Goal: Task Accomplishment & Management: Manage account settings

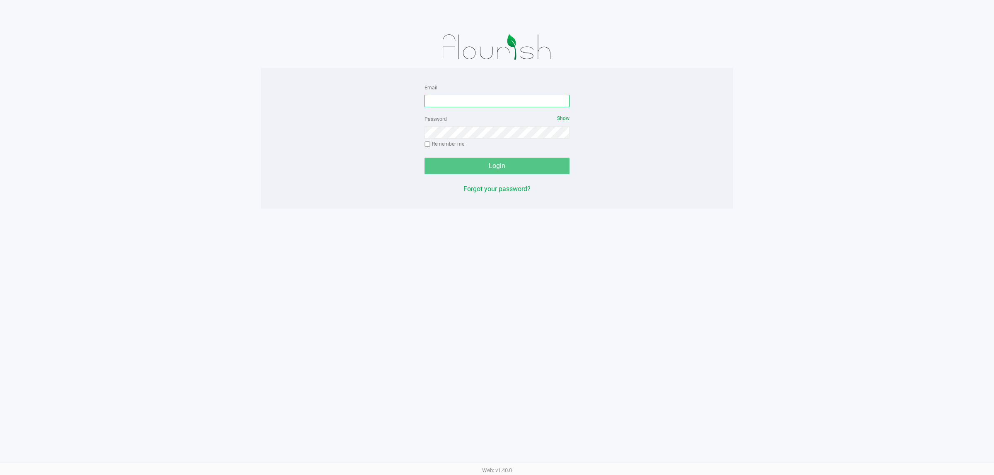
click at [468, 99] on input "Email" at bounding box center [496, 101] width 145 height 12
type input "[EMAIL_ADDRESS][DOMAIN_NAME]"
click at [424, 158] on button "Login" at bounding box center [496, 166] width 145 height 17
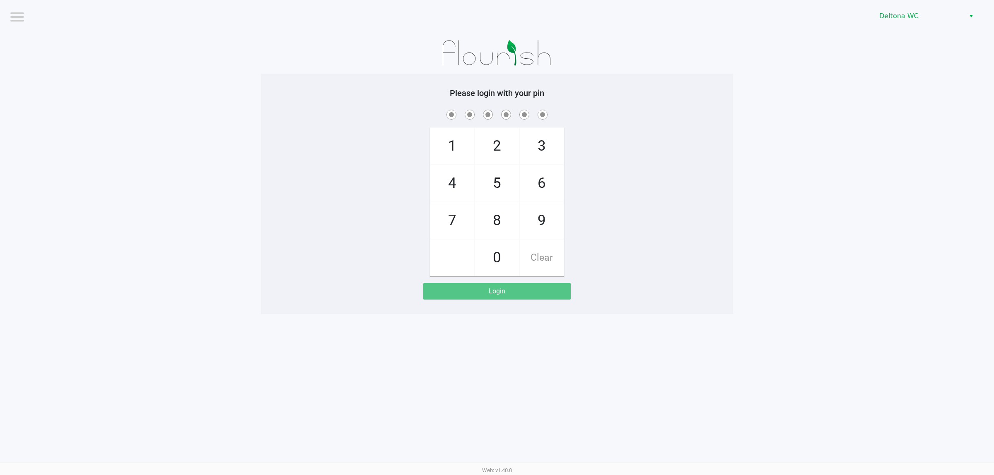
drag, startPoint x: 928, startPoint y: 0, endPoint x: 918, endPoint y: 9, distance: 12.9
click at [810, 83] on app-pos-login-wrapper "Logout Deltona WC Please login with your pin 1 4 7 2 5 8 0 3 6 9 Clear Login" at bounding box center [497, 157] width 994 height 314
click at [937, 14] on span "Deltona WC" at bounding box center [919, 16] width 81 height 10
click at [903, 46] on span "Port Orange WC" at bounding box center [904, 44] width 46 height 10
click at [804, 89] on app-pos-login-wrapper "Logout Port Orange WC Please login with your pin 1 4 7 2 5 8 0 3 6 9 Clear Login" at bounding box center [497, 157] width 994 height 314
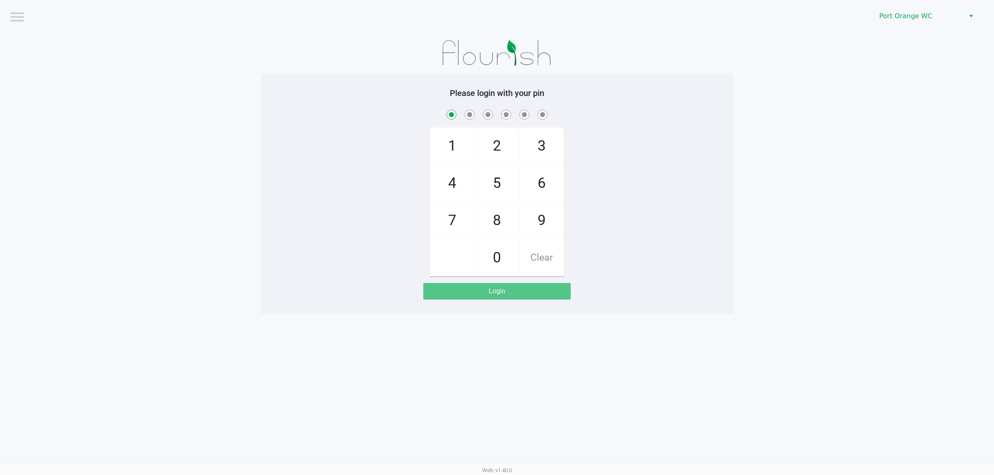
checkbox input "true"
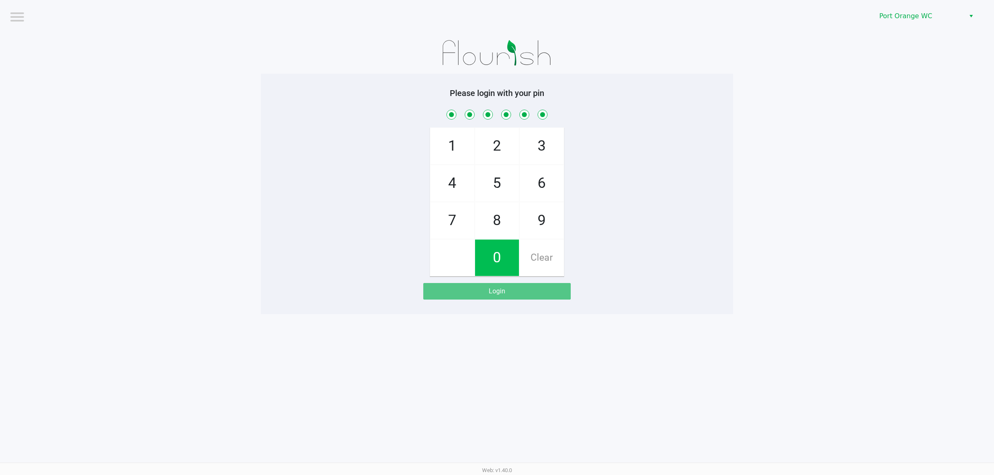
checkbox input "true"
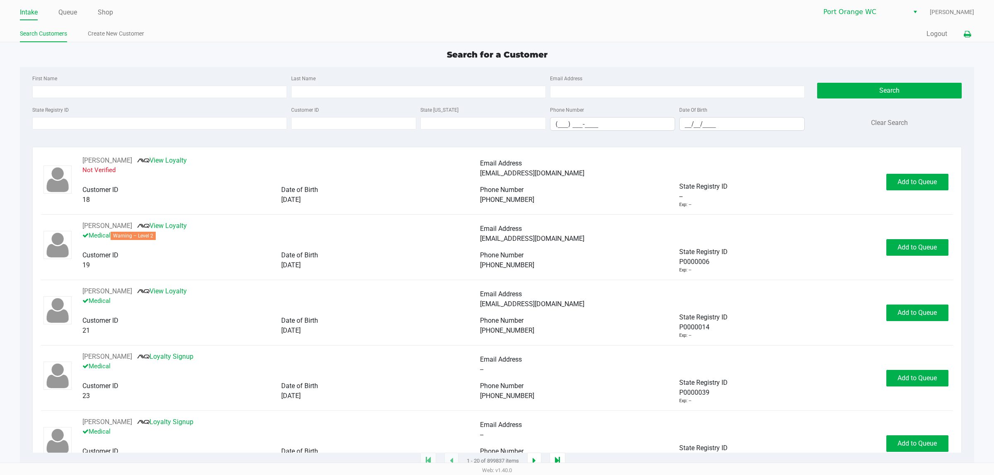
click at [967, 36] on icon at bounding box center [966, 34] width 7 height 6
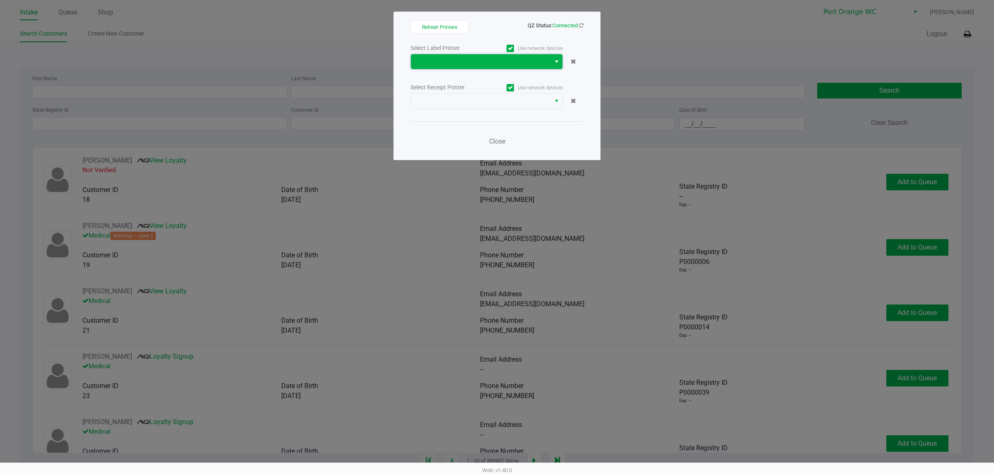
click at [518, 60] on span at bounding box center [481, 62] width 130 height 10
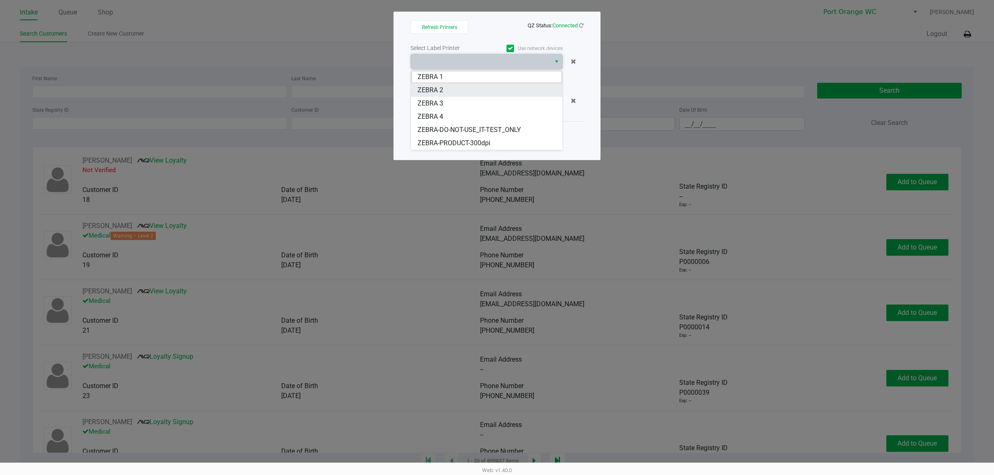
click at [446, 90] on 2 "ZEBRA 2" at bounding box center [487, 90] width 152 height 13
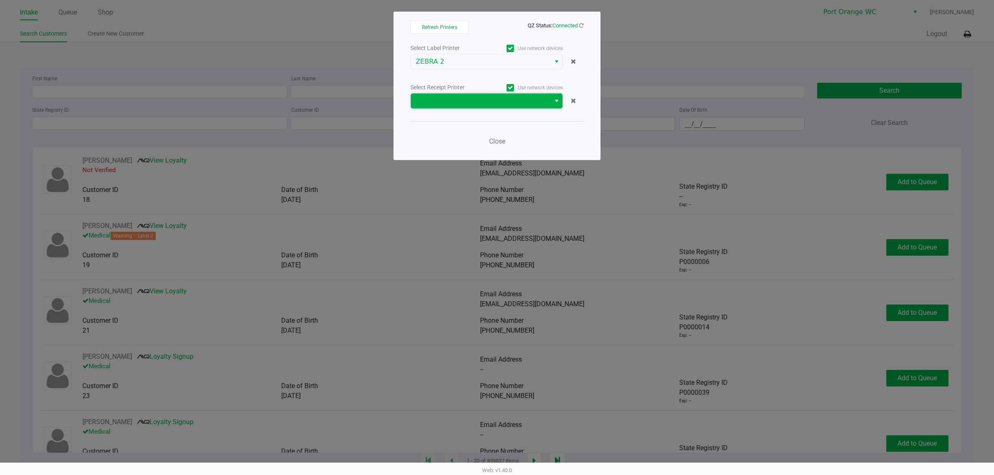
click at [438, 102] on span at bounding box center [481, 101] width 130 height 10
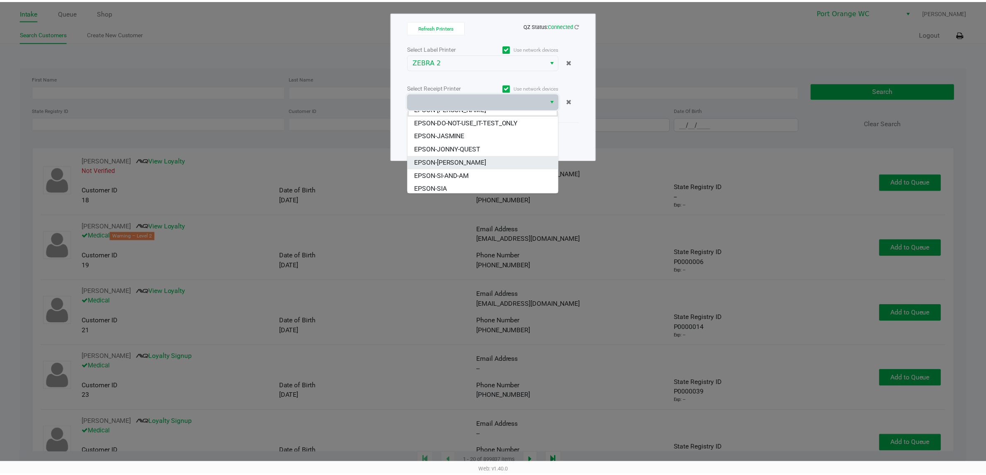
scroll to position [10, 0]
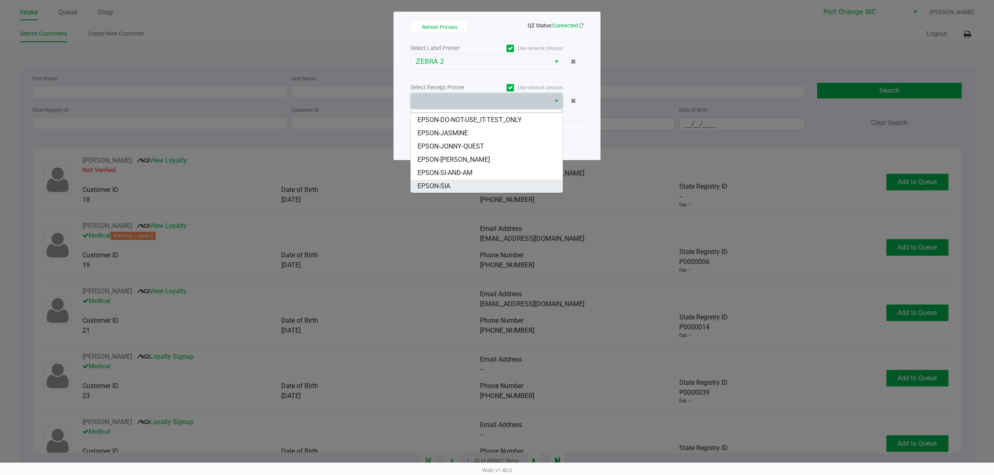
click at [435, 187] on span "EPSON-SIA" at bounding box center [433, 186] width 33 height 10
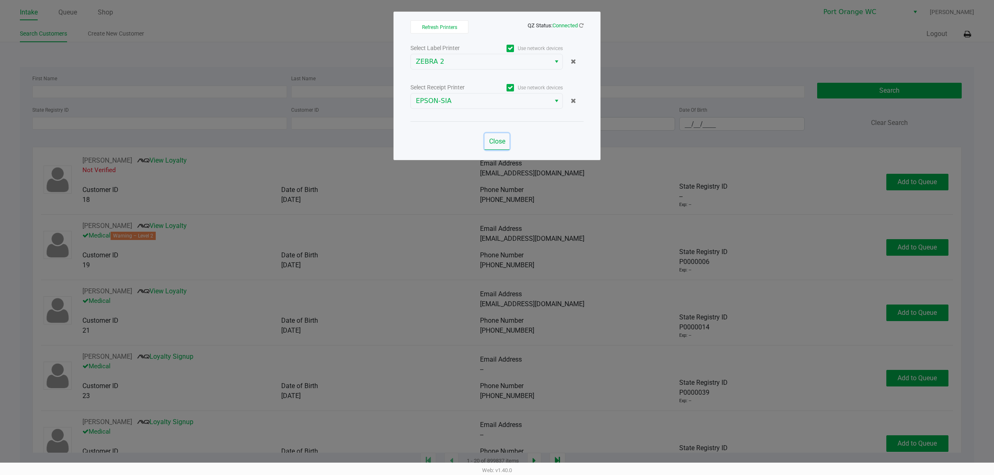
click at [501, 142] on span "Close" at bounding box center [497, 141] width 16 height 8
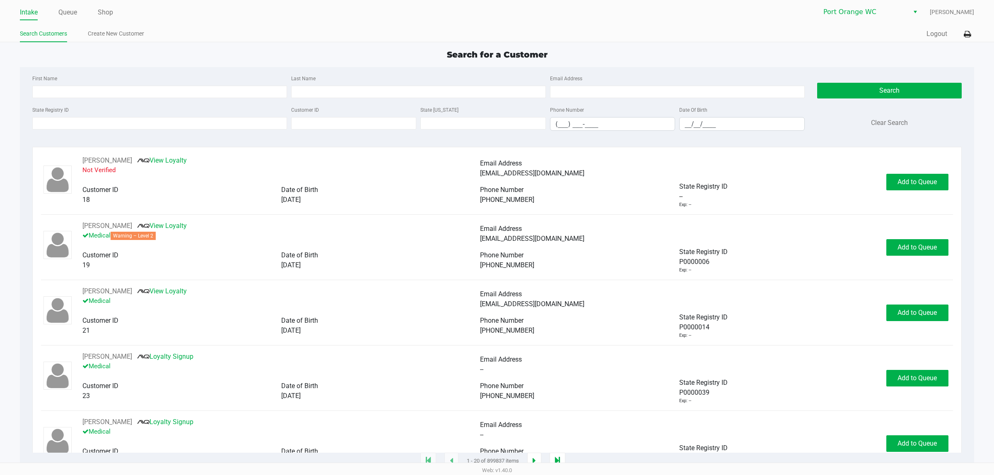
drag, startPoint x: 63, startPoint y: 13, endPoint x: 89, endPoint y: 0, distance: 28.7
click at [63, 13] on link "Queue" at bounding box center [67, 13] width 19 height 12
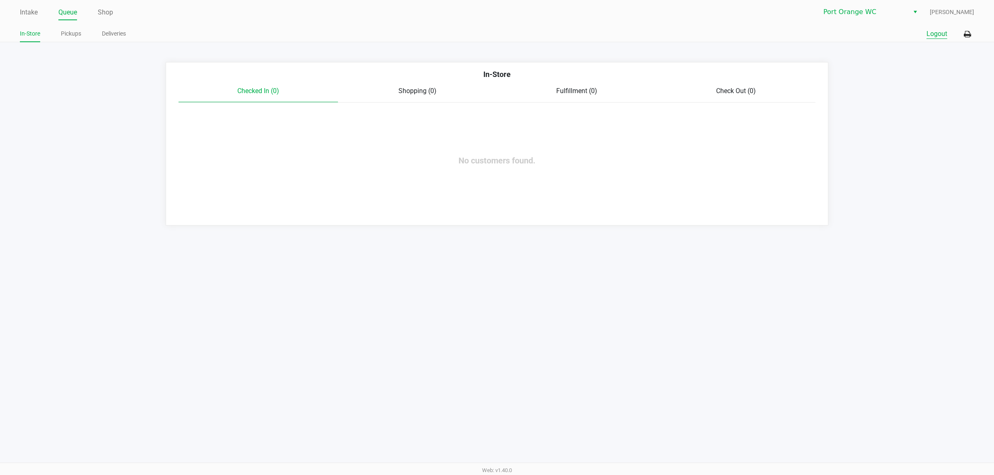
click at [928, 38] on button "Logout" at bounding box center [936, 34] width 21 height 10
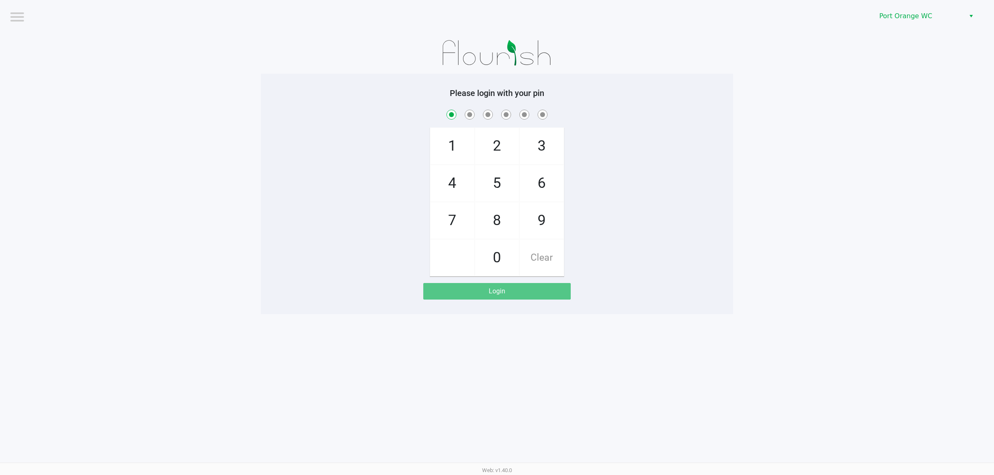
checkbox input "true"
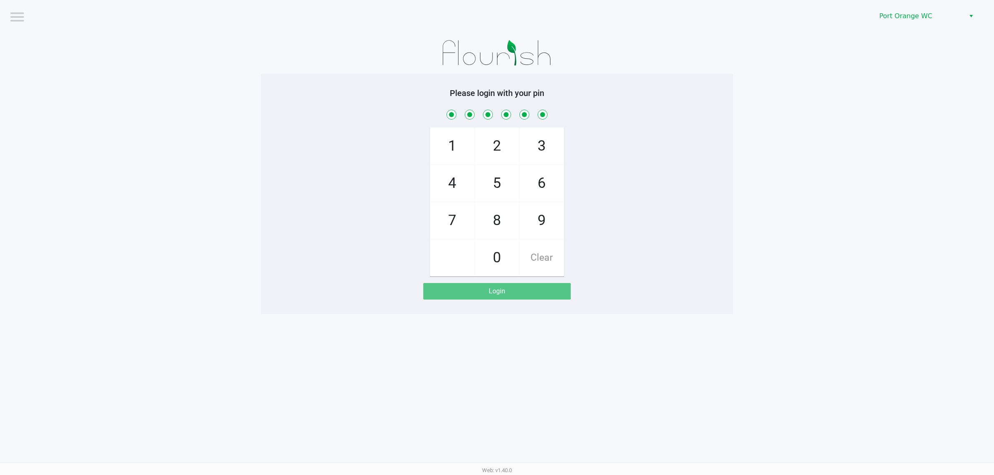
checkbox input "true"
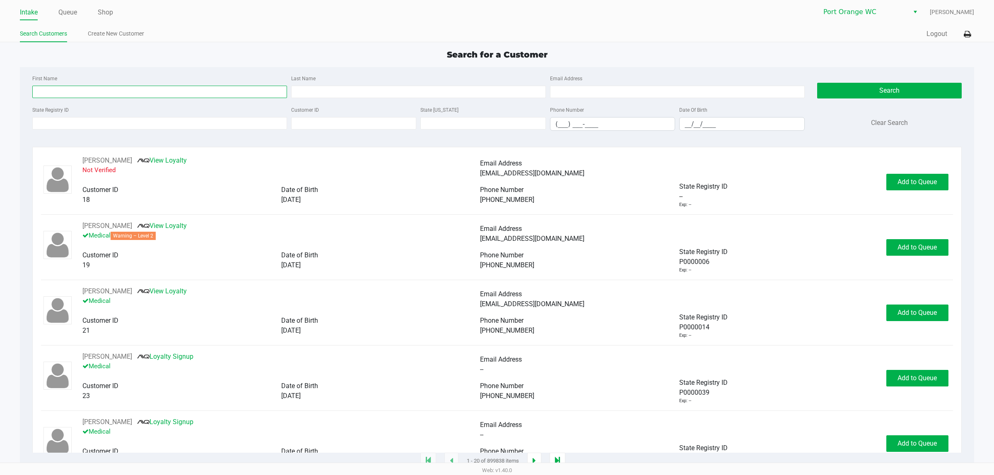
click at [225, 90] on input "First Name" at bounding box center [159, 92] width 255 height 12
type input "mich"
type input "holi"
type input "07/31/1958"
click at [855, 88] on button "Search" at bounding box center [889, 91] width 144 height 16
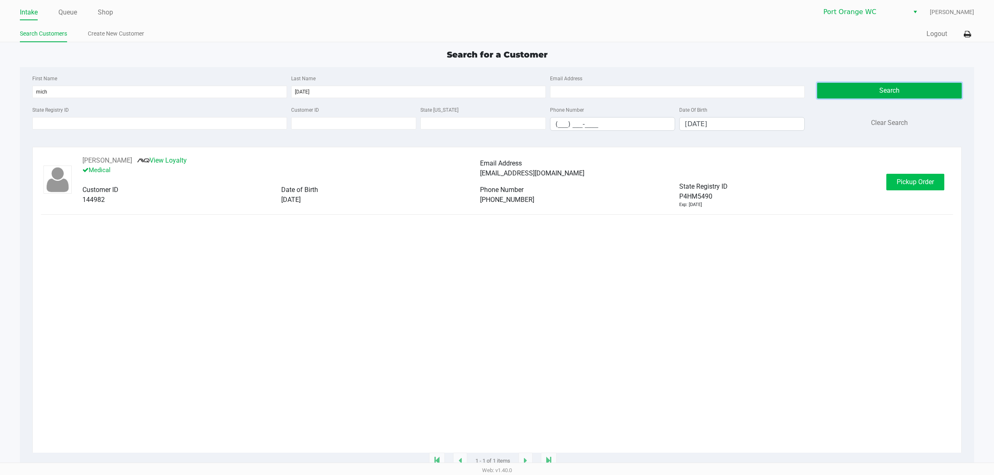
click at [907, 190] on button "Pickup Order" at bounding box center [915, 182] width 58 height 17
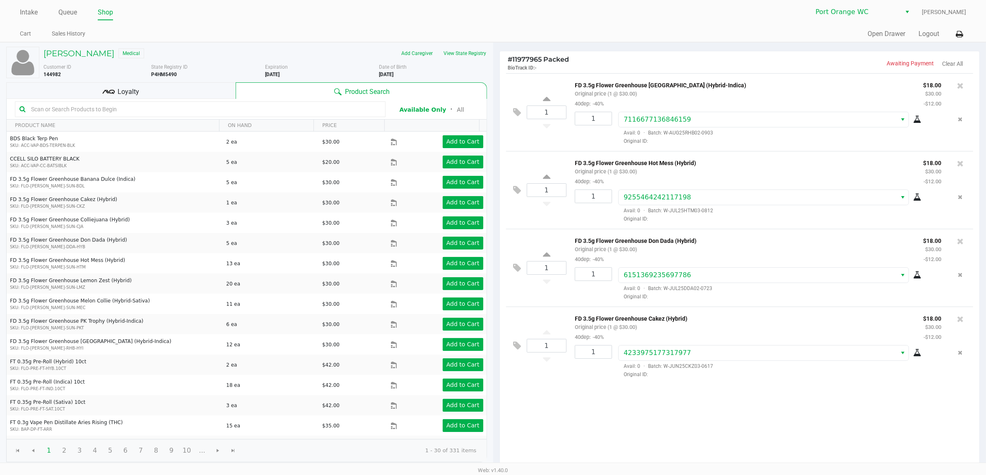
scroll to position [86, 0]
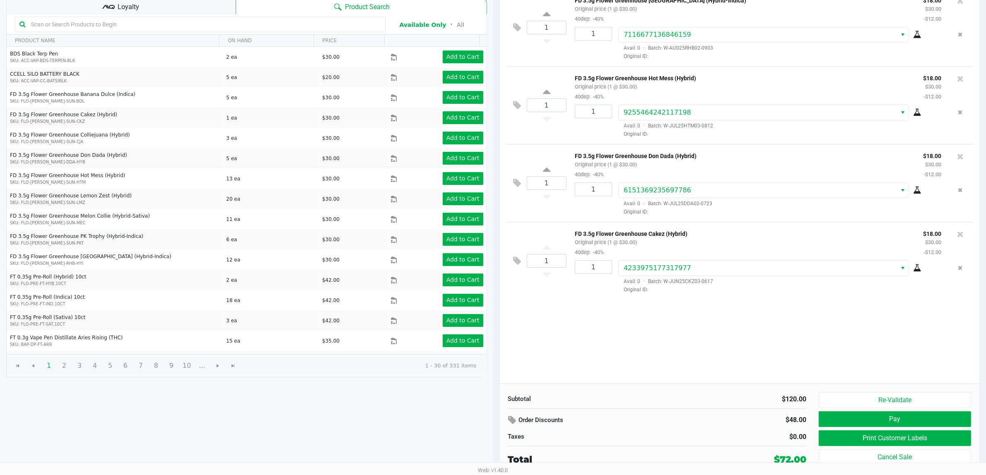
click at [895, 400] on button "Re-Validate" at bounding box center [894, 400] width 152 height 16
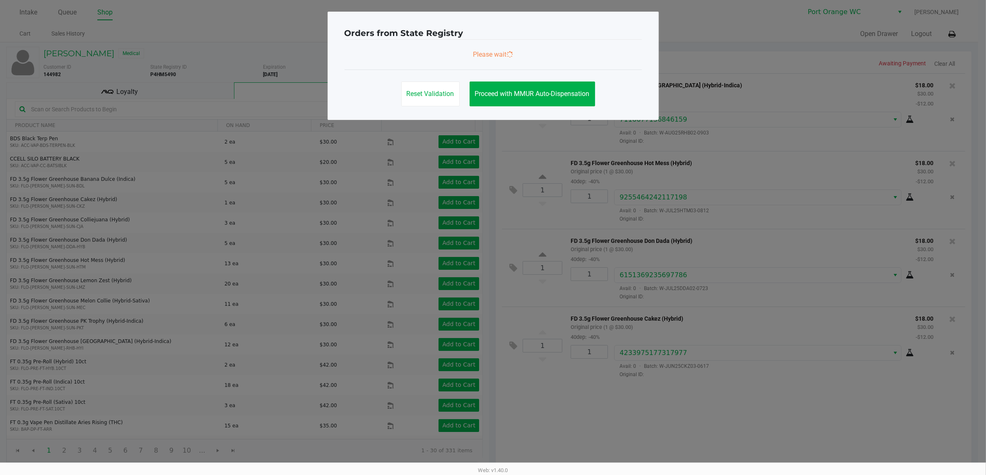
scroll to position [0, 0]
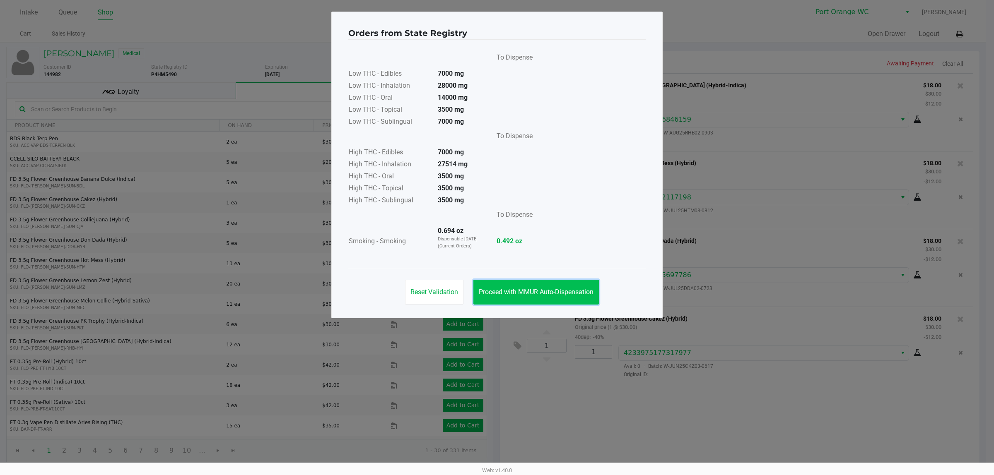
click at [522, 290] on span "Proceed with MMUR Auto-Dispensation" at bounding box center [536, 292] width 115 height 8
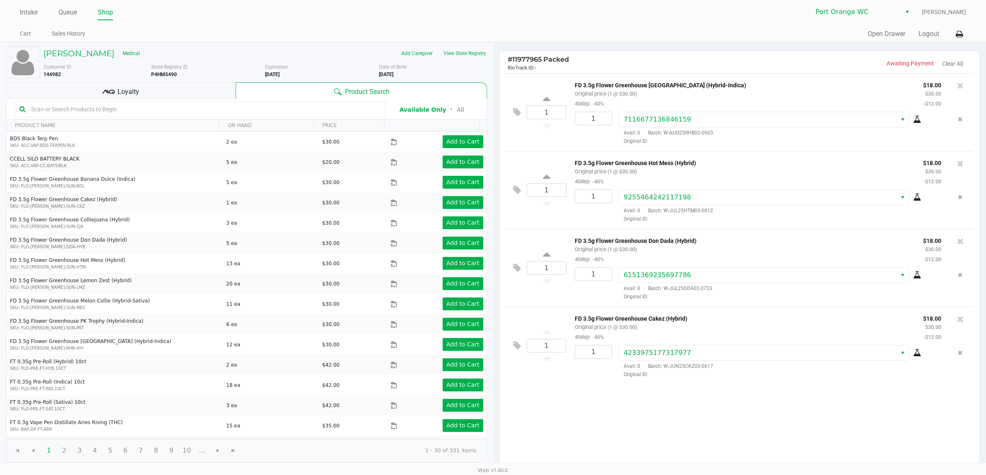
click at [150, 86] on div "Loyalty" at bounding box center [120, 90] width 229 height 17
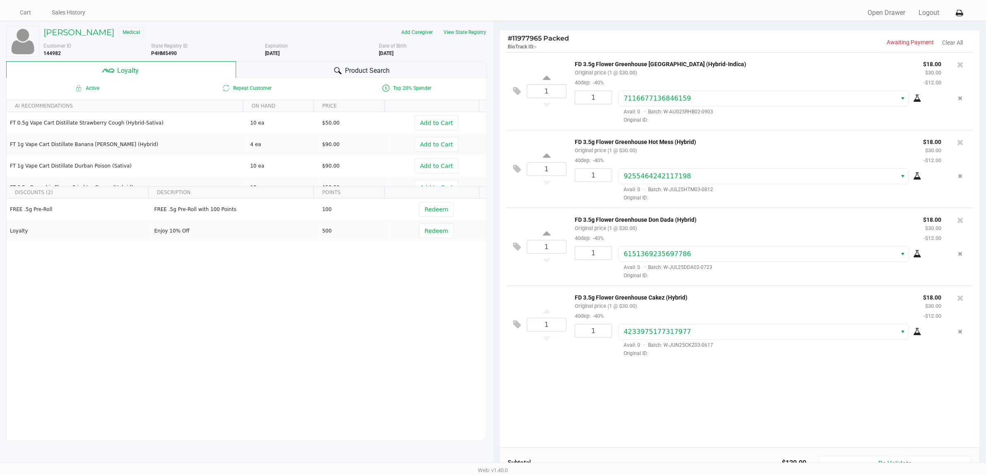
scroll to position [96, 0]
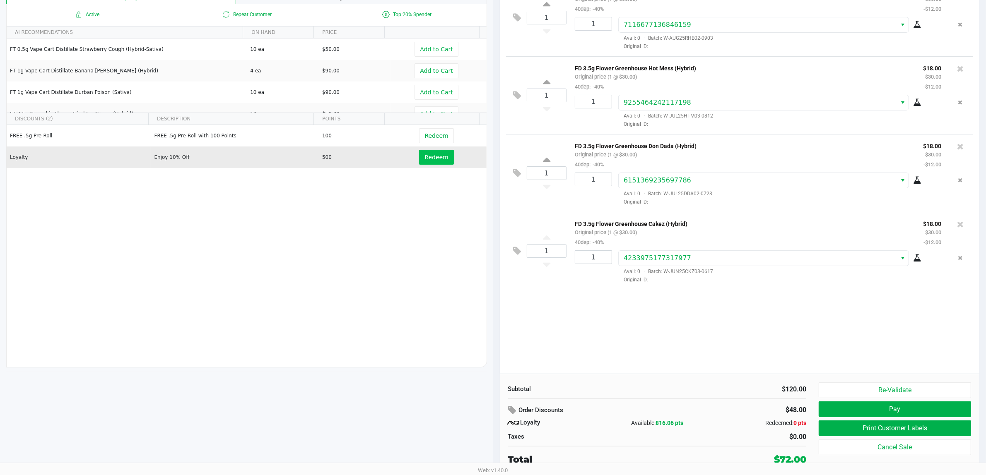
click at [428, 156] on span "Redeem" at bounding box center [436, 157] width 24 height 7
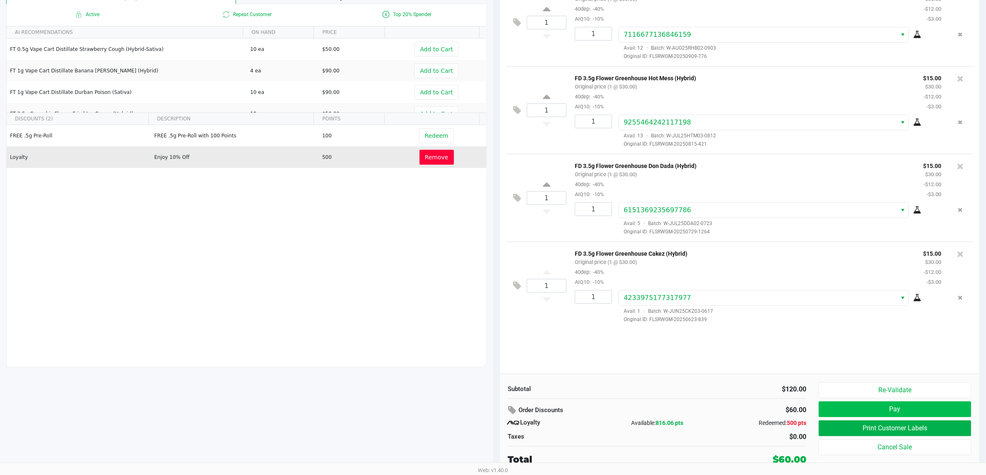
click at [896, 407] on button "Pay" at bounding box center [894, 410] width 152 height 16
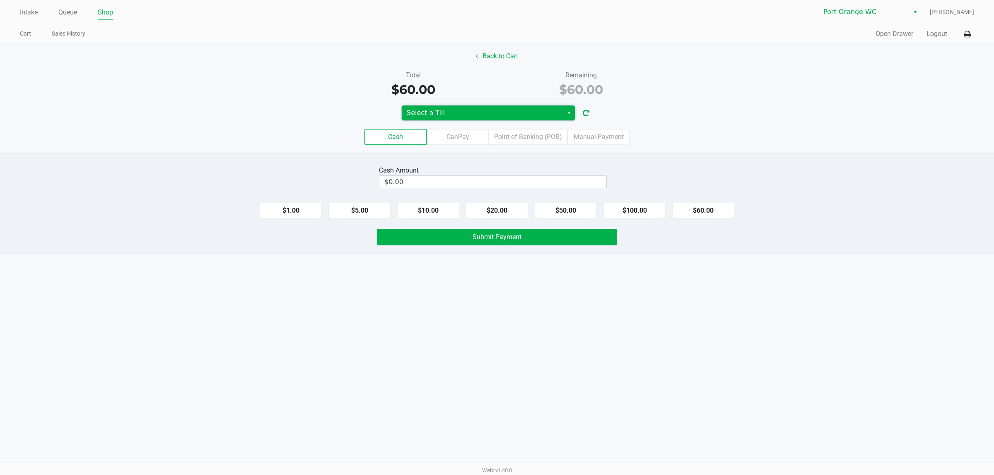
click at [461, 112] on span "Select a Till" at bounding box center [482, 113] width 151 height 10
click at [545, 113] on span "Select a Till" at bounding box center [482, 113] width 151 height 10
click at [544, 109] on span "Select a Till" at bounding box center [482, 113] width 151 height 10
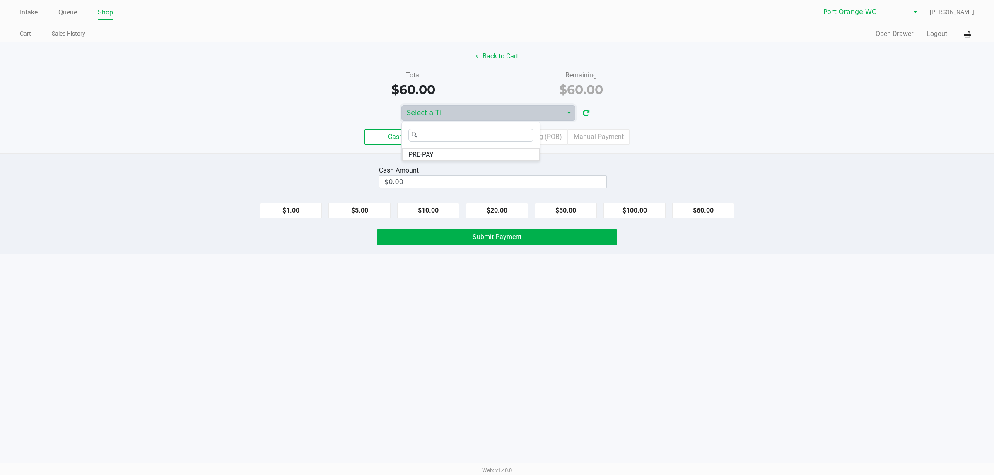
click at [586, 113] on icon "button" at bounding box center [586, 114] width 7 height 6
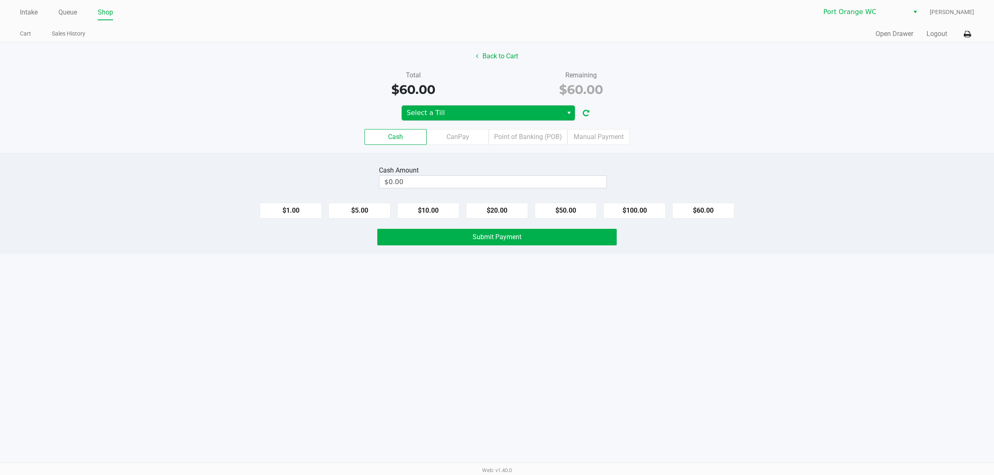
click at [523, 116] on span "Select a Till" at bounding box center [482, 113] width 151 height 10
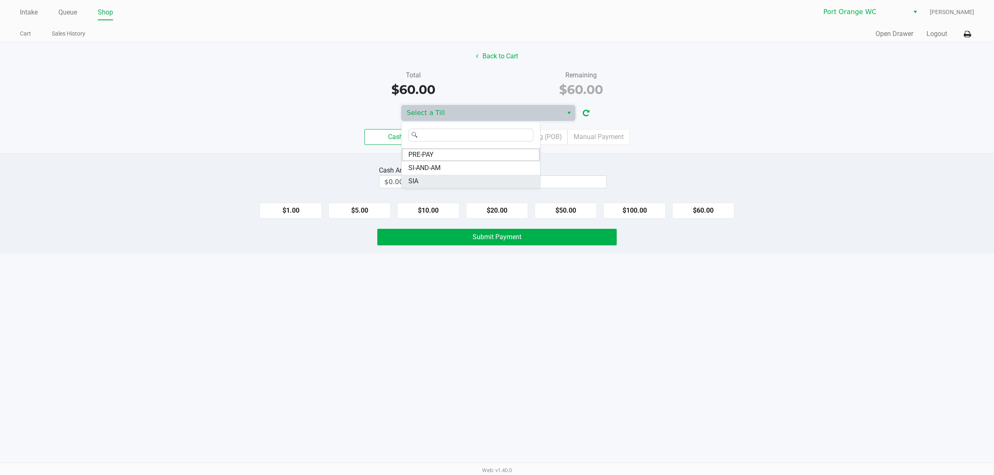
click at [417, 181] on span "SIA" at bounding box center [413, 181] width 10 height 10
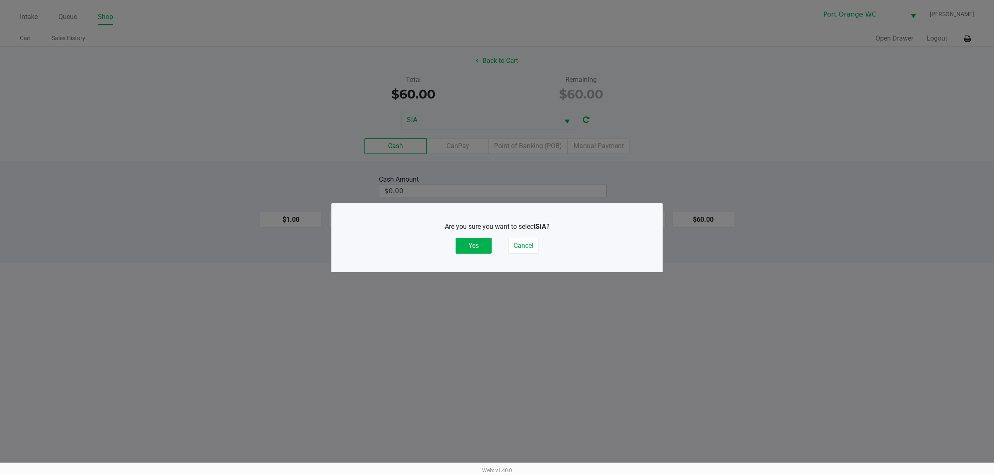
click at [474, 242] on button "Yes" at bounding box center [473, 246] width 36 height 16
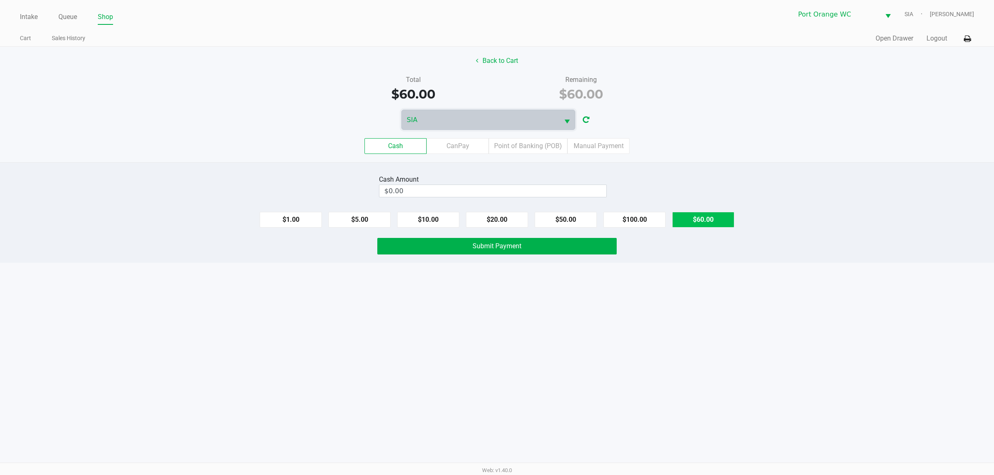
click at [711, 220] on button "$60.00" at bounding box center [703, 220] width 62 height 16
type input "$60.00"
click at [522, 255] on button "Submit Payment" at bounding box center [496, 246] width 239 height 17
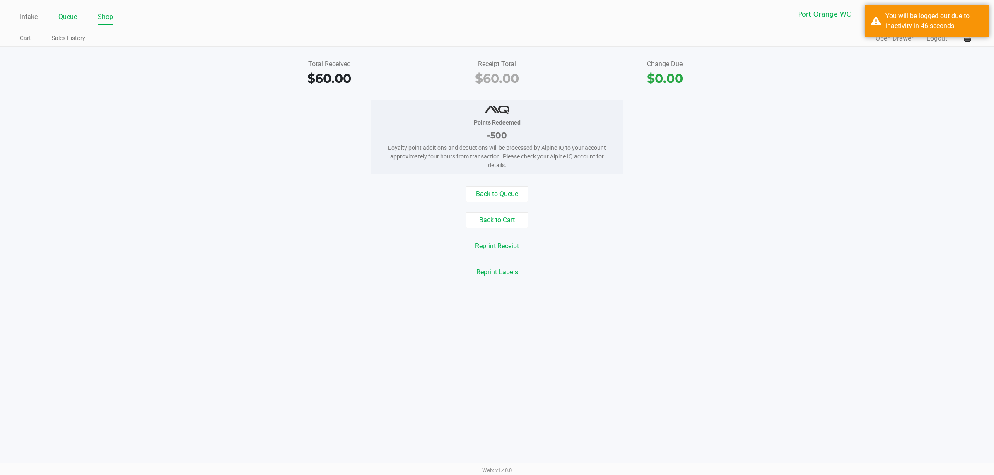
click at [65, 15] on link "Queue" at bounding box center [67, 17] width 19 height 12
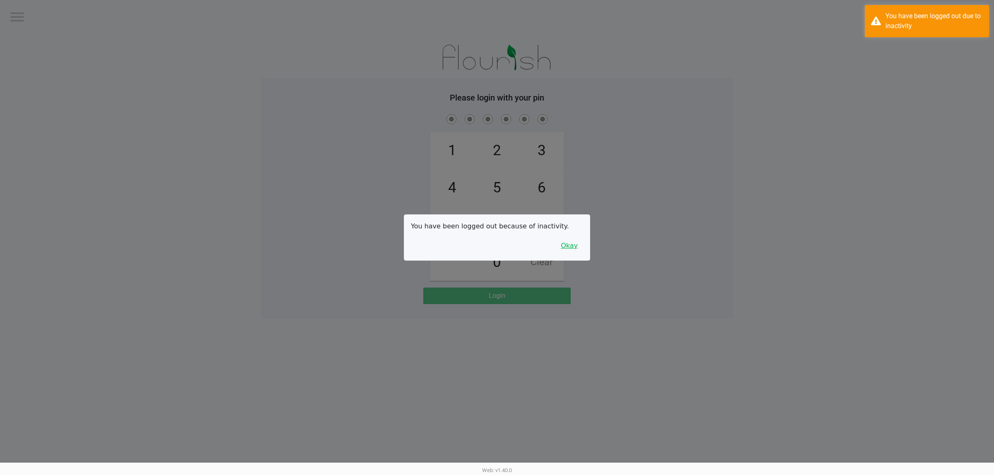
click at [578, 251] on button "Okay" at bounding box center [569, 246] width 28 height 16
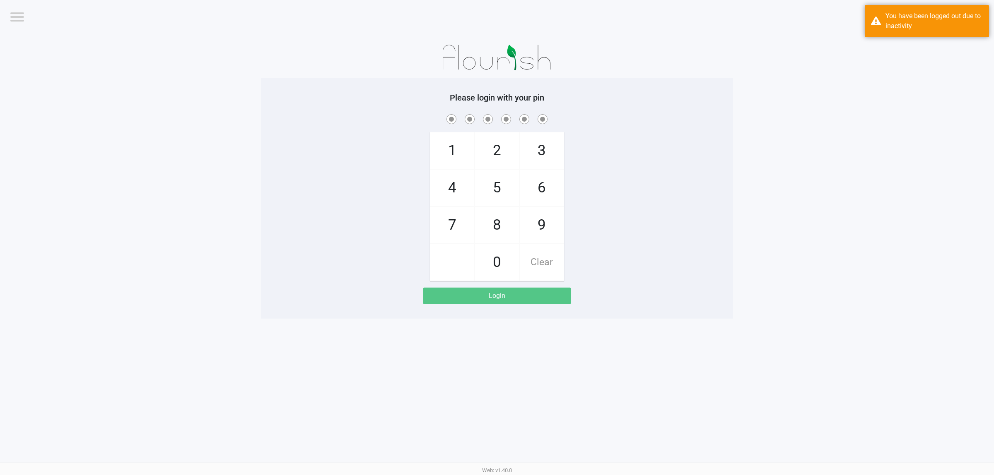
click at [633, 220] on div "1 4 7 2 5 8 0 3 6 9 Clear" at bounding box center [497, 197] width 472 height 169
checkbox input "true"
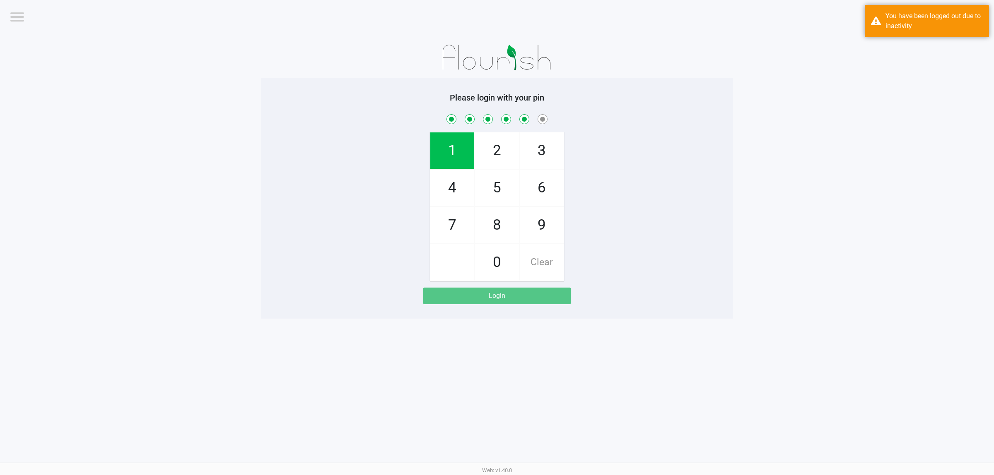
checkbox input "true"
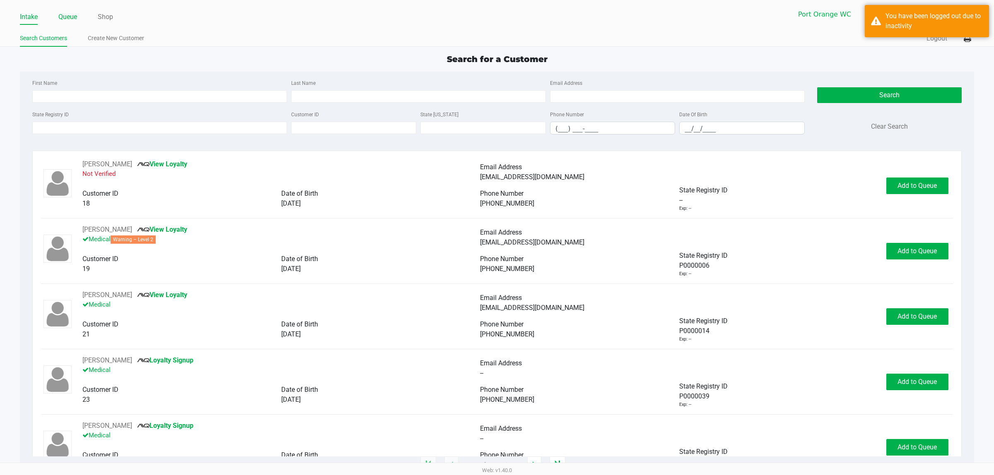
click at [66, 16] on link "Queue" at bounding box center [67, 17] width 19 height 12
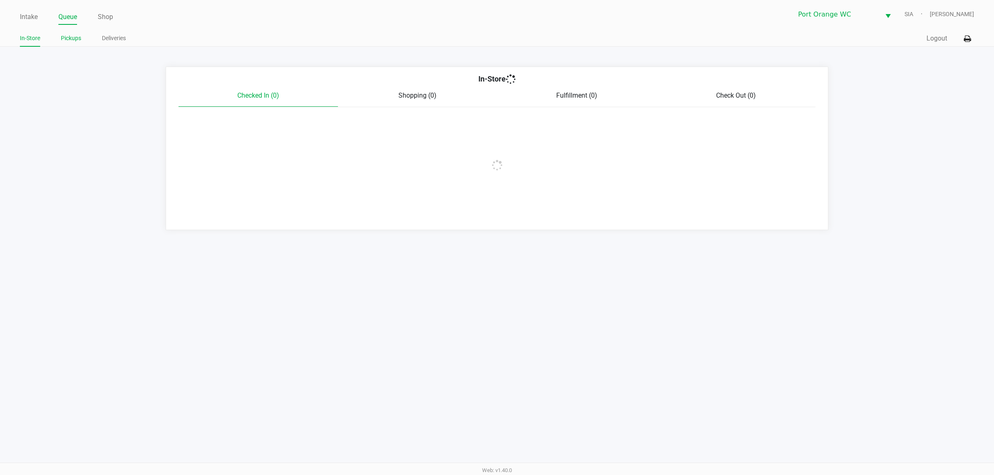
click at [72, 36] on link "Pickups" at bounding box center [71, 38] width 20 height 10
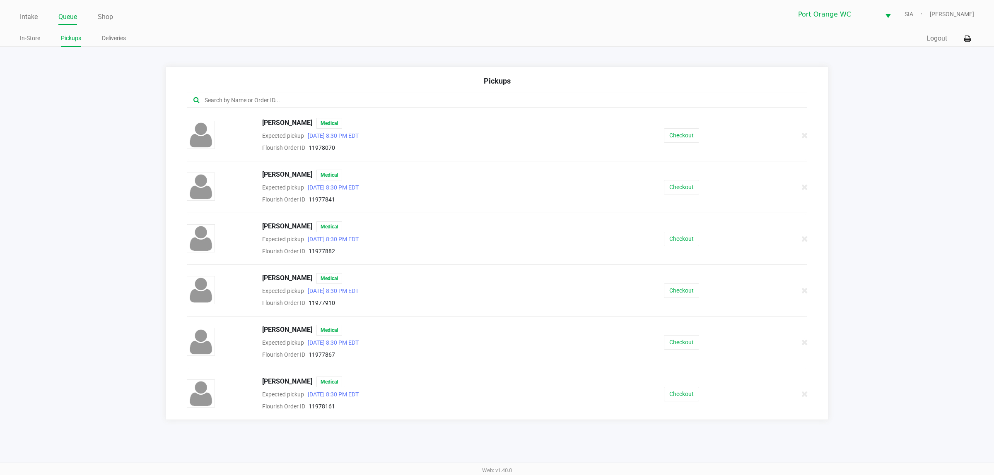
click at [396, 104] on input "text" at bounding box center [477, 101] width 546 height 10
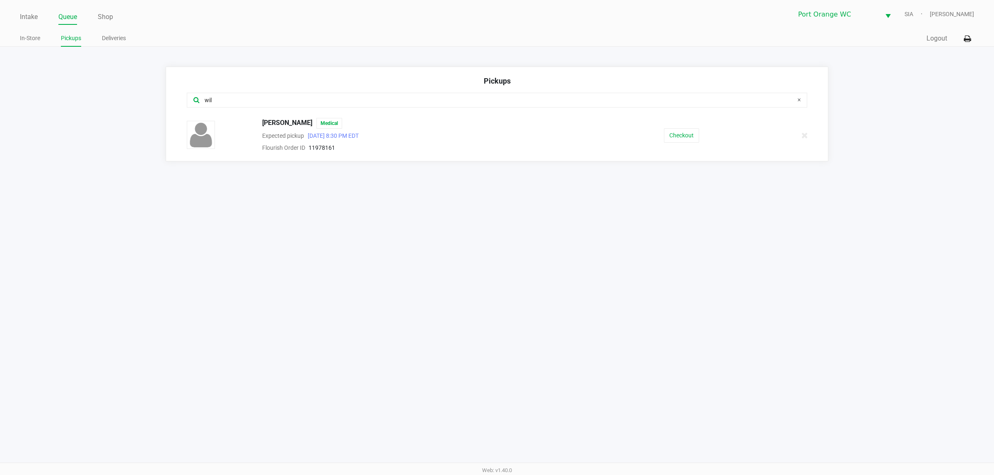
type input "wil"
click at [672, 141] on button "Checkout" at bounding box center [681, 135] width 35 height 14
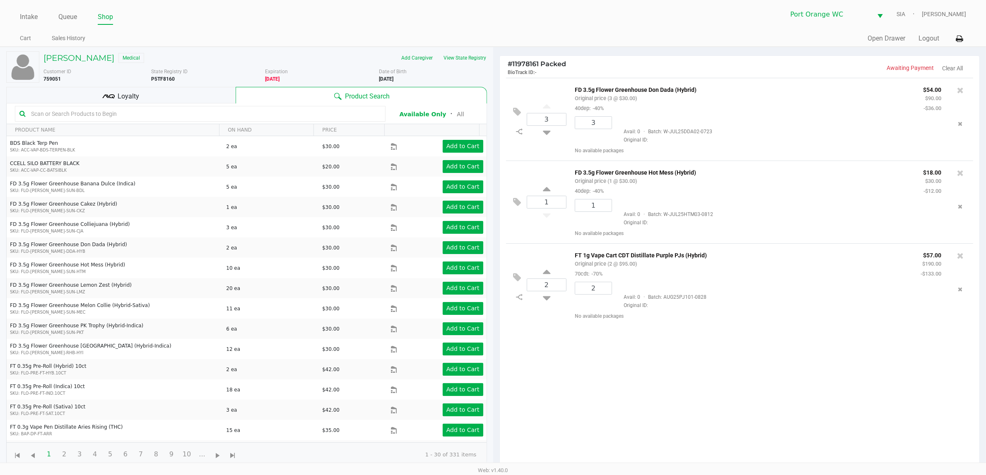
click at [650, 378] on div "3 FD 3.5g Flower Greenhouse Don Dada (Hybrid) Original price (3 @ $30.00) 40dep…" at bounding box center [740, 275] width 480 height 395
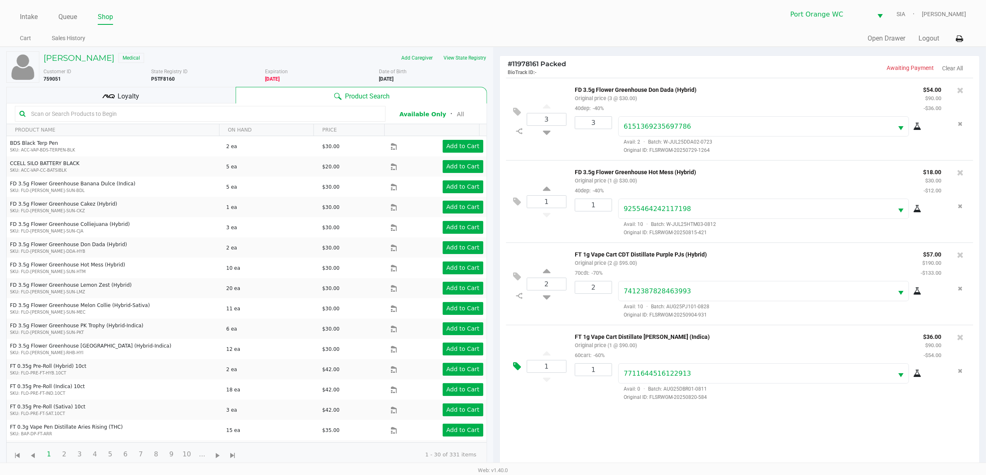
click at [518, 367] on icon at bounding box center [517, 367] width 8 height 10
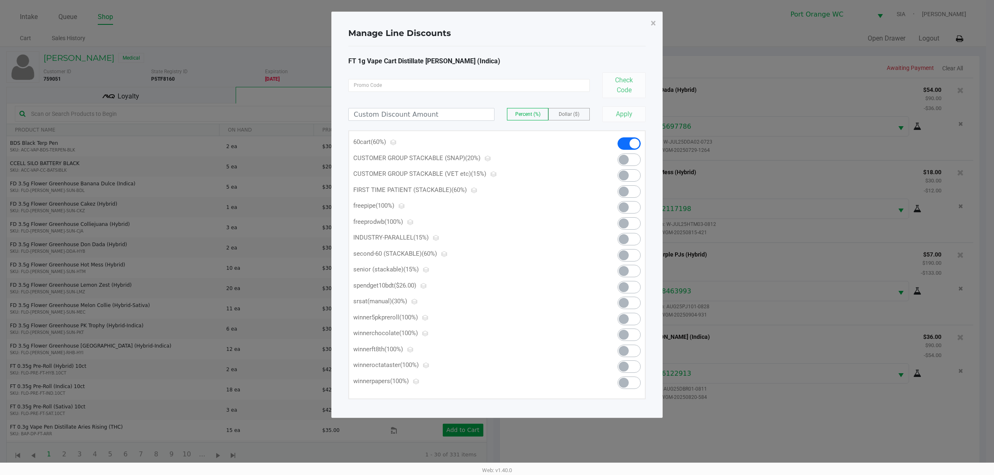
click at [632, 284] on span at bounding box center [628, 287] width 23 height 12
click at [651, 27] on span "×" at bounding box center [652, 23] width 5 height 12
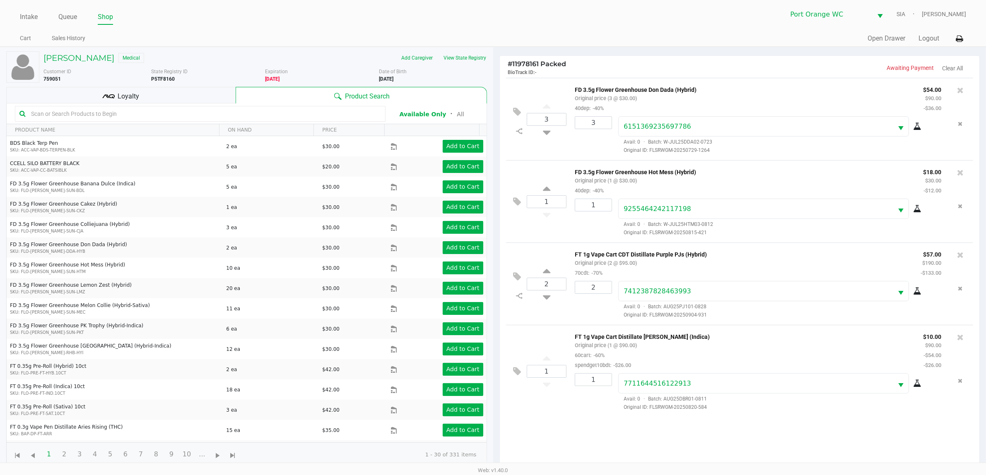
scroll to position [90, 0]
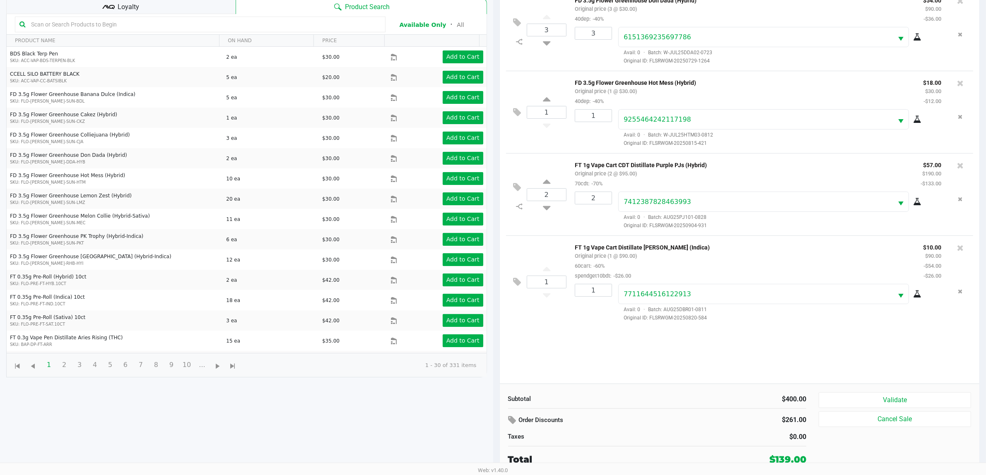
click at [515, 417] on icon at bounding box center [513, 421] width 10 height 10
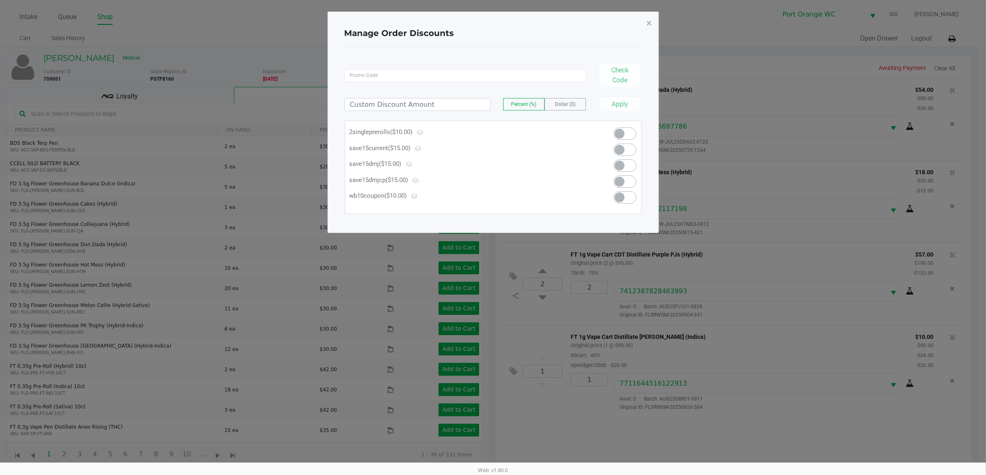
scroll to position [0, 0]
click at [652, 25] on span "×" at bounding box center [652, 23] width 5 height 12
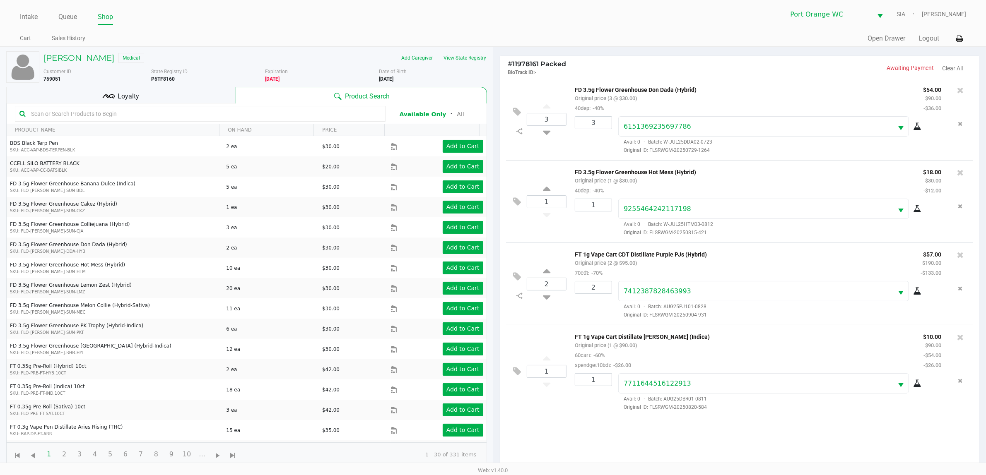
click at [135, 103] on div "Loyalty" at bounding box center [120, 95] width 229 height 17
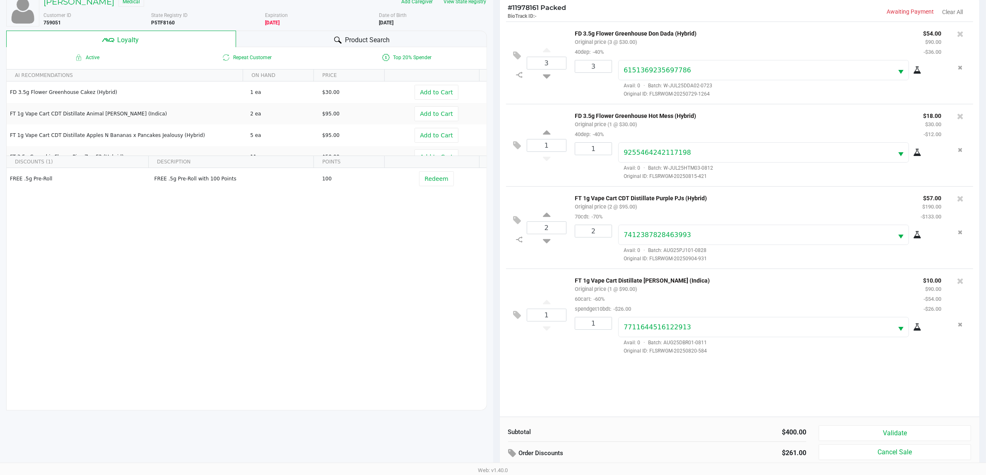
scroll to position [100, 0]
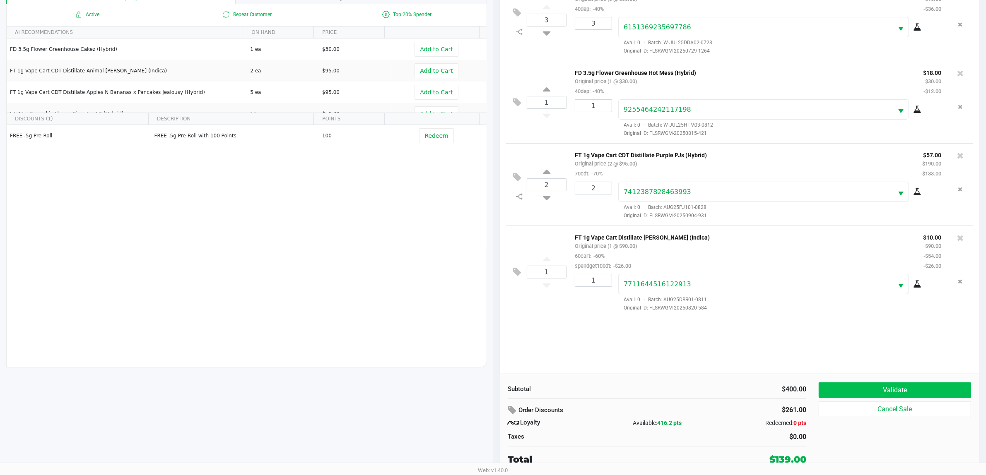
click at [890, 389] on button "Validate" at bounding box center [894, 391] width 152 height 16
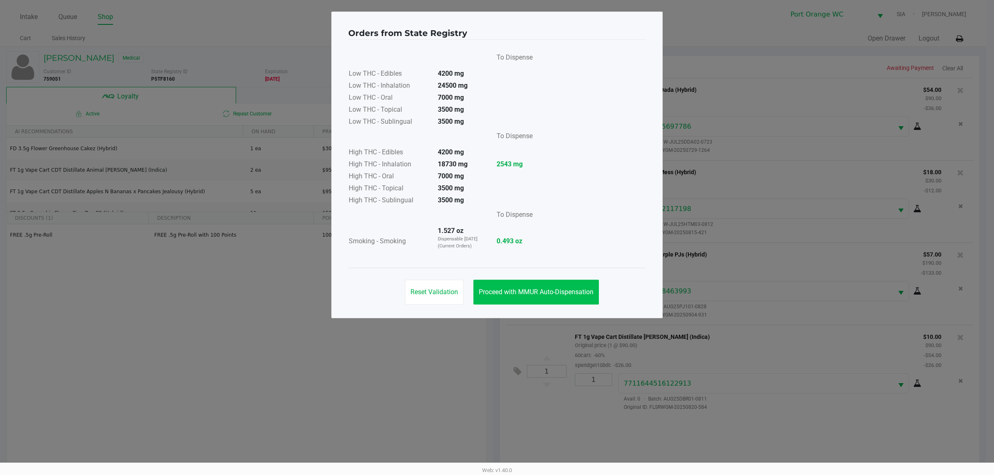
click at [552, 289] on span "Proceed with MMUR Auto-Dispensation" at bounding box center [536, 292] width 115 height 8
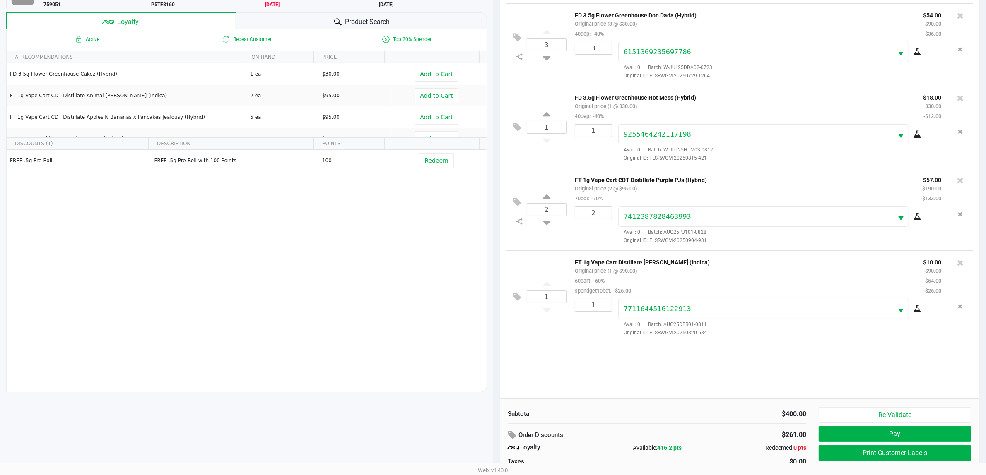
scroll to position [100, 0]
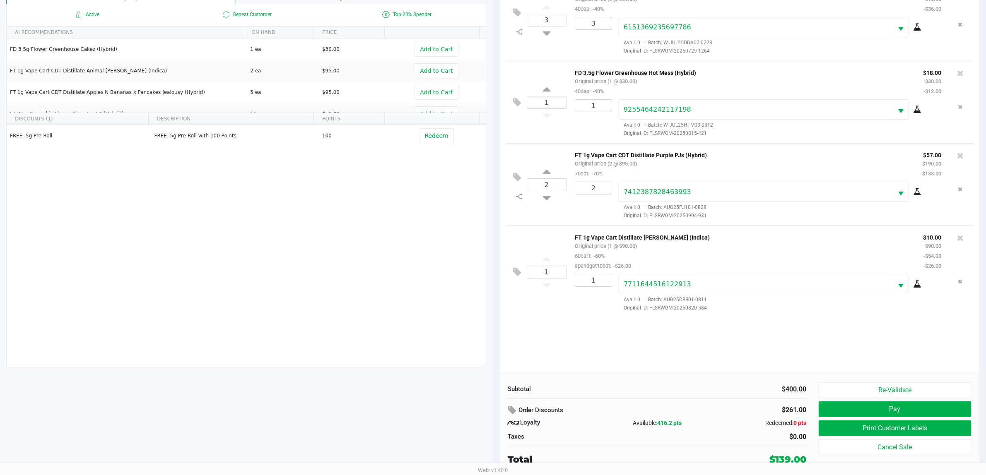
click at [901, 430] on button "Print Customer Labels" at bounding box center [894, 429] width 152 height 16
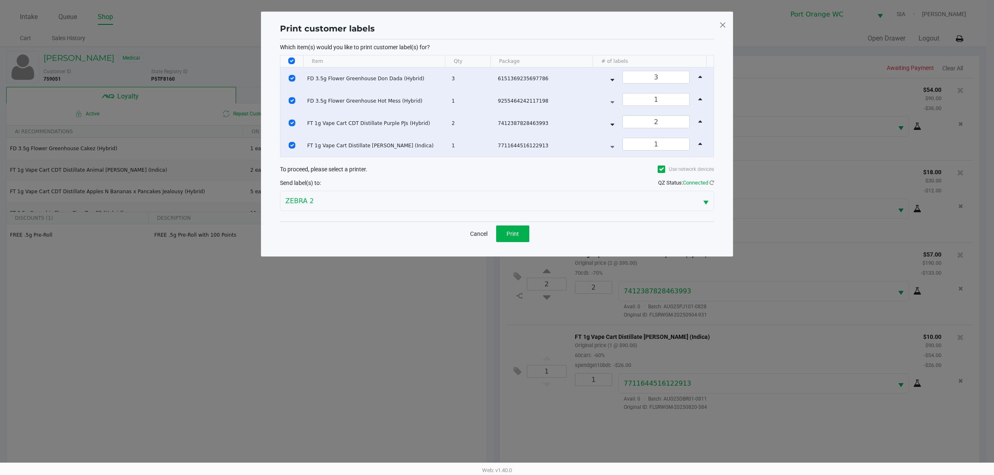
click at [292, 61] on input "Select All Rows" at bounding box center [291, 61] width 7 height 7
checkbox input "false"
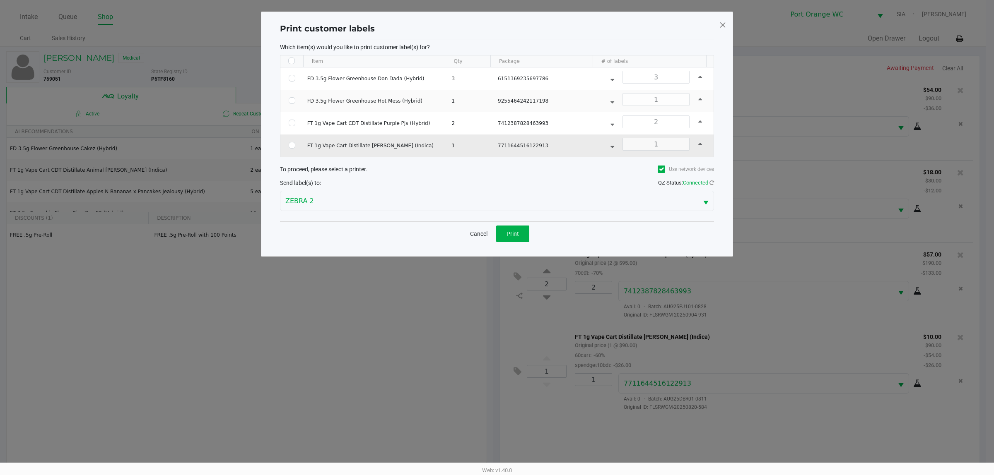
click at [292, 147] on input "Select Row" at bounding box center [292, 145] width 7 height 7
checkbox input "true"
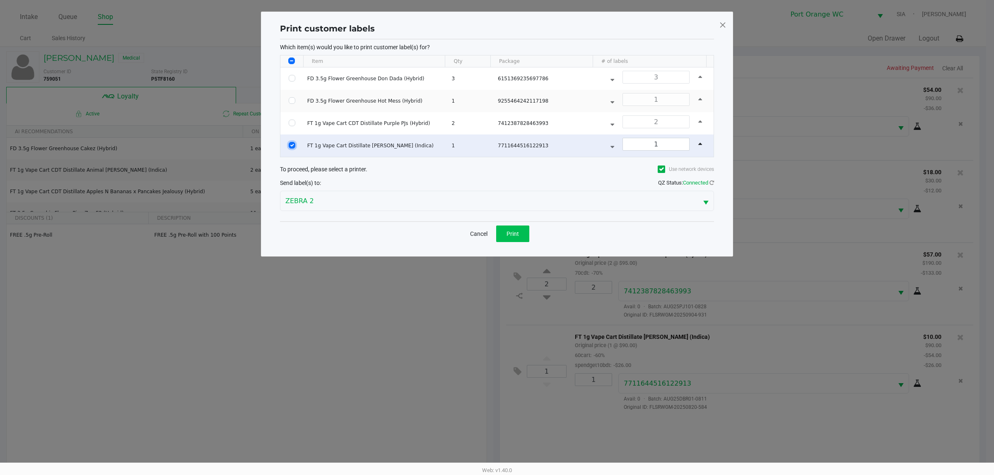
click at [514, 240] on button "Print" at bounding box center [512, 234] width 33 height 17
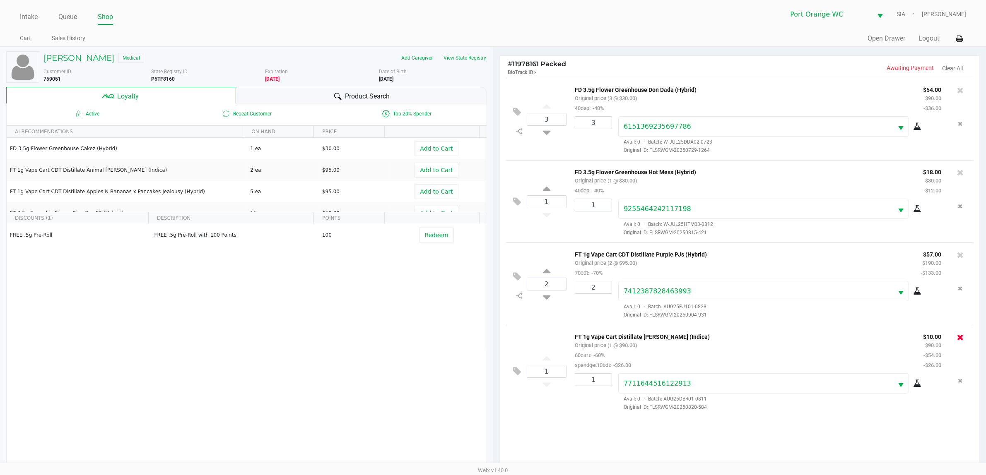
click at [960, 340] on icon at bounding box center [960, 337] width 7 height 8
click at [516, 366] on icon at bounding box center [517, 367] width 8 height 10
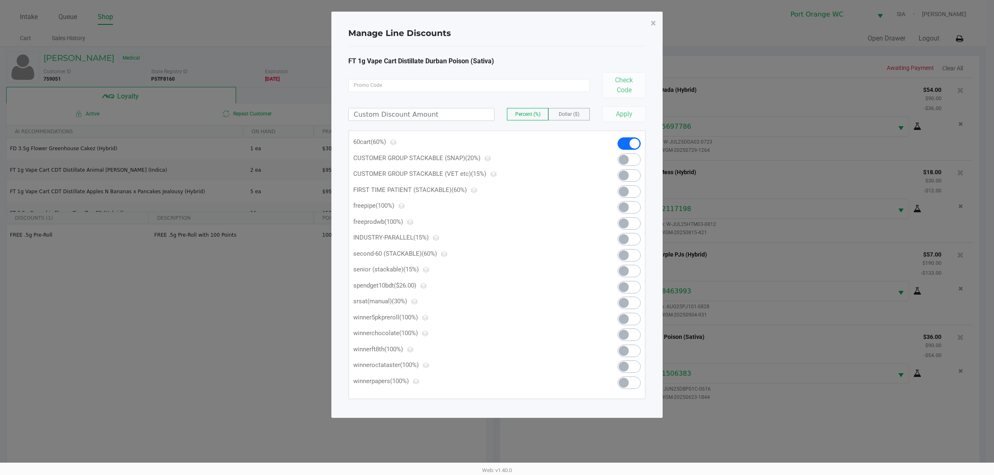
click at [631, 288] on span at bounding box center [628, 287] width 23 height 12
click at [652, 25] on span "×" at bounding box center [652, 23] width 5 height 12
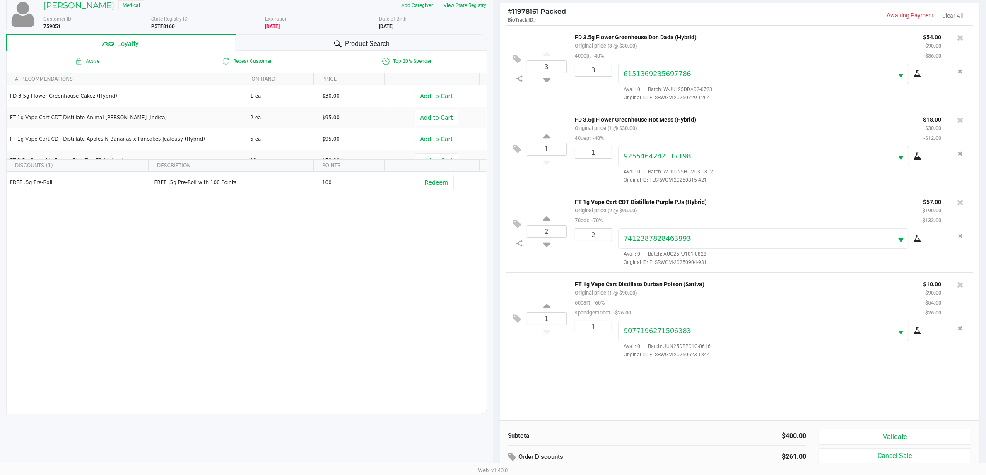
scroll to position [100, 0]
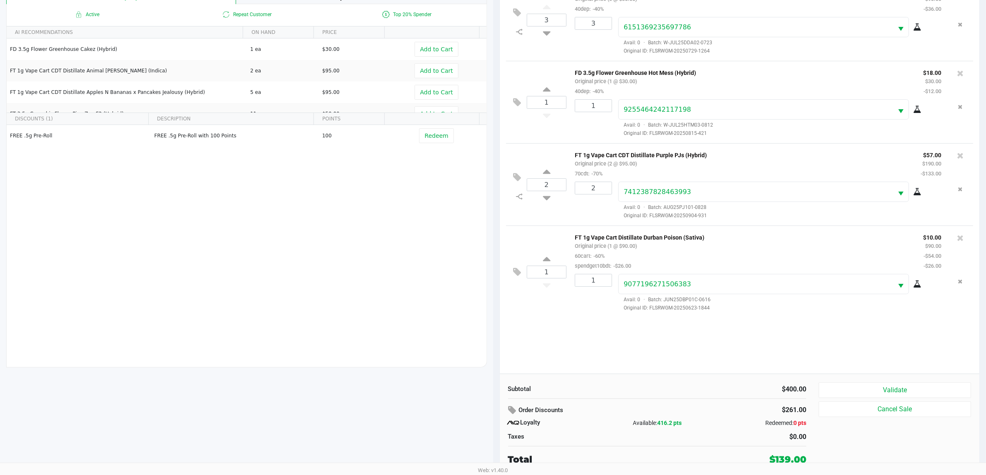
click at [684, 347] on div "3 FD 3.5g Flower Greenhouse Don Dada (Hybrid) Original price (3 @ $30.00) 40dep…" at bounding box center [740, 175] width 480 height 395
click at [913, 392] on button "Validate" at bounding box center [894, 391] width 152 height 16
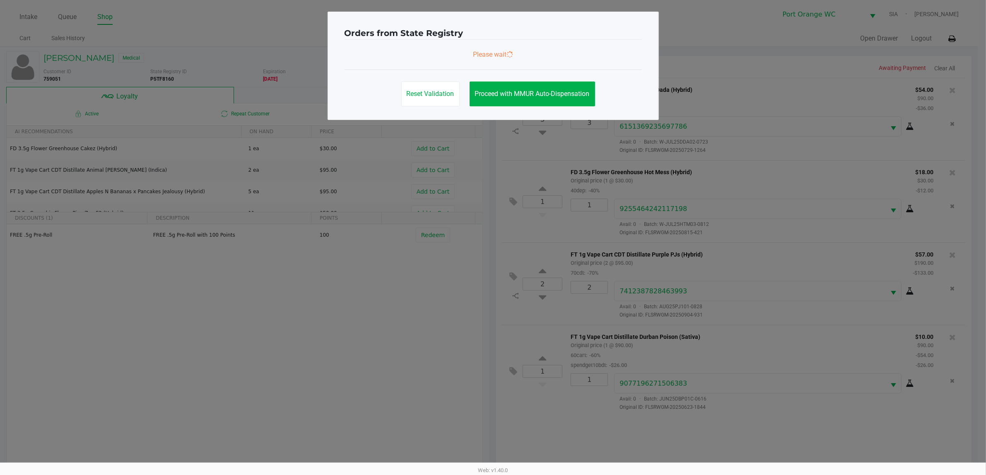
scroll to position [0, 0]
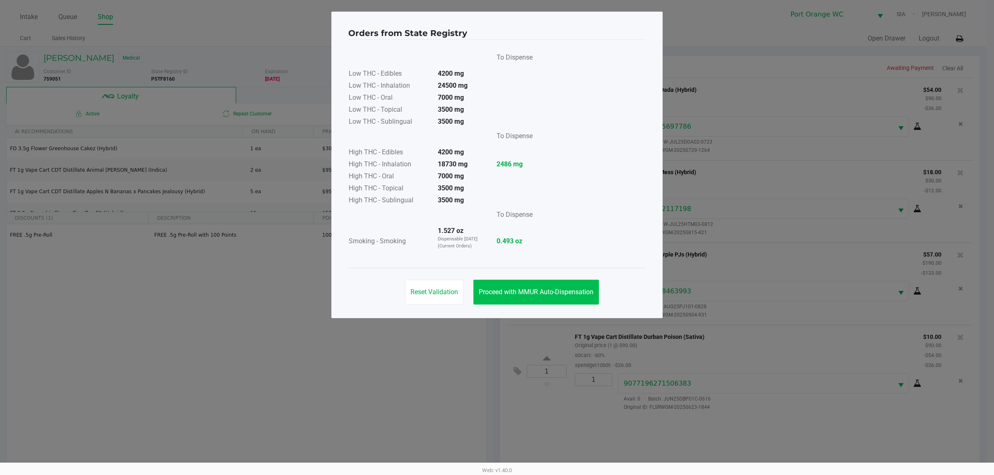
click at [547, 301] on button "Proceed with MMUR Auto-Dispensation" at bounding box center [535, 292] width 125 height 25
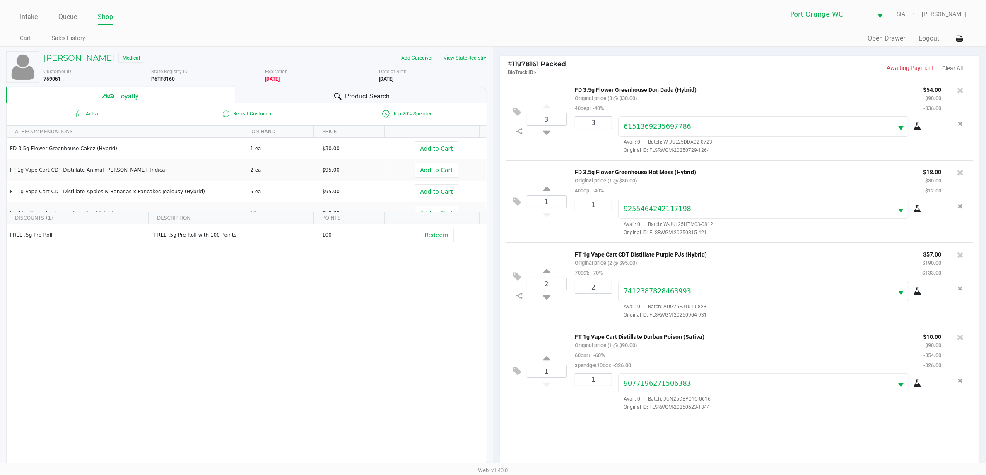
scroll to position [100, 0]
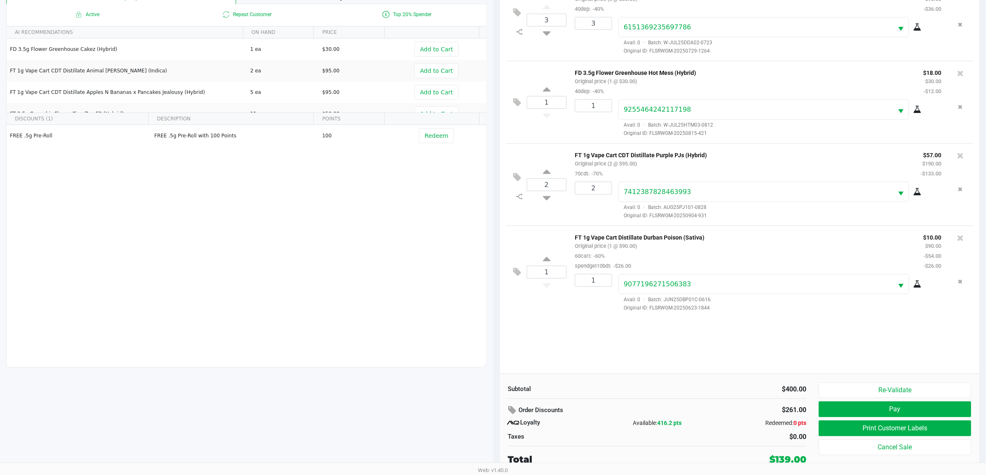
click at [926, 431] on button "Print Customer Labels" at bounding box center [894, 429] width 152 height 16
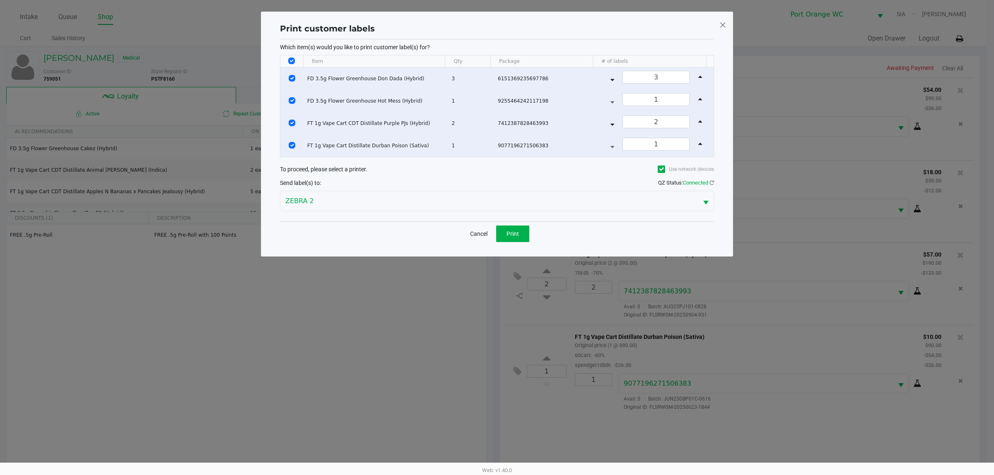
click at [292, 61] on input "Select All Rows" at bounding box center [291, 61] width 7 height 7
checkbox input "false"
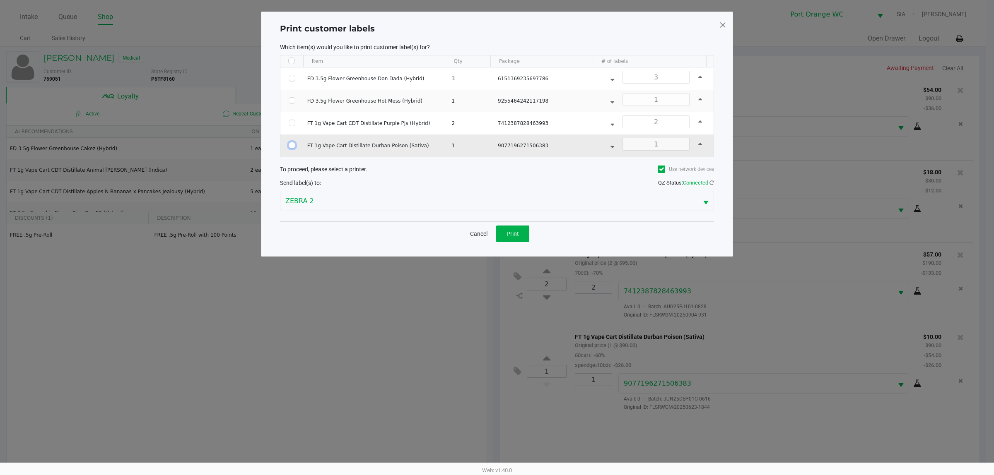
click at [289, 147] on input "Select Row" at bounding box center [292, 145] width 7 height 7
checkbox input "true"
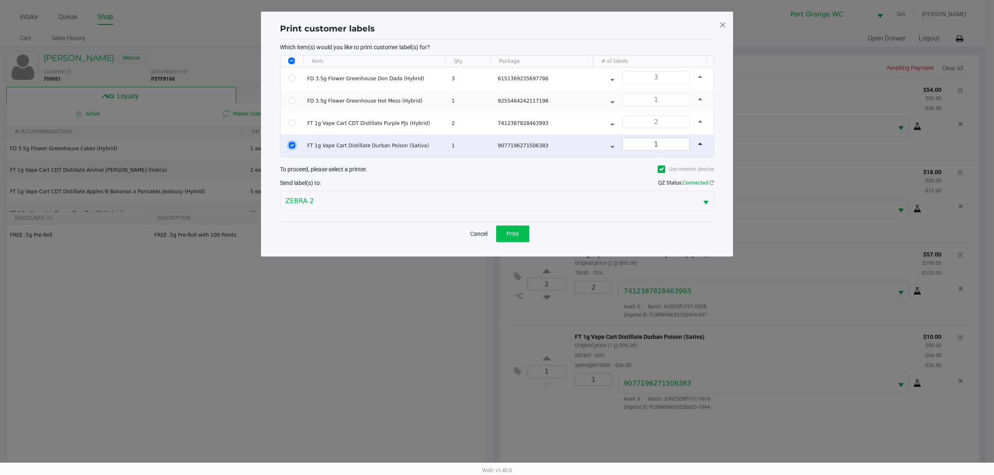
click at [516, 235] on span "Print" at bounding box center [512, 234] width 12 height 7
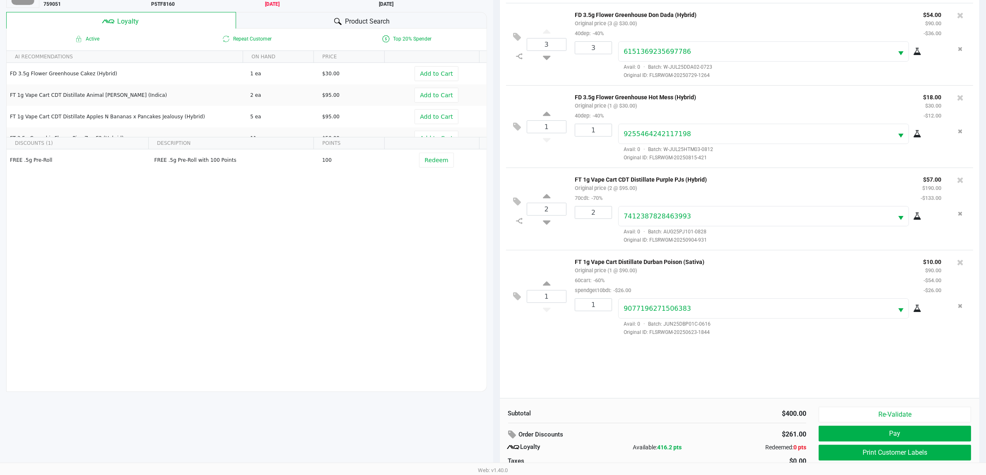
scroll to position [100, 0]
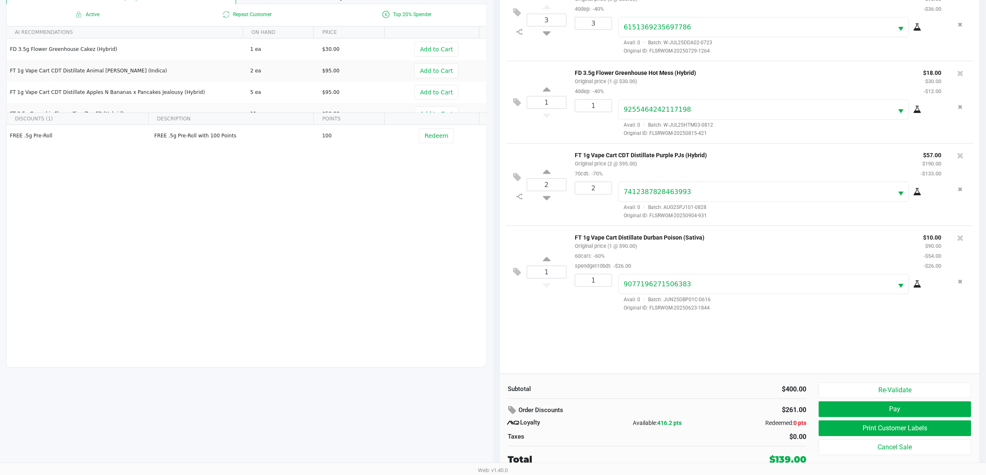
click at [902, 410] on button "Pay" at bounding box center [894, 410] width 152 height 16
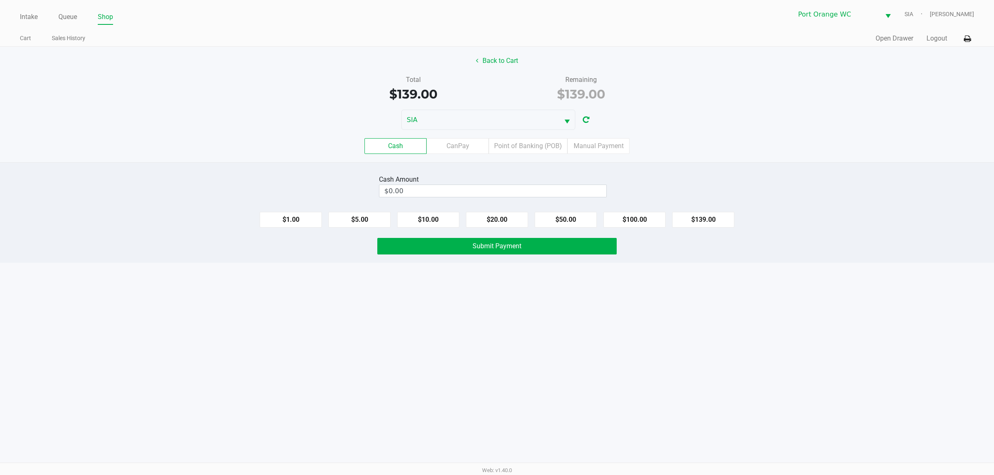
click at [539, 150] on label "Point of Banking (POB)" at bounding box center [528, 146] width 79 height 16
click at [0, 0] on 7 "Point of Banking (POB)" at bounding box center [0, 0] width 0 height 0
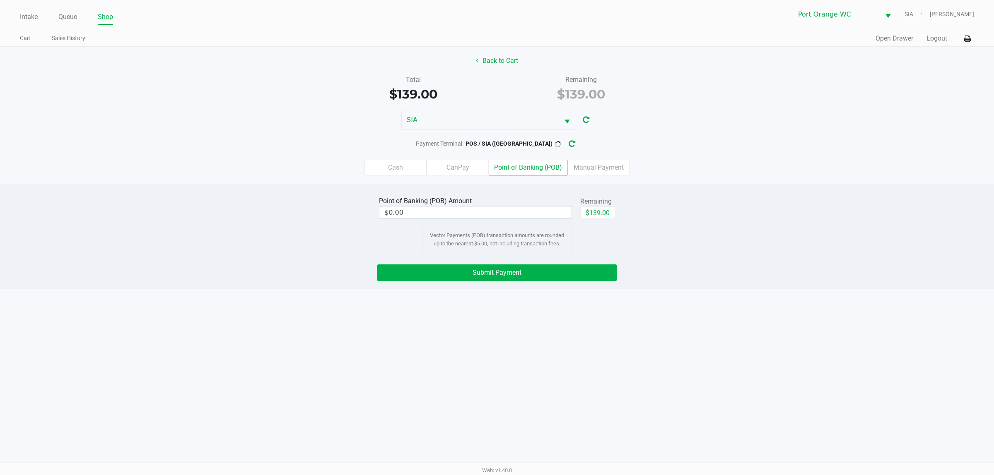
click at [589, 209] on button "$139.00" at bounding box center [597, 213] width 35 height 12
type input "$139.00"
click at [550, 278] on button "Submit Payment" at bounding box center [496, 273] width 239 height 17
click at [539, 266] on button "Submit Payment" at bounding box center [496, 273] width 239 height 17
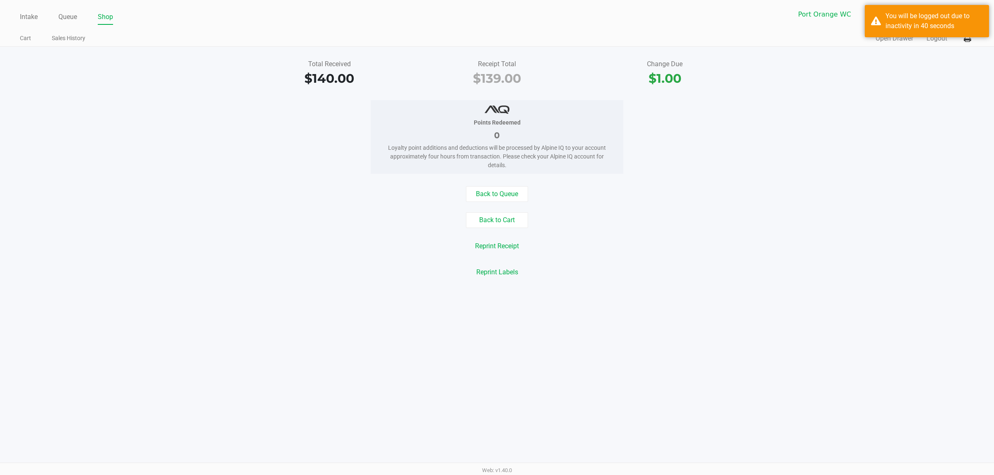
click at [508, 188] on button "Back to Queue" at bounding box center [497, 194] width 62 height 16
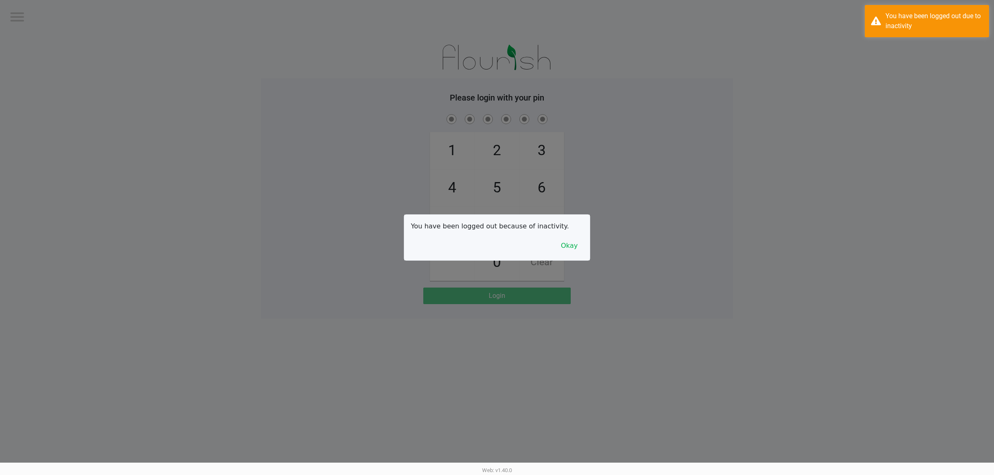
click at [571, 270] on div at bounding box center [497, 237] width 994 height 475
click at [562, 251] on button "Okay" at bounding box center [569, 246] width 28 height 16
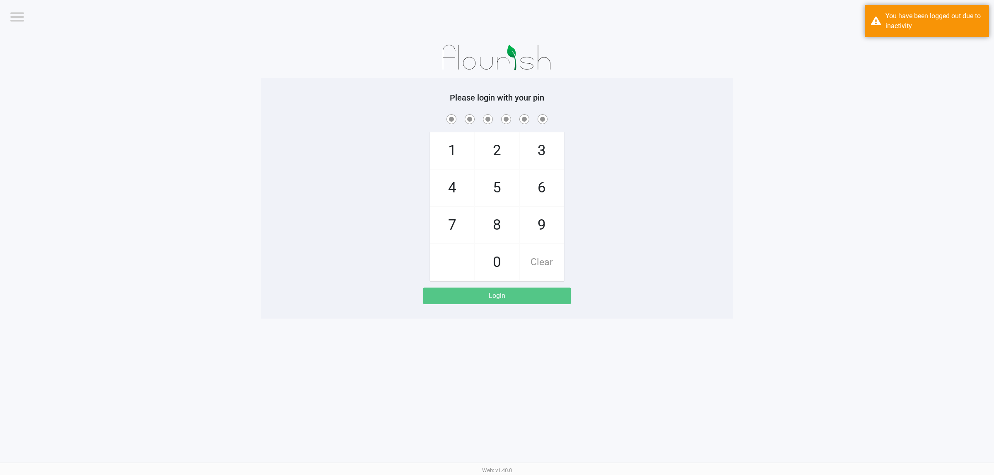
click at [667, 226] on div "1 4 7 2 5 8 0 3 6 9 Clear" at bounding box center [497, 197] width 472 height 169
checkbox input "true"
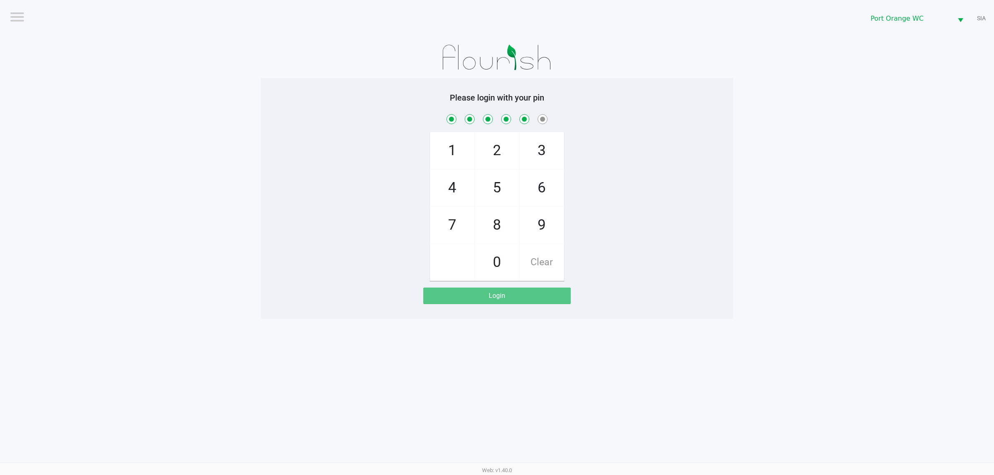
checkbox input "true"
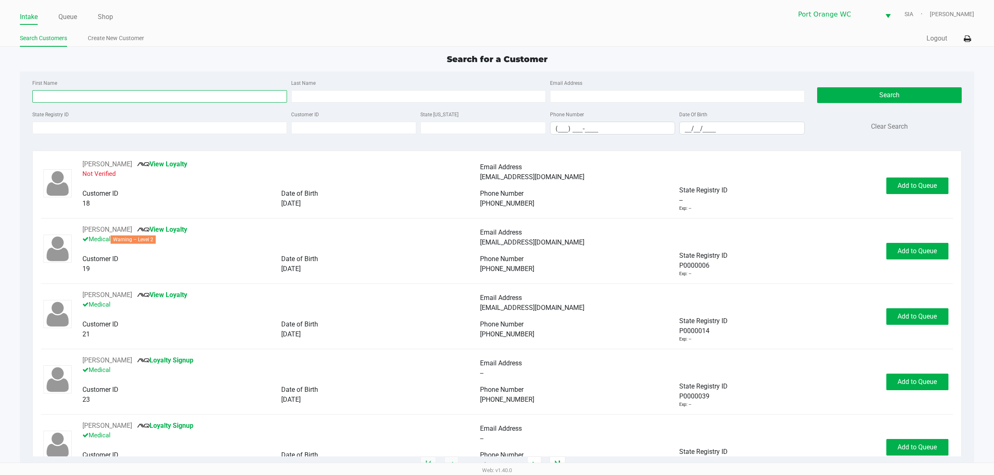
click at [212, 96] on input "First Name" at bounding box center [159, 96] width 255 height 12
type input "emily"
type input "jani"
type input "05/12/2000"
click at [870, 91] on button "Search" at bounding box center [889, 95] width 144 height 16
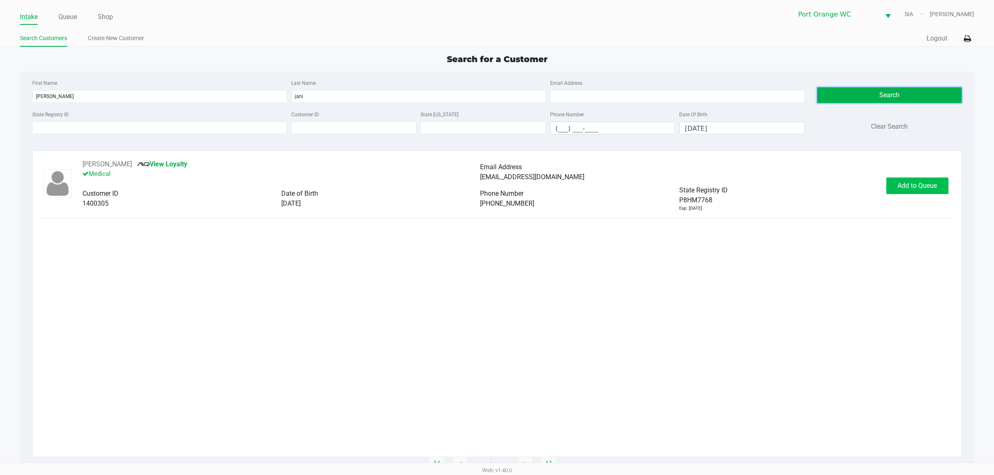
click at [928, 189] on span "Add to Queue" at bounding box center [916, 186] width 39 height 8
click at [920, 186] on span "In Queue" at bounding box center [926, 186] width 70 height 8
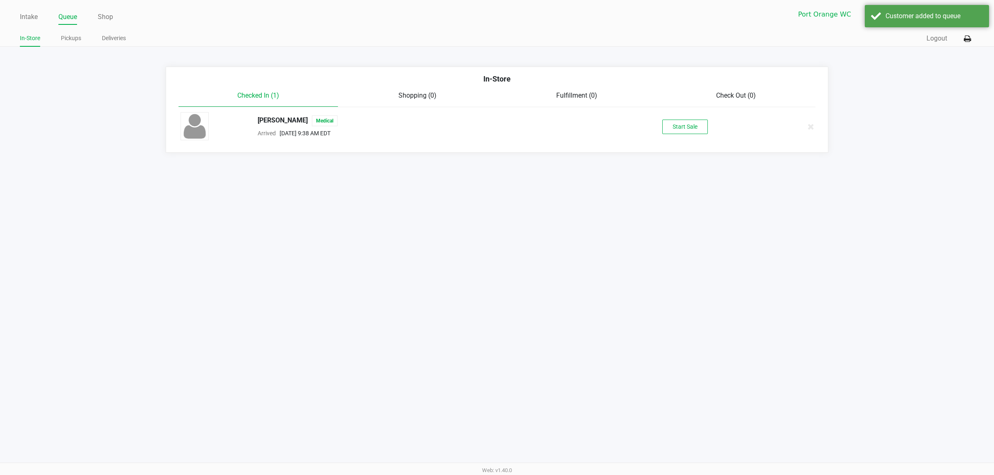
click at [698, 130] on button "Start Sale" at bounding box center [685, 127] width 46 height 14
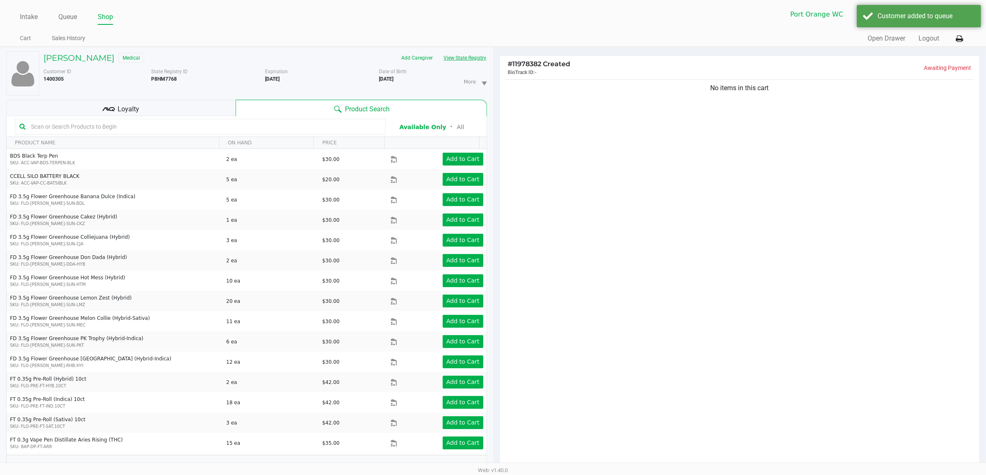
click at [471, 57] on button "View State Registry" at bounding box center [462, 57] width 48 height 13
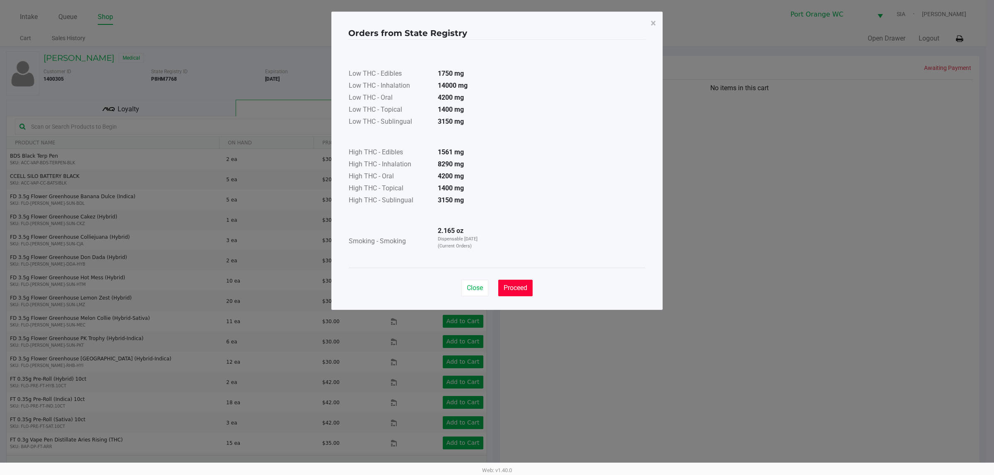
click at [514, 292] on span "Proceed" at bounding box center [515, 288] width 24 height 8
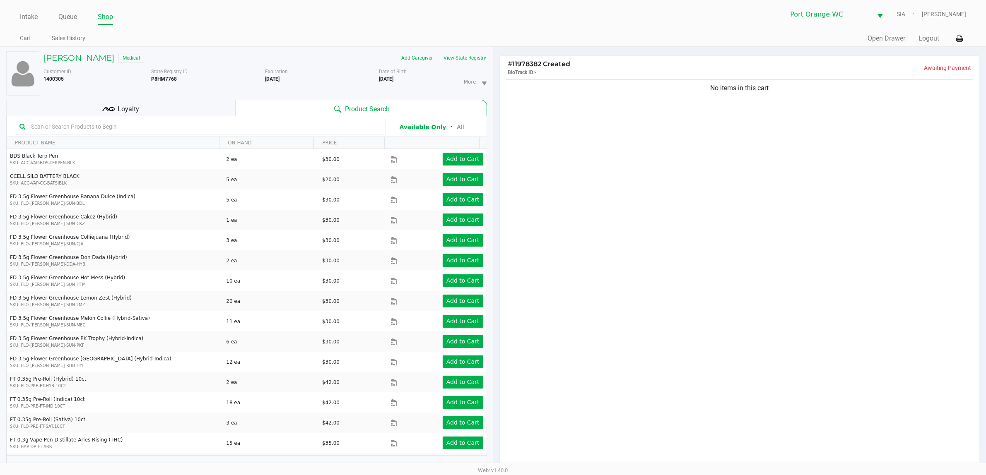
click at [756, 245] on div "No items in this cart" at bounding box center [740, 275] width 480 height 395
click at [751, 237] on div "No items in this cart" at bounding box center [740, 275] width 480 height 395
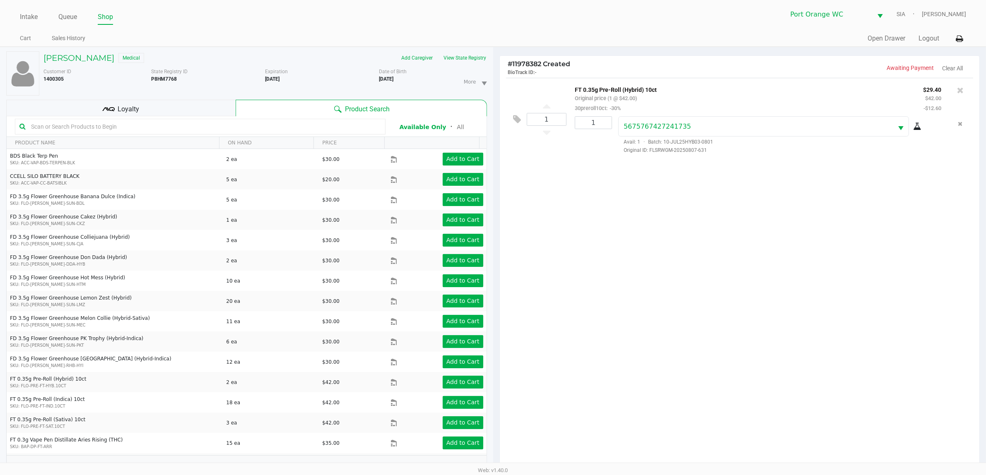
click at [141, 108] on div "Loyalty" at bounding box center [120, 108] width 229 height 17
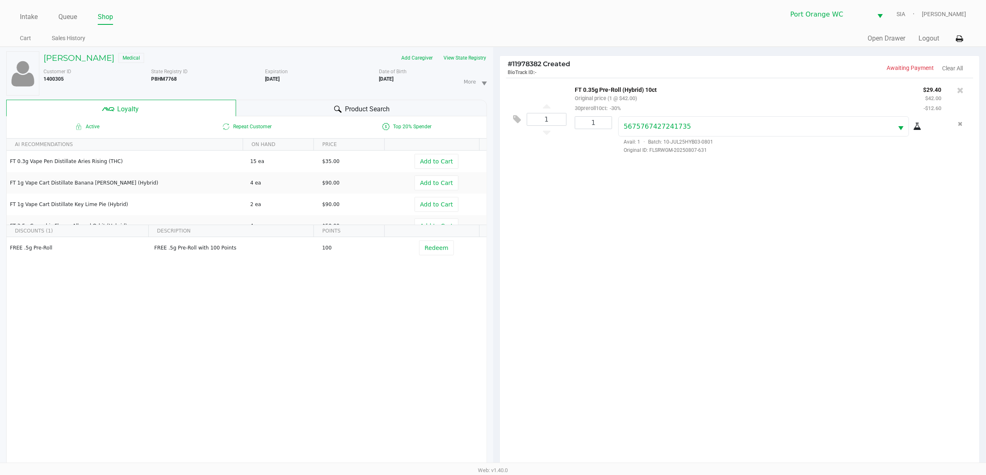
click at [473, 58] on button "View State Registry" at bounding box center [462, 57] width 48 height 13
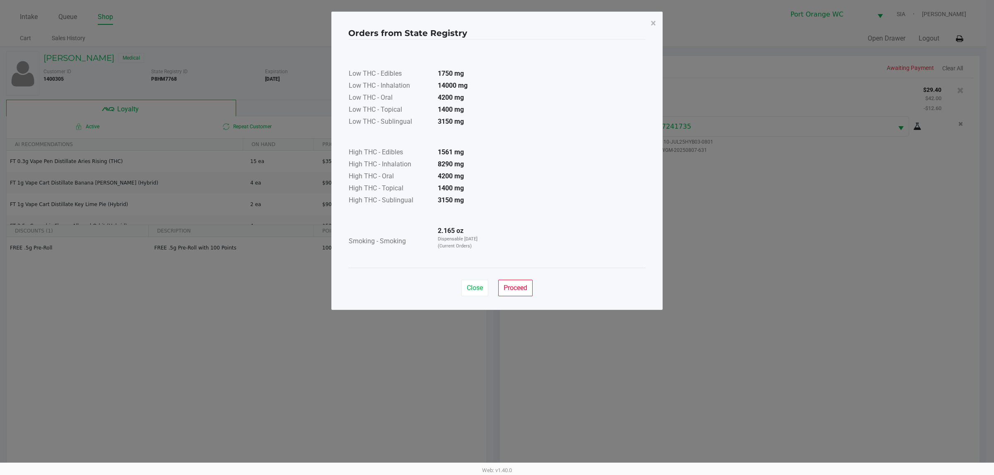
click at [652, 23] on span "×" at bounding box center [652, 23] width 5 height 12
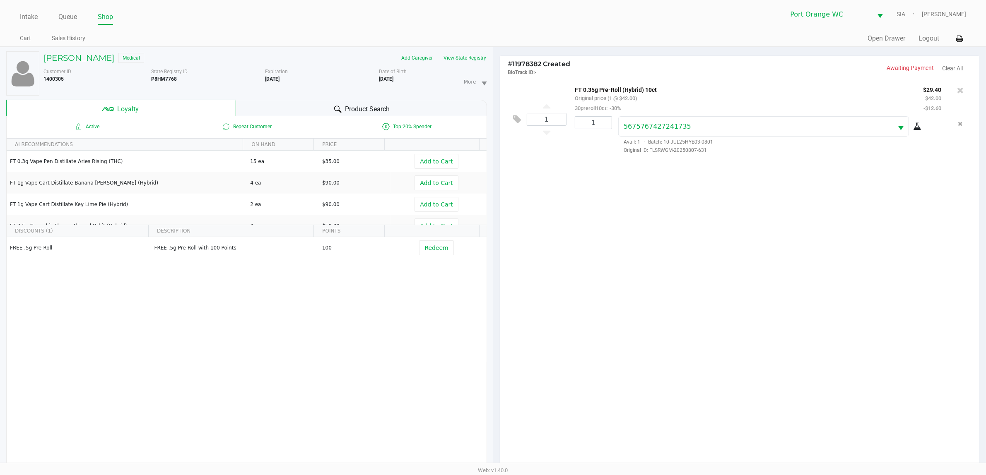
click at [681, 325] on div "1 FT 0.35g Pre-Roll (Hybrid) 10ct Original price (1 @ $42.00) 30preroll10ct: -3…" at bounding box center [740, 275] width 480 height 395
click at [704, 327] on div "1 FT 0.35g Pre-Roll (Hybrid) 10ct Original price (1 @ $42.00) 30preroll10ct: -3…" at bounding box center [740, 275] width 480 height 395
click at [959, 125] on icon "Remove the package from the orderLine" at bounding box center [960, 124] width 5 height 6
click at [546, 118] on icon at bounding box center [546, 115] width 7 height 10
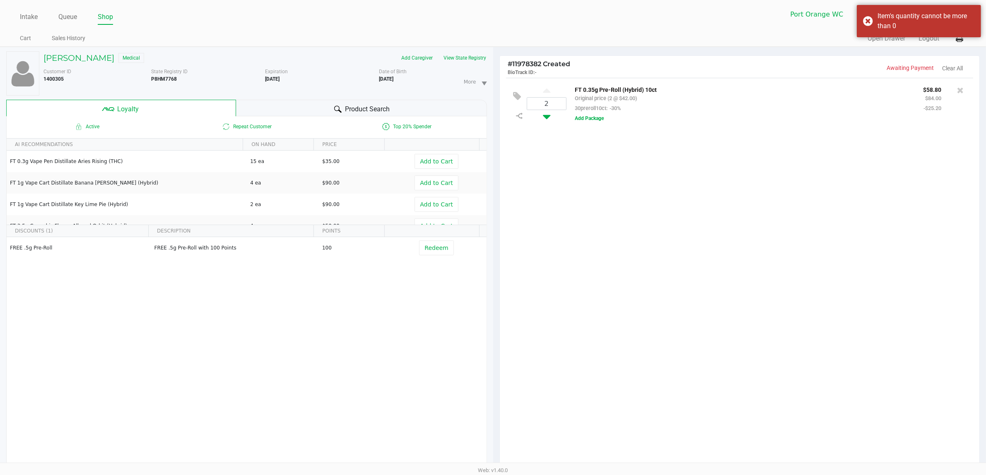
click at [547, 115] on icon at bounding box center [546, 115] width 7 height 10
click at [957, 89] on icon at bounding box center [960, 90] width 7 height 8
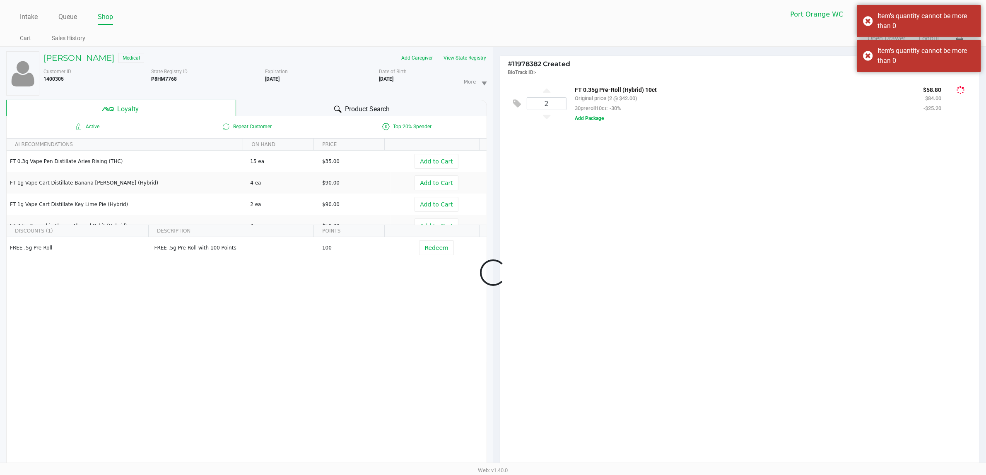
click at [956, 84] on button at bounding box center [960, 90] width 8 height 12
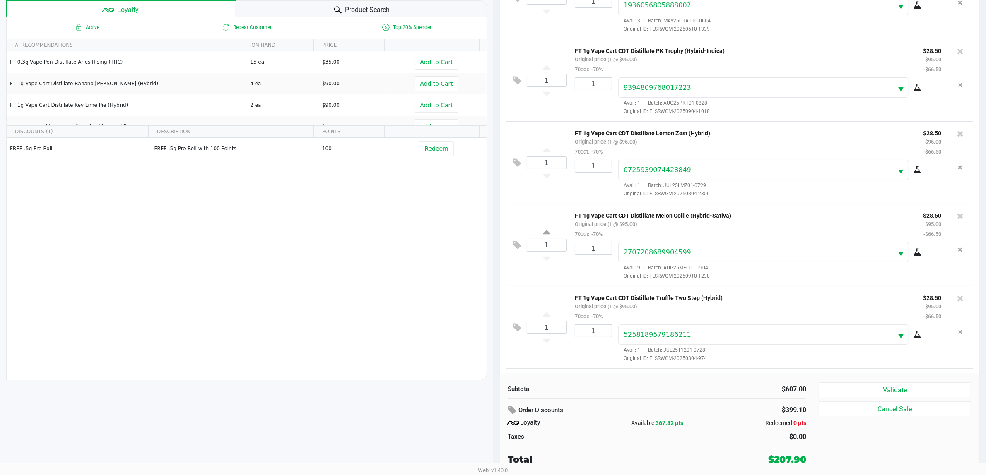
scroll to position [188, 0]
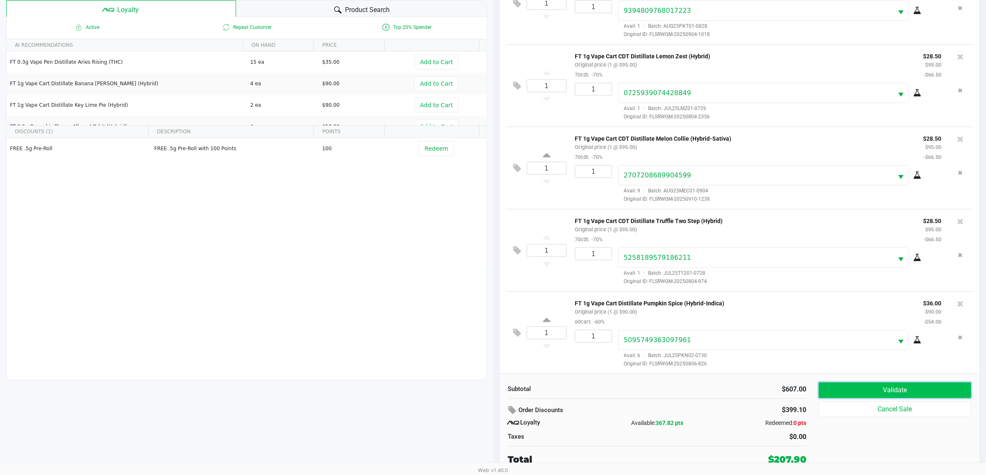
click at [861, 390] on button "Validate" at bounding box center [894, 391] width 152 height 16
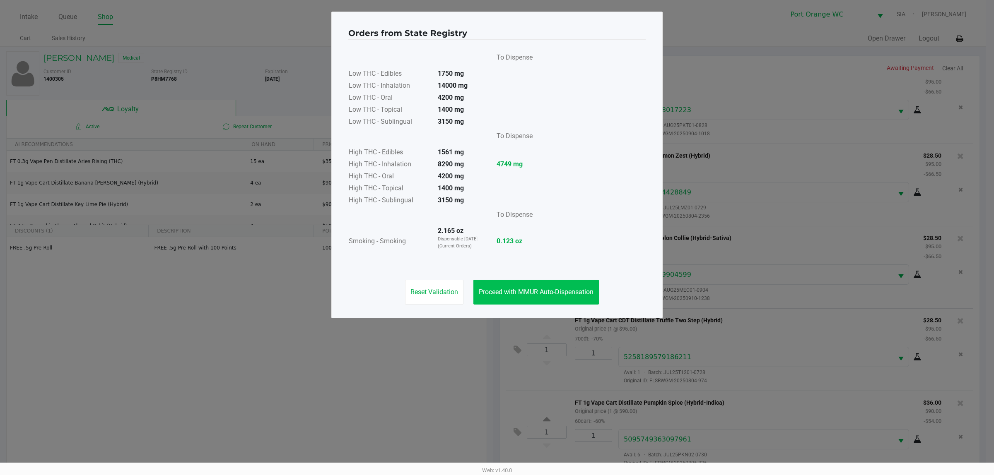
click at [562, 303] on button "Proceed with MMUR Auto-Dispensation" at bounding box center [535, 292] width 125 height 25
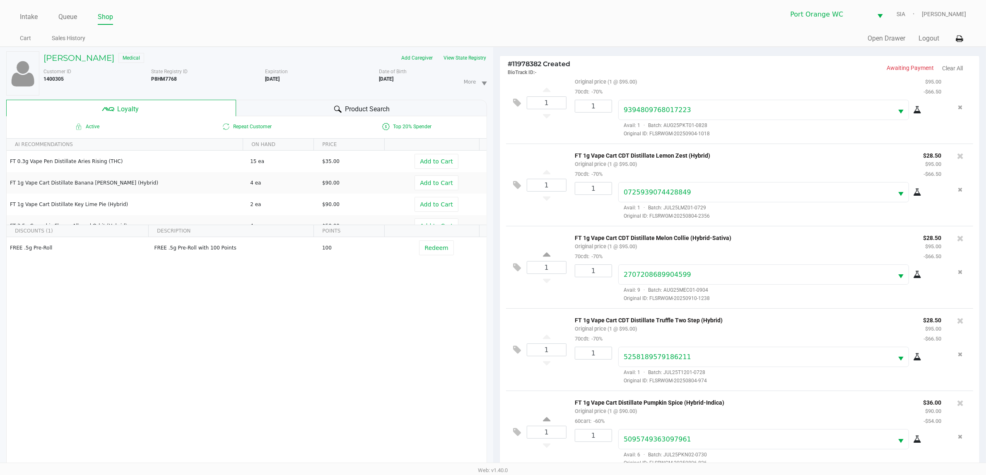
scroll to position [100, 0]
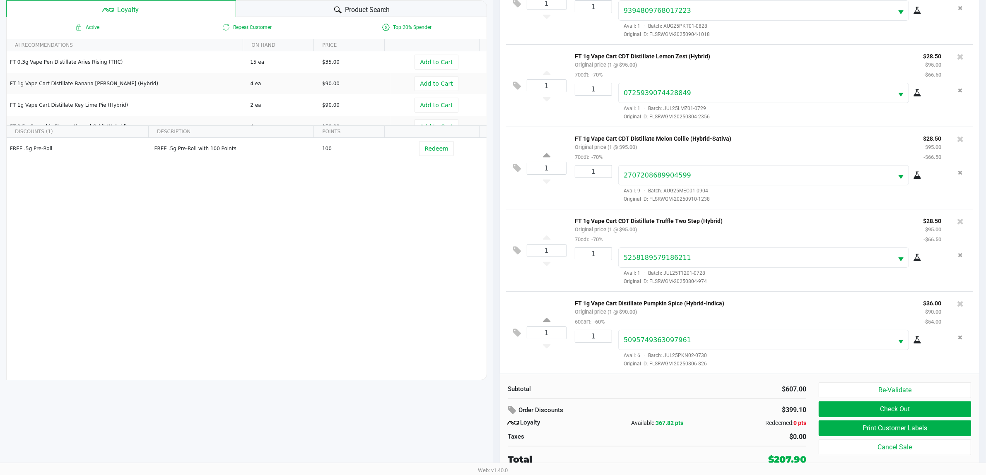
click at [498, 331] on div "# 11978382 Created BioTrack ID: - Awaiting Payment Clear All 1 FT 0.35g Pre-Rol…" at bounding box center [739, 211] width 493 height 527
click at [515, 336] on icon at bounding box center [517, 333] width 8 height 10
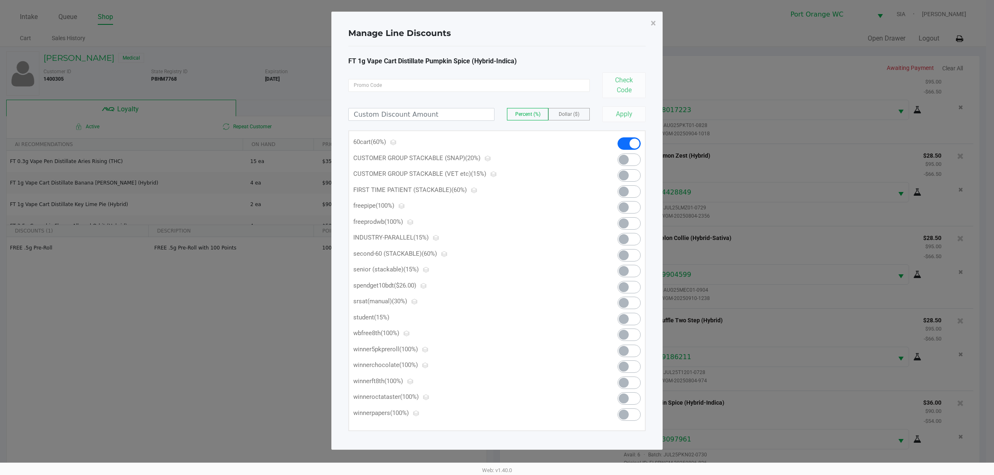
click at [624, 287] on span at bounding box center [624, 287] width 10 height 10
click at [652, 24] on span "×" at bounding box center [652, 23] width 5 height 12
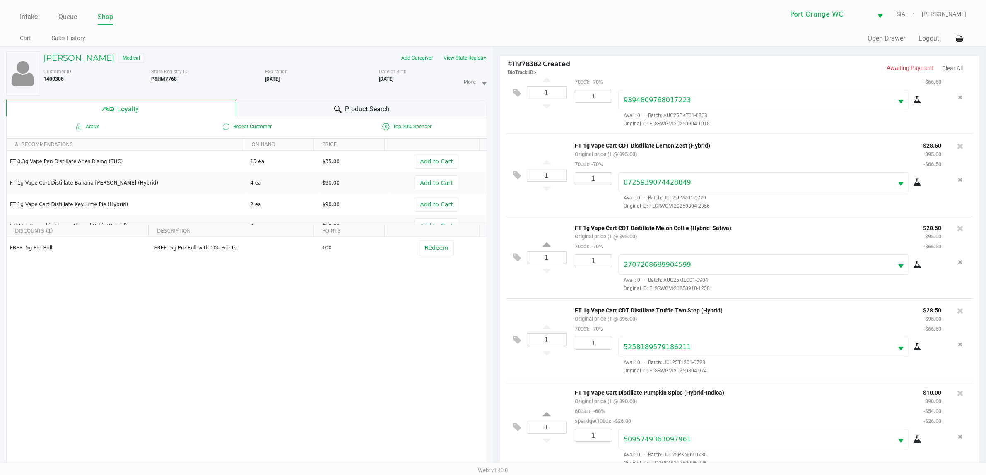
scroll to position [100, 0]
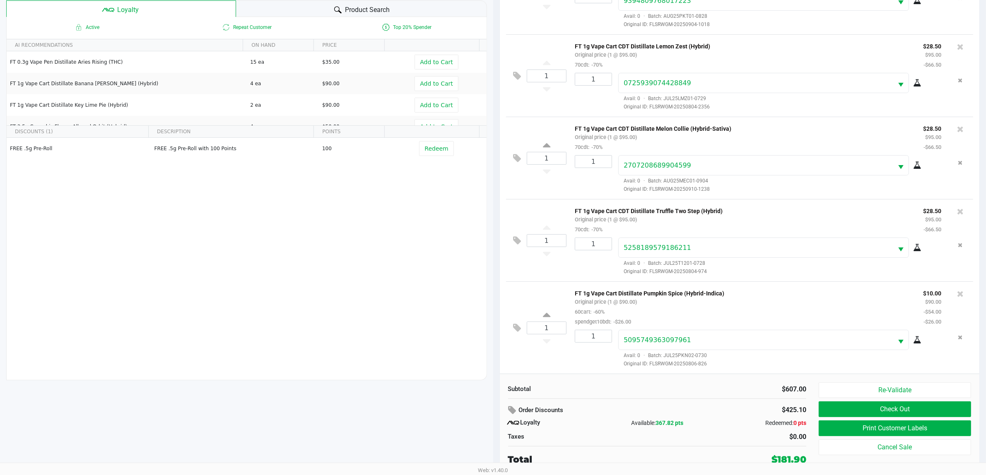
click at [515, 407] on icon at bounding box center [513, 411] width 10 height 10
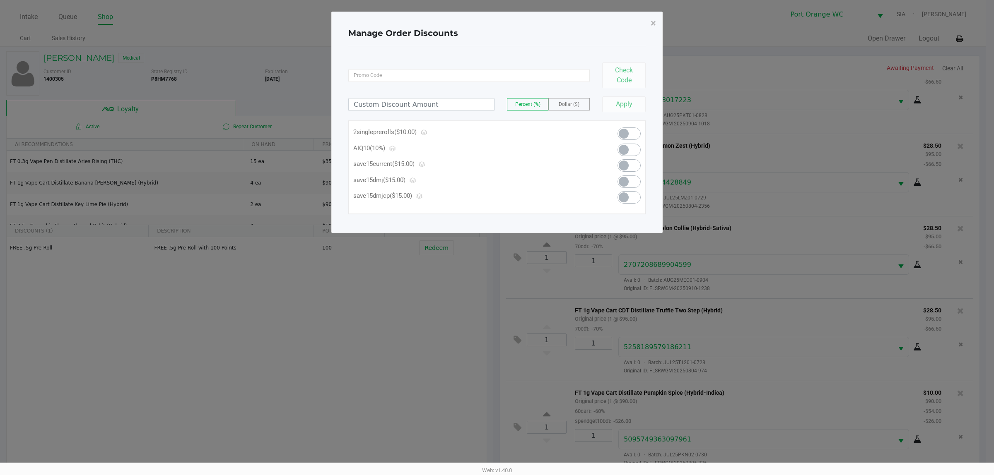
click at [634, 178] on span at bounding box center [628, 182] width 23 height 12
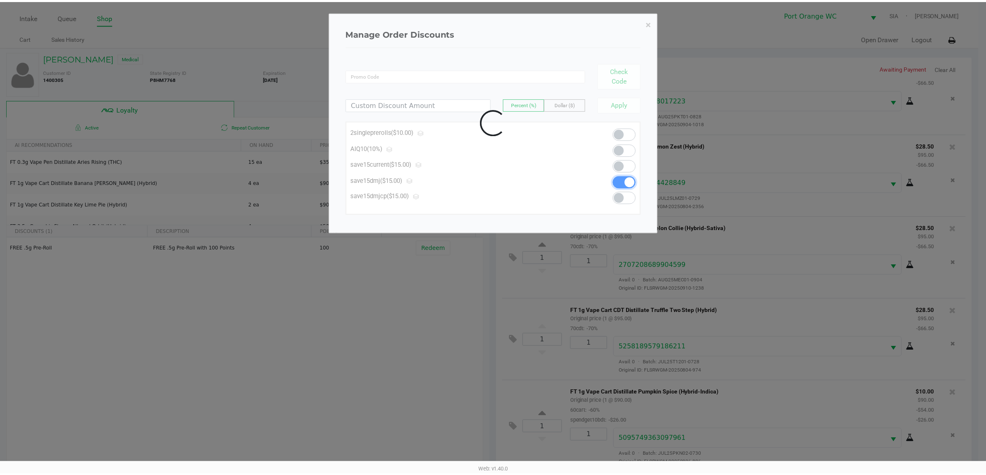
scroll to position [197, 0]
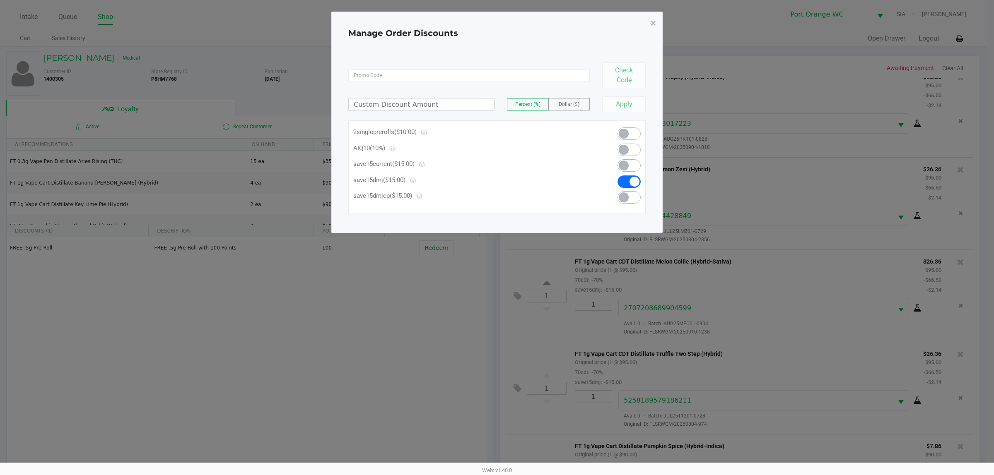
click at [655, 24] on span "×" at bounding box center [652, 23] width 5 height 12
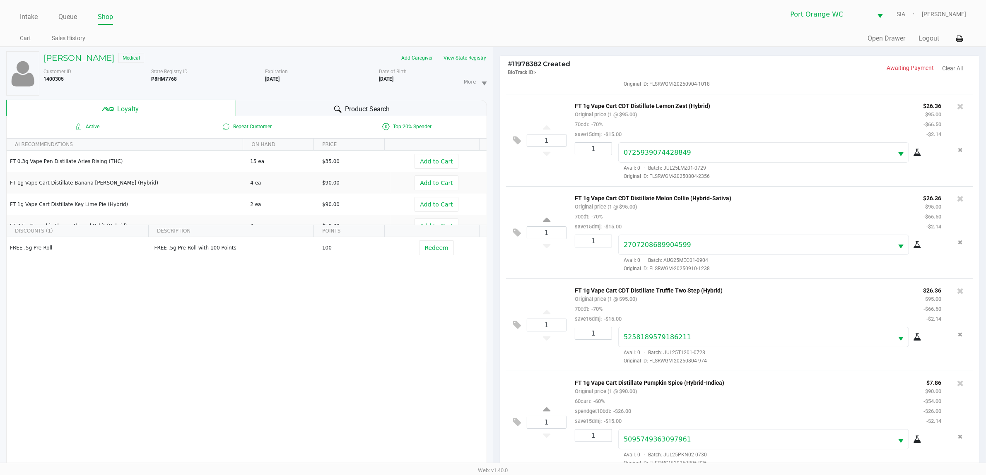
scroll to position [100, 0]
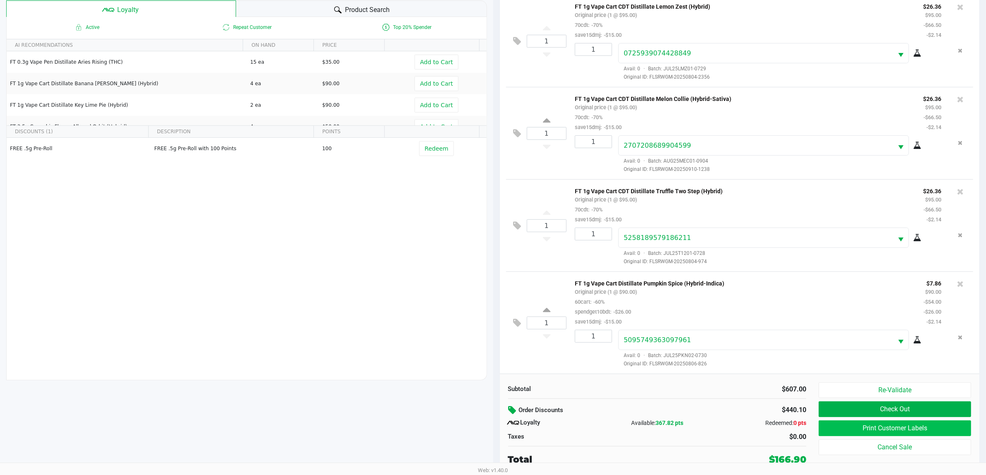
click at [903, 431] on button "Print Customer Labels" at bounding box center [894, 429] width 152 height 16
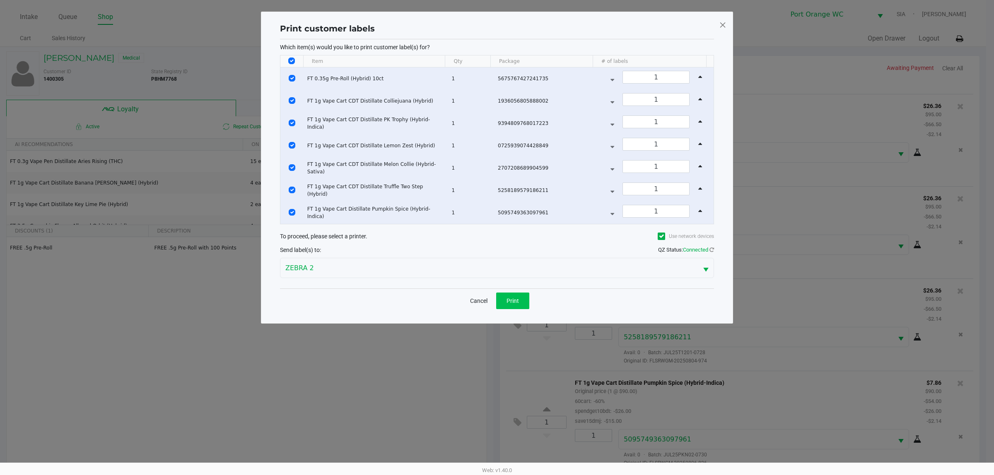
click at [517, 301] on span "Print" at bounding box center [512, 301] width 12 height 7
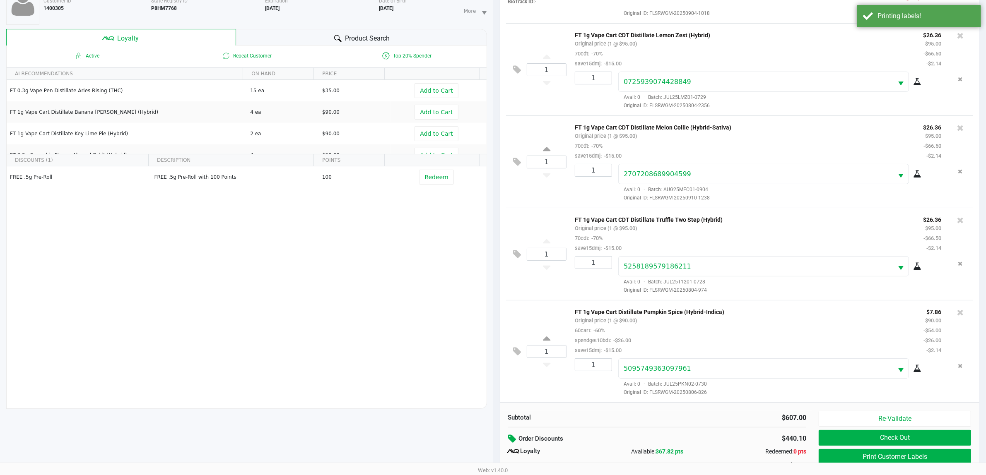
scroll to position [100, 0]
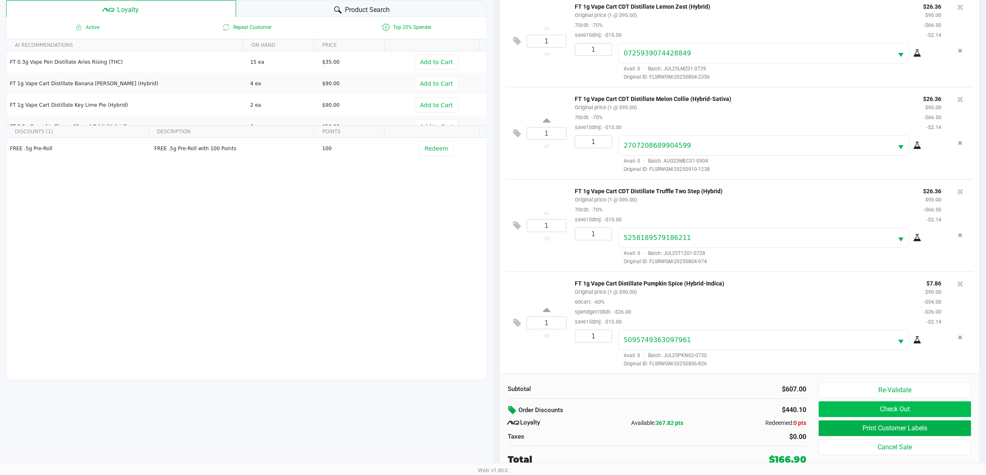
click at [898, 409] on button "Check Out" at bounding box center [894, 410] width 152 height 16
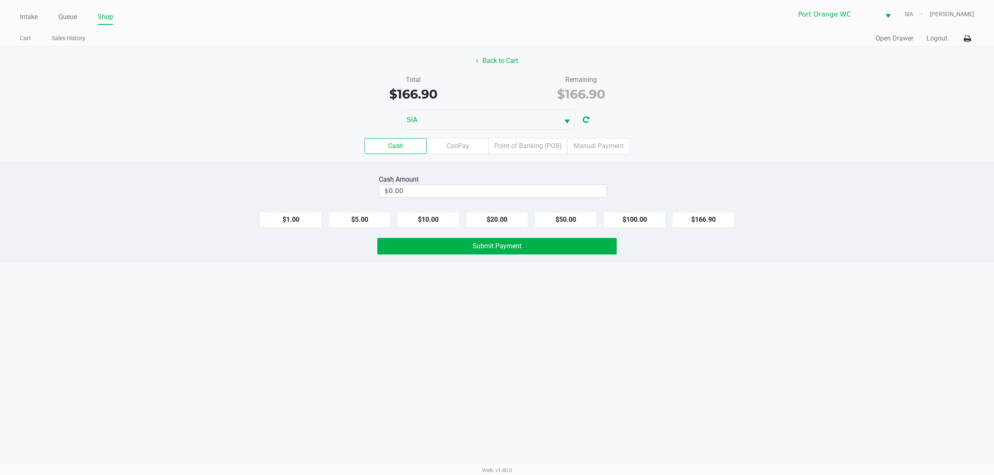
click at [539, 150] on label "Point of Banking (POB)" at bounding box center [528, 146] width 79 height 16
click at [0, 0] on 7 "Point of Banking (POB)" at bounding box center [0, 0] width 0 height 0
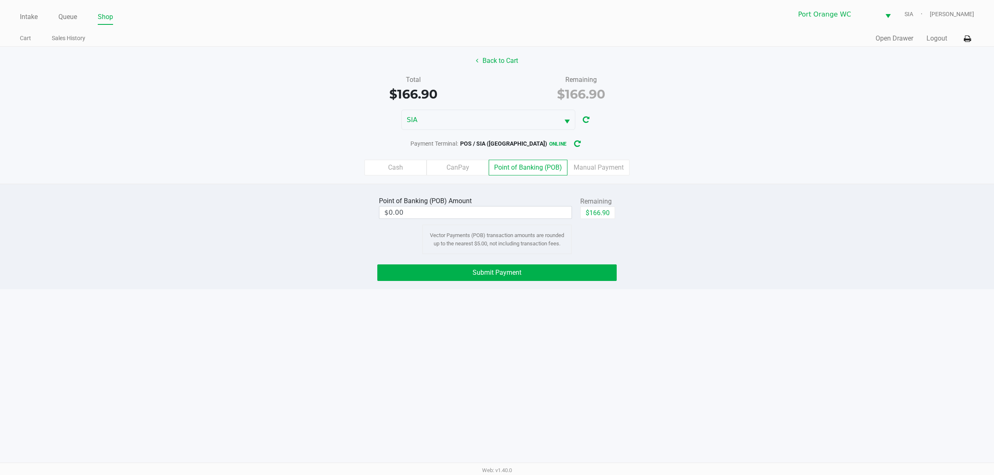
click at [607, 210] on button "$166.90" at bounding box center [597, 213] width 35 height 12
type input "$166.90"
click at [537, 281] on button "Submit Payment" at bounding box center [496, 273] width 239 height 17
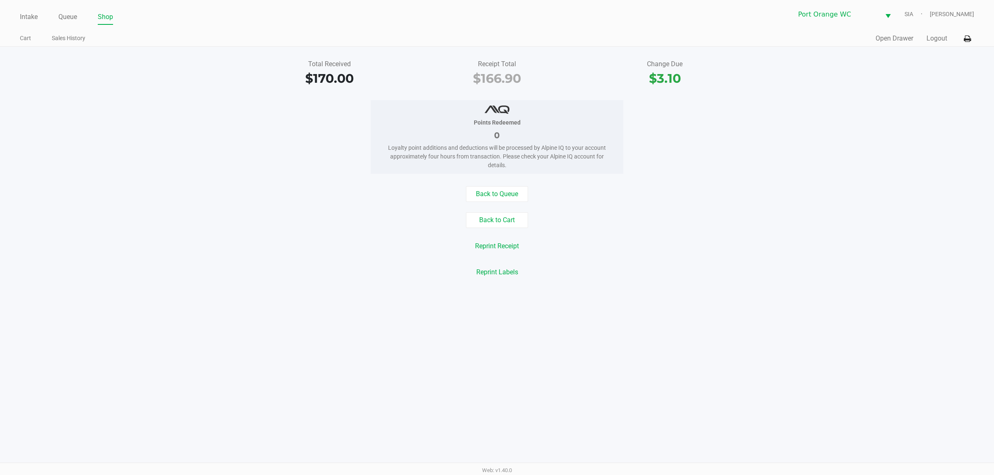
click at [497, 171] on div "Points Redeemed 0 Loyalty point additions and deductions will be processed by A…" at bounding box center [497, 137] width 253 height 74
click at [520, 197] on button "Back to Queue" at bounding box center [497, 194] width 62 height 16
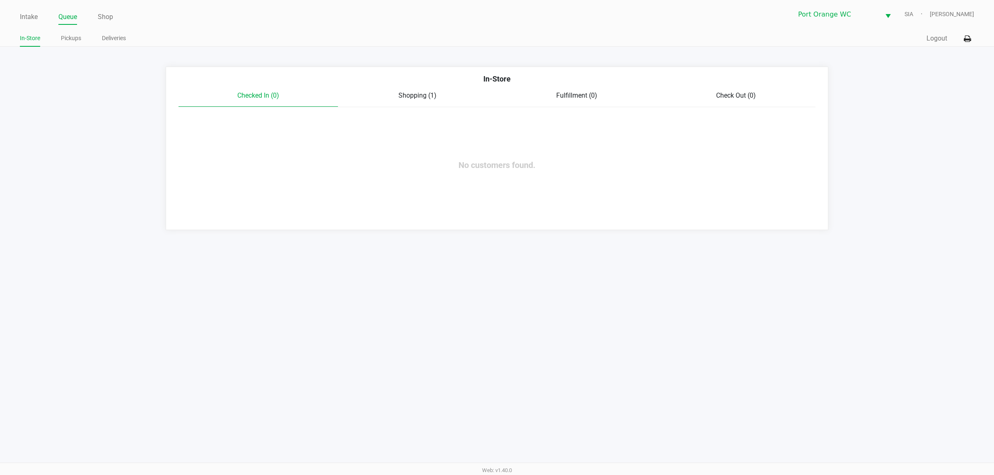
click at [27, 17] on link "Intake" at bounding box center [29, 17] width 18 height 12
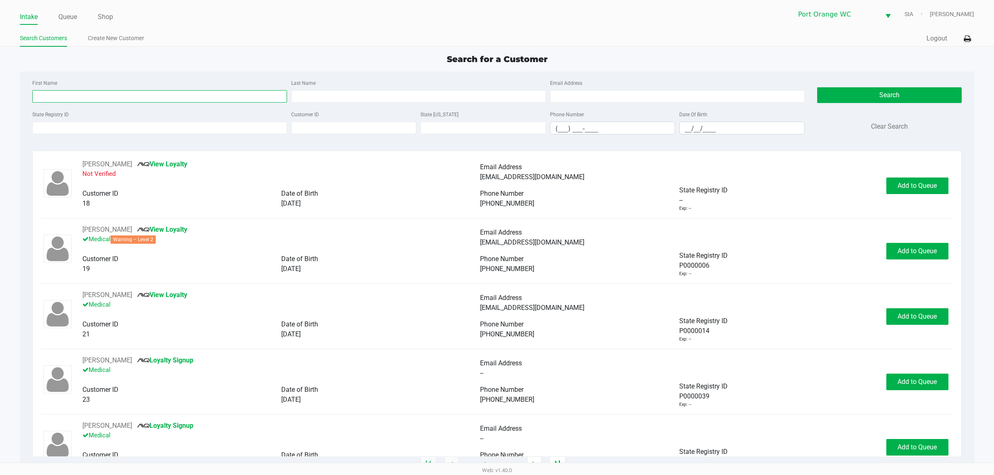
click at [187, 99] on input "First Name" at bounding box center [159, 96] width 255 height 12
type input "christina"
type input "muns"
type input "08/06/1972"
click at [897, 96] on button "Search" at bounding box center [889, 95] width 144 height 16
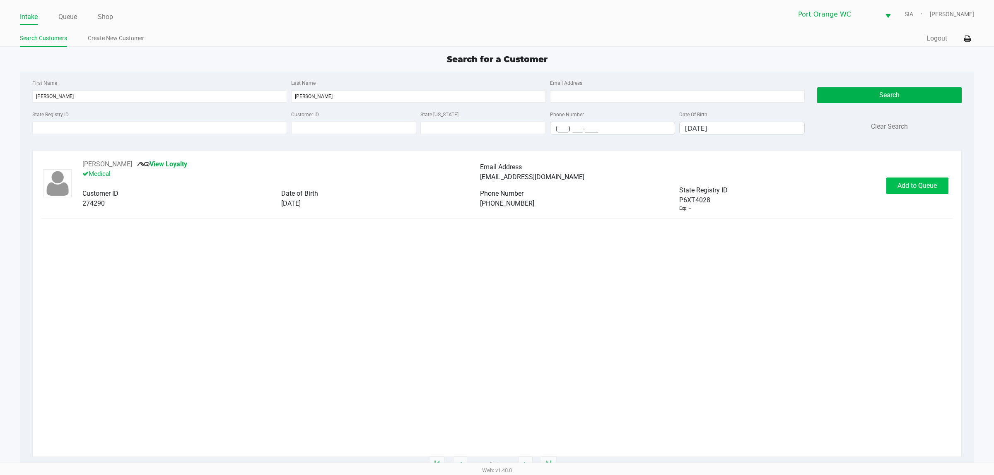
click at [921, 183] on span "Add to Queue" at bounding box center [916, 186] width 39 height 8
click at [920, 178] on button "In Queue" at bounding box center [915, 186] width 58 height 17
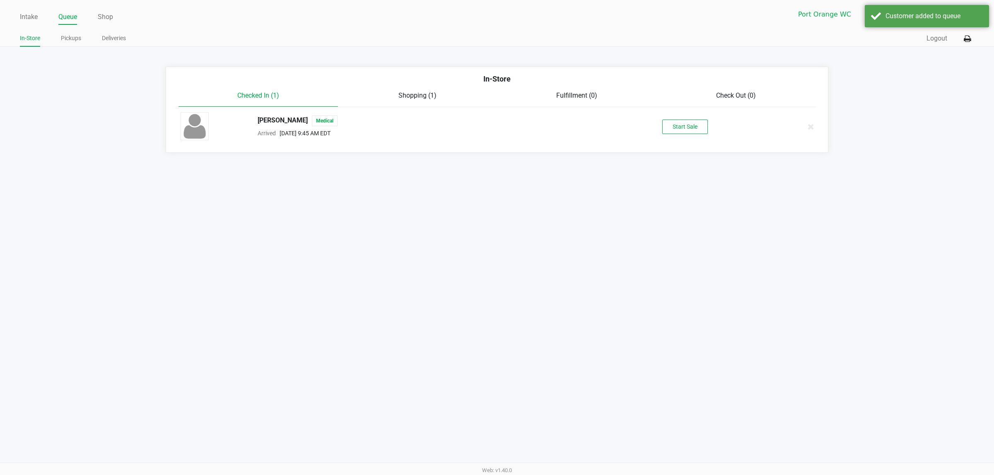
click at [696, 132] on button "Start Sale" at bounding box center [685, 127] width 46 height 14
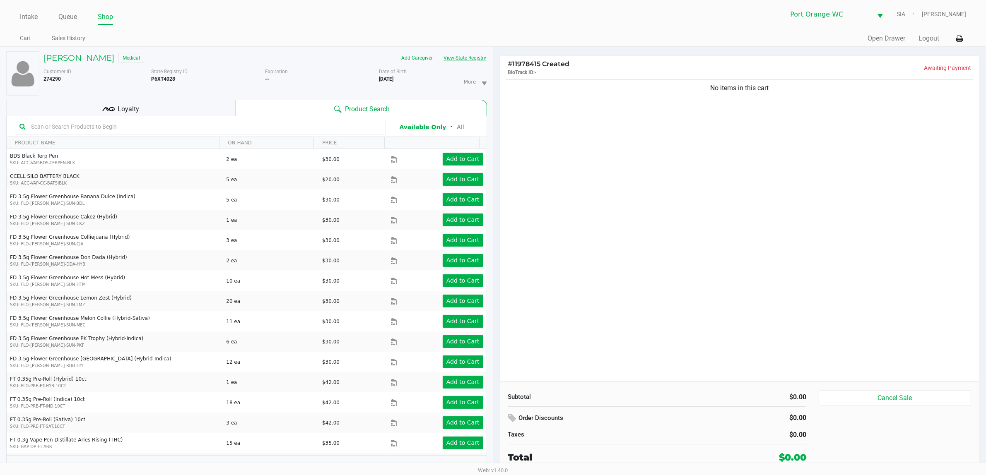
click at [468, 58] on button "View State Registry" at bounding box center [462, 57] width 48 height 13
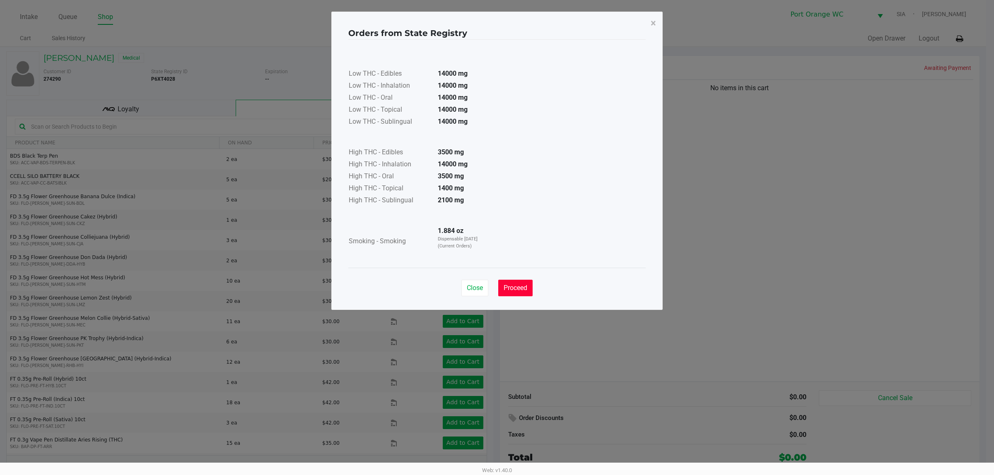
click at [513, 289] on span "Proceed" at bounding box center [515, 288] width 24 height 8
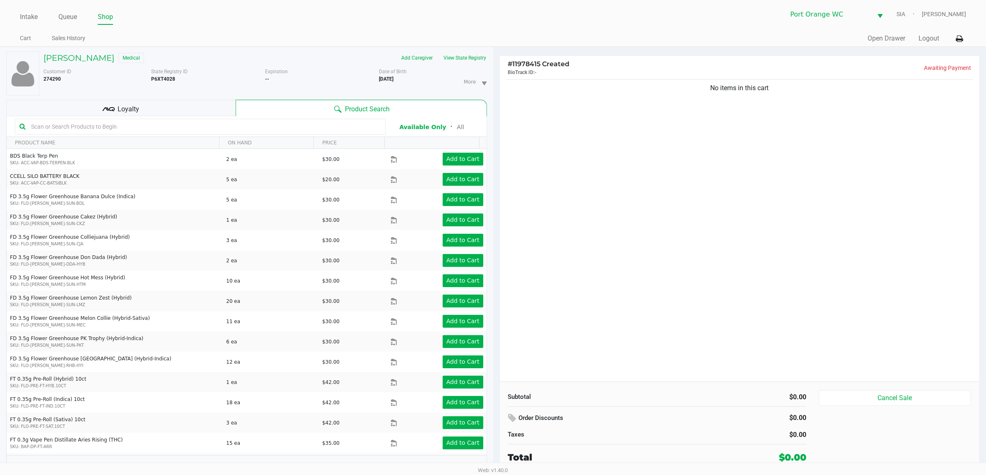
click at [758, 216] on div "No items in this cart" at bounding box center [740, 230] width 480 height 304
click at [749, 218] on div "No items in this cart" at bounding box center [740, 230] width 480 height 304
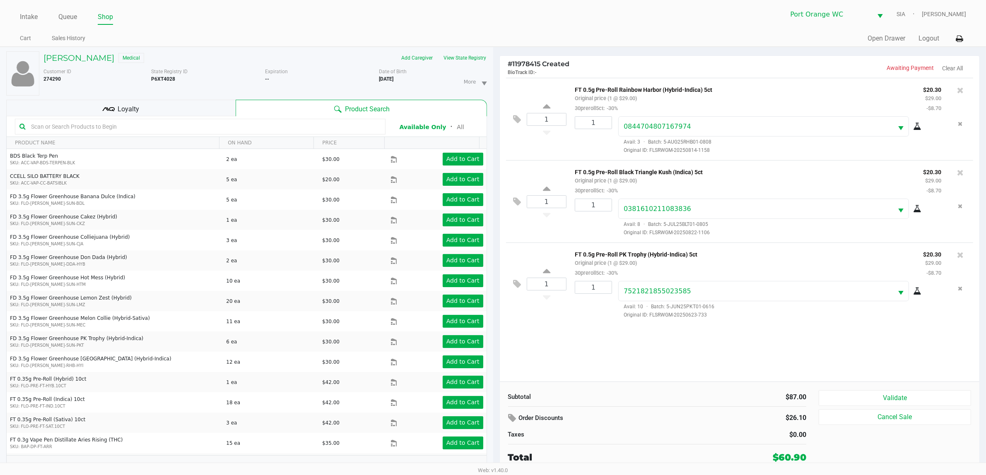
click at [150, 103] on div "Loyalty" at bounding box center [120, 108] width 229 height 17
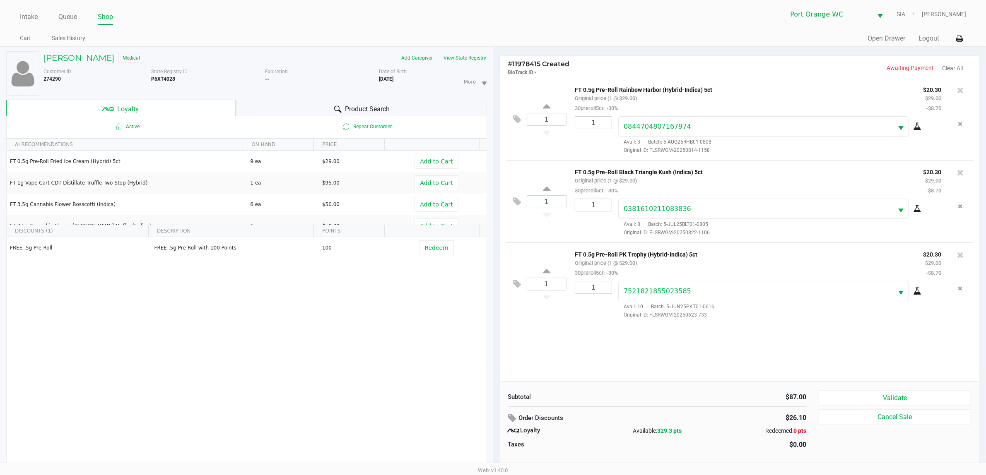
click at [390, 112] on div "Product Search" at bounding box center [361, 108] width 251 height 17
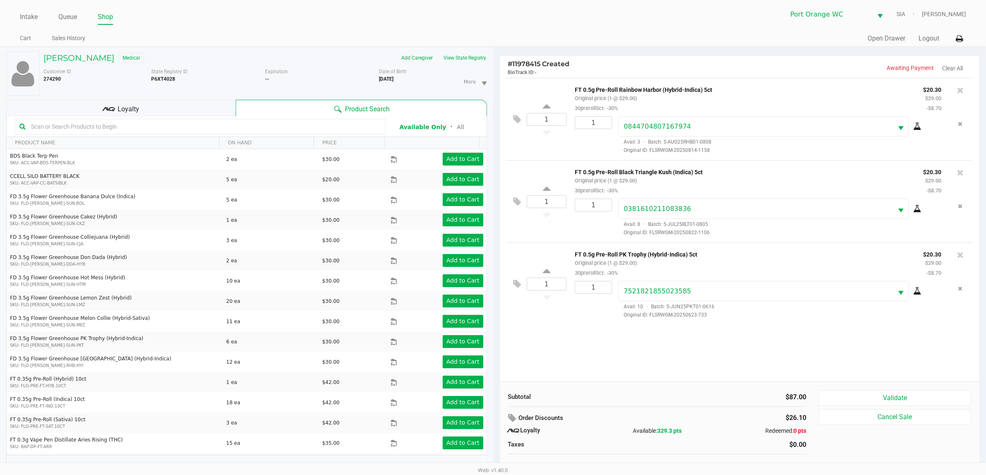
scroll to position [9, 0]
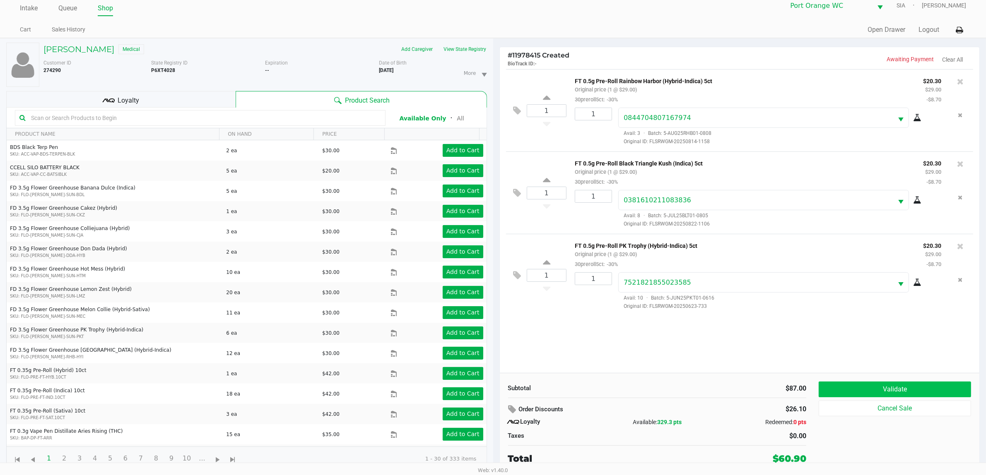
click at [901, 382] on button "Validate" at bounding box center [894, 390] width 152 height 16
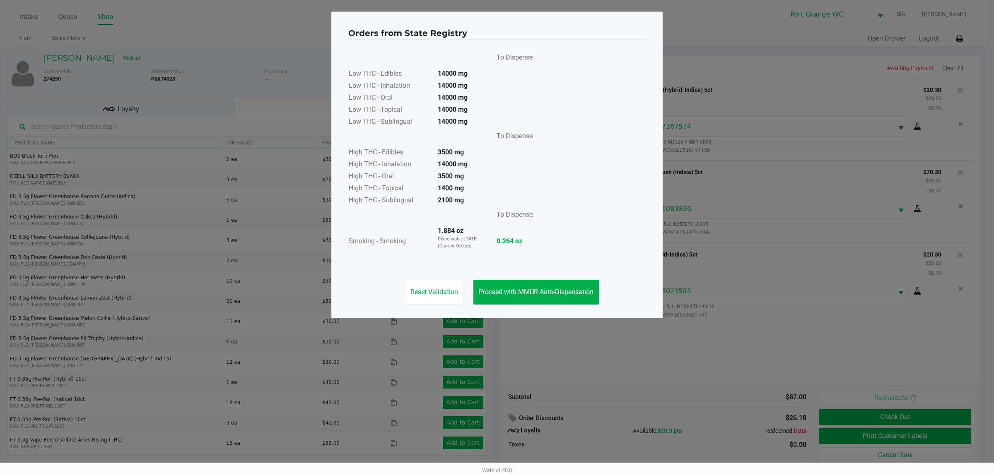
click at [540, 289] on span "Proceed with MMUR Auto-Dispensation" at bounding box center [536, 292] width 115 height 8
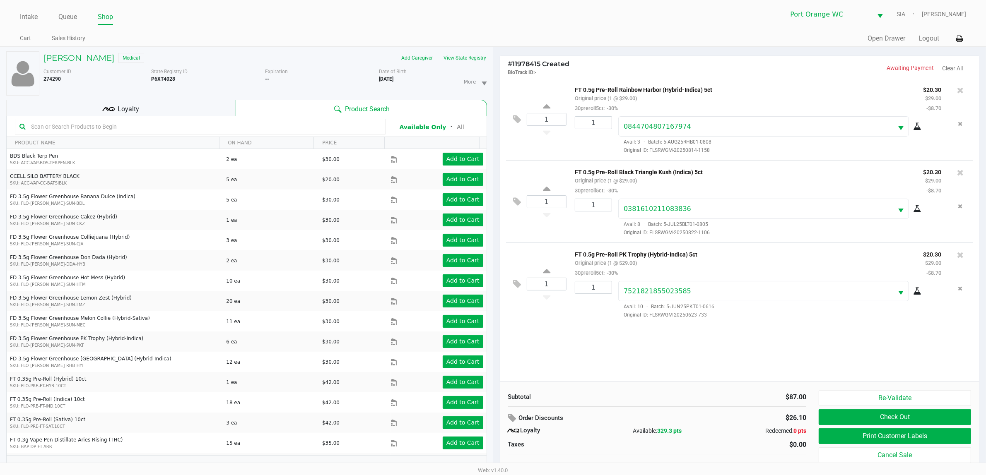
scroll to position [9, 0]
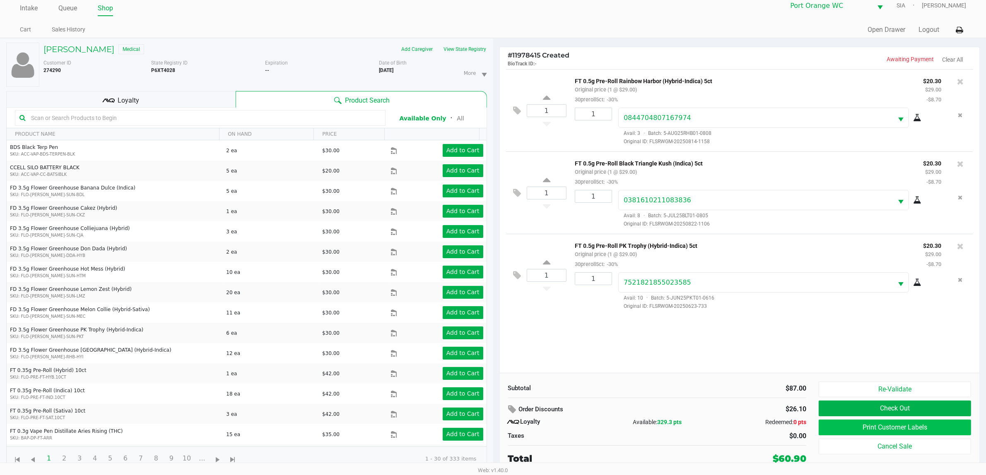
click at [913, 428] on button "Print Customer Labels" at bounding box center [894, 428] width 152 height 16
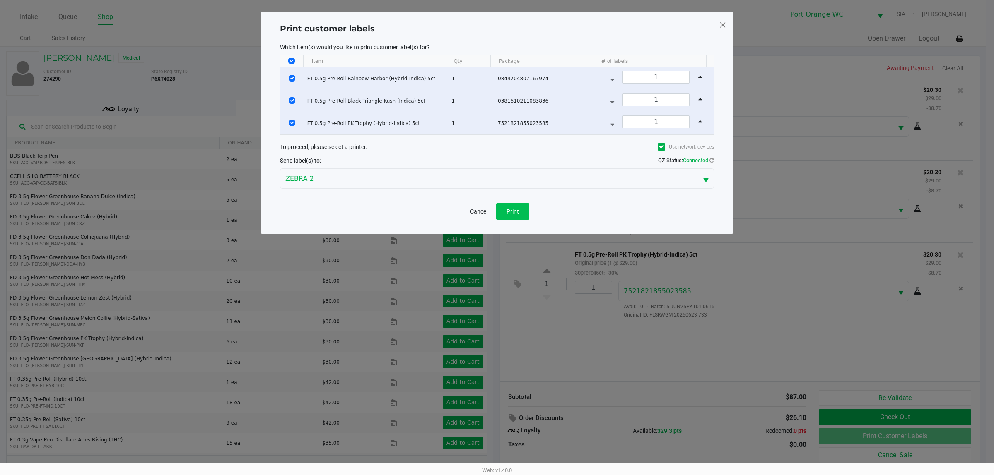
click at [511, 209] on span "Print" at bounding box center [512, 211] width 12 height 7
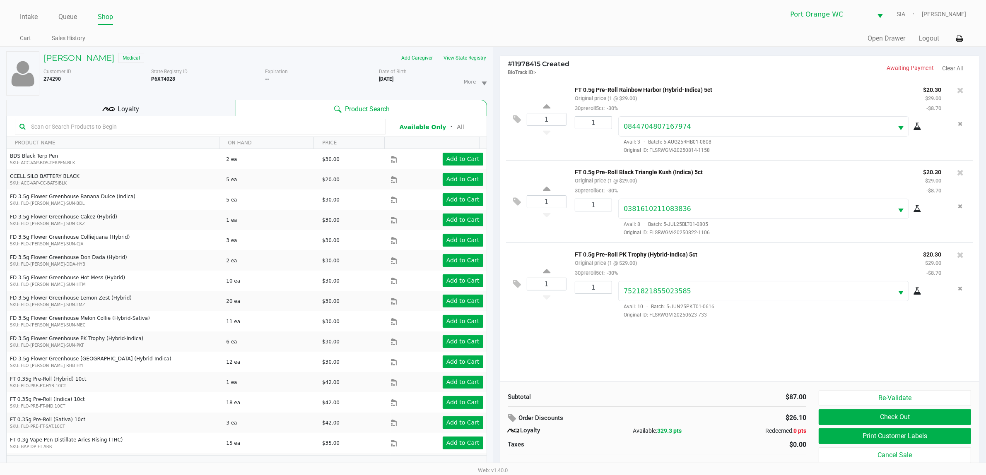
scroll to position [9, 0]
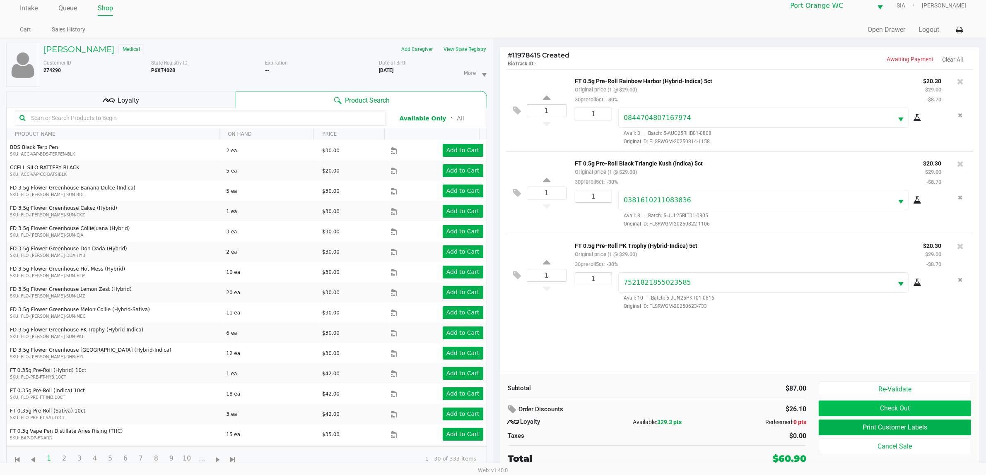
click at [918, 416] on button "Check Out" at bounding box center [894, 409] width 152 height 16
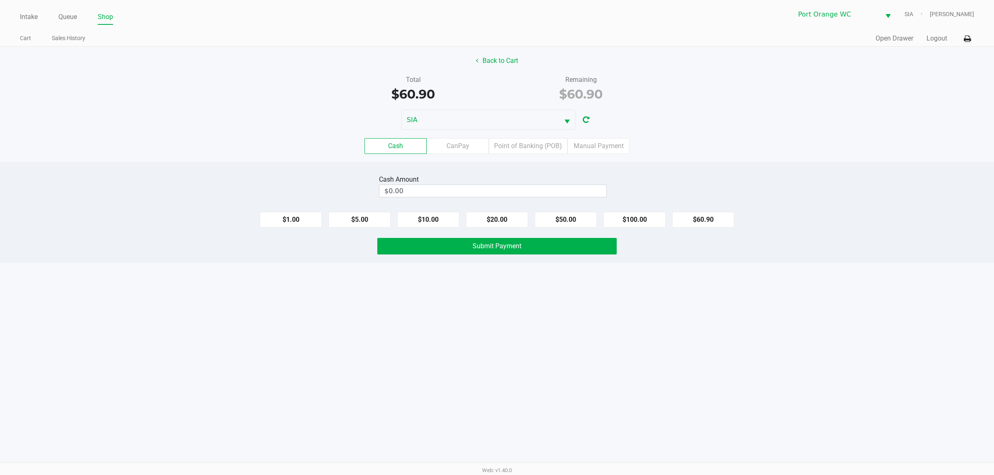
click at [534, 193] on input "$0.00" at bounding box center [492, 191] width 227 height 12
click at [557, 253] on button "Submit Payment" at bounding box center [496, 246] width 239 height 17
type input "$61.00"
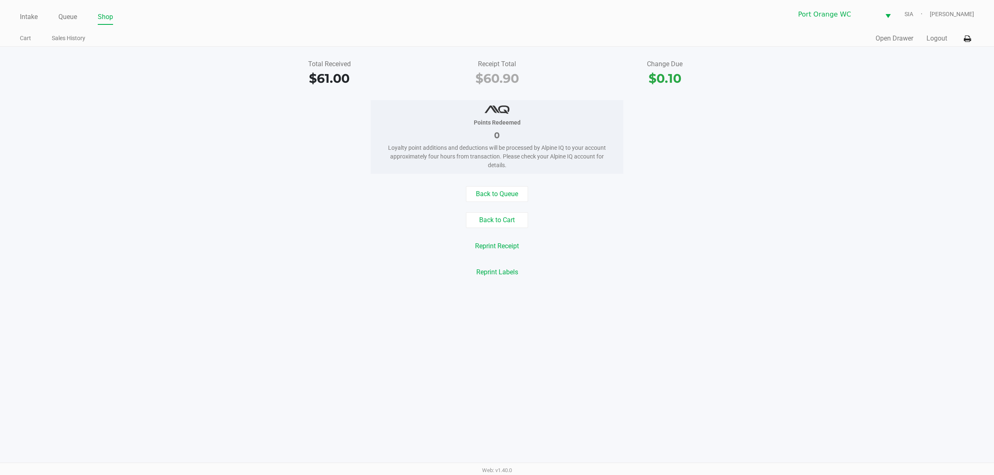
click at [497, 191] on button "Back to Queue" at bounding box center [497, 194] width 62 height 16
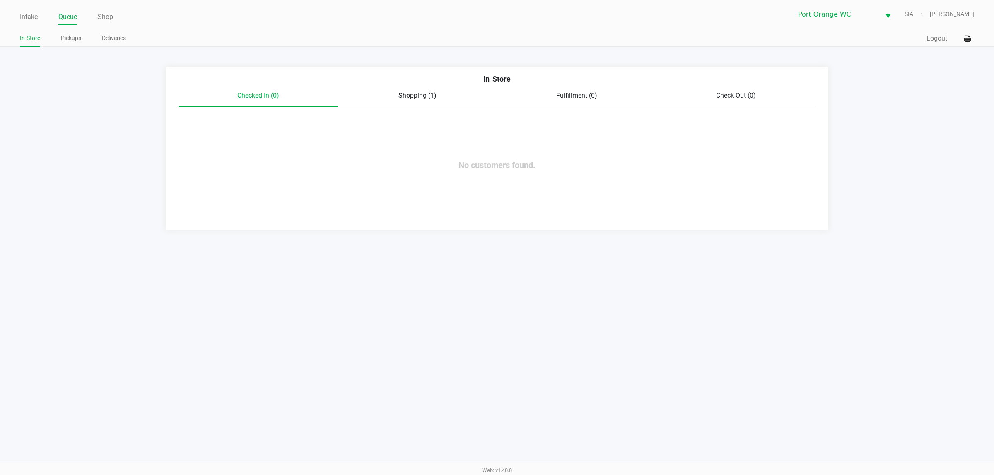
click at [34, 14] on link "Intake" at bounding box center [29, 17] width 18 height 12
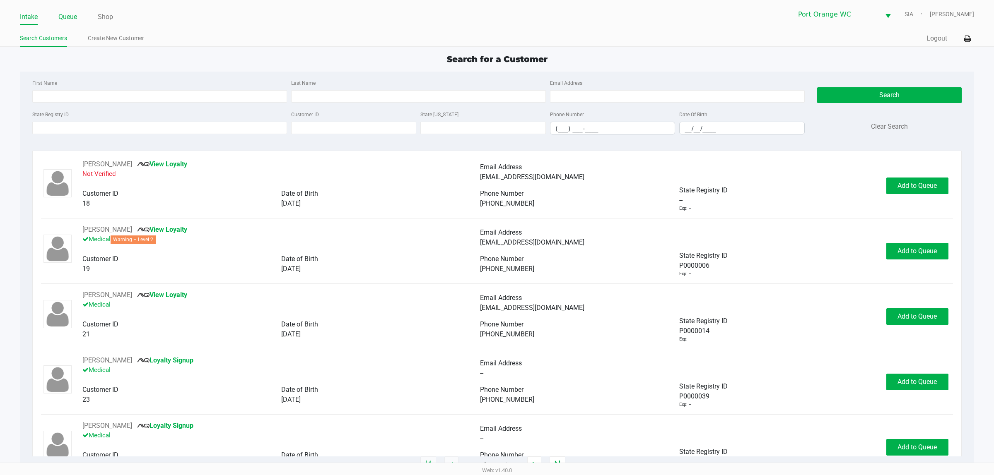
click at [65, 17] on link "Queue" at bounding box center [67, 17] width 19 height 12
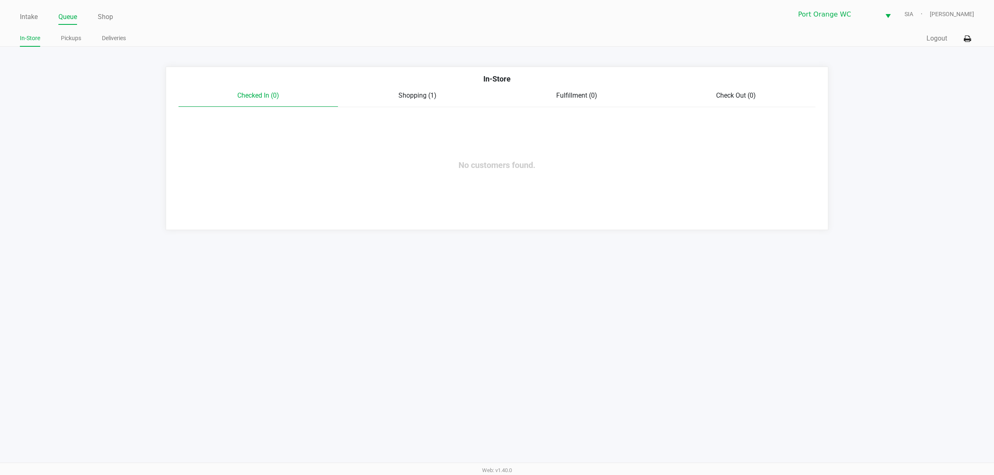
click at [67, 40] on link "Pickups" at bounding box center [71, 38] width 20 height 10
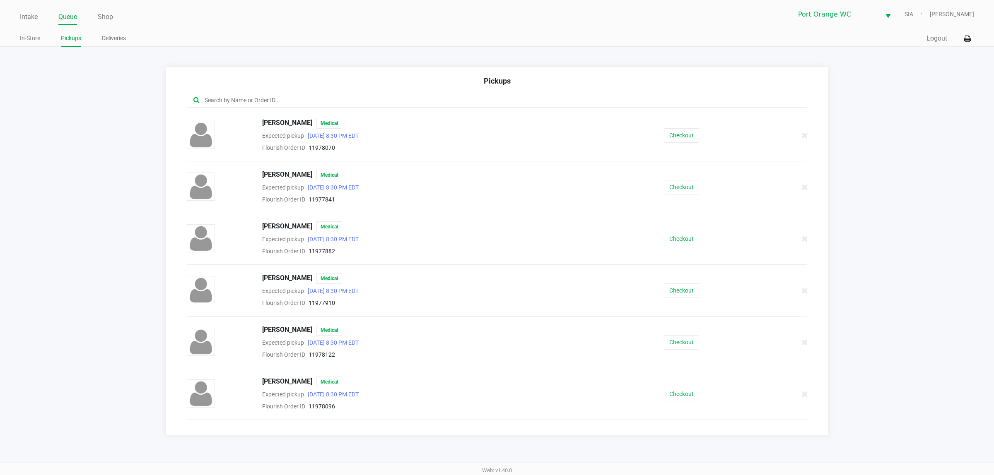
click at [272, 99] on input "text" at bounding box center [477, 101] width 546 height 10
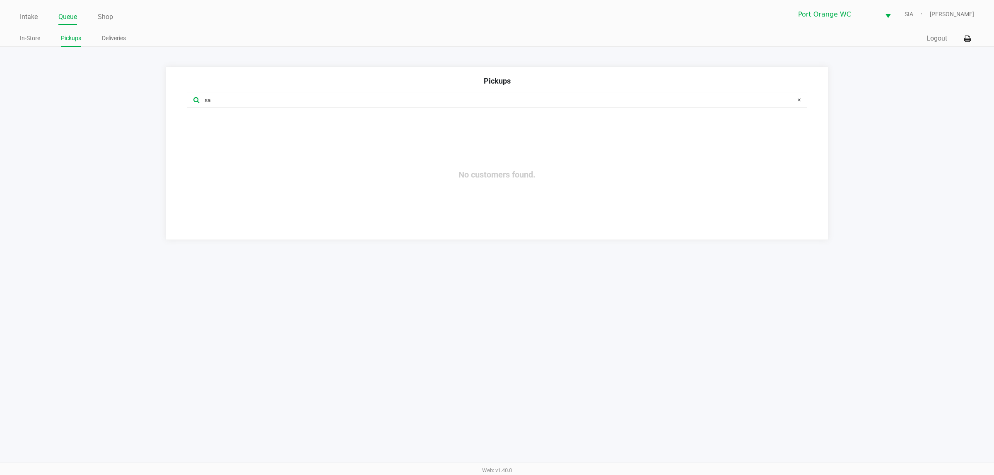
type input "s"
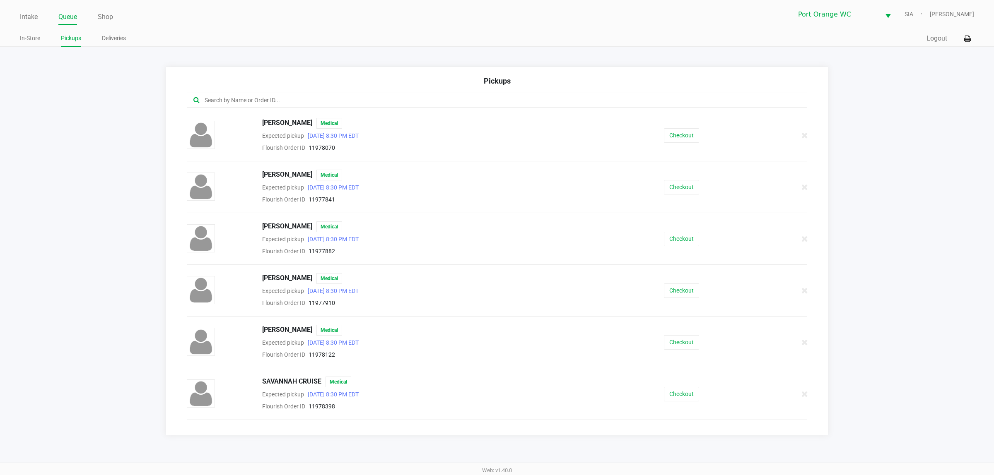
click at [260, 103] on input "text" at bounding box center [477, 101] width 546 height 10
click at [671, 396] on button "Checkout" at bounding box center [681, 394] width 35 height 14
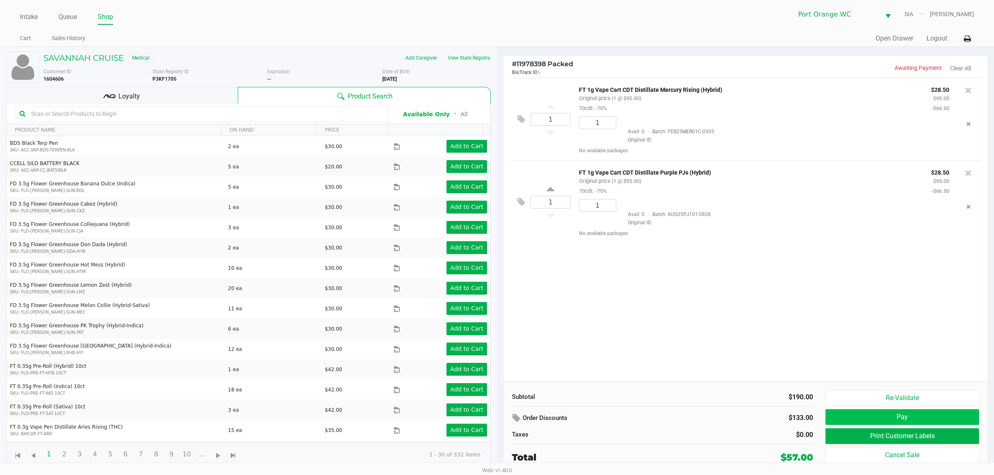
click at [919, 417] on button "Pay" at bounding box center [902, 417] width 154 height 16
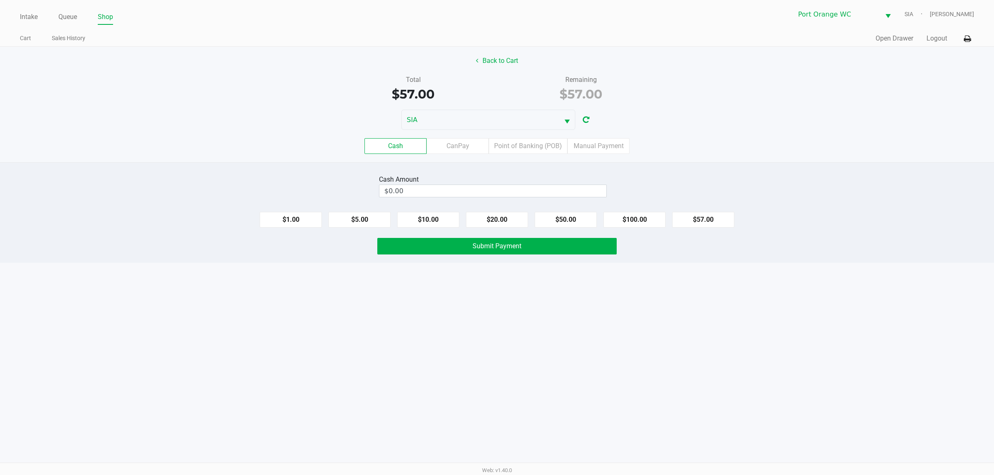
click at [522, 154] on label "Point of Banking (POB)" at bounding box center [528, 146] width 79 height 16
click at [0, 0] on 7 "Point of Banking (POB)" at bounding box center [0, 0] width 0 height 0
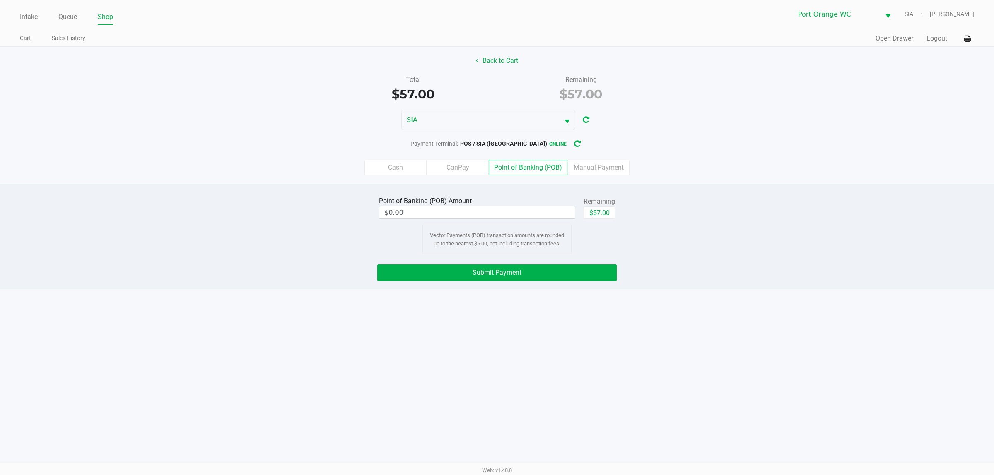
click at [609, 212] on button "$57.00" at bounding box center [598, 213] width 31 height 12
type input "$57.00"
click at [538, 272] on button "Submit Payment" at bounding box center [496, 273] width 239 height 17
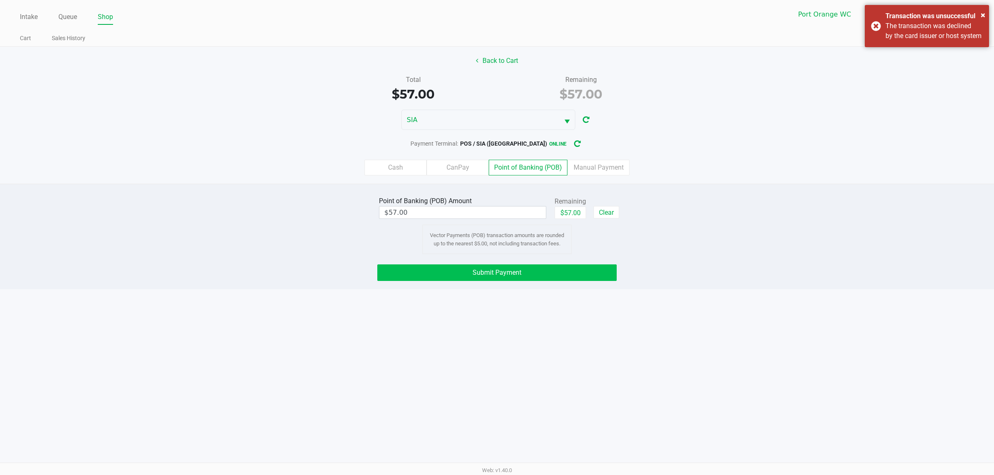
click at [785, 201] on div "Point of Banking (POB) Amount $57.00 Remaining $57.00 Clear Vector Payments (PO…" at bounding box center [497, 225] width 1006 height 60
click at [506, 60] on button "Back to Cart" at bounding box center [496, 61] width 53 height 16
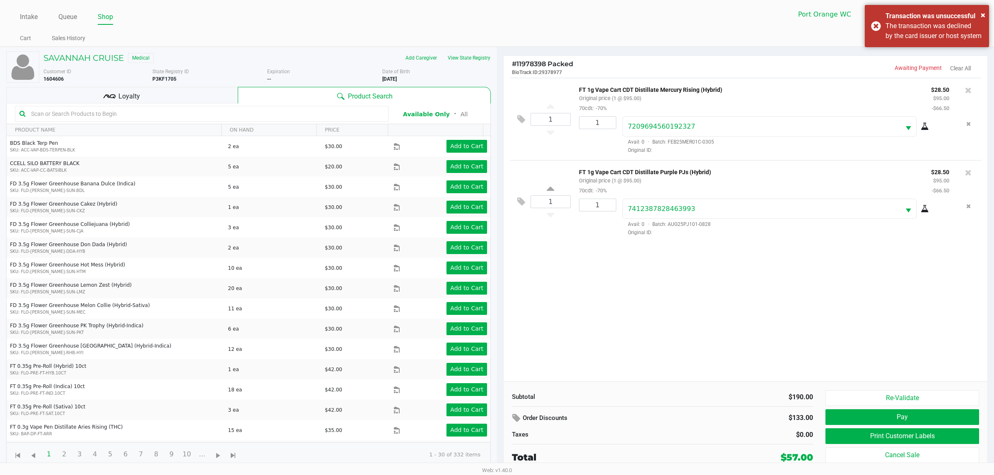
click at [75, 16] on link "Queue" at bounding box center [67, 17] width 19 height 12
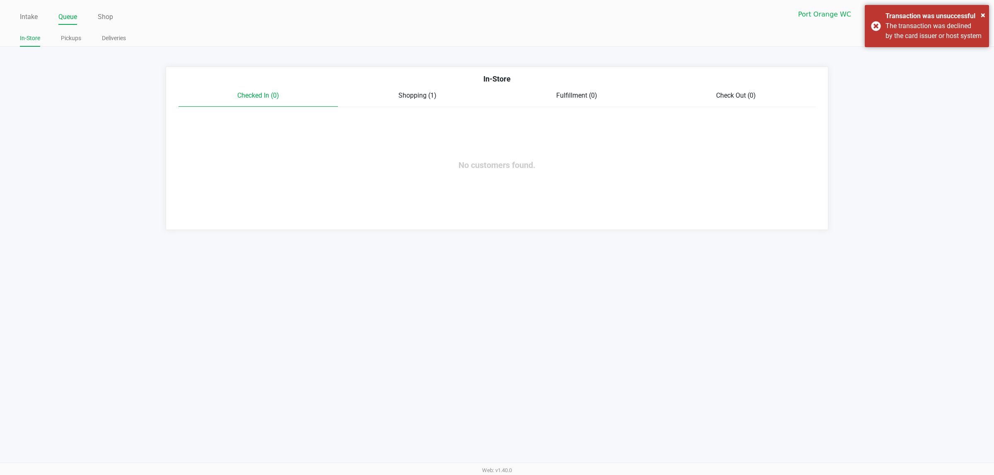
click at [20, 16] on link "Intake" at bounding box center [29, 17] width 18 height 12
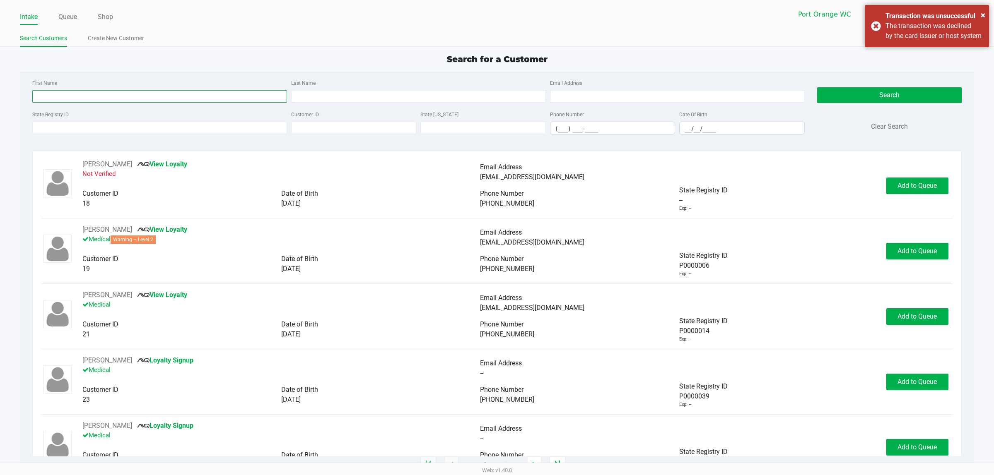
click at [179, 95] on input "First Name" at bounding box center [159, 96] width 255 height 12
type input "can"
type input "minn"
type input "04/04/1981"
click at [856, 91] on button "Search" at bounding box center [889, 95] width 144 height 16
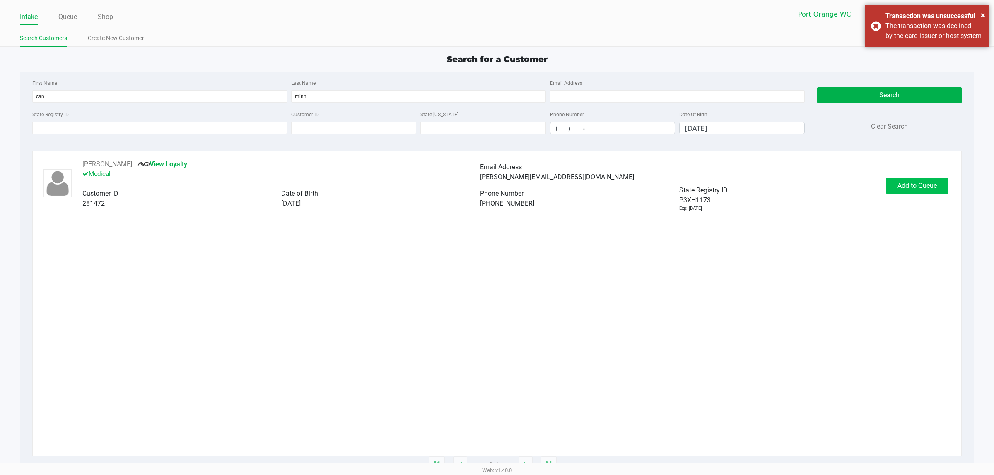
click at [887, 192] on button "Add to Queue" at bounding box center [917, 186] width 62 height 17
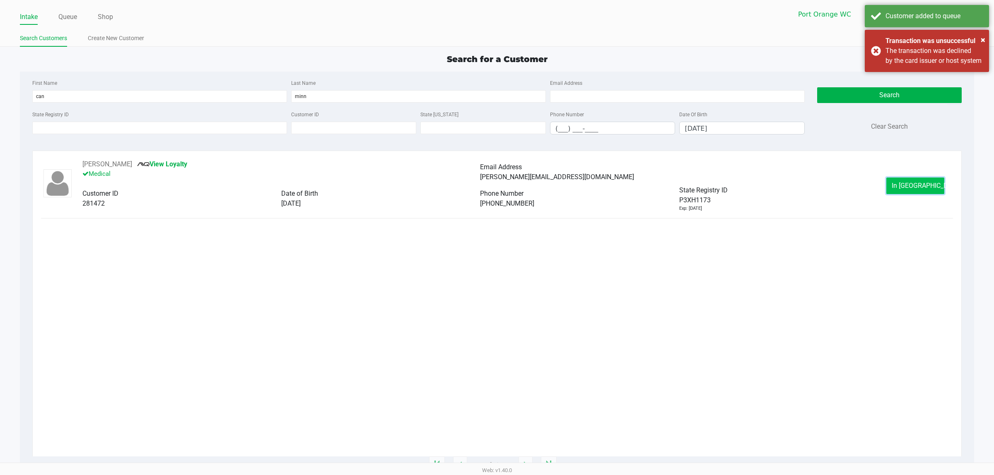
click at [906, 194] on button "In Queue" at bounding box center [915, 186] width 58 height 17
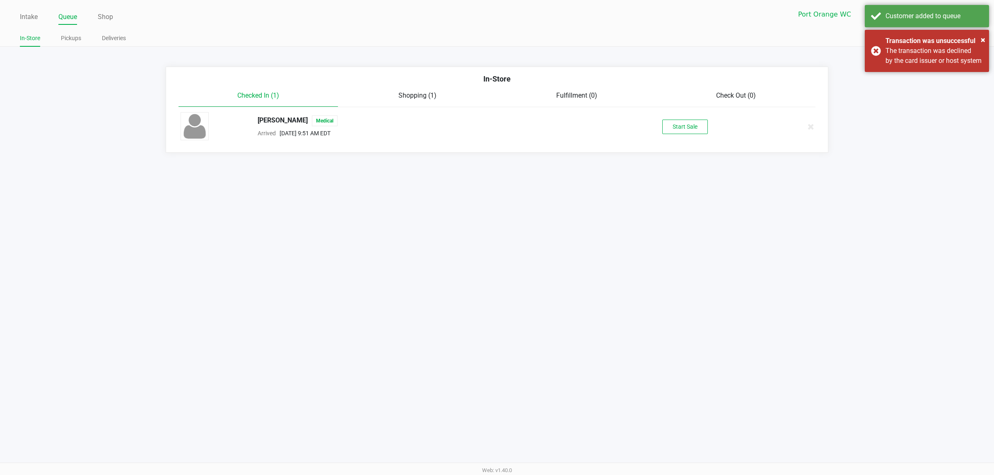
click at [684, 131] on button "Start Sale" at bounding box center [685, 127] width 46 height 14
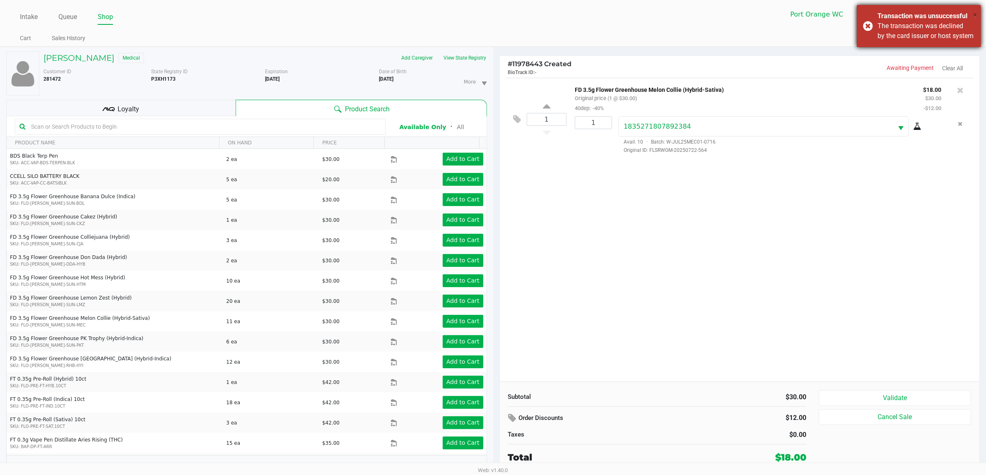
click at [975, 14] on span "×" at bounding box center [974, 15] width 5 height 10
click at [744, 258] on div "1 FD 3.5g Flower Greenhouse Melon Collie (Hybrid-Sativa) Original price (1 @ $3…" at bounding box center [740, 230] width 480 height 304
click at [756, 258] on div "1 FD 3.5g Flower Greenhouse Melon Collie (Hybrid-Sativa) Original price (1 @ $3…" at bounding box center [740, 230] width 480 height 304
click at [460, 55] on button "View State Registry" at bounding box center [462, 57] width 48 height 13
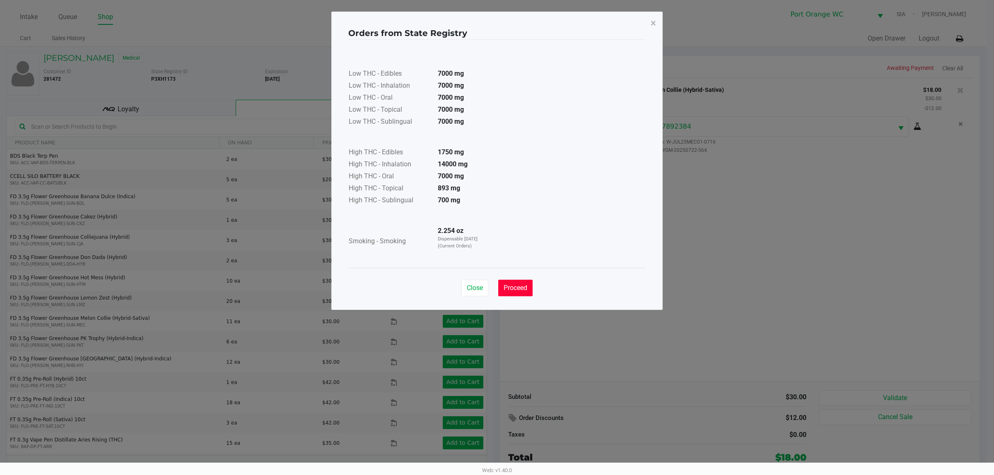
click at [513, 289] on span "Proceed" at bounding box center [515, 288] width 24 height 8
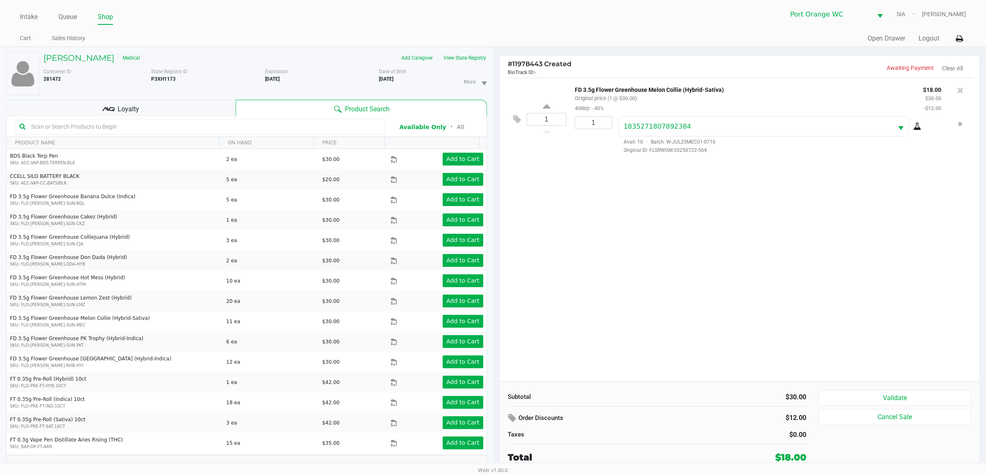
click at [707, 286] on div "1 FD 3.5g Flower Greenhouse Melon Collie (Hybrid-Sativa) Original price (1 @ $3…" at bounding box center [740, 230] width 480 height 304
click at [912, 398] on button "Validate" at bounding box center [894, 398] width 152 height 16
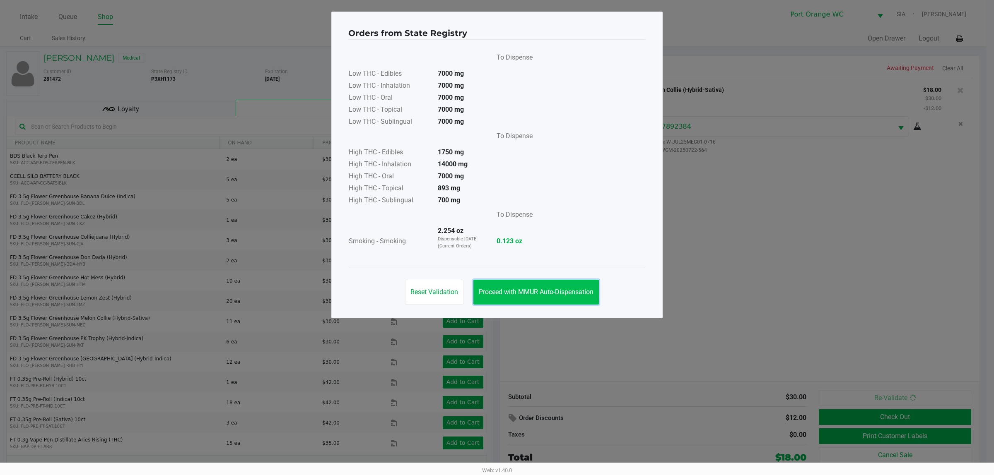
click at [568, 296] on span "Proceed with MMUR Auto-Dispensation" at bounding box center [536, 292] width 115 height 8
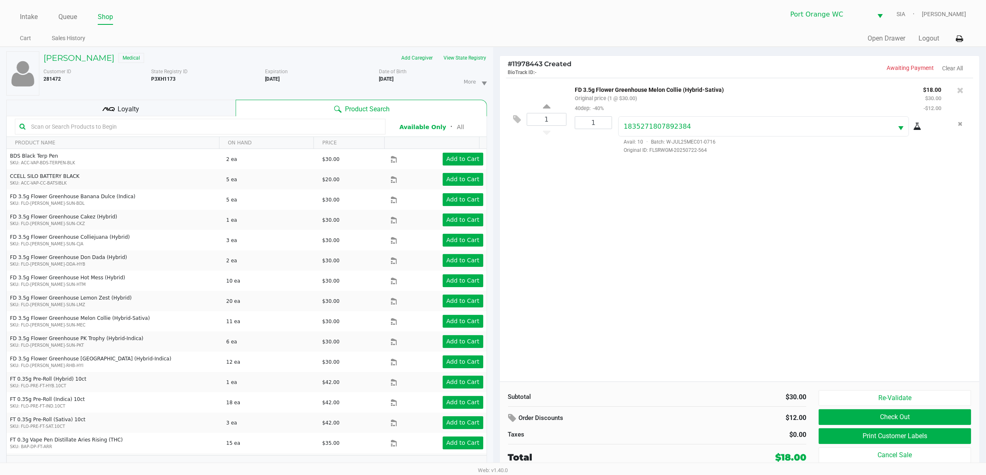
scroll to position [9, 0]
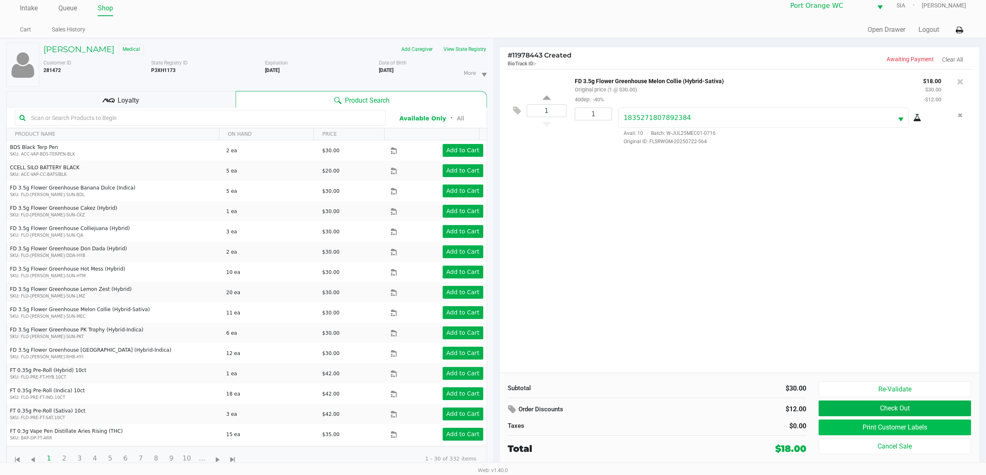
click at [924, 430] on button "Print Customer Labels" at bounding box center [894, 428] width 152 height 16
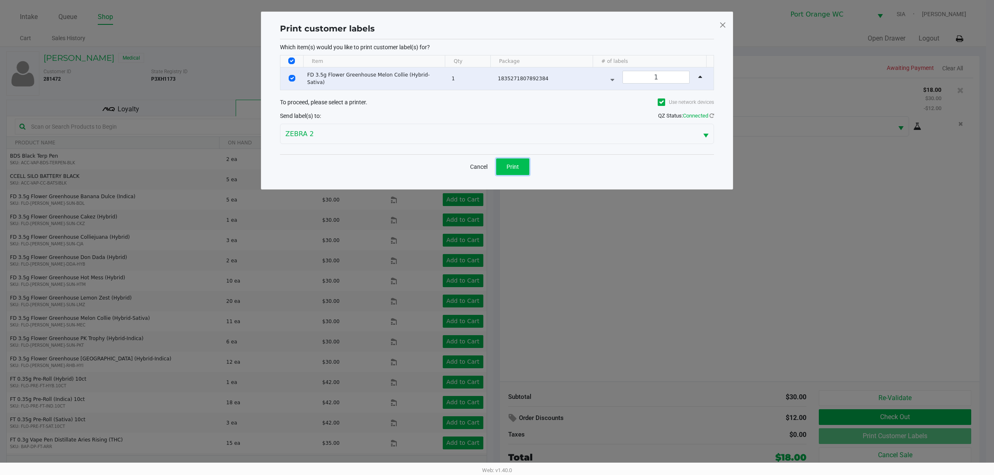
click at [521, 172] on button "Print" at bounding box center [512, 167] width 33 height 17
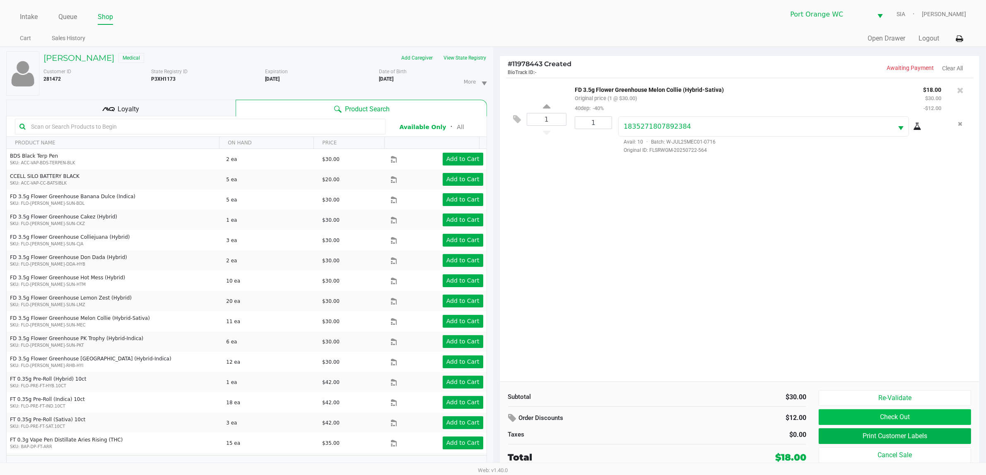
click at [922, 421] on button "Check Out" at bounding box center [894, 417] width 152 height 16
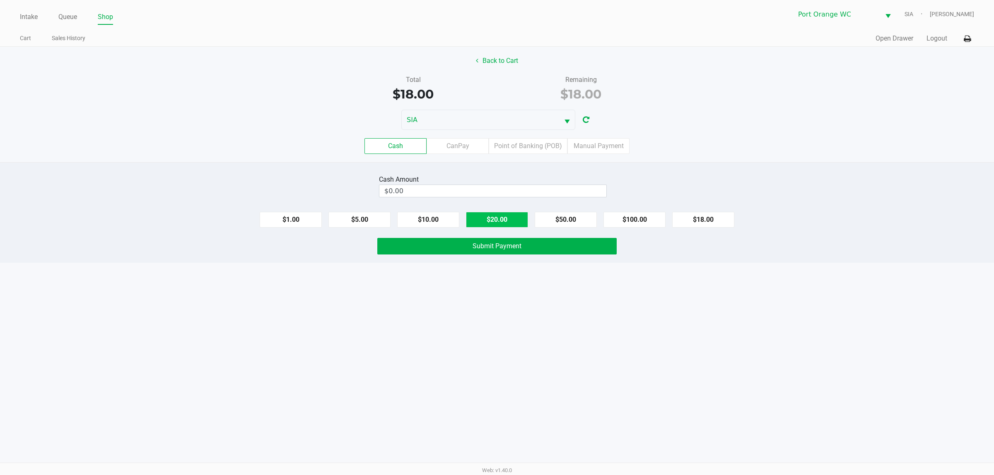
click at [506, 214] on button "$20.00" at bounding box center [497, 220] width 62 height 16
type input "$20.00"
click at [494, 246] on span "Submit Payment" at bounding box center [496, 246] width 49 height 8
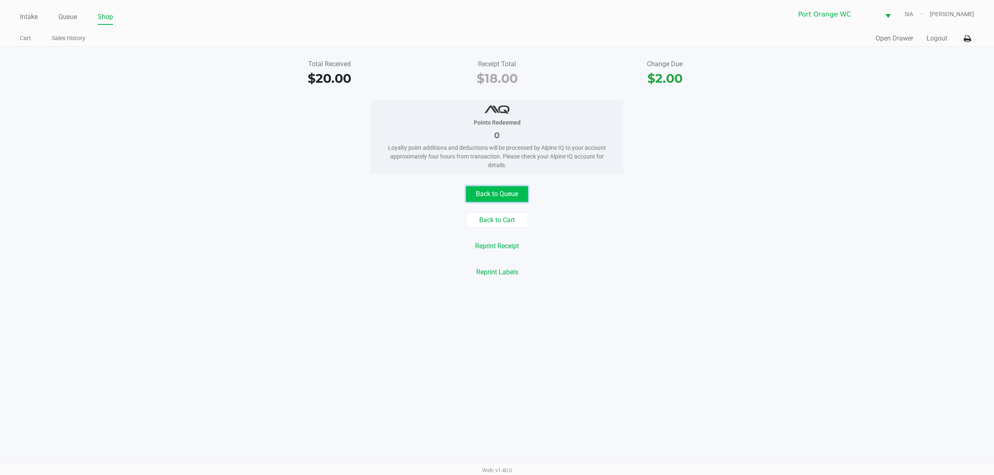
click at [508, 195] on button "Back to Queue" at bounding box center [497, 194] width 62 height 16
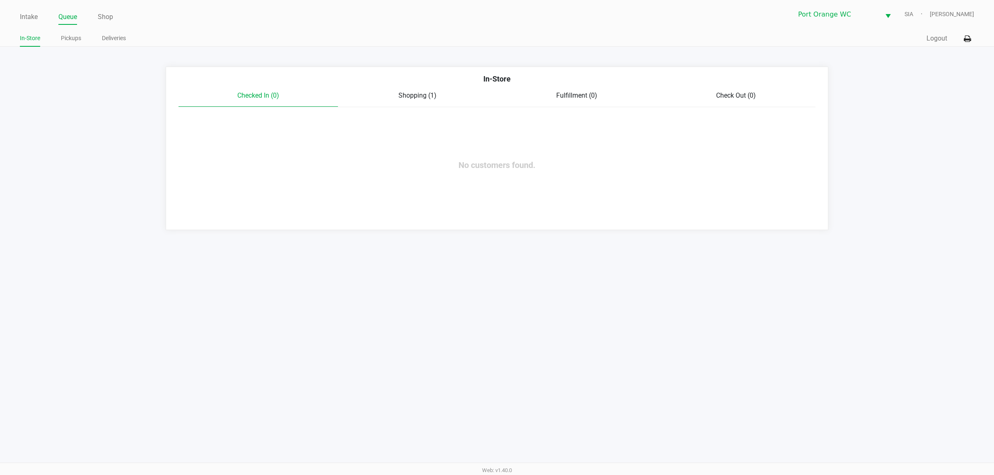
click at [422, 98] on span "Shopping (1)" at bounding box center [417, 95] width 38 height 8
click at [578, 96] on span "Fulfillment (0)" at bounding box center [576, 95] width 41 height 8
click at [753, 99] on span "Check Out (0)" at bounding box center [736, 95] width 40 height 8
click at [77, 38] on link "Pickups" at bounding box center [71, 38] width 20 height 10
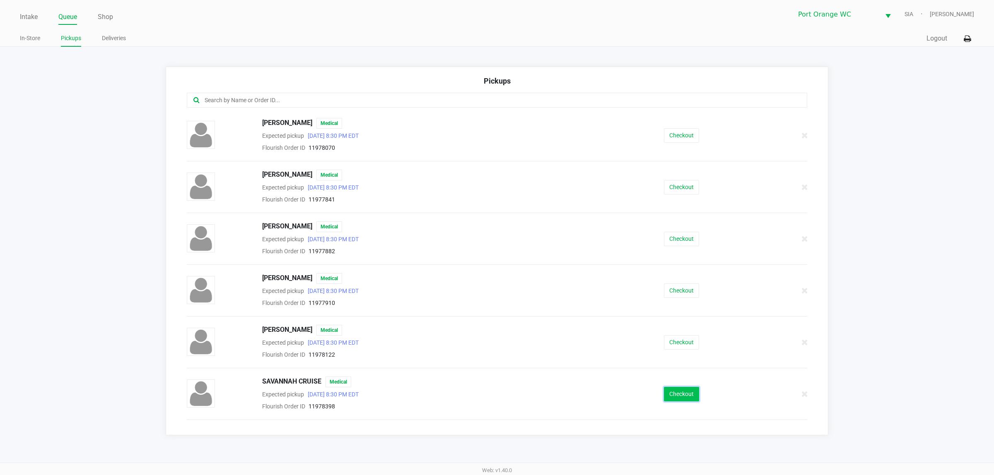
click at [673, 396] on button "Checkout" at bounding box center [681, 394] width 35 height 14
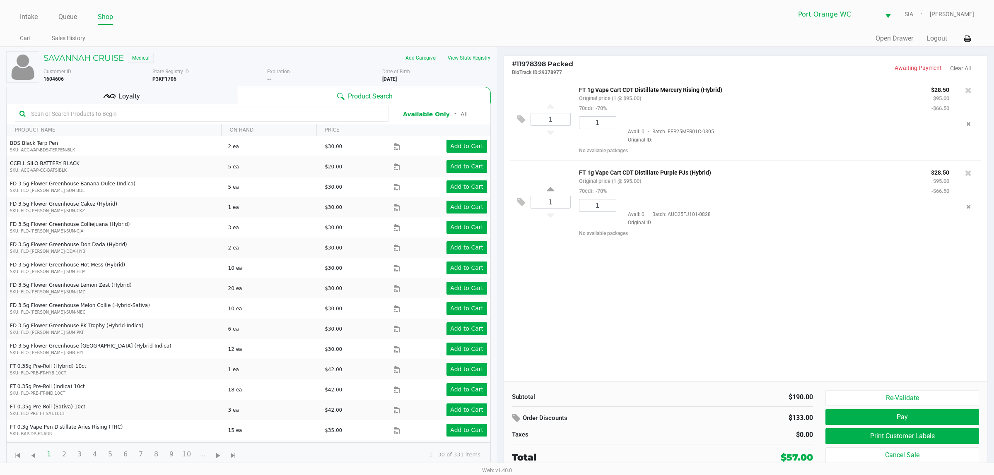
click at [929, 421] on button "Pay" at bounding box center [902, 417] width 154 height 16
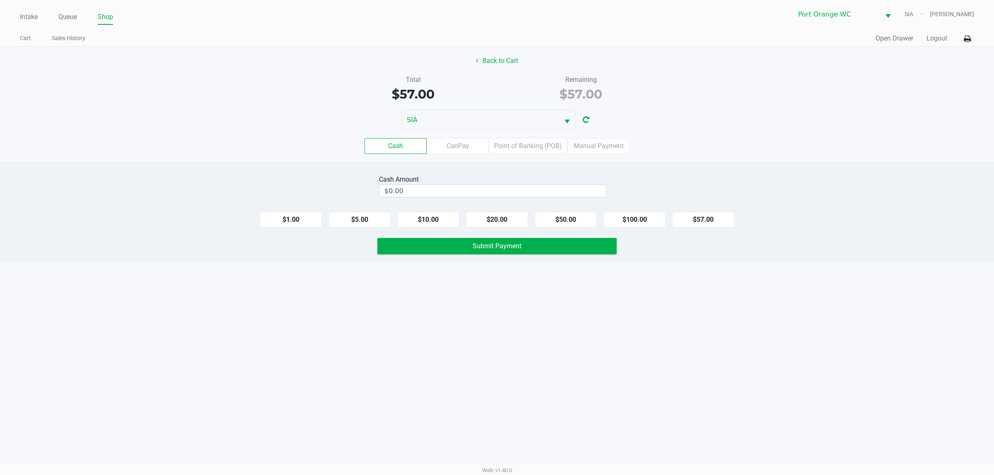
click at [537, 150] on label "Point of Banking (POB)" at bounding box center [528, 146] width 79 height 16
click at [0, 0] on 7 "Point of Banking (POB)" at bounding box center [0, 0] width 0 height 0
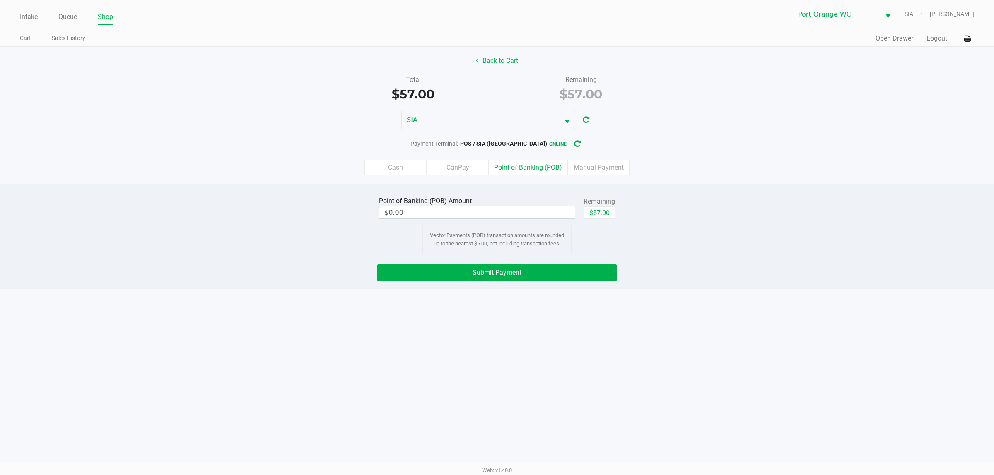
click at [595, 212] on button "$57.00" at bounding box center [598, 213] width 31 height 12
type input "$57.00"
click at [560, 270] on button "Submit Payment" at bounding box center [496, 273] width 239 height 17
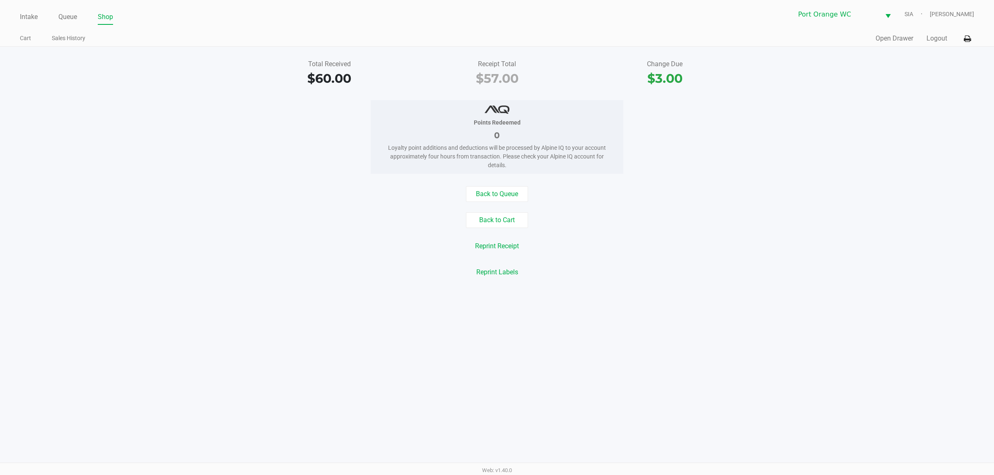
click at [24, 17] on link "Intake" at bounding box center [29, 17] width 18 height 12
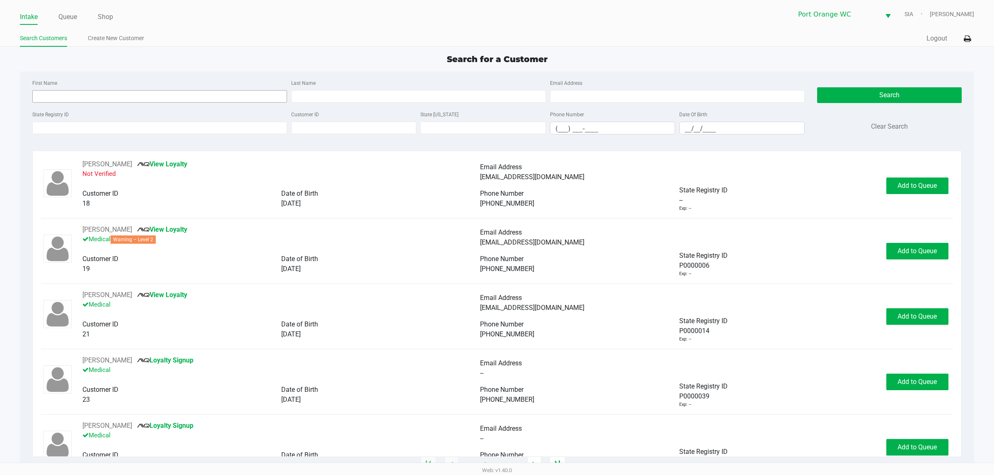
click at [73, 97] on input "First Name" at bounding box center [159, 96] width 255 height 12
click at [72, 15] on link "Queue" at bounding box center [67, 17] width 19 height 12
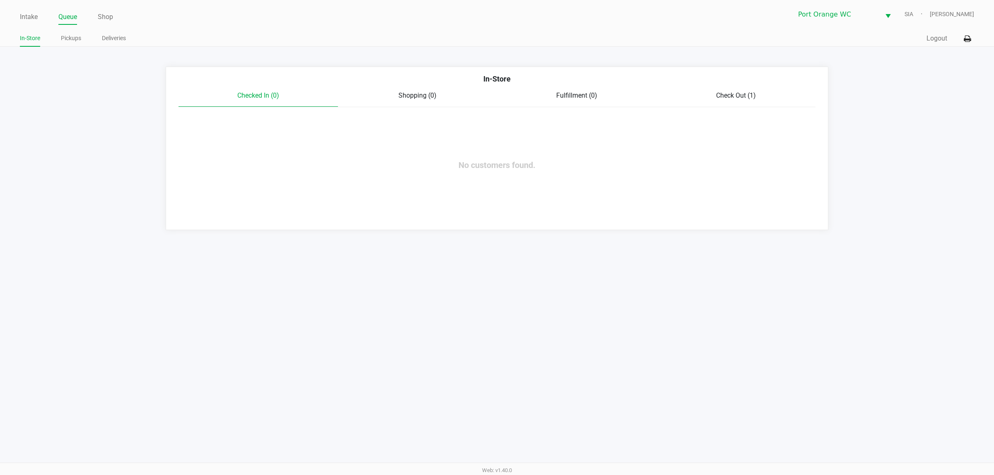
click at [76, 38] on link "Pickups" at bounding box center [71, 38] width 20 height 10
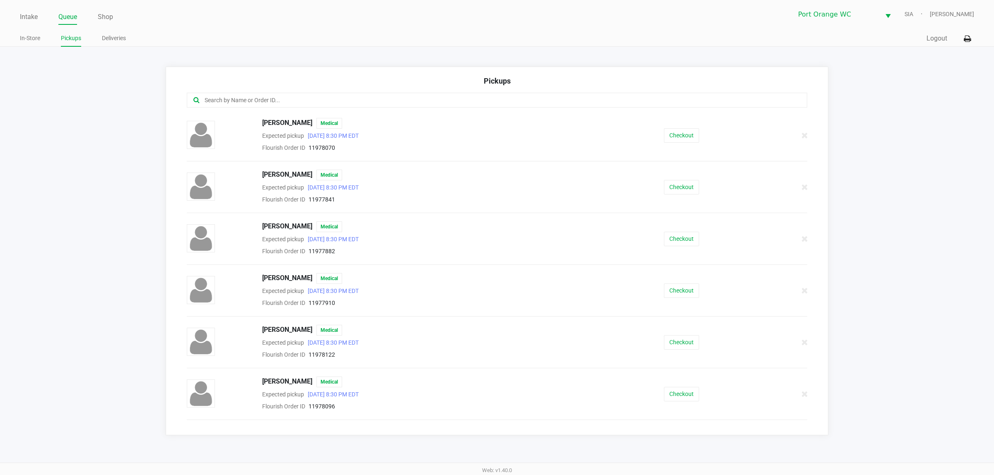
click at [402, 99] on input "text" at bounding box center [477, 101] width 546 height 10
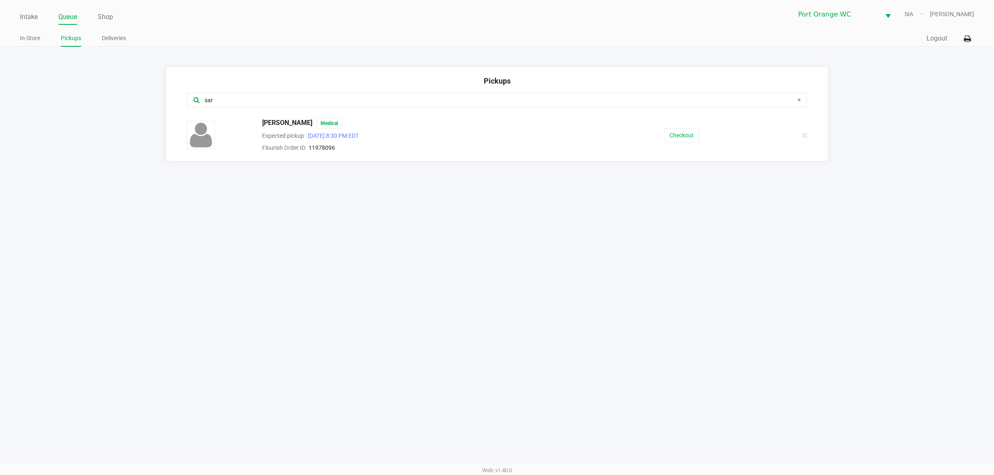
type input "sar"
click at [679, 137] on button "Checkout" at bounding box center [681, 135] width 35 height 14
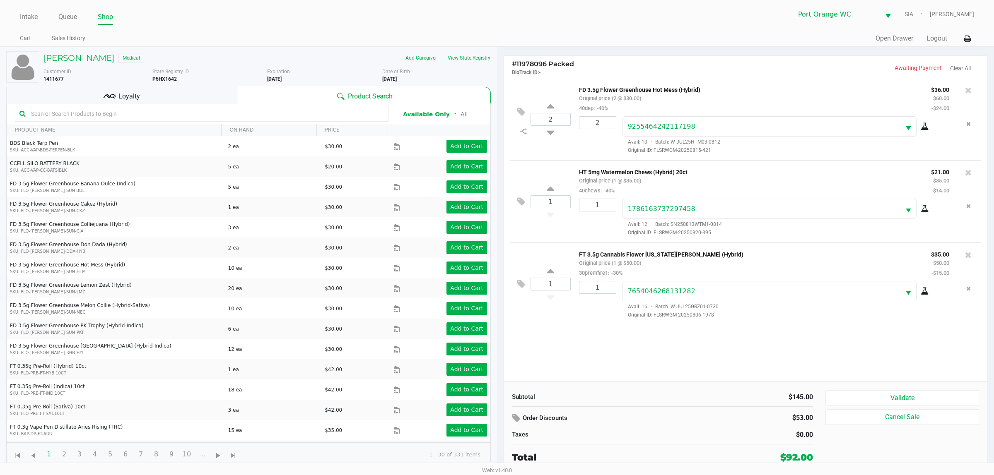
click at [918, 402] on button "Validate" at bounding box center [902, 398] width 154 height 16
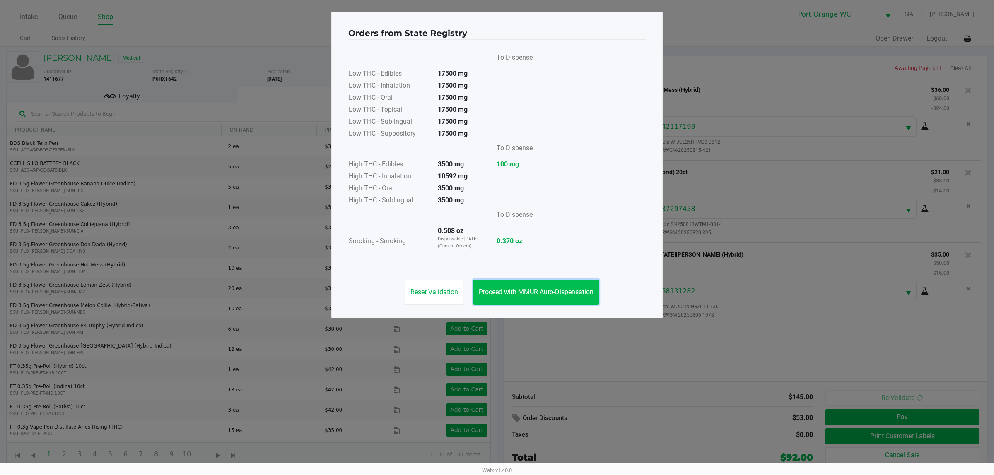
click at [555, 302] on button "Proceed with MMUR Auto-Dispensation" at bounding box center [535, 292] width 125 height 25
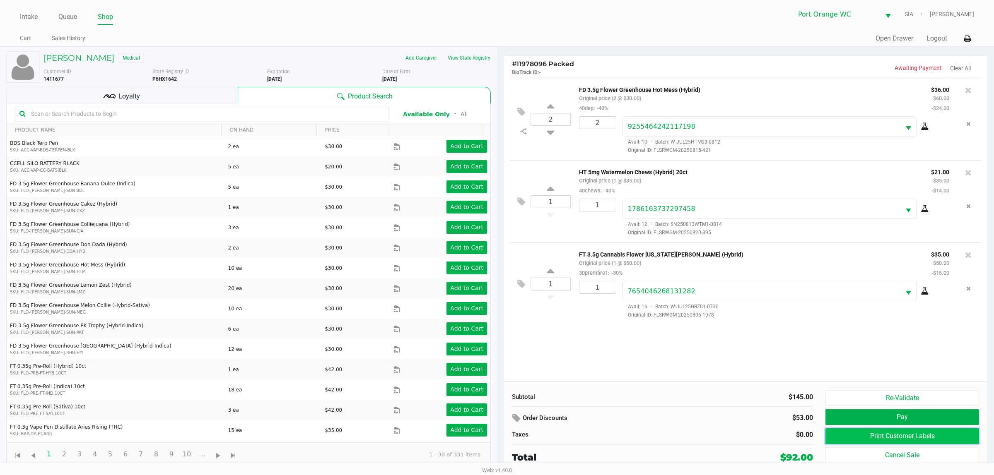
click at [916, 437] on button "Print Customer Labels" at bounding box center [902, 436] width 154 height 16
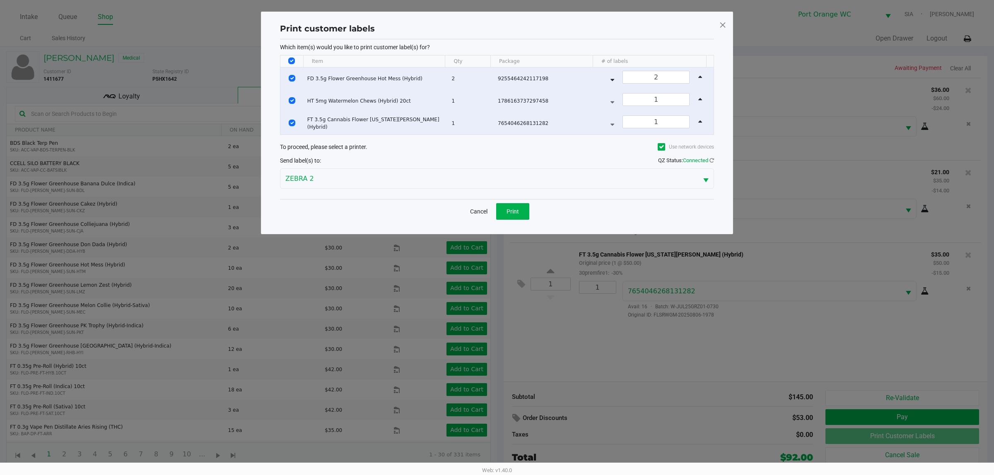
click at [292, 58] on input "Select All Rows" at bounding box center [291, 61] width 7 height 7
checkbox input "false"
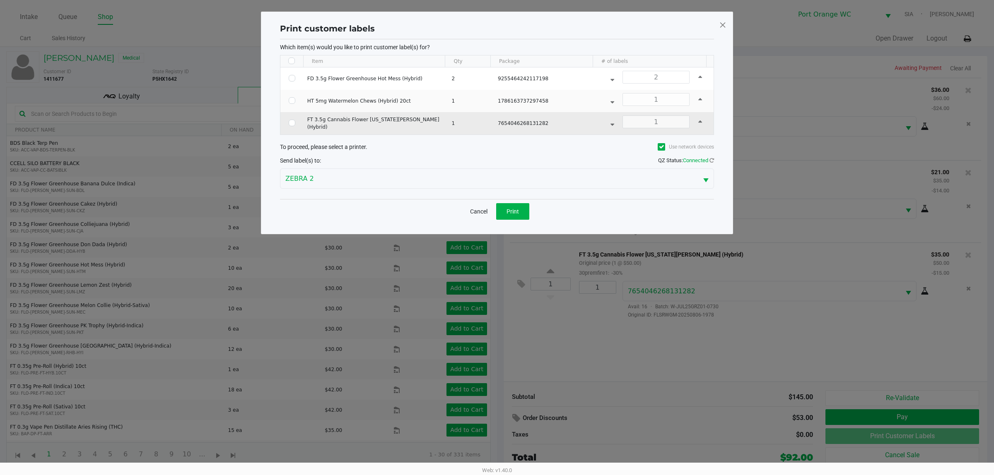
click at [290, 120] on input "Select Row" at bounding box center [292, 123] width 7 height 7
checkbox input "true"
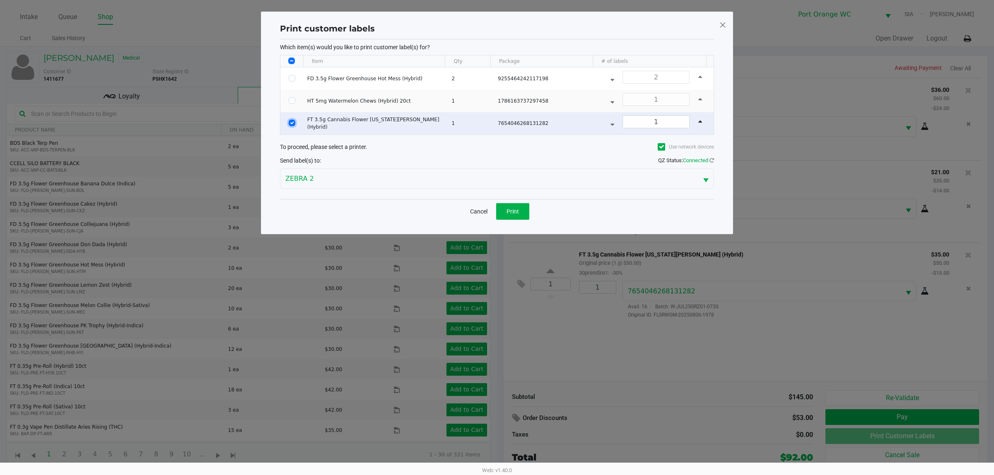
click at [510, 211] on span "Print" at bounding box center [512, 211] width 12 height 7
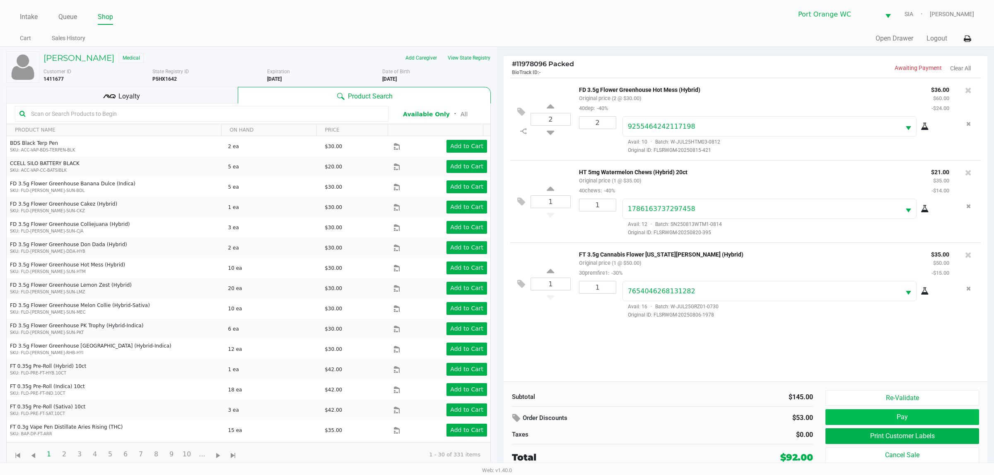
click at [934, 421] on button "Pay" at bounding box center [902, 417] width 154 height 16
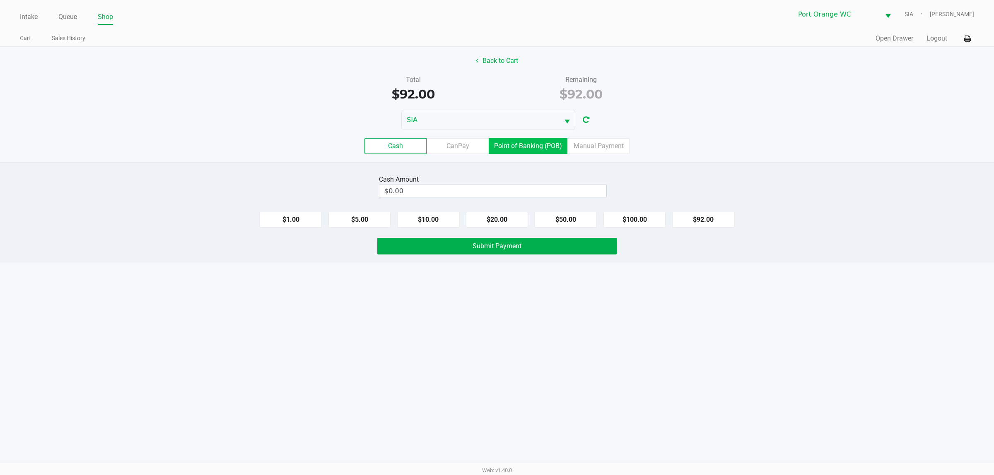
click at [530, 154] on label "Point of Banking (POB)" at bounding box center [528, 146] width 79 height 16
click at [0, 0] on 7 "Point of Banking (POB)" at bounding box center [0, 0] width 0 height 0
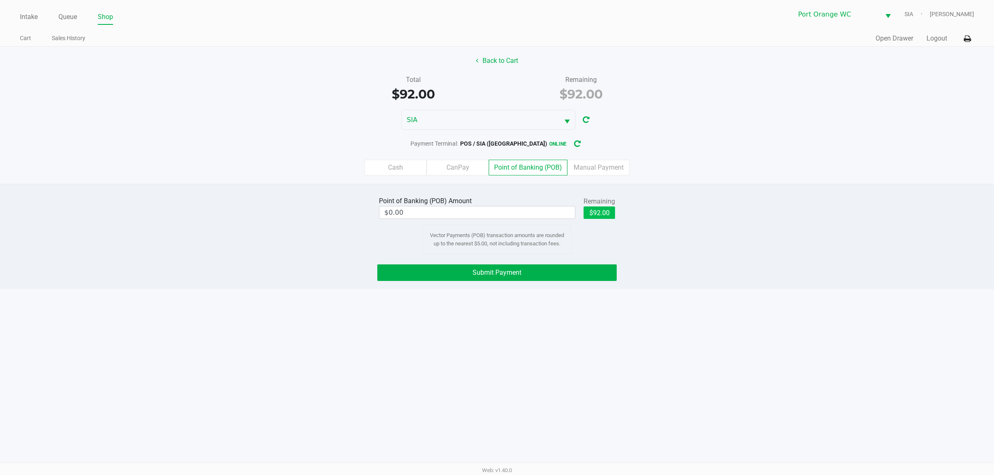
click at [611, 218] on button "$92.00" at bounding box center [598, 213] width 31 height 12
type input "$92.00"
click at [545, 270] on button "Submit Payment" at bounding box center [496, 273] width 239 height 17
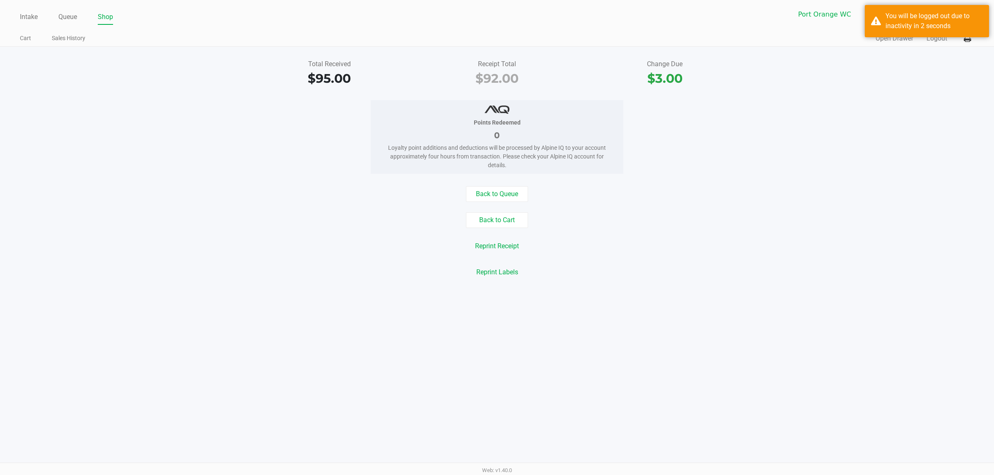
click at [795, 237] on div "Back to Queue Back to Cart Reprint Receipt Reprint Labels" at bounding box center [497, 233] width 1006 height 94
click at [773, 226] on div "Back to Cart" at bounding box center [497, 220] width 1006 height 16
click at [789, 239] on div "Reprint Receipt" at bounding box center [497, 246] width 1006 height 16
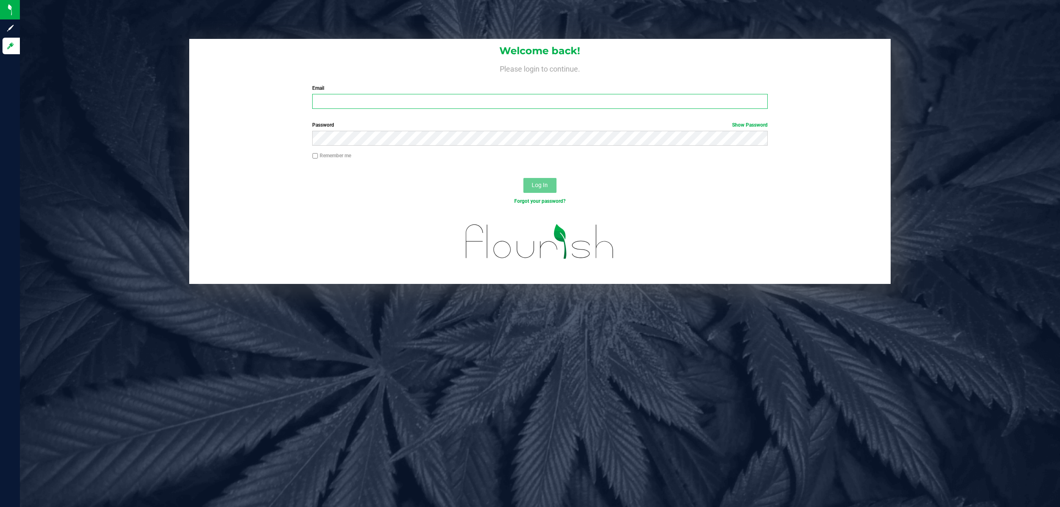
click at [373, 97] on input "Email" at bounding box center [539, 101] width 455 height 15
type input "[EMAIL_ADDRESS][DOMAIN_NAME]"
click at [523, 178] on button "Log In" at bounding box center [539, 185] width 33 height 15
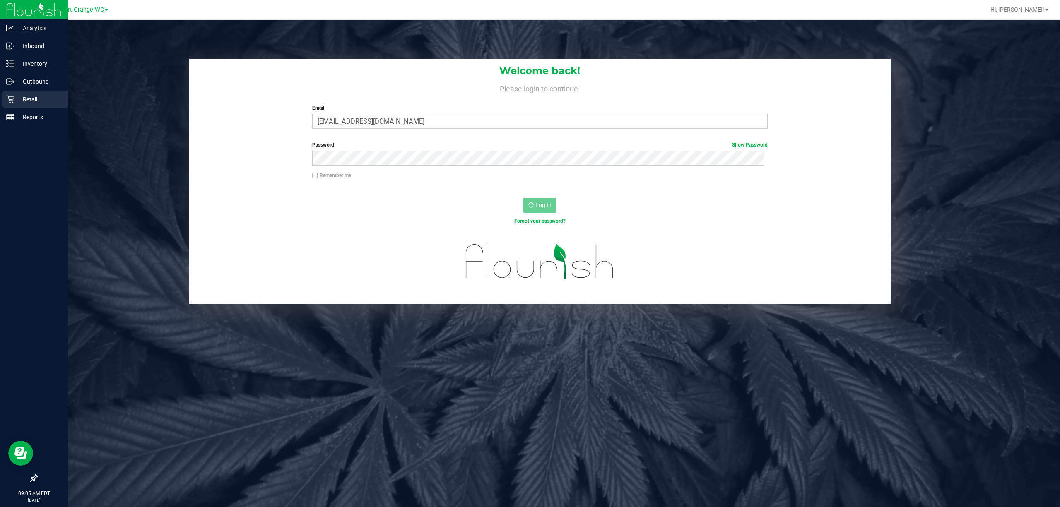
click at [11, 99] on icon at bounding box center [10, 100] width 8 height 8
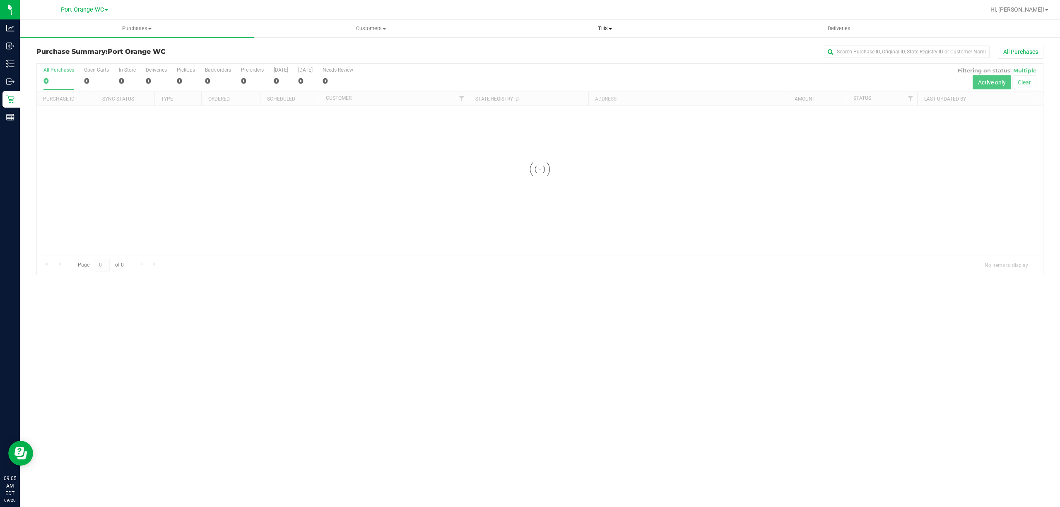
click at [603, 27] on span "Tills" at bounding box center [604, 28] width 233 height 7
click at [522, 48] on span "Manage tills" at bounding box center [516, 49] width 56 height 7
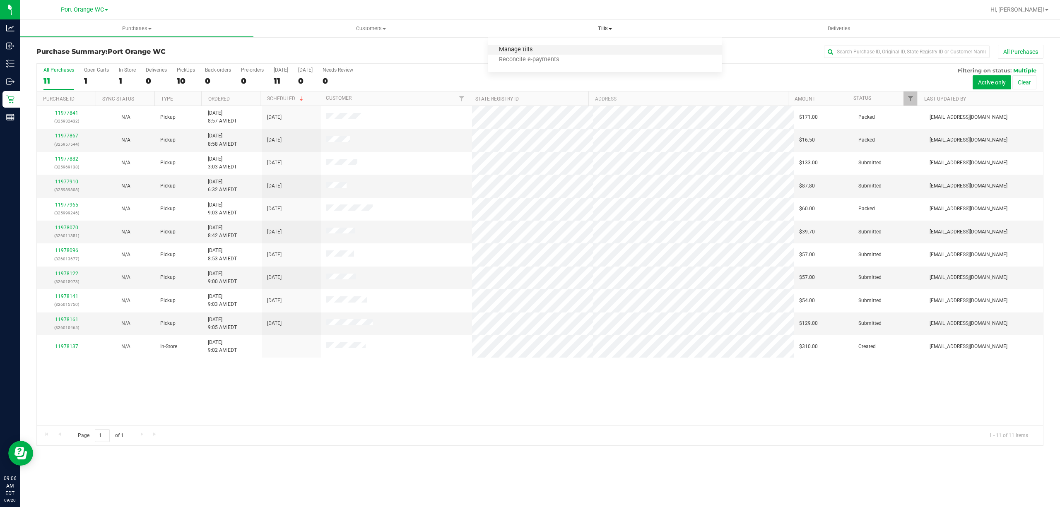
click at [522, 51] on span "Manage tills" at bounding box center [516, 49] width 56 height 7
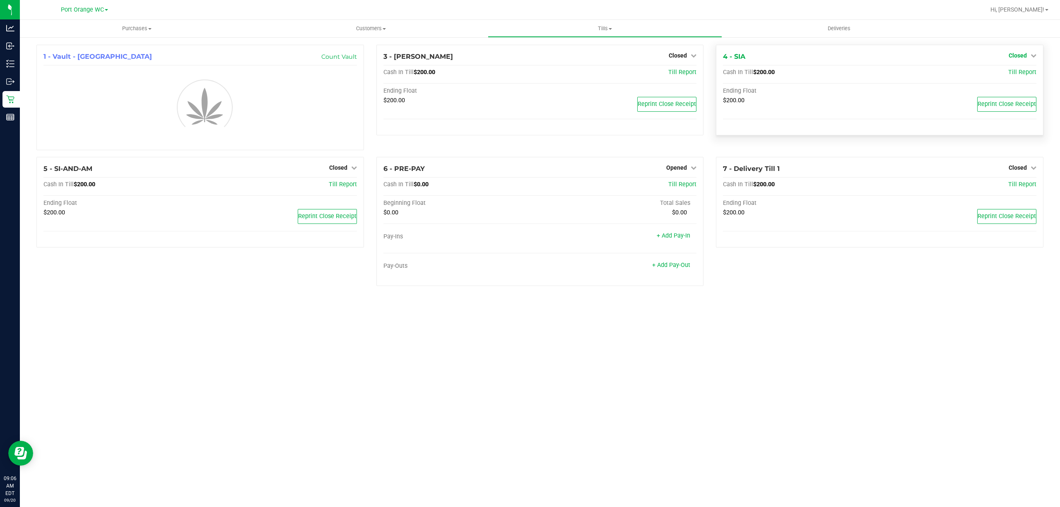
click at [1021, 55] on span "Closed" at bounding box center [1018, 55] width 18 height 7
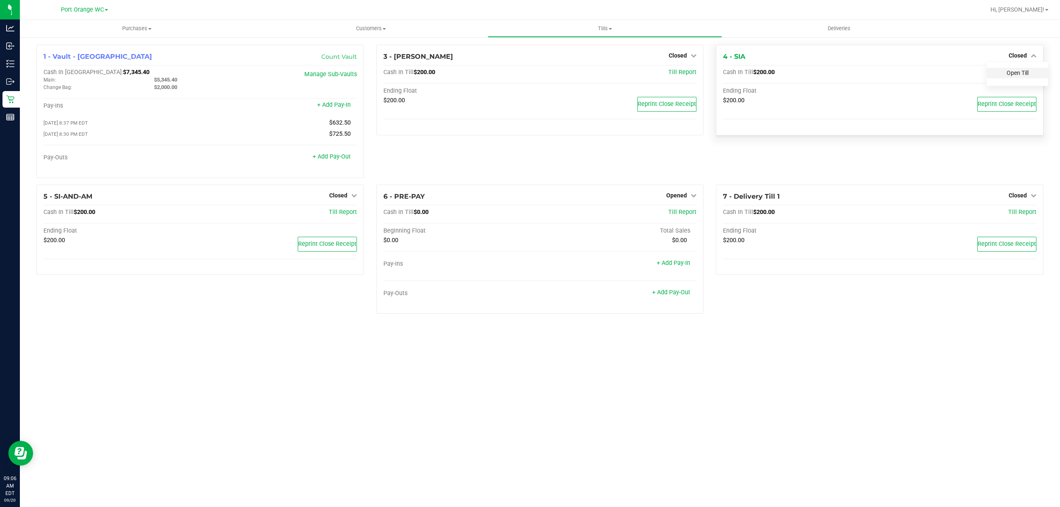
click at [1013, 75] on link "Open Till" at bounding box center [1017, 73] width 22 height 7
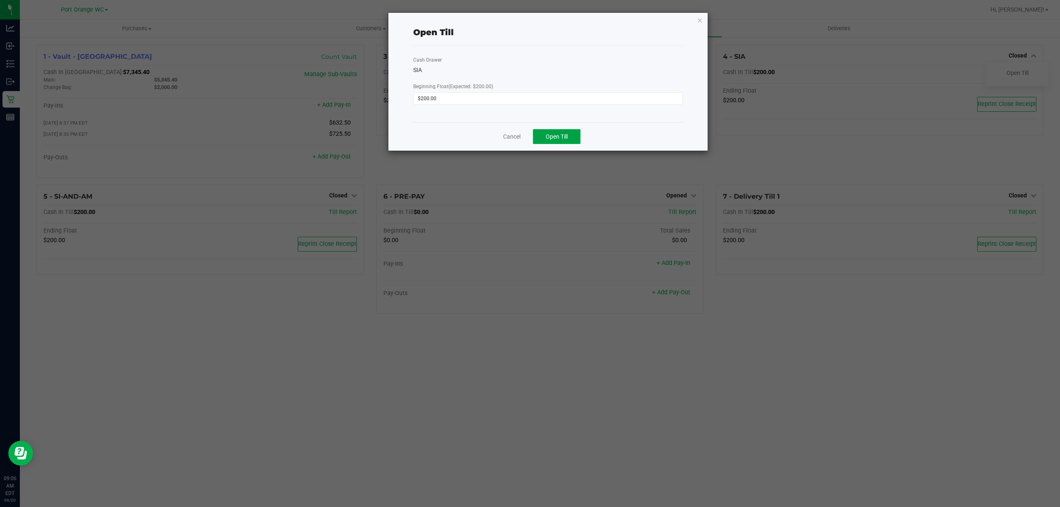
click at [573, 137] on button "Open Till" at bounding box center [557, 136] width 48 height 15
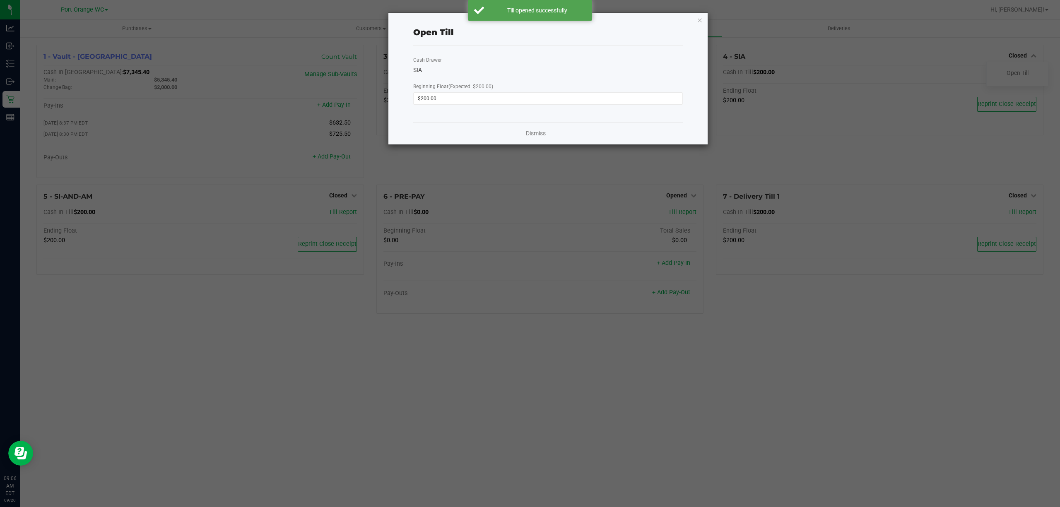
click at [530, 132] on link "Dismiss" at bounding box center [536, 133] width 20 height 9
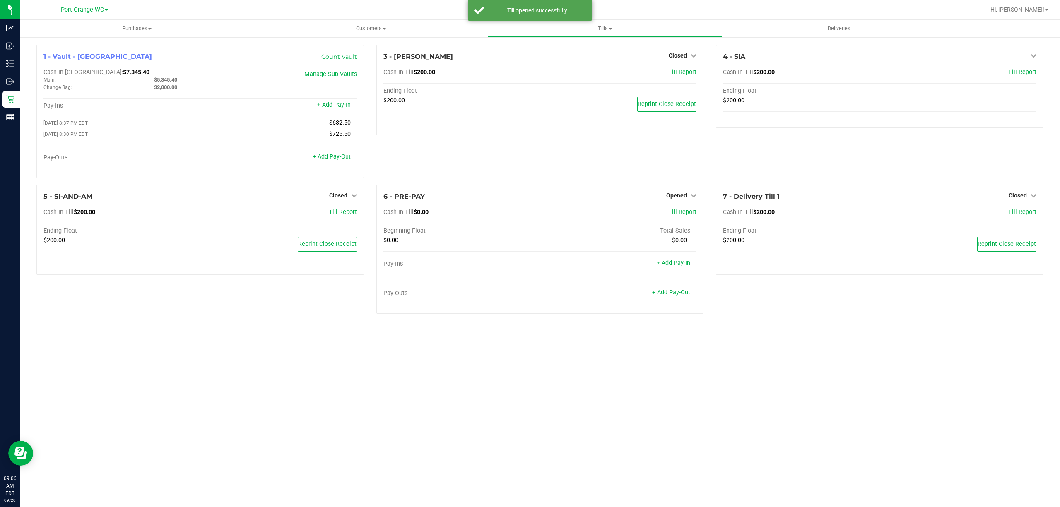
click at [346, 213] on span "Till Report" at bounding box center [343, 212] width 28 height 7
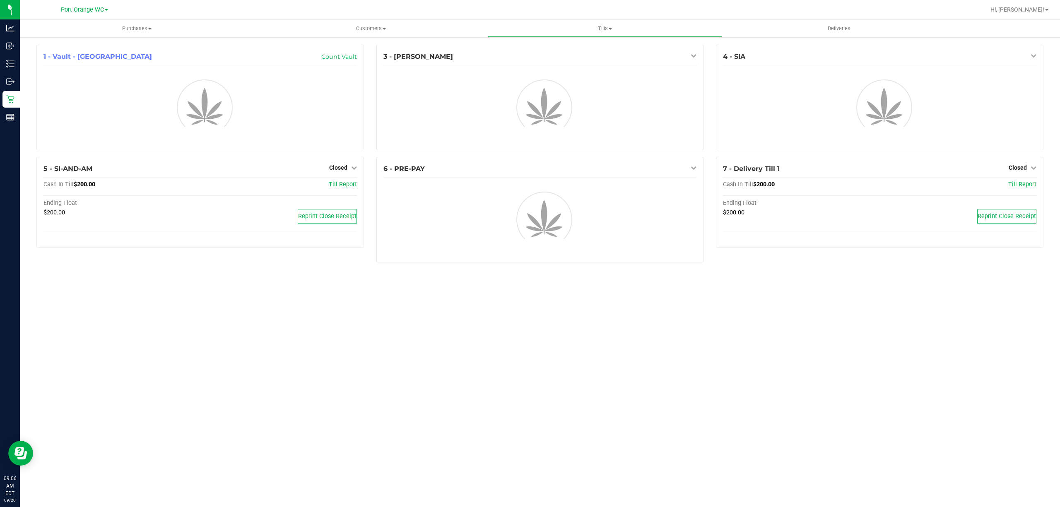
click at [343, 171] on span "Closed" at bounding box center [338, 167] width 18 height 7
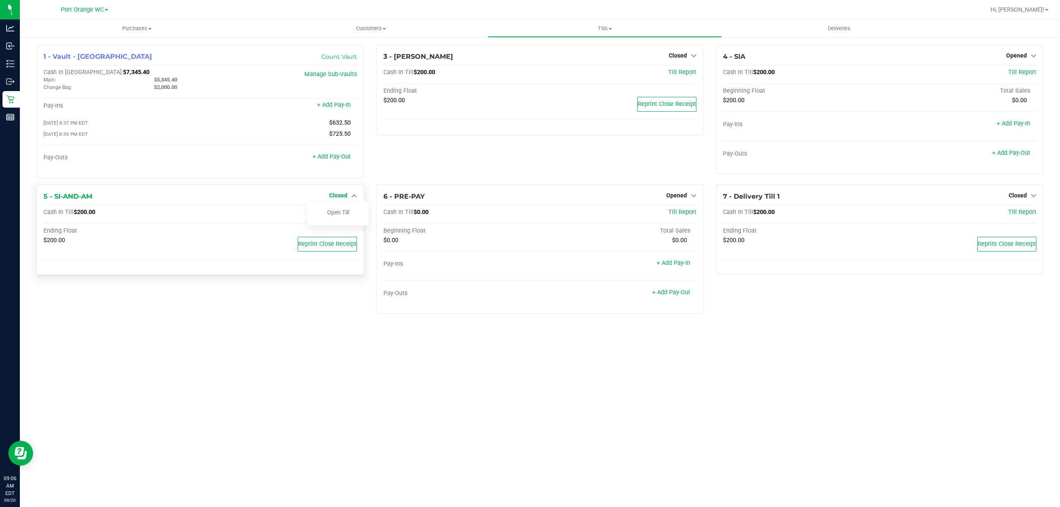
click at [337, 216] on link "Open Till" at bounding box center [338, 212] width 22 height 7
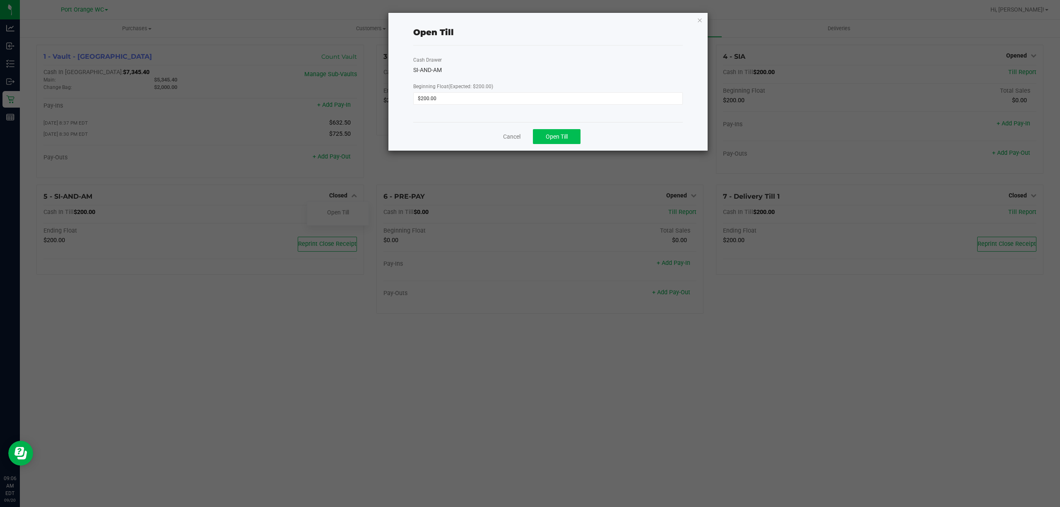
click at [555, 137] on span "Open Till" at bounding box center [557, 136] width 22 height 7
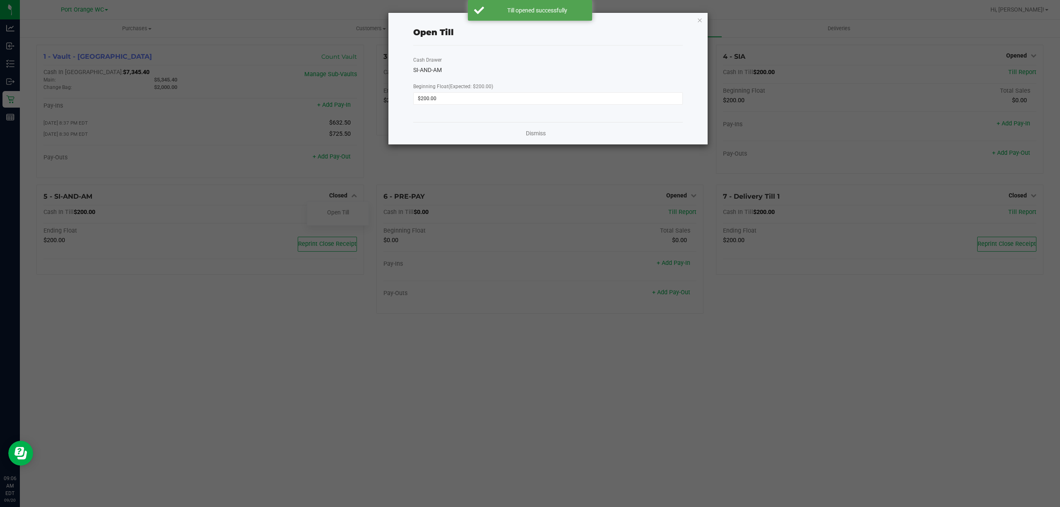
click at [540, 133] on link "Dismiss" at bounding box center [536, 133] width 20 height 9
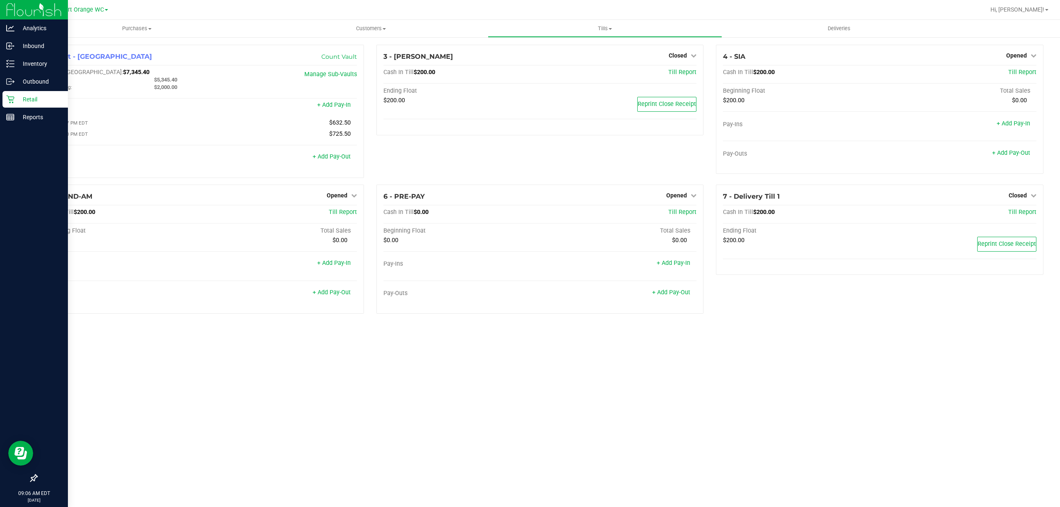
click at [10, 99] on icon at bounding box center [10, 100] width 8 height 8
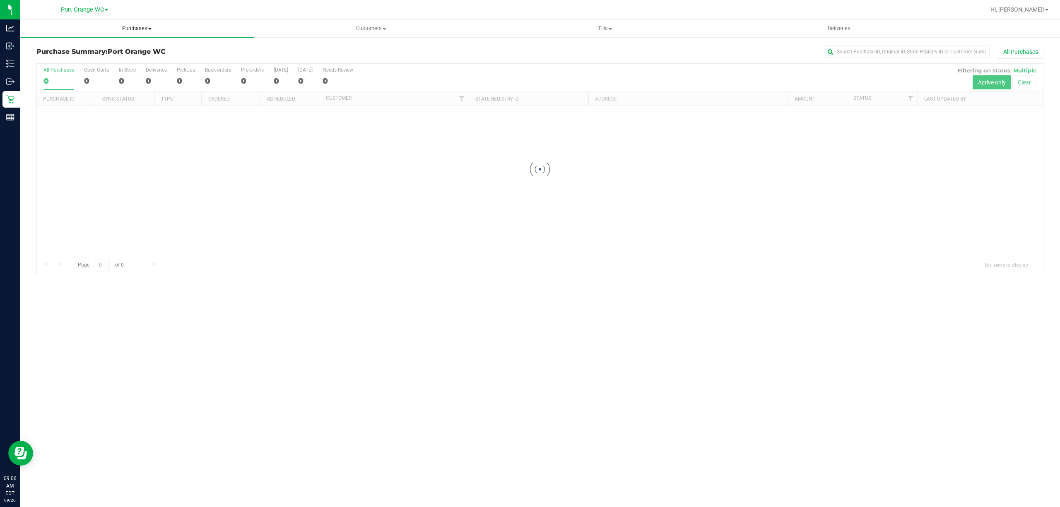
click at [142, 31] on span "Purchases" at bounding box center [137, 28] width 234 height 7
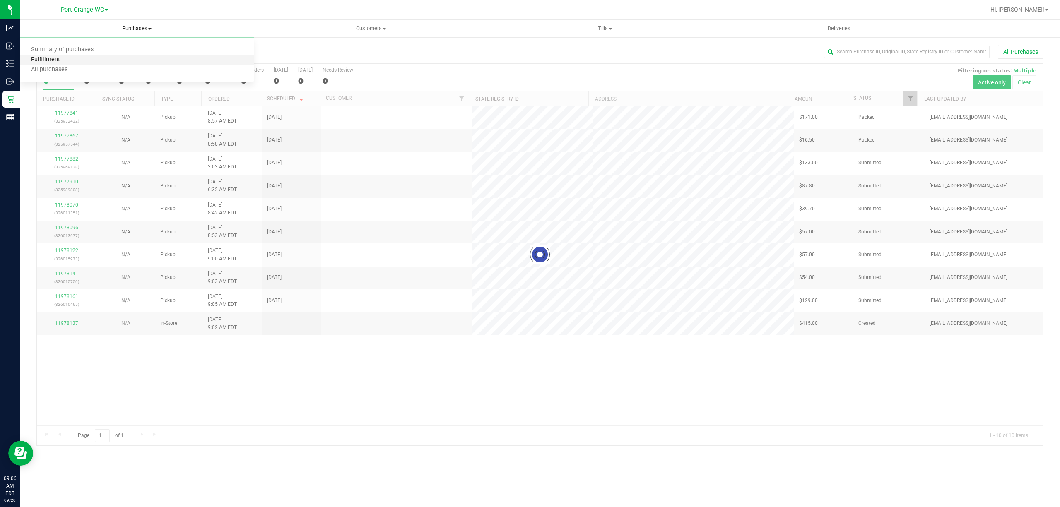
click at [47, 58] on span "Fulfillment" at bounding box center [45, 59] width 51 height 7
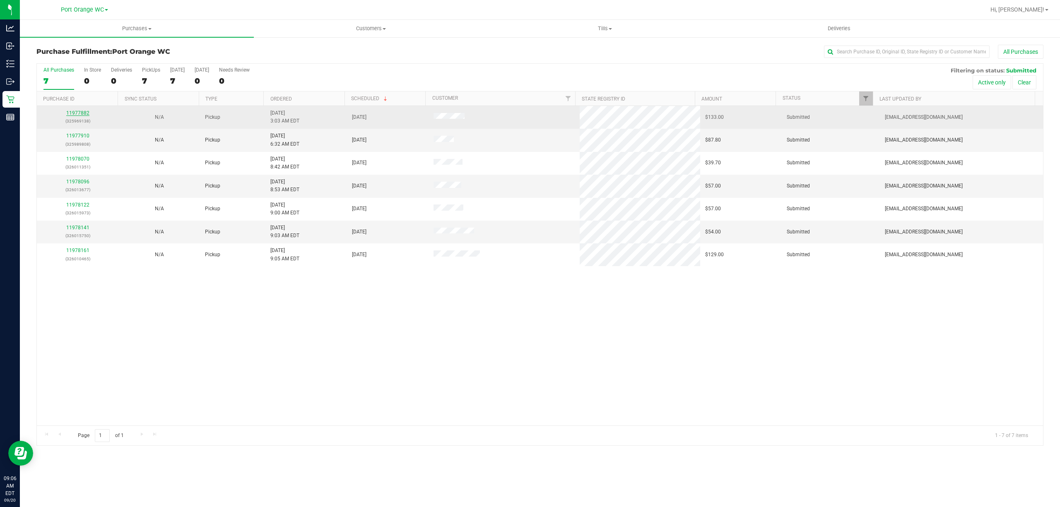
click at [73, 116] on link "11977882" at bounding box center [77, 113] width 23 height 6
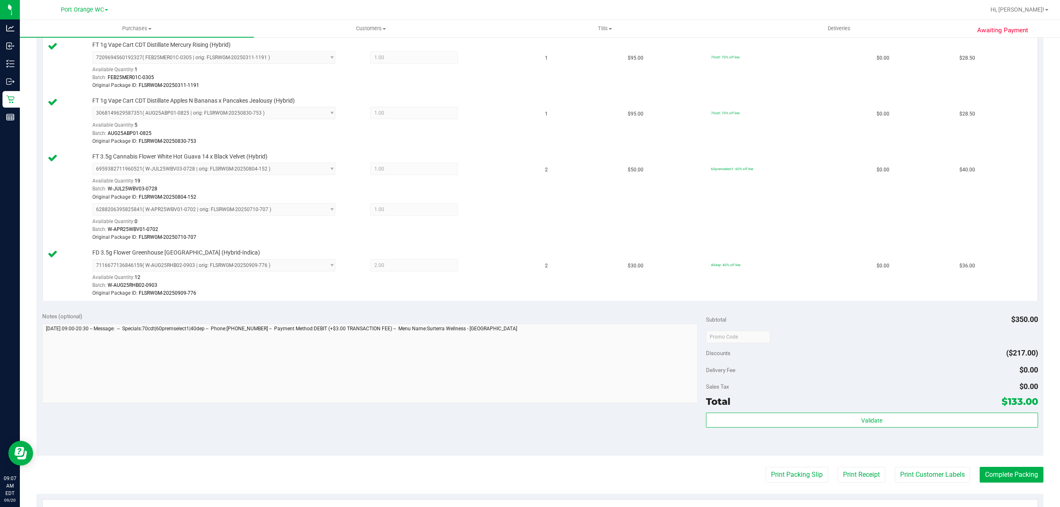
scroll to position [388, 0]
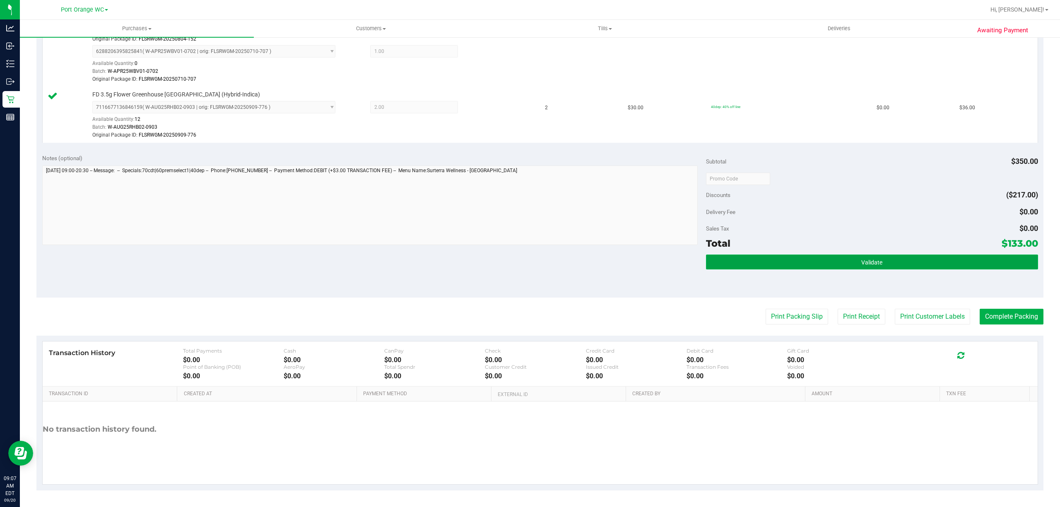
click at [877, 265] on button "Validate" at bounding box center [872, 262] width 332 height 15
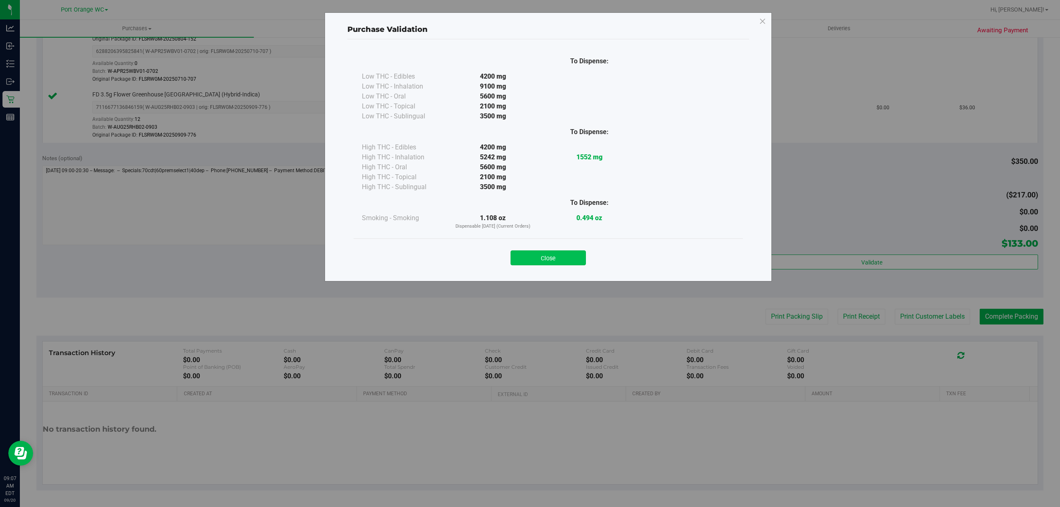
click at [557, 257] on button "Close" at bounding box center [547, 257] width 75 height 15
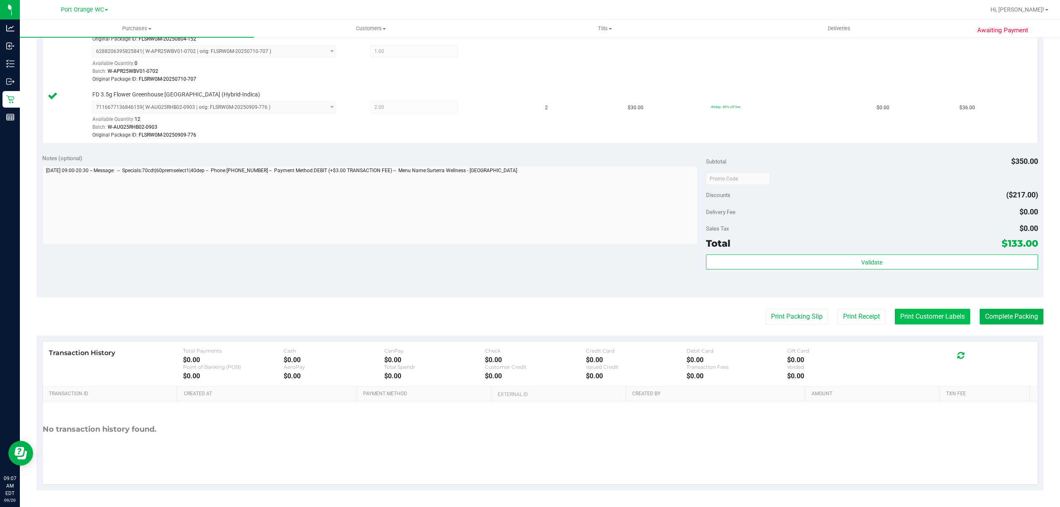
click at [943, 313] on button "Print Customer Labels" at bounding box center [932, 317] width 75 height 16
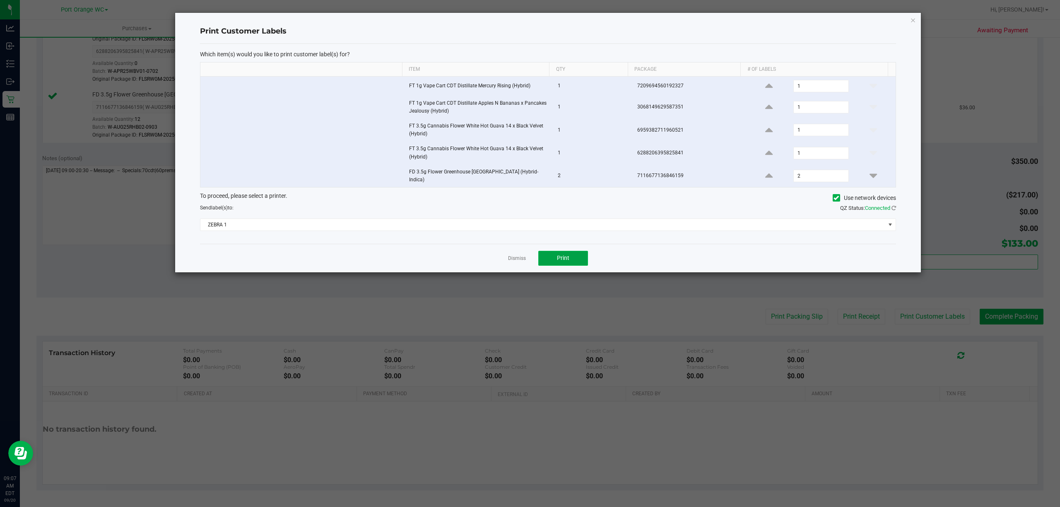
click at [565, 260] on span "Print" at bounding box center [563, 258] width 12 height 7
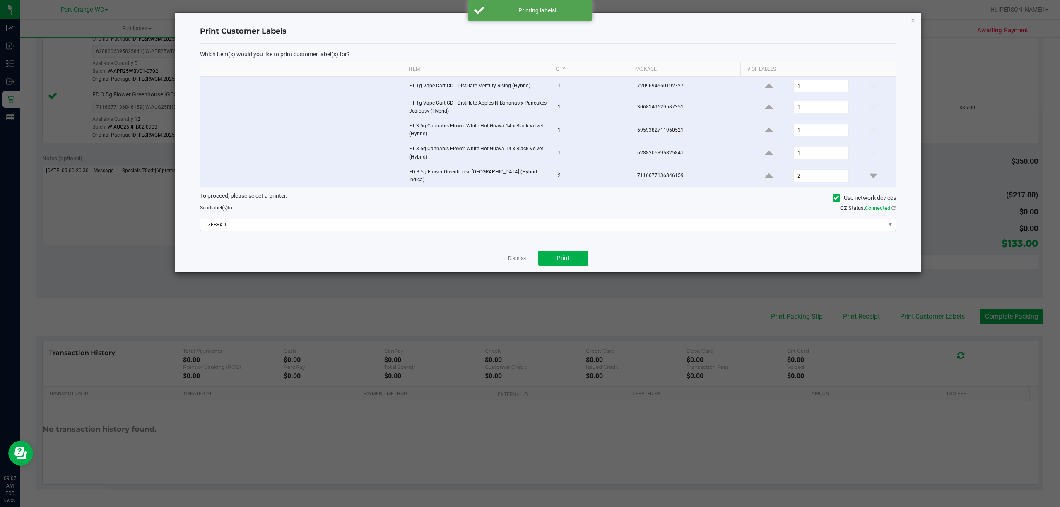
click at [477, 226] on span "ZEBRA 1" at bounding box center [542, 225] width 685 height 12
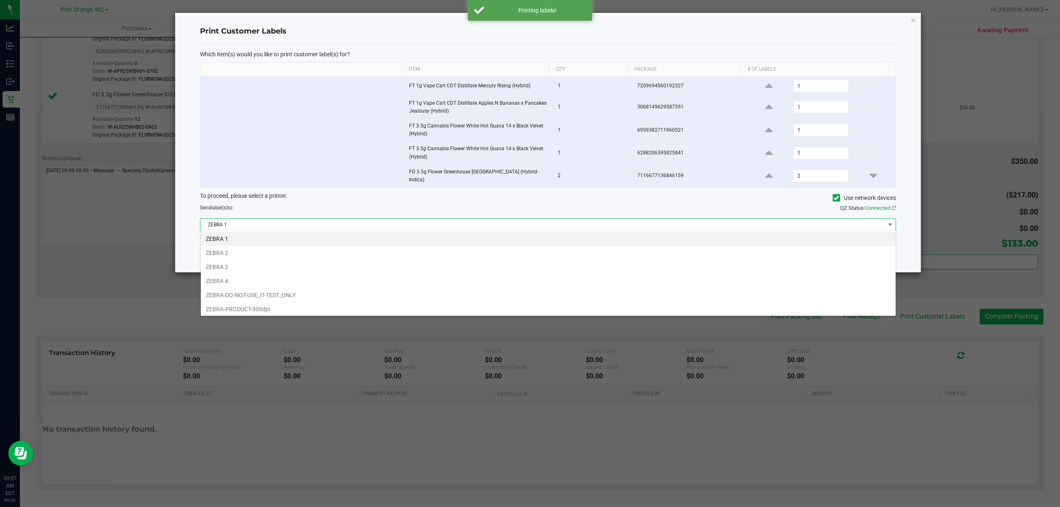
scroll to position [12, 696]
click at [217, 253] on li "ZEBRA 2" at bounding box center [548, 253] width 695 height 14
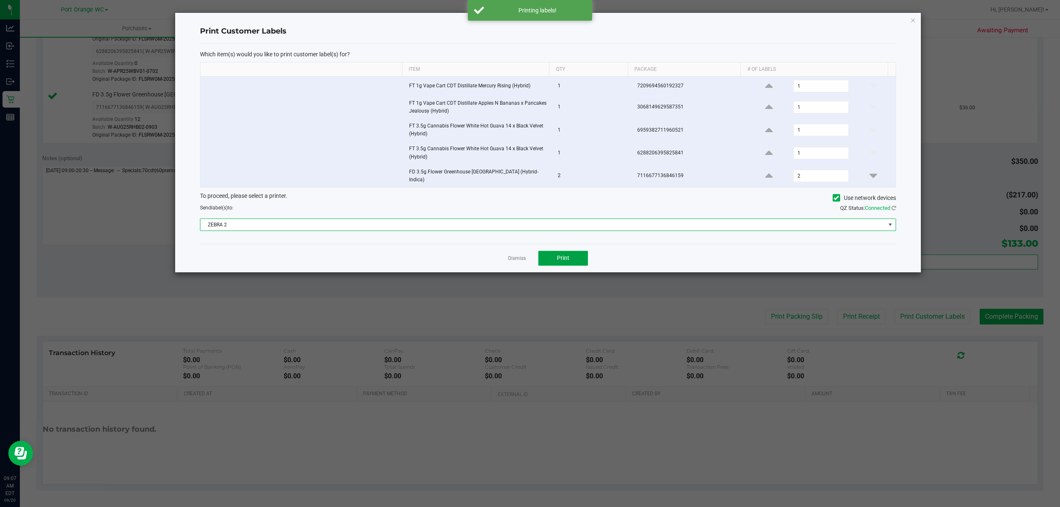
click at [587, 257] on button "Print" at bounding box center [563, 258] width 50 height 15
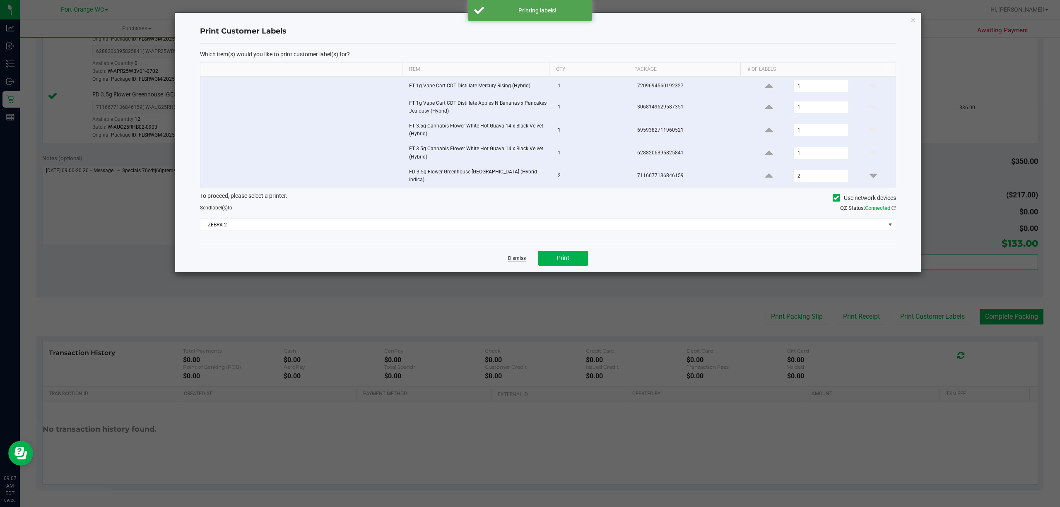
click at [512, 257] on link "Dismiss" at bounding box center [517, 258] width 18 height 7
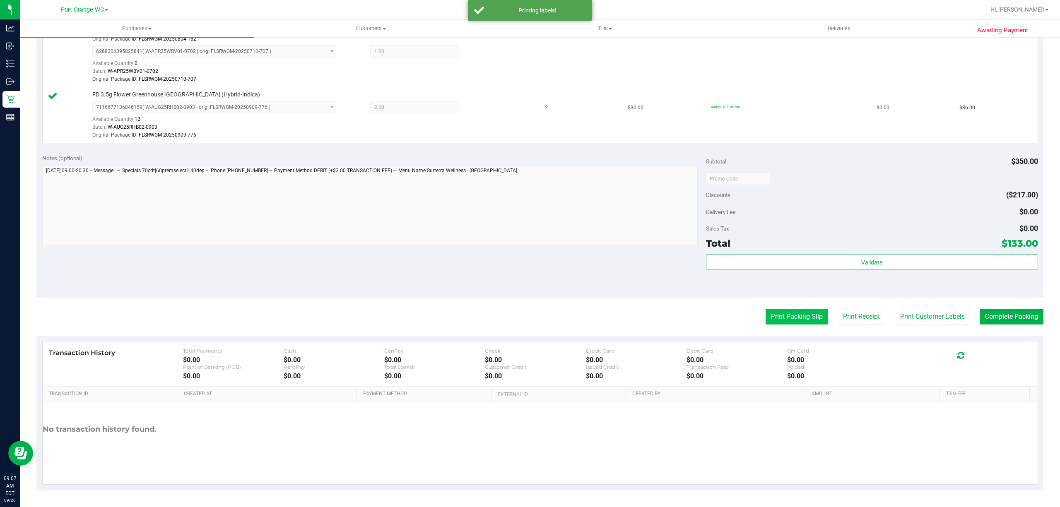
click at [790, 317] on button "Print Packing Slip" at bounding box center [796, 317] width 63 height 16
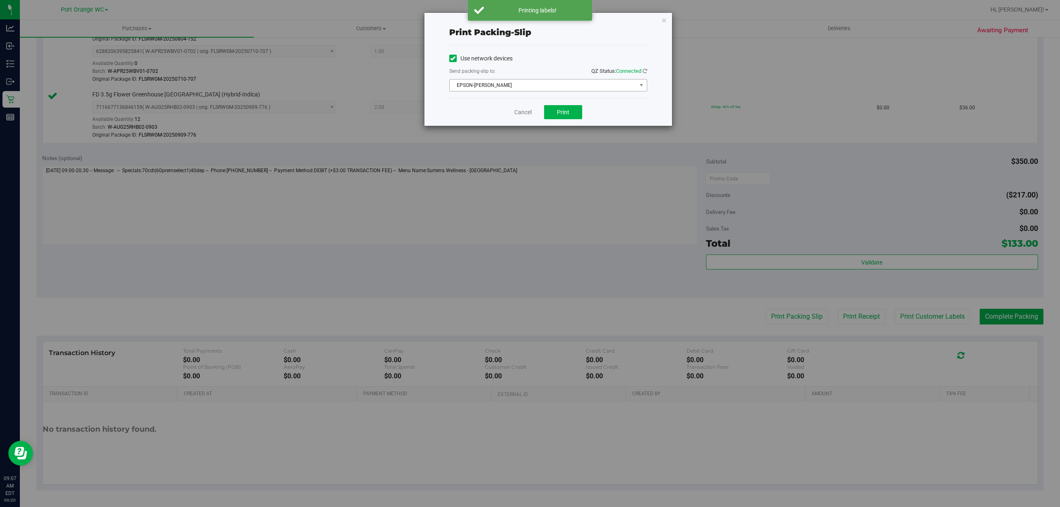
click at [518, 80] on span "EPSON-BOBBIE-GENTRY" at bounding box center [543, 85] width 187 height 12
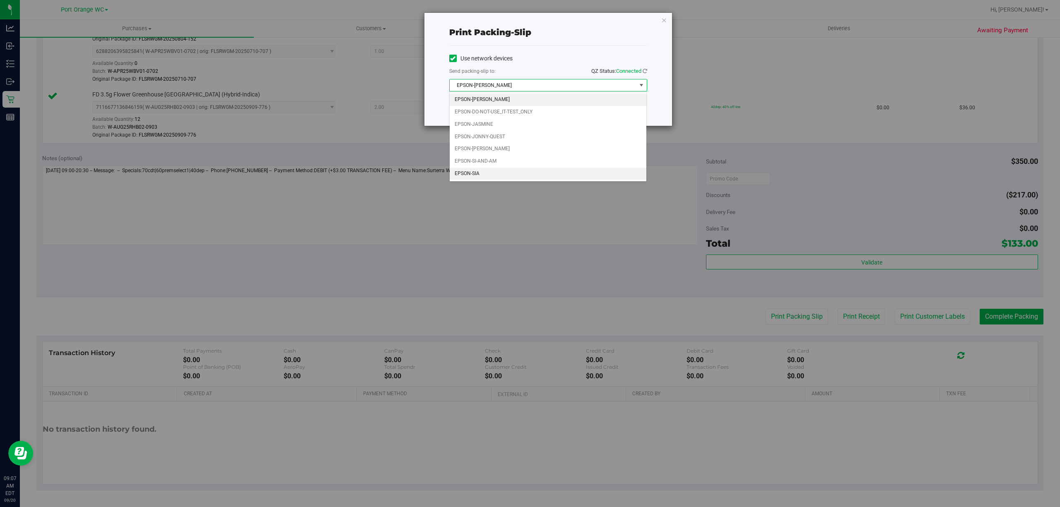
click at [469, 175] on li "EPSON-SIA" at bounding box center [548, 174] width 197 height 12
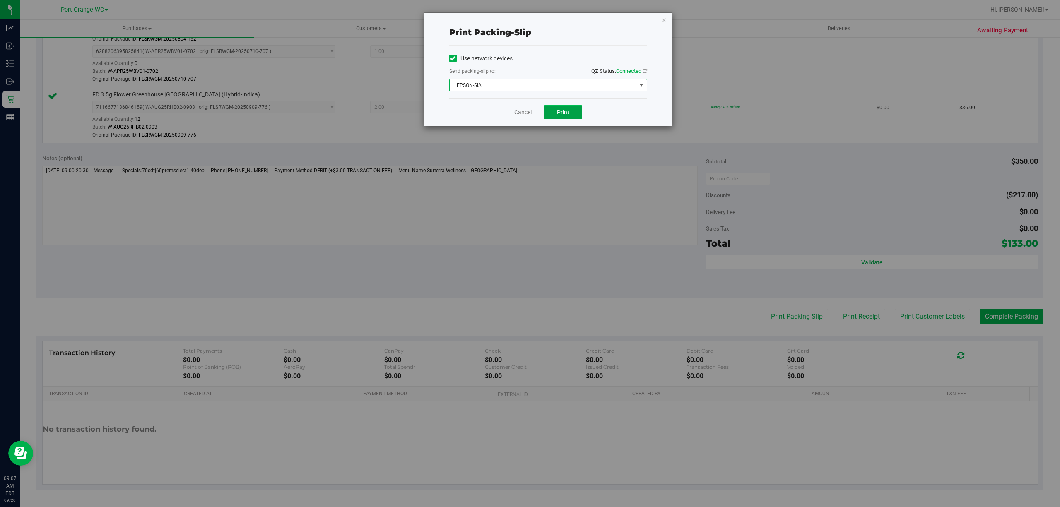
click at [575, 108] on button "Print" at bounding box center [563, 112] width 38 height 14
click at [522, 114] on link "Cancel" at bounding box center [522, 112] width 17 height 9
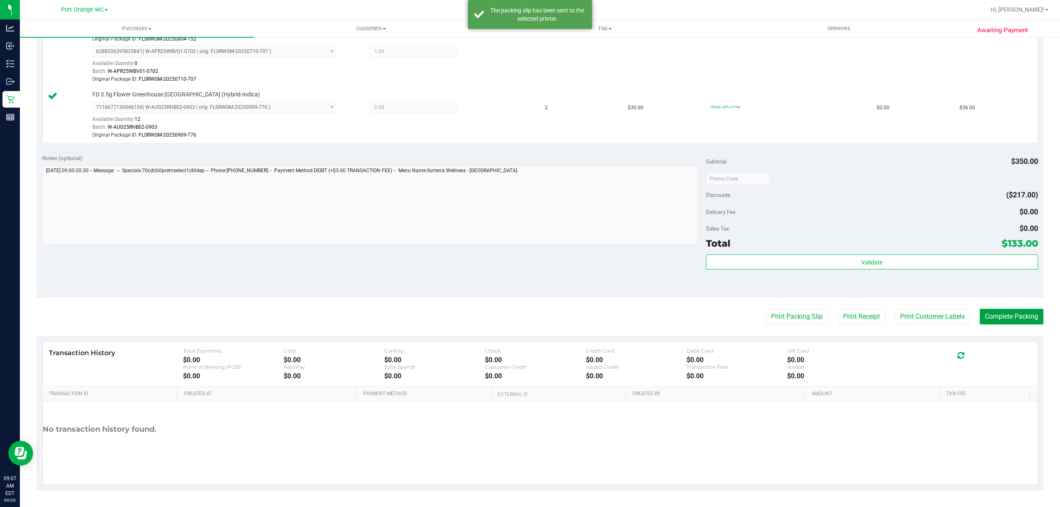
click at [1003, 318] on button "Complete Packing" at bounding box center [1012, 317] width 64 height 16
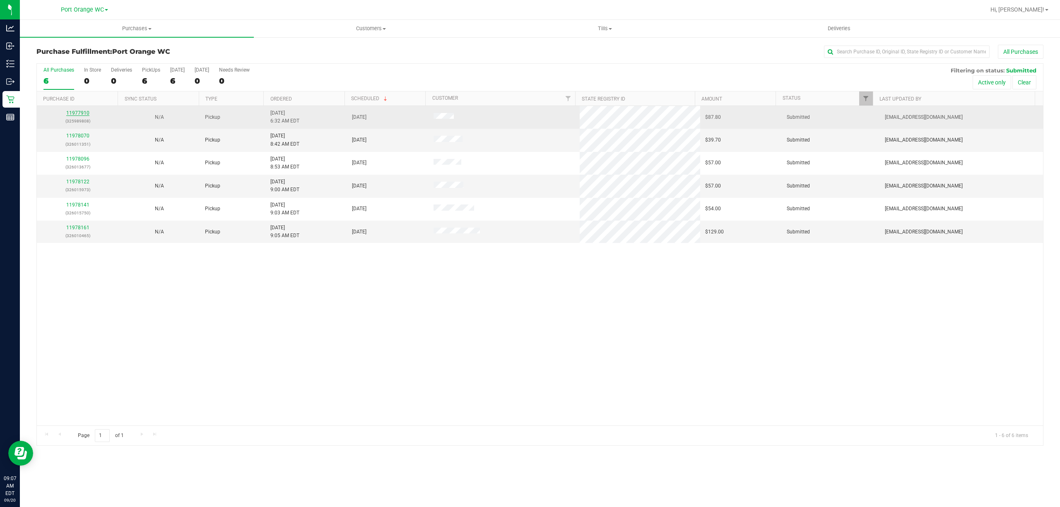
click at [82, 115] on link "11977910" at bounding box center [77, 113] width 23 height 6
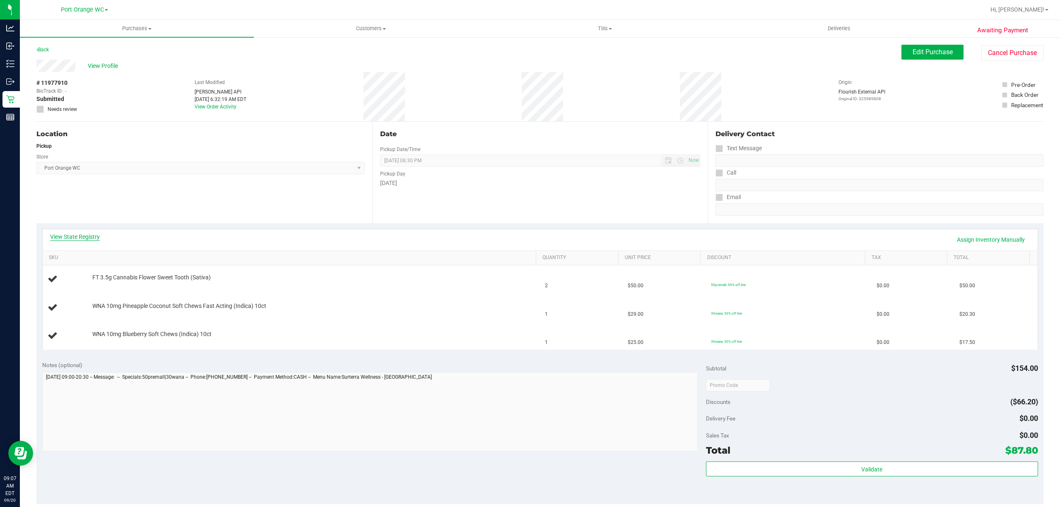
click at [86, 238] on link "View State Registry" at bounding box center [75, 237] width 50 height 8
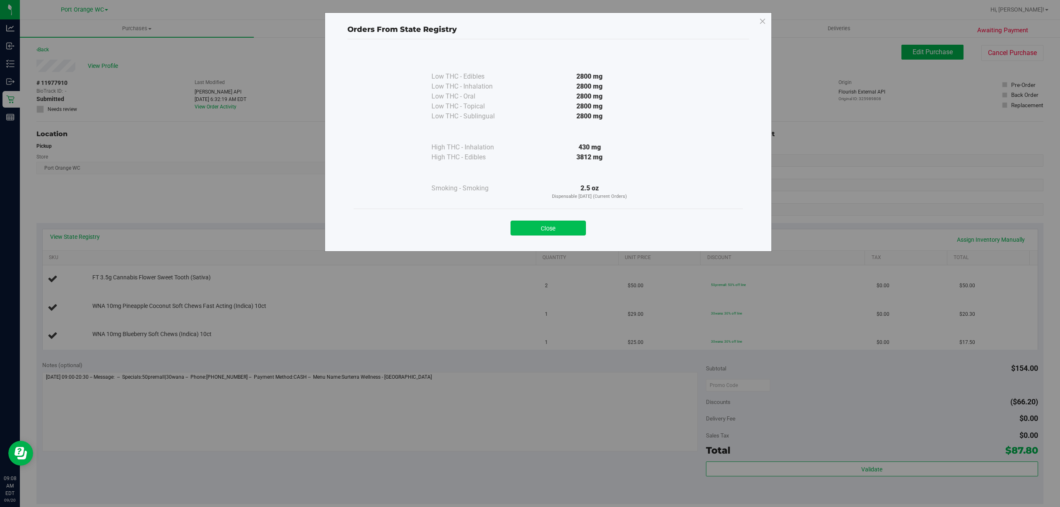
click at [548, 233] on button "Close" at bounding box center [547, 228] width 75 height 15
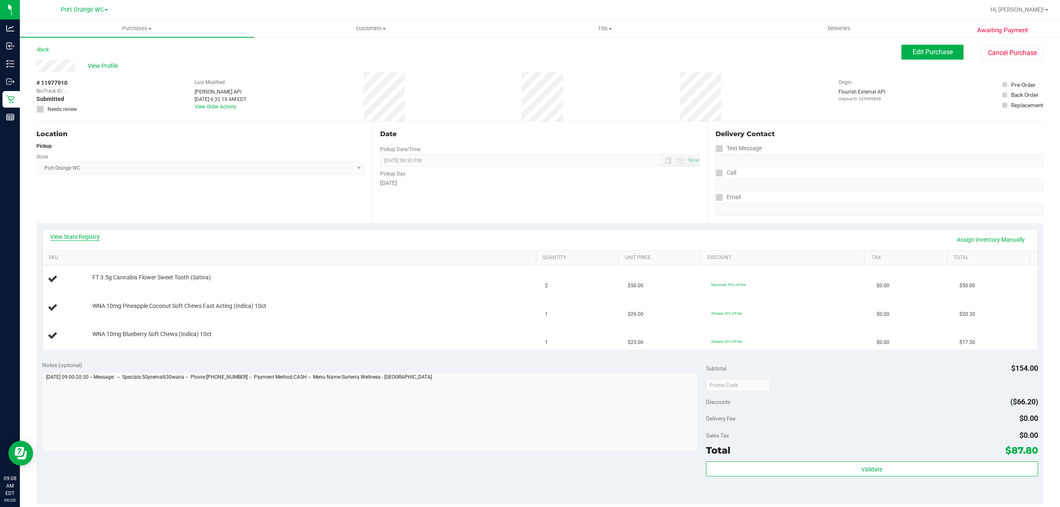
click at [91, 237] on link "View State Registry" at bounding box center [75, 237] width 50 height 8
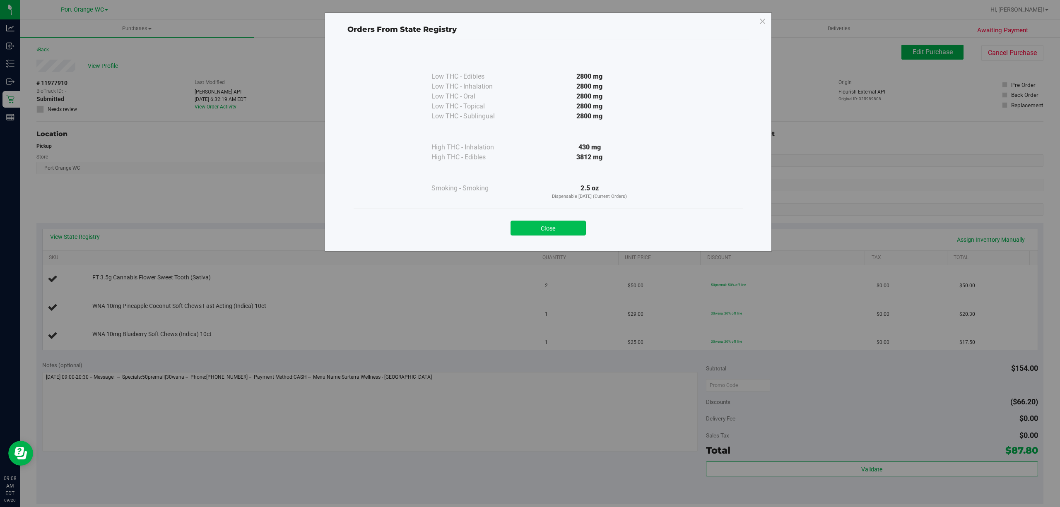
click at [553, 229] on button "Close" at bounding box center [547, 228] width 75 height 15
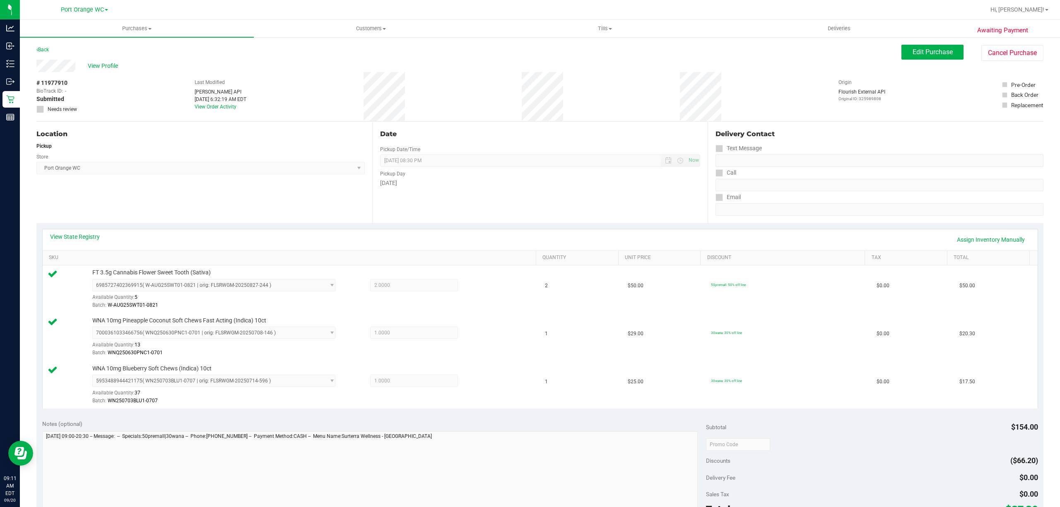
scroll to position [267, 0]
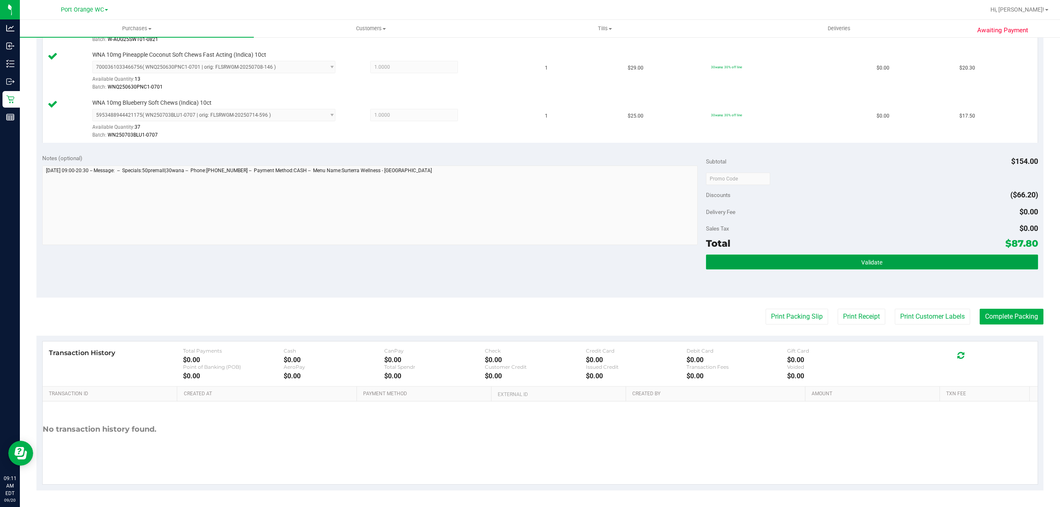
click at [915, 258] on button "Validate" at bounding box center [872, 262] width 332 height 15
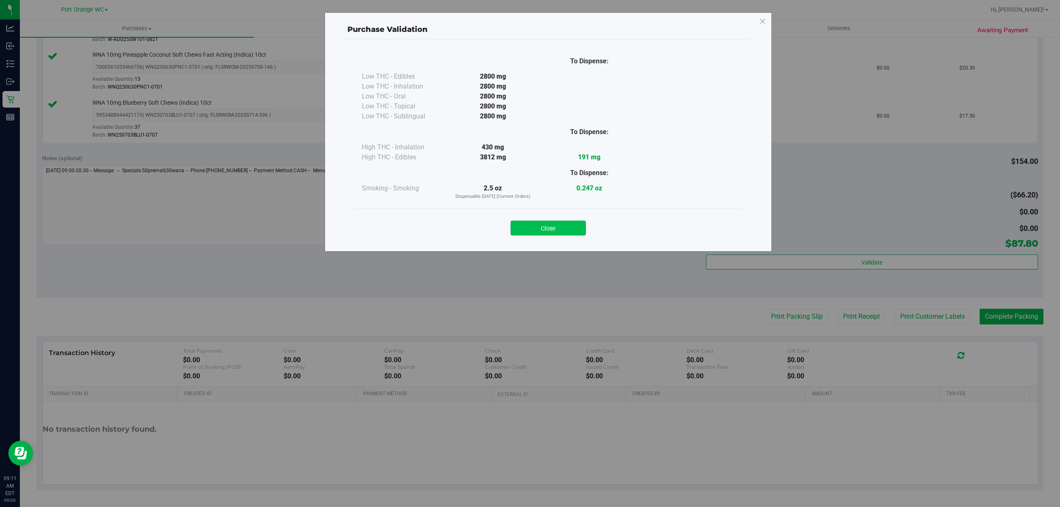
click at [560, 231] on button "Close" at bounding box center [547, 228] width 75 height 15
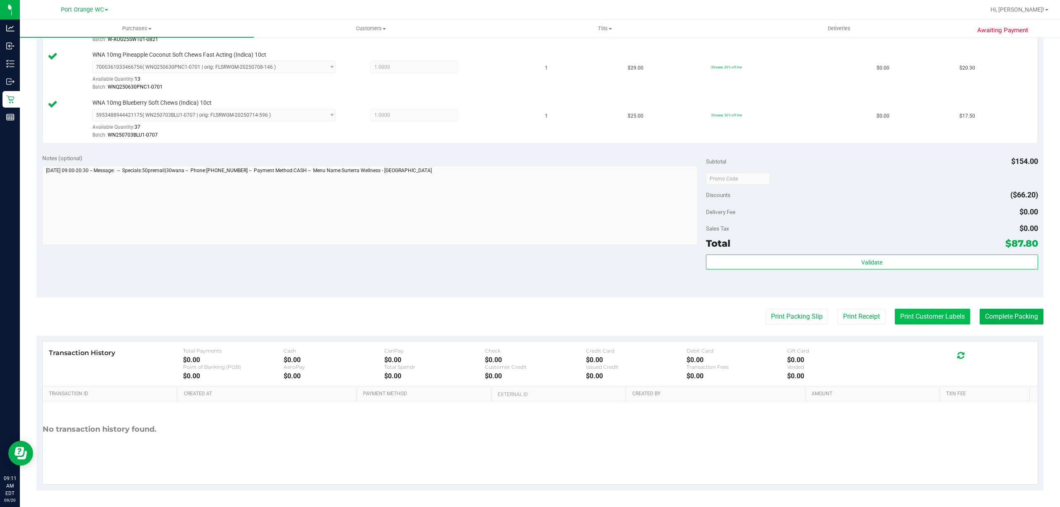
click at [925, 311] on button "Print Customer Labels" at bounding box center [932, 317] width 75 height 16
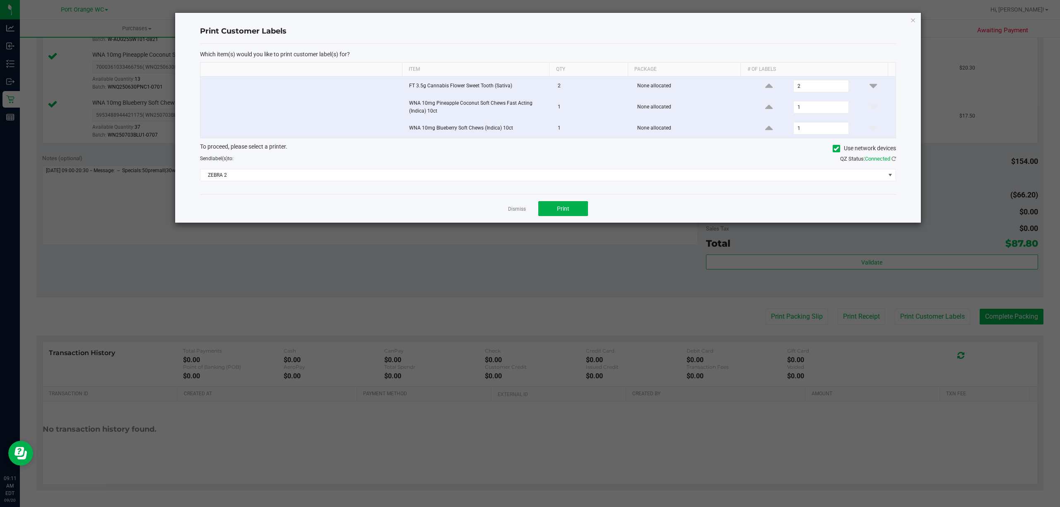
click at [592, 233] on ngb-modal-window "Print Customer Labels Which item(s) would you like to print customer label(s) f…" at bounding box center [533, 253] width 1066 height 507
click at [572, 215] on button "Print" at bounding box center [563, 208] width 50 height 15
click at [513, 213] on link "Dismiss" at bounding box center [517, 209] width 18 height 7
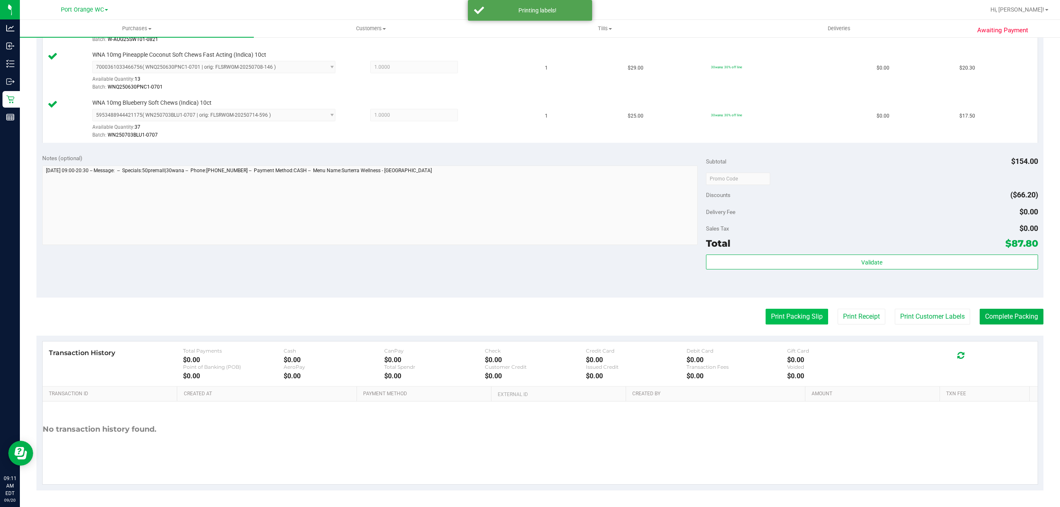
click at [792, 316] on button "Print Packing Slip" at bounding box center [796, 317] width 63 height 16
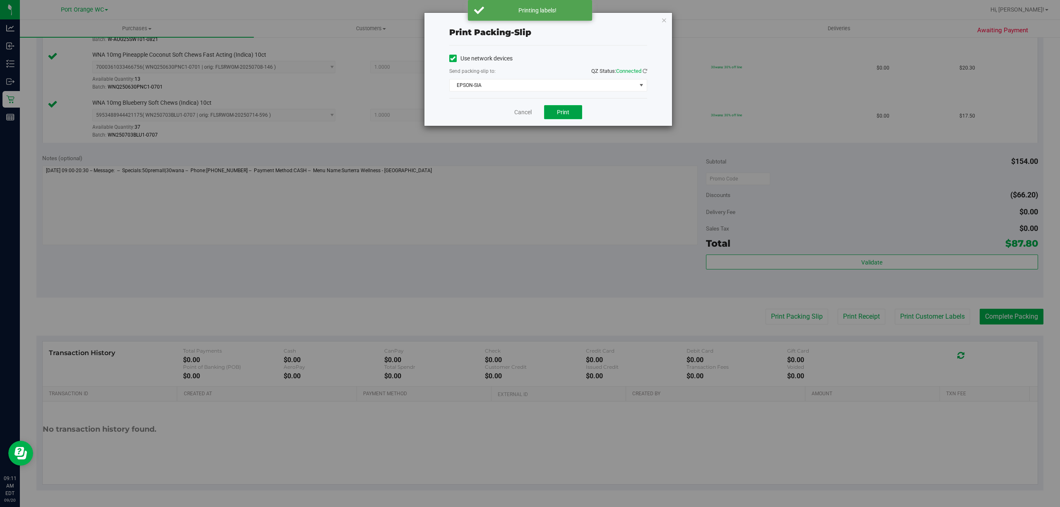
click at [569, 114] on button "Print" at bounding box center [563, 112] width 38 height 14
click at [516, 113] on link "Cancel" at bounding box center [522, 112] width 17 height 9
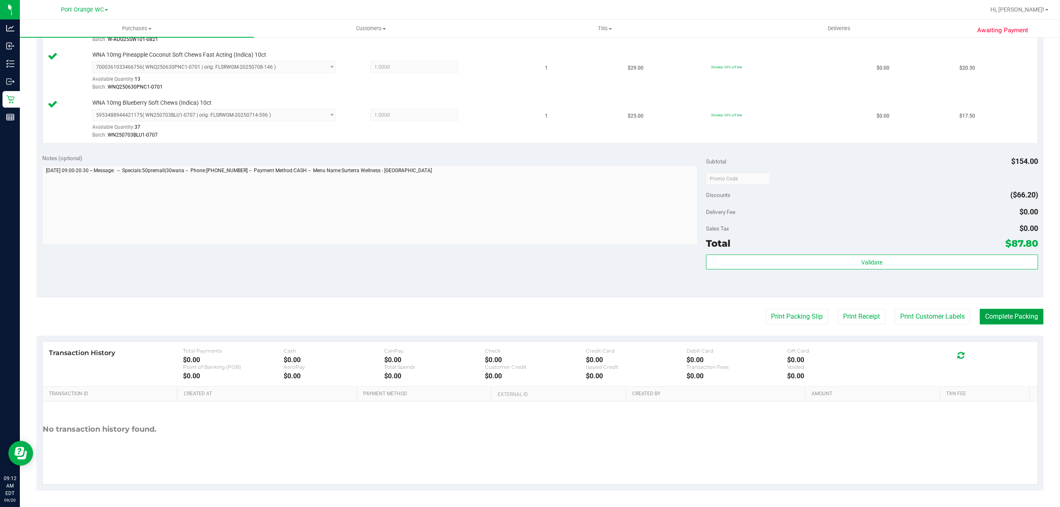
click at [1002, 317] on button "Complete Packing" at bounding box center [1012, 317] width 64 height 16
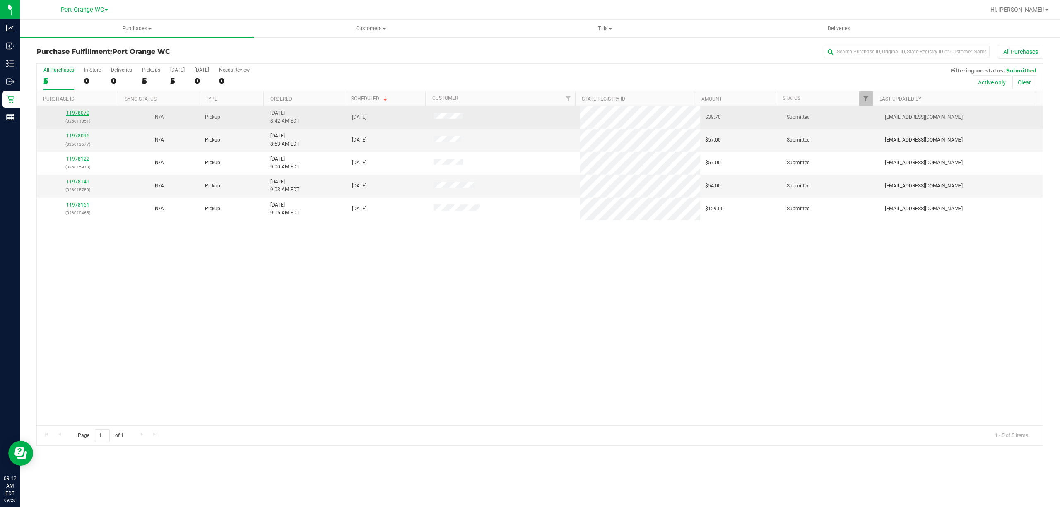
click at [81, 115] on link "11978070" at bounding box center [77, 113] width 23 height 6
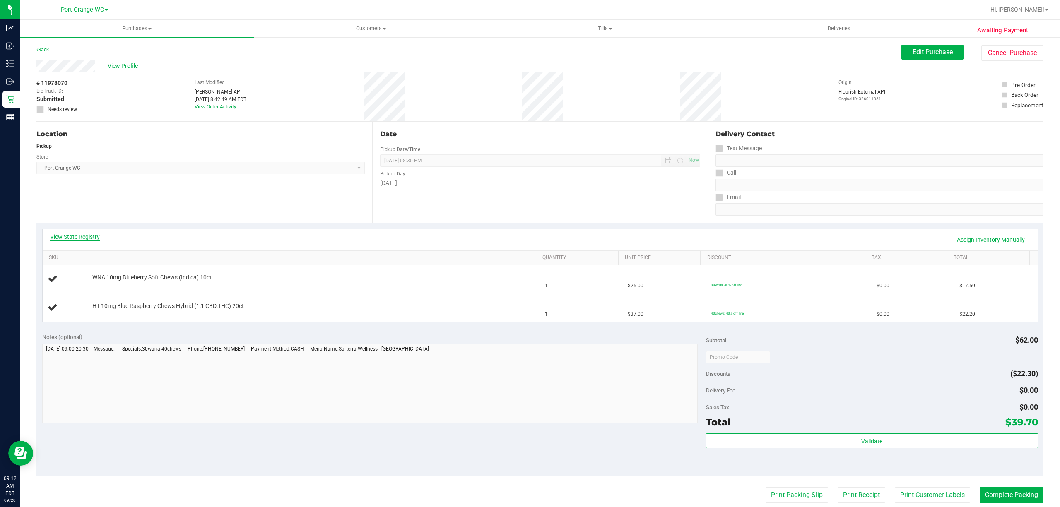
click at [83, 236] on link "View State Registry" at bounding box center [75, 237] width 50 height 8
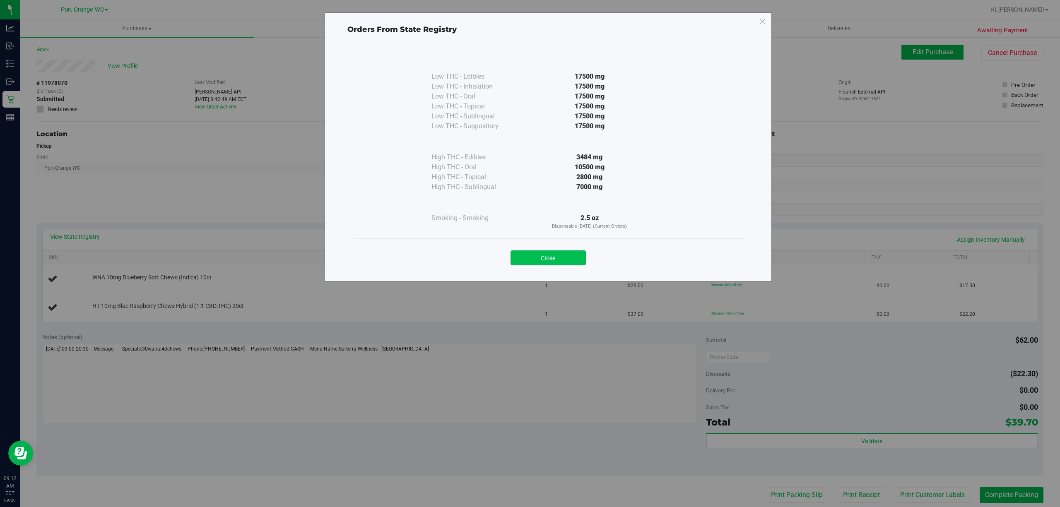
click at [555, 264] on button "Close" at bounding box center [547, 257] width 75 height 15
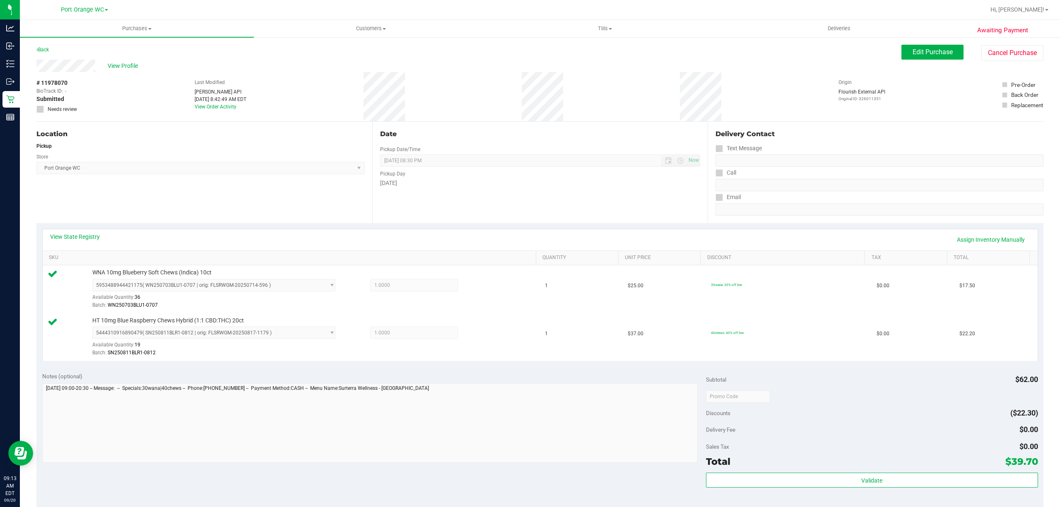
scroll to position [219, 0]
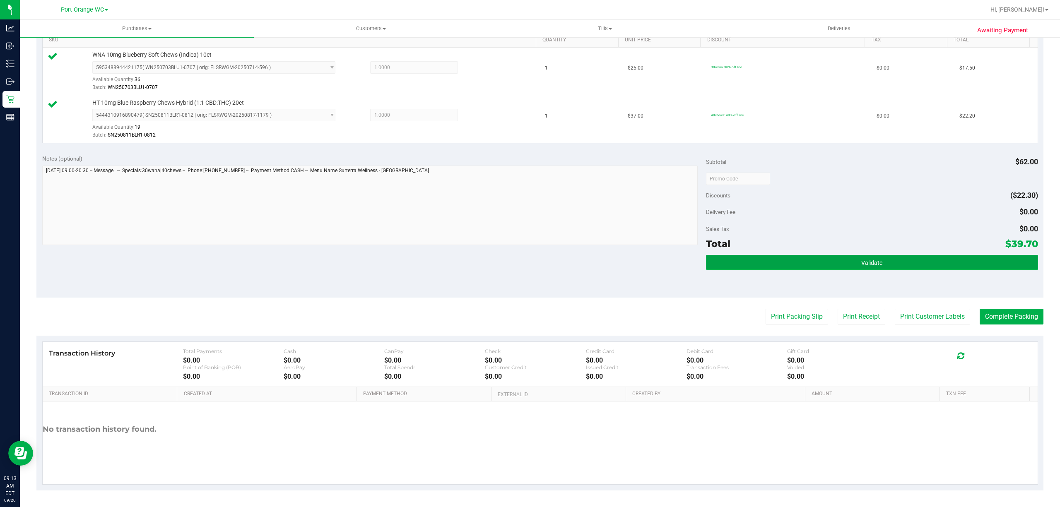
click at [918, 269] on button "Validate" at bounding box center [872, 262] width 332 height 15
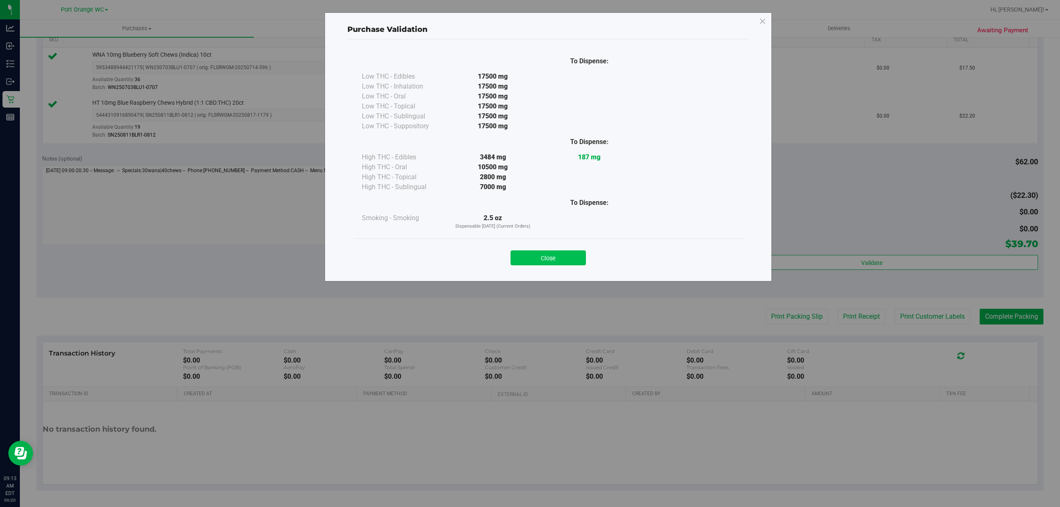
click at [559, 264] on button "Close" at bounding box center [547, 257] width 75 height 15
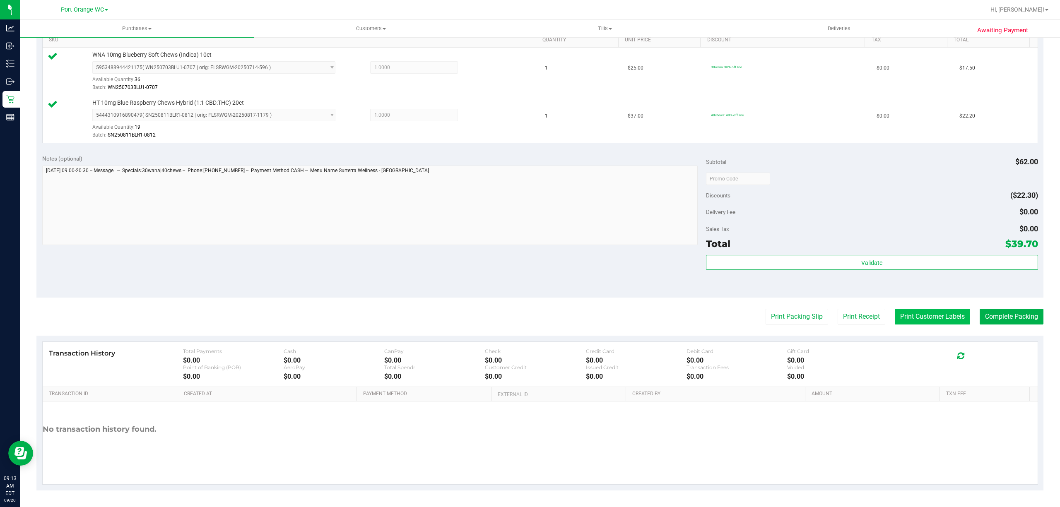
click at [928, 312] on button "Print Customer Labels" at bounding box center [932, 317] width 75 height 16
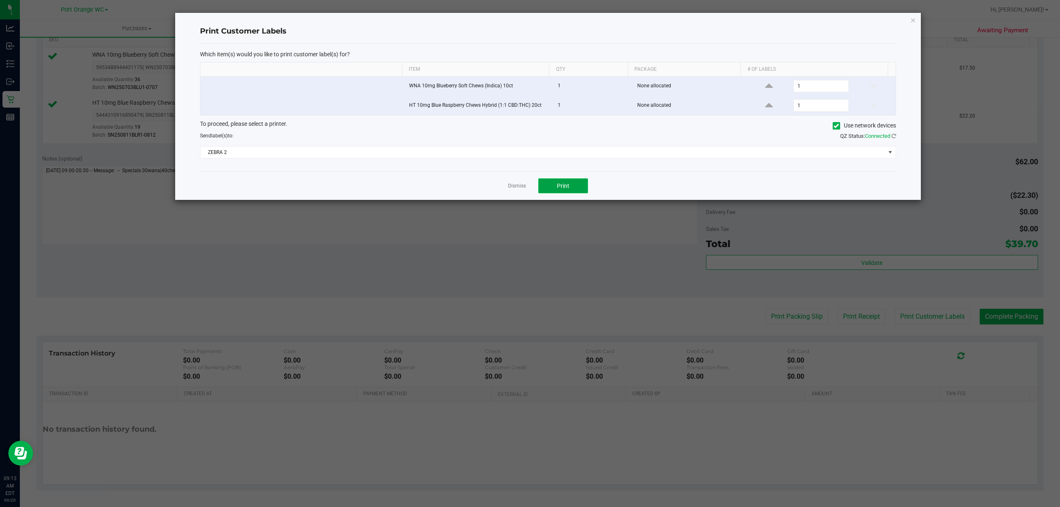
click at [568, 193] on button "Print" at bounding box center [563, 185] width 50 height 15
click at [514, 190] on link "Dismiss" at bounding box center [517, 186] width 18 height 7
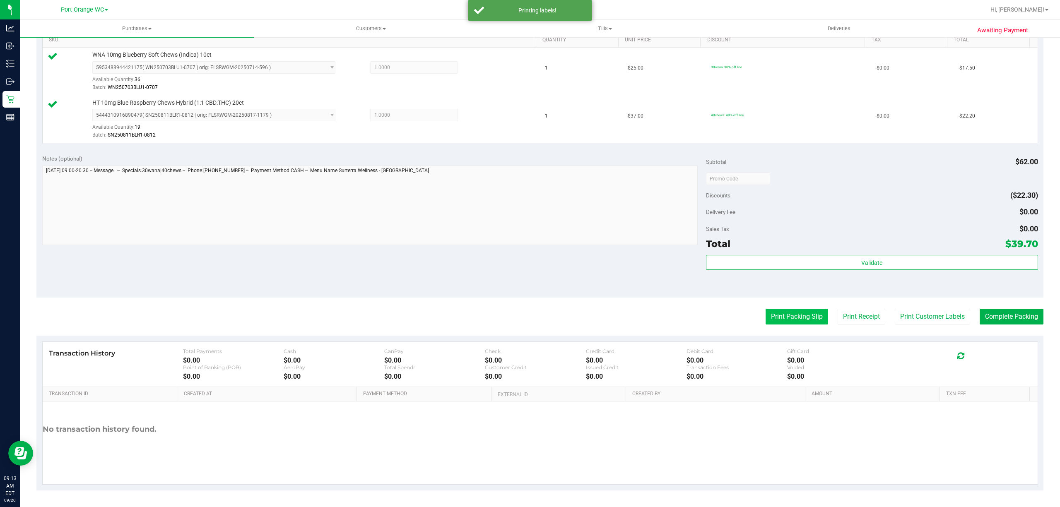
click at [792, 318] on button "Print Packing Slip" at bounding box center [796, 317] width 63 height 16
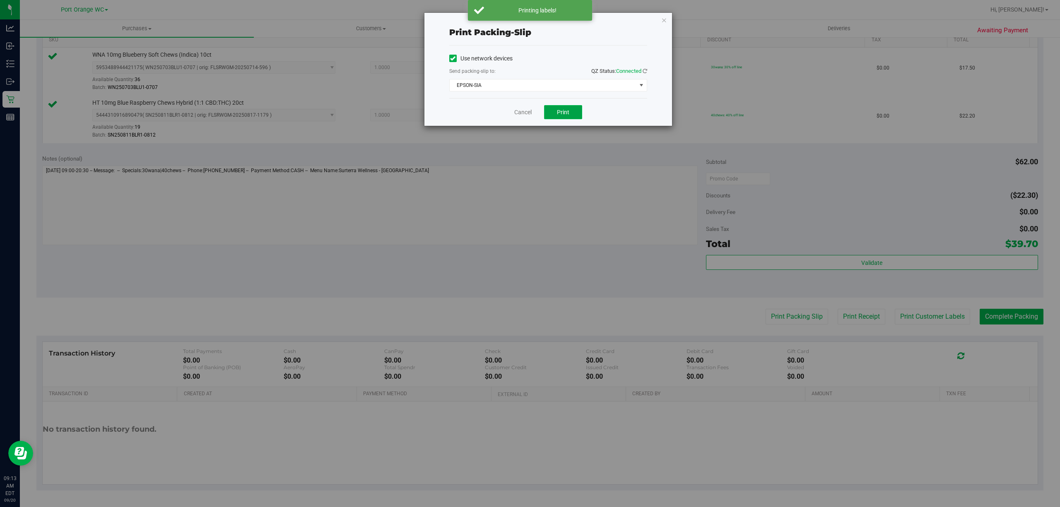
click at [570, 115] on button "Print" at bounding box center [563, 112] width 38 height 14
click at [562, 113] on span "Print" at bounding box center [563, 112] width 12 height 7
click at [522, 115] on link "Cancel" at bounding box center [522, 112] width 17 height 9
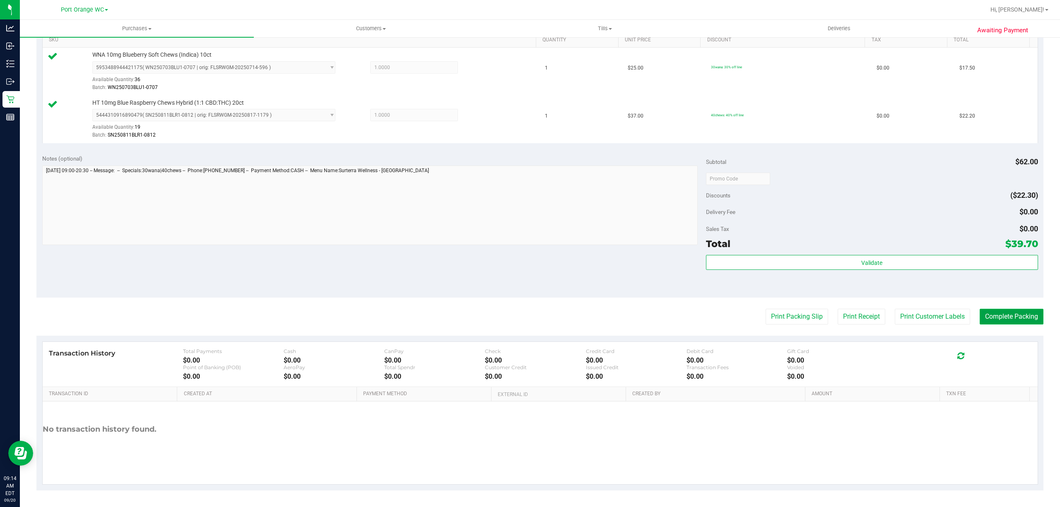
click at [1004, 318] on button "Complete Packing" at bounding box center [1012, 317] width 64 height 16
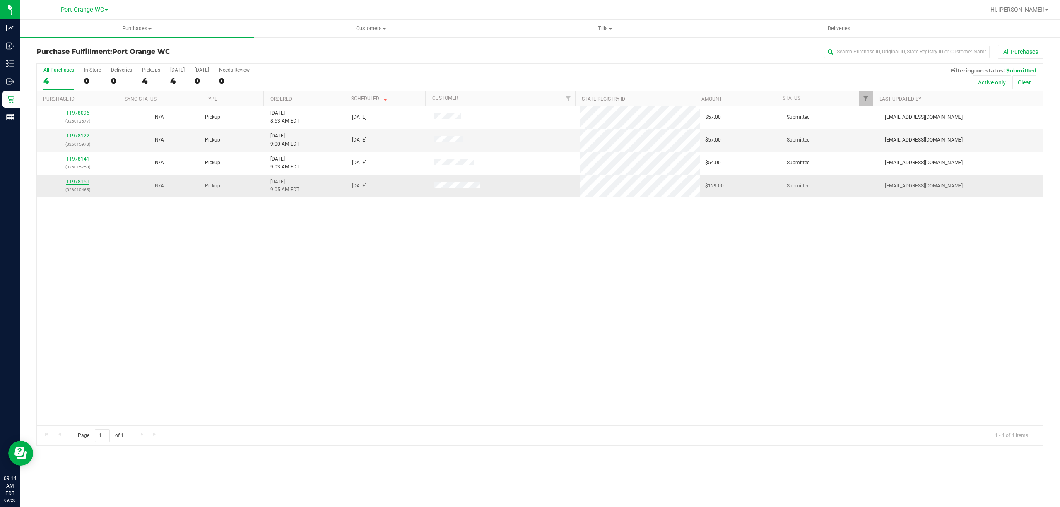
click at [84, 183] on link "11978161" at bounding box center [77, 182] width 23 height 6
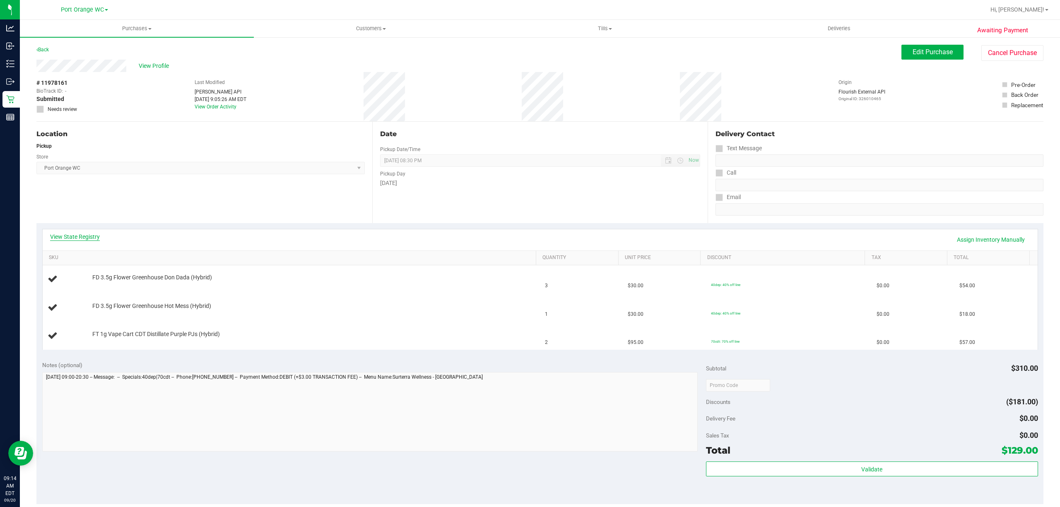
click at [93, 234] on link "View State Registry" at bounding box center [75, 237] width 50 height 8
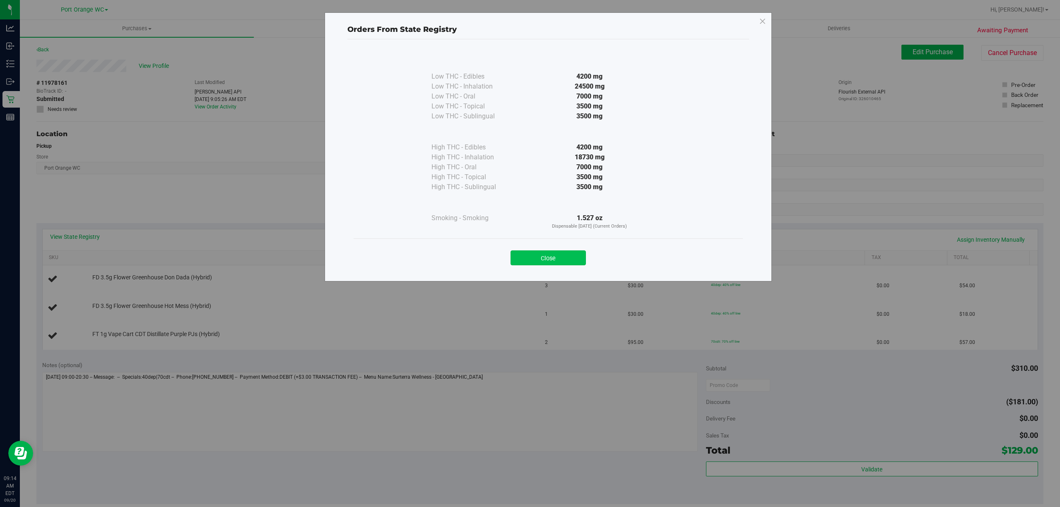
click at [556, 263] on button "Close" at bounding box center [547, 257] width 75 height 15
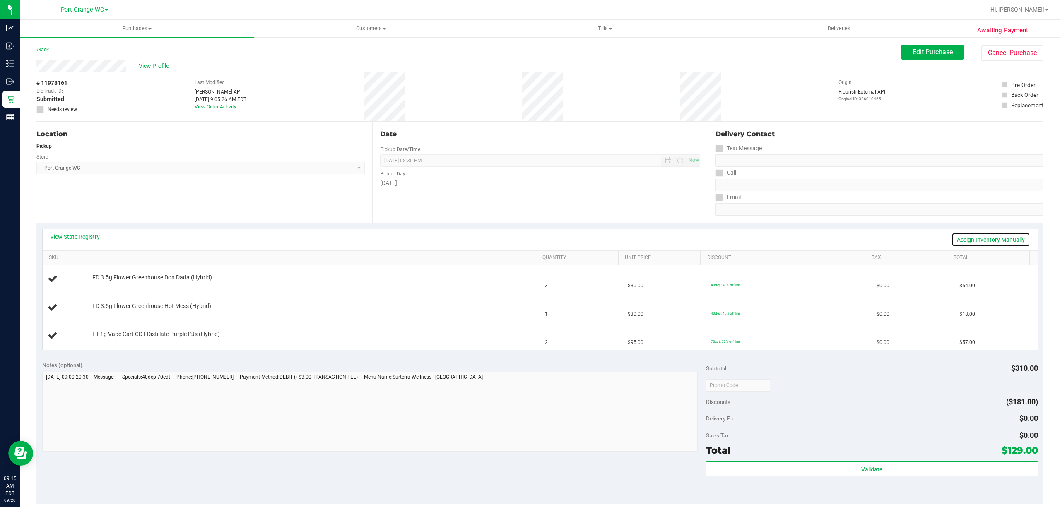
click at [984, 237] on link "Assign Inventory Manually" at bounding box center [990, 240] width 79 height 14
click at [1004, 241] on link "Save & Exit" at bounding box center [1010, 240] width 39 height 14
click at [83, 234] on link "View State Registry" at bounding box center [75, 237] width 50 height 8
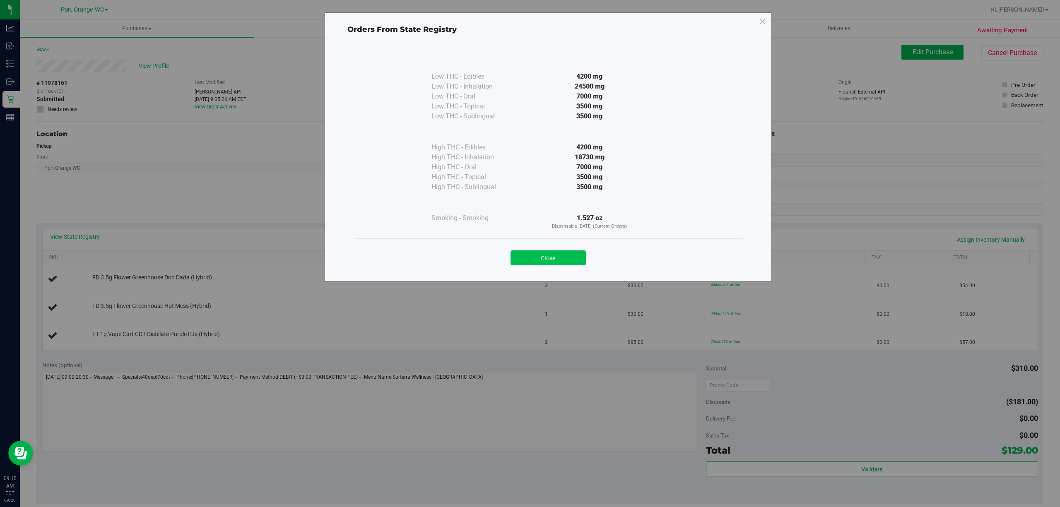
click at [544, 255] on button "Close" at bounding box center [547, 257] width 75 height 15
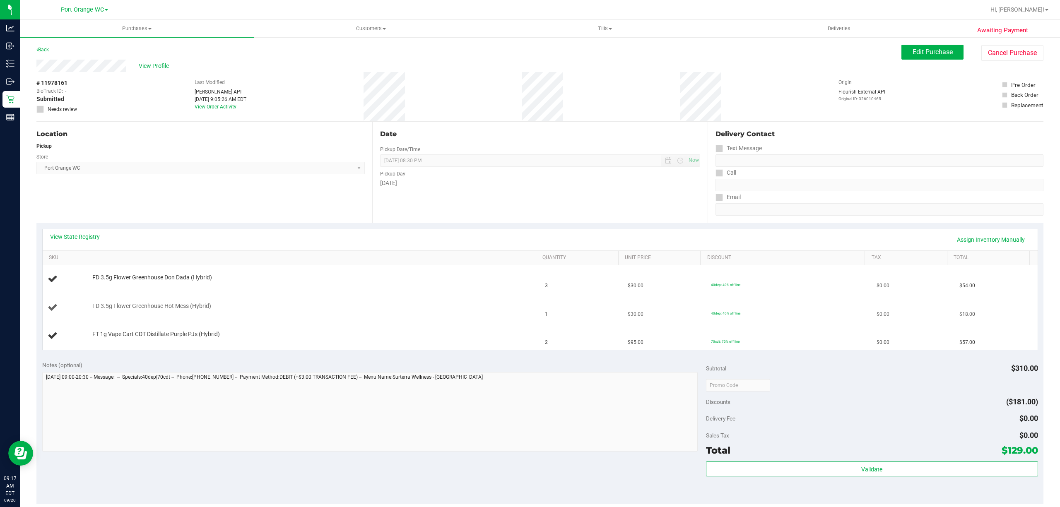
click at [489, 297] on td "FD 3.5g Flower Greenhouse Hot Mess (Hybrid)" at bounding box center [292, 308] width 498 height 28
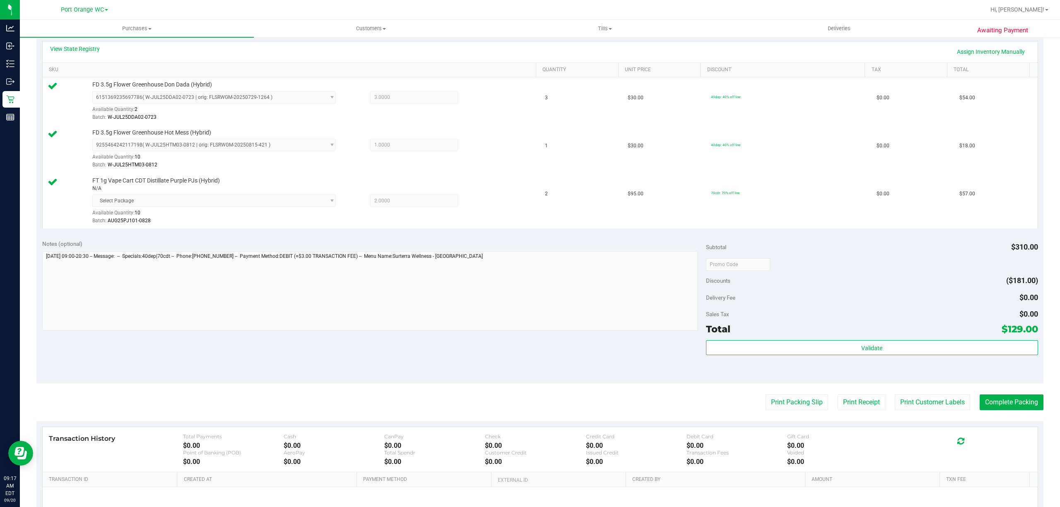
scroll to position [275, 0]
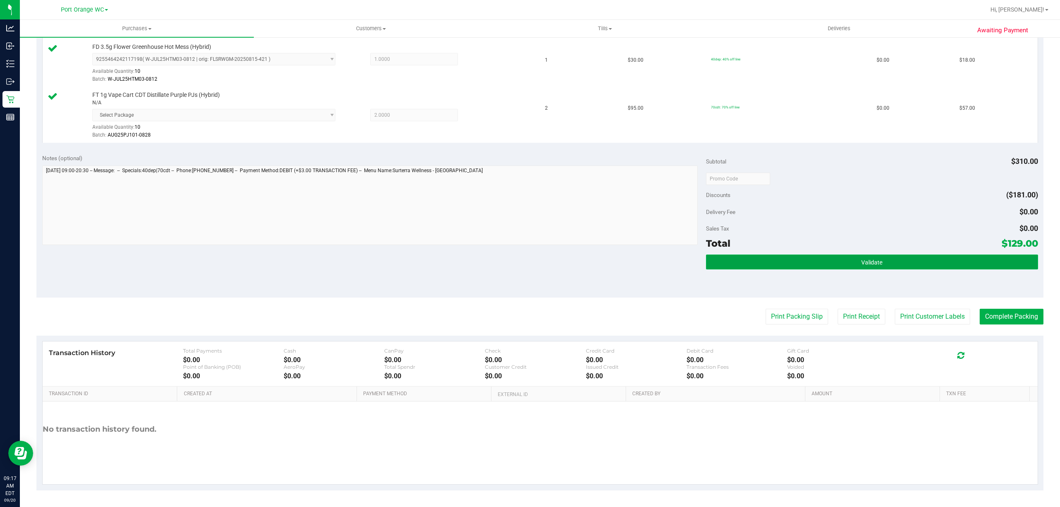
click at [855, 255] on button "Validate" at bounding box center [872, 262] width 332 height 15
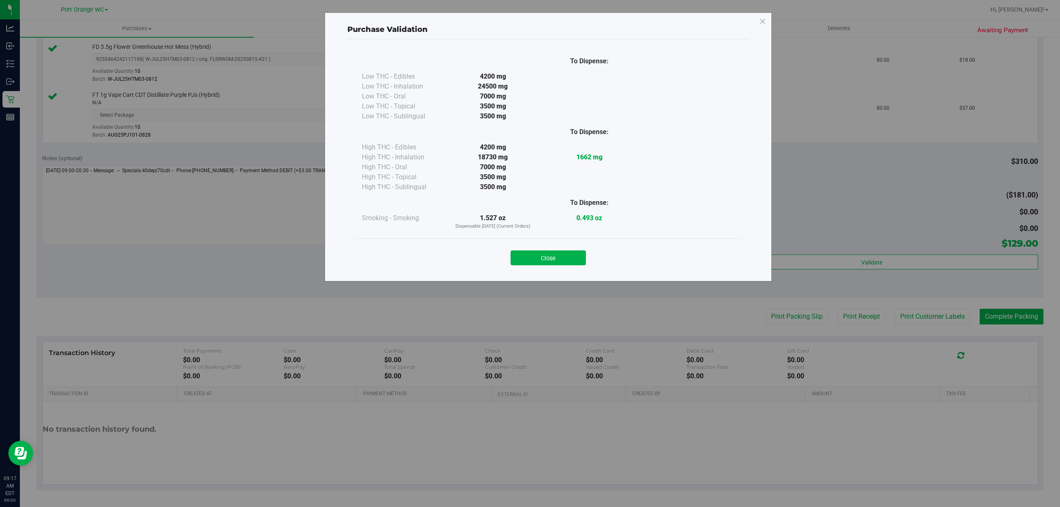
click at [554, 284] on div "Purchase Validation To Dispense: Low THC - Edibles 4200 mg" at bounding box center [533, 253] width 1066 height 507
click at [567, 264] on button "Close" at bounding box center [547, 257] width 75 height 15
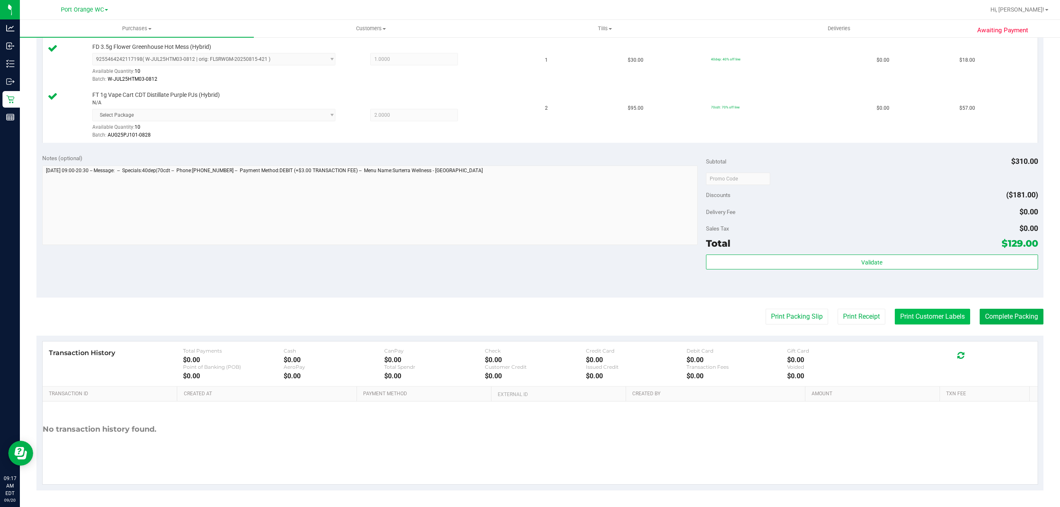
click at [932, 317] on button "Print Customer Labels" at bounding box center [932, 317] width 75 height 16
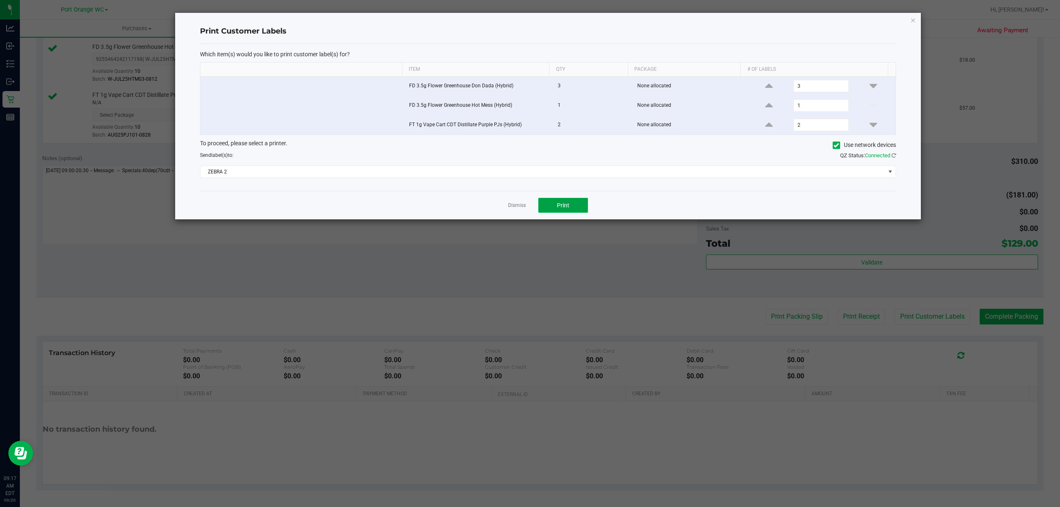
click at [568, 213] on button "Print" at bounding box center [563, 205] width 50 height 15
click at [514, 208] on link "Dismiss" at bounding box center [517, 205] width 18 height 7
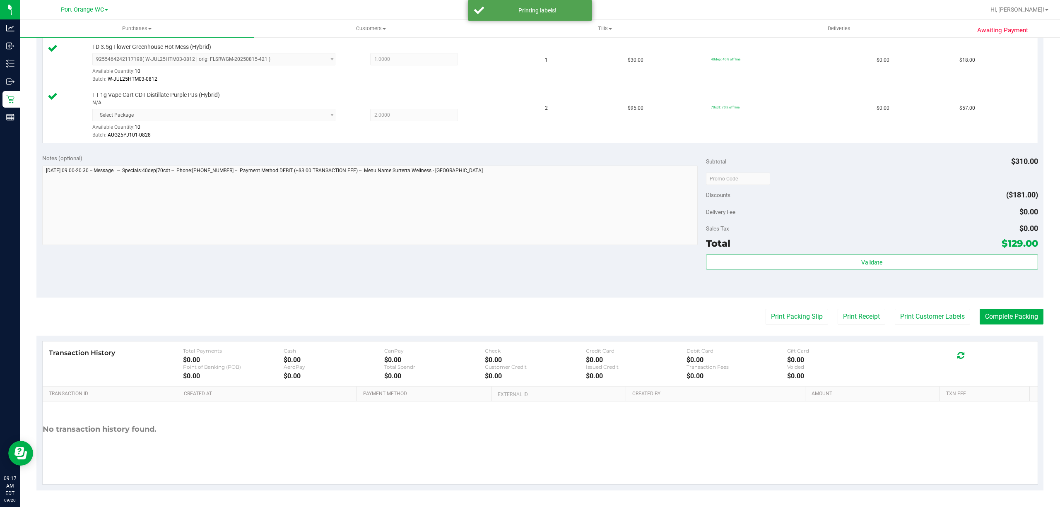
click at [995, 300] on purchase-details "Back Edit Purchase Cancel Purchase View Profile # 11978161 BioTrack ID: - Submi…" at bounding box center [539, 131] width 1007 height 720
click at [1002, 311] on button "Complete Packing" at bounding box center [1012, 317] width 64 height 16
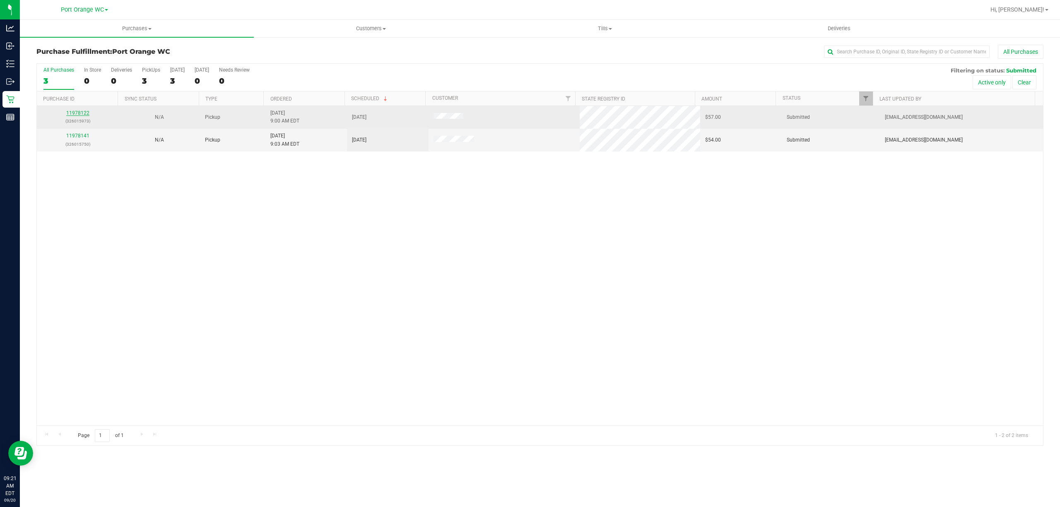
click at [77, 115] on link "11978122" at bounding box center [77, 113] width 23 height 6
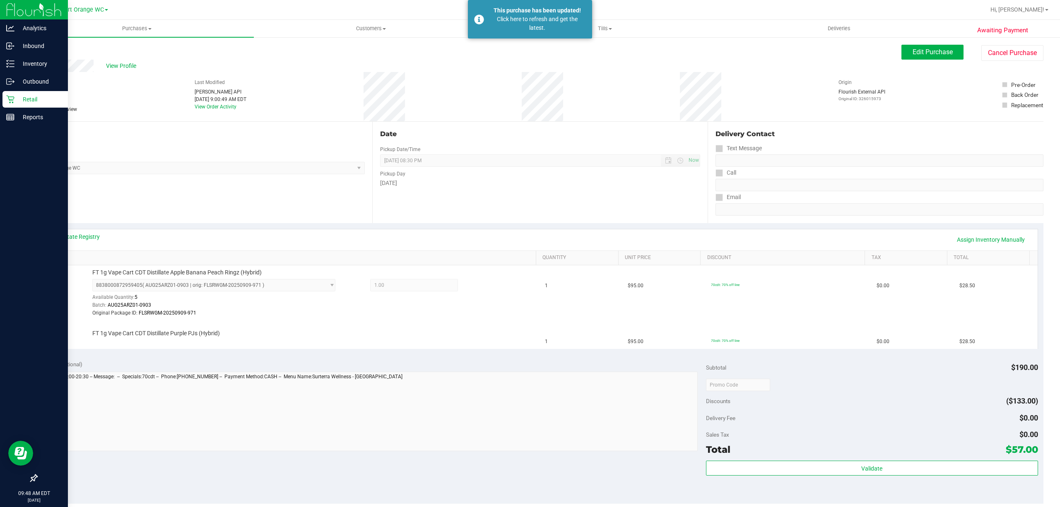
click at [15, 99] on p "Retail" at bounding box center [39, 99] width 50 height 10
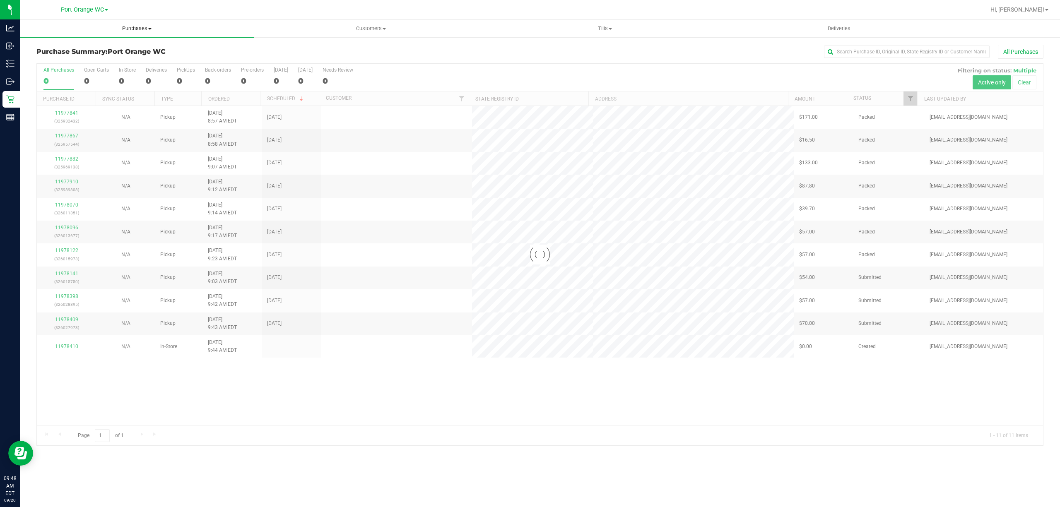
click at [136, 32] on span "Purchases" at bounding box center [137, 28] width 234 height 7
click at [53, 59] on span "Fulfillment" at bounding box center [45, 59] width 51 height 7
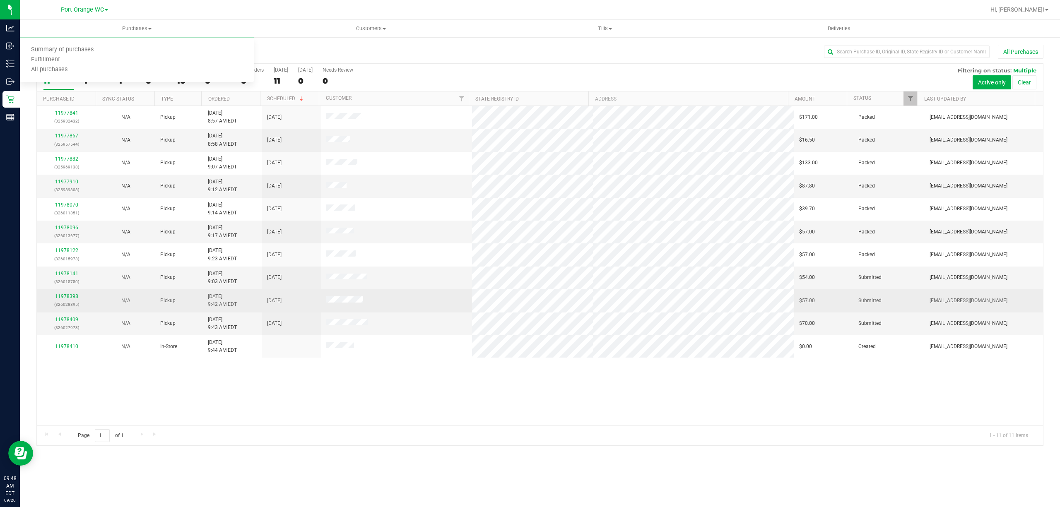
click at [69, 295] on div "11978398 (326028895)" at bounding box center [66, 301] width 49 height 16
click at [73, 298] on link "11978398" at bounding box center [66, 297] width 23 height 6
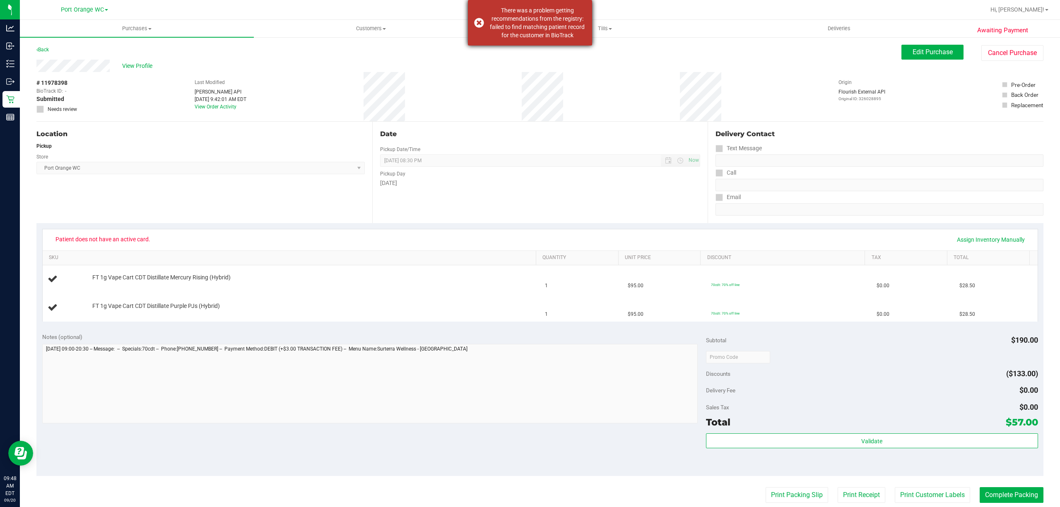
click at [479, 24] on div "There was a problem getting recommendations from the registry: failed to find m…" at bounding box center [530, 23] width 124 height 46
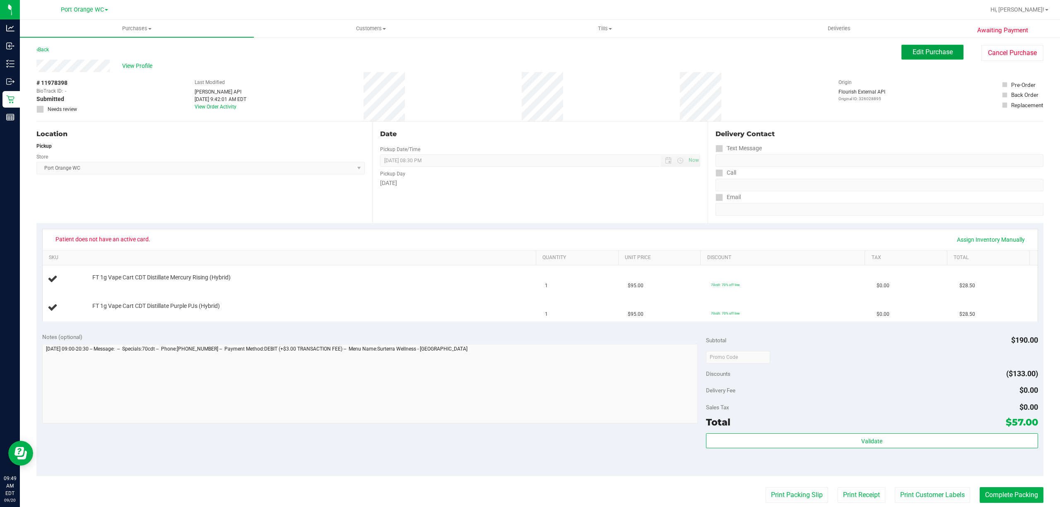
click at [901, 46] on button "Edit Purchase" at bounding box center [932, 52] width 62 height 15
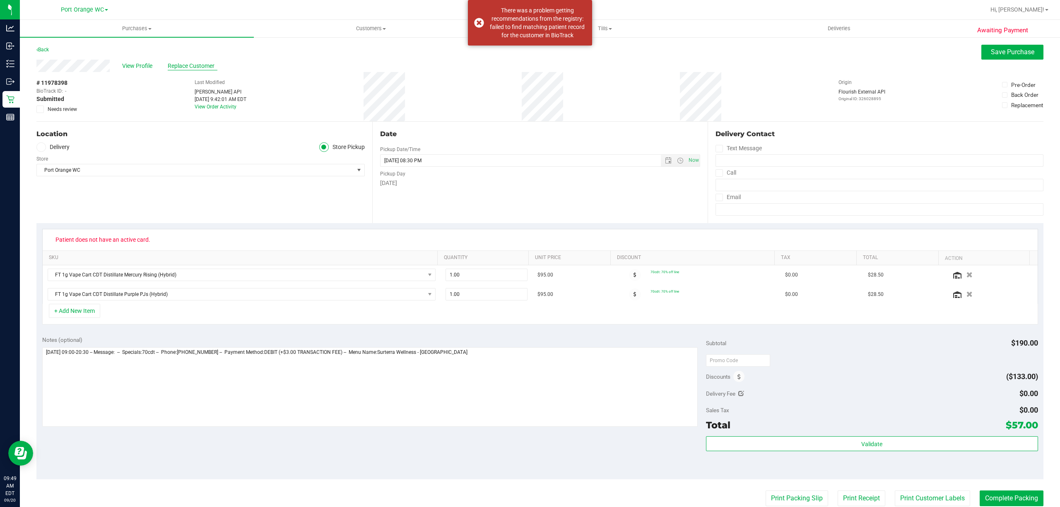
click at [211, 64] on span "Replace Customer" at bounding box center [193, 66] width 50 height 9
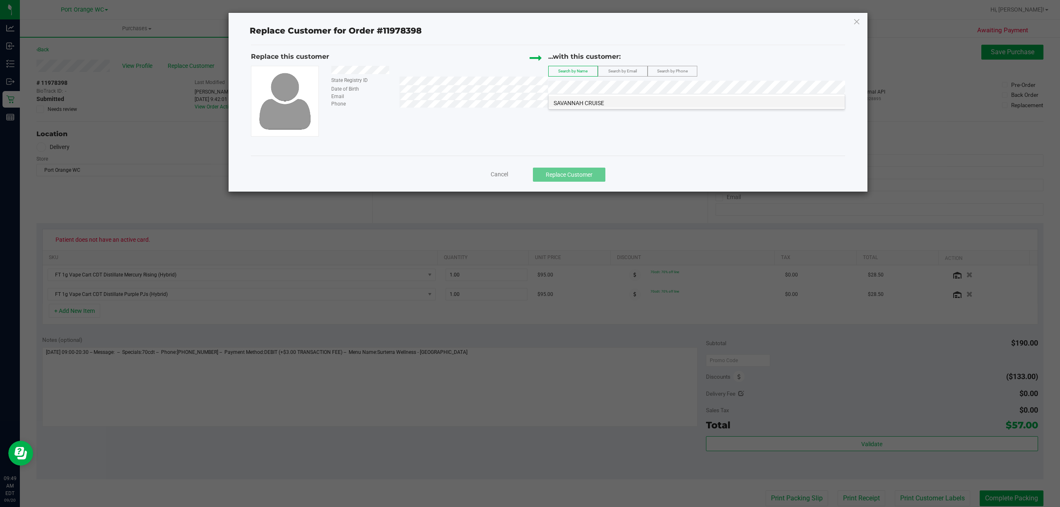
click at [600, 103] on span "SAVANNAH CRUISE" at bounding box center [579, 103] width 51 height 7
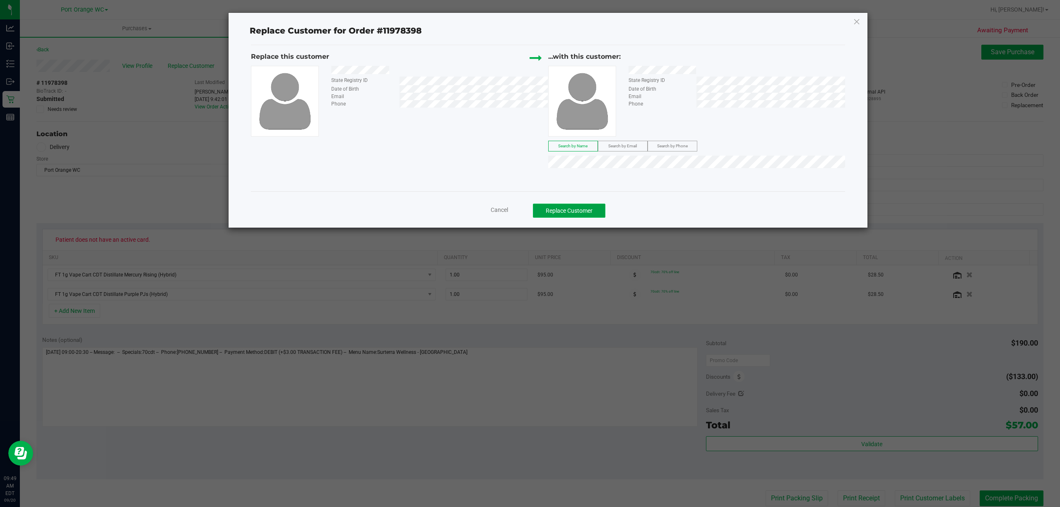
click at [578, 210] on button "Replace Customer" at bounding box center [569, 211] width 72 height 14
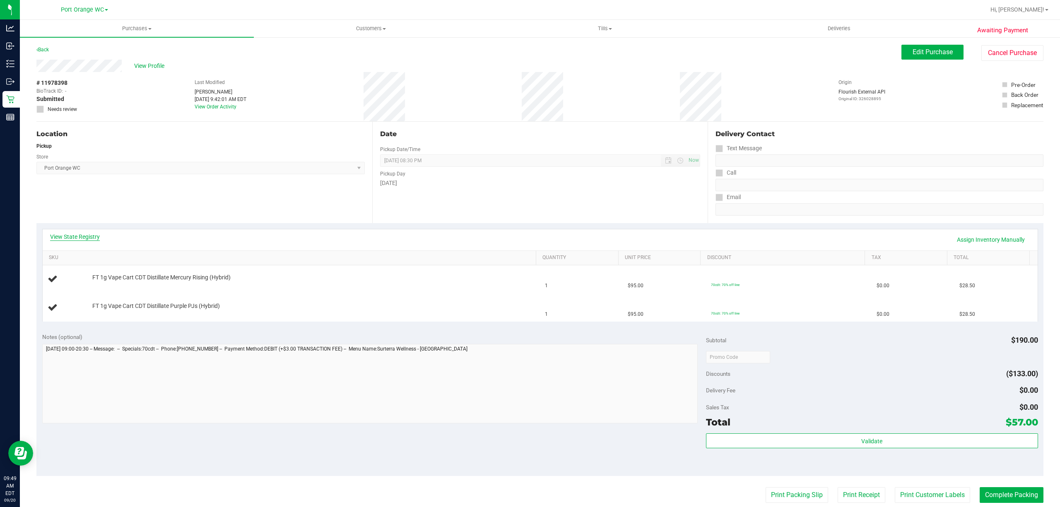
click at [93, 235] on link "View State Registry" at bounding box center [75, 237] width 50 height 8
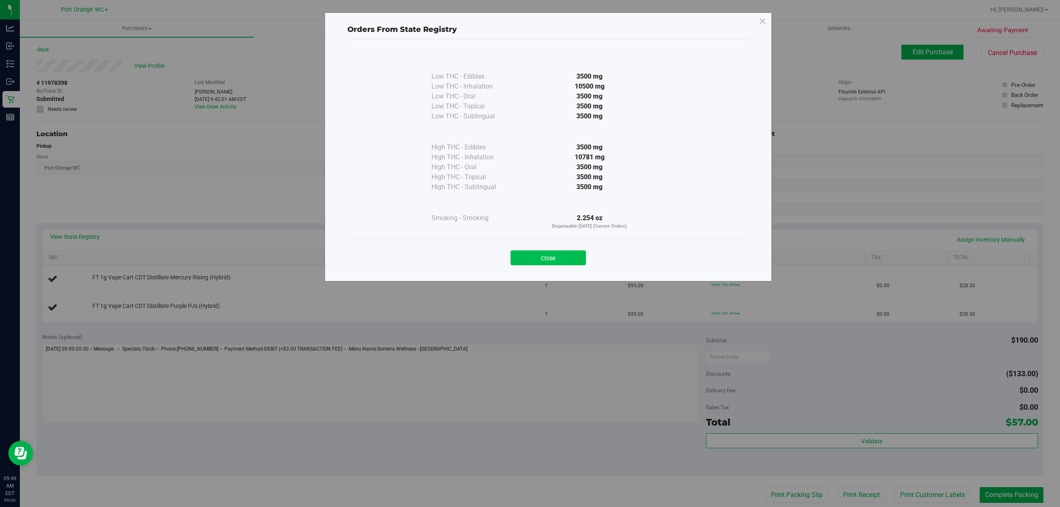
click at [548, 260] on button "Close" at bounding box center [547, 257] width 75 height 15
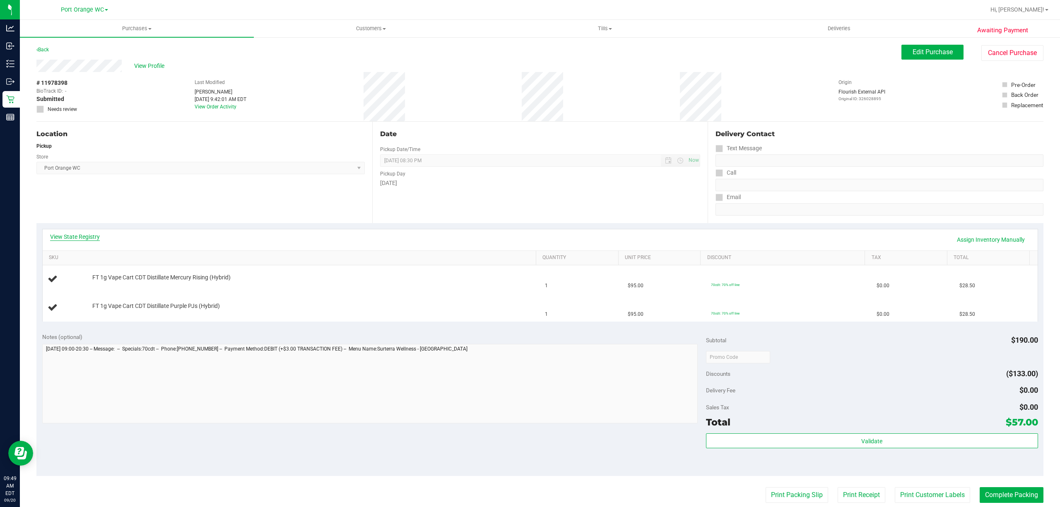
click at [90, 240] on link "View State Registry" at bounding box center [75, 237] width 50 height 8
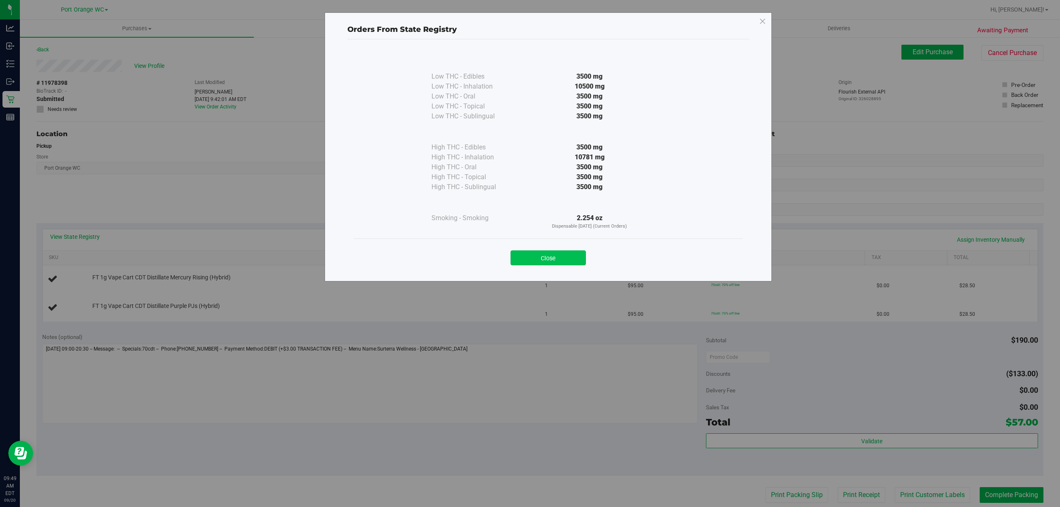
click at [541, 265] on button "Close" at bounding box center [547, 257] width 75 height 15
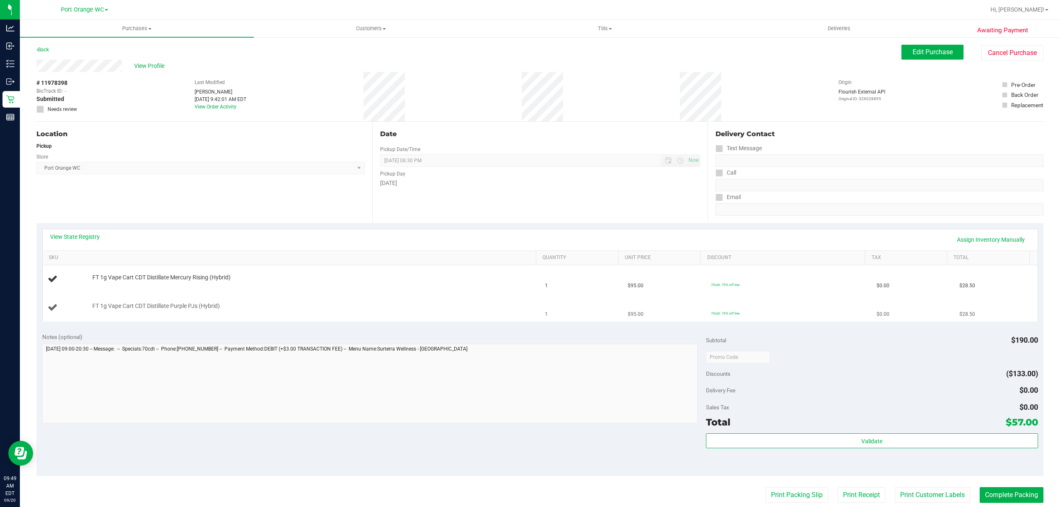
click at [400, 315] on td "FT 1g Vape Cart CDT Distillate Purple PJs (Hybrid)" at bounding box center [292, 308] width 498 height 28
click at [86, 236] on link "View State Registry" at bounding box center [75, 237] width 50 height 8
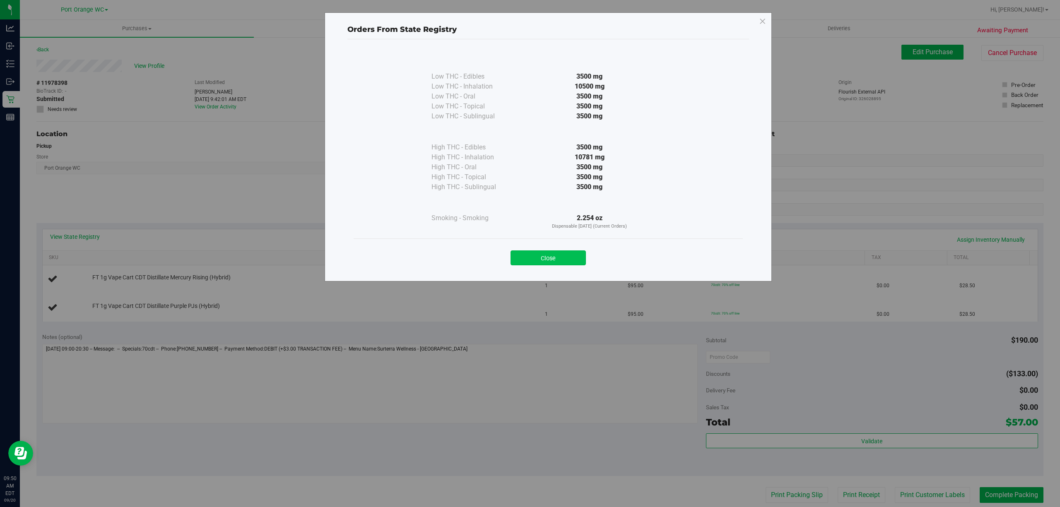
click at [561, 253] on button "Close" at bounding box center [547, 257] width 75 height 15
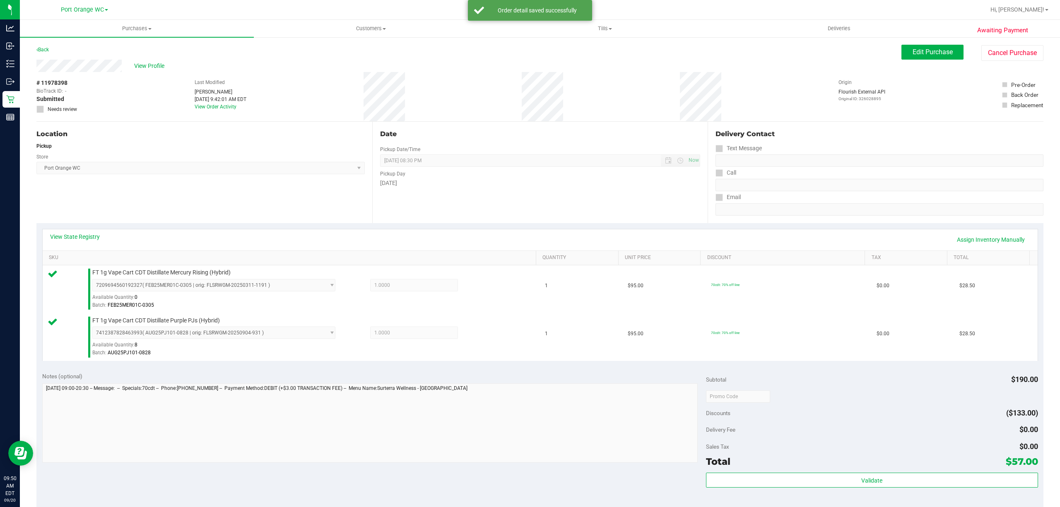
scroll to position [219, 0]
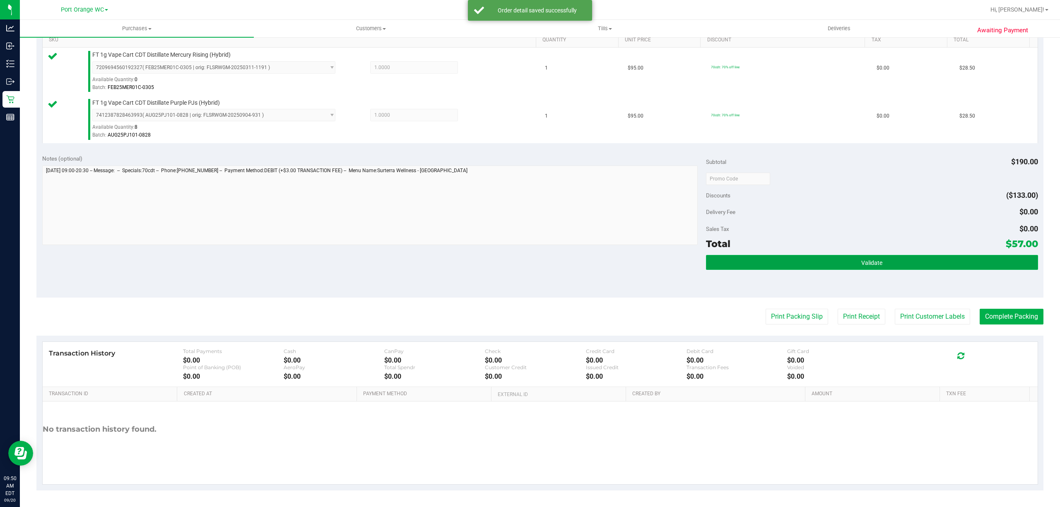
click at [913, 267] on button "Validate" at bounding box center [872, 262] width 332 height 15
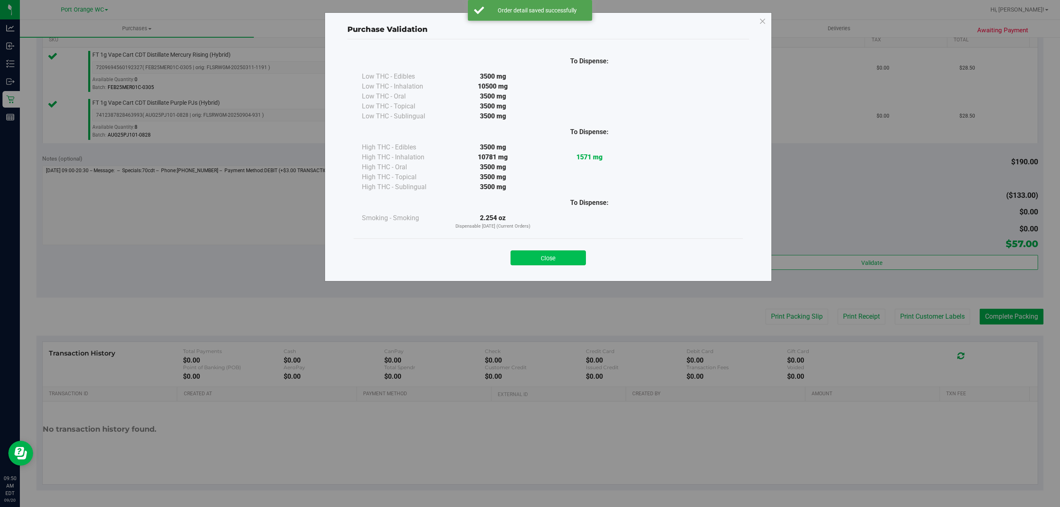
click at [553, 250] on button "Close" at bounding box center [547, 257] width 75 height 15
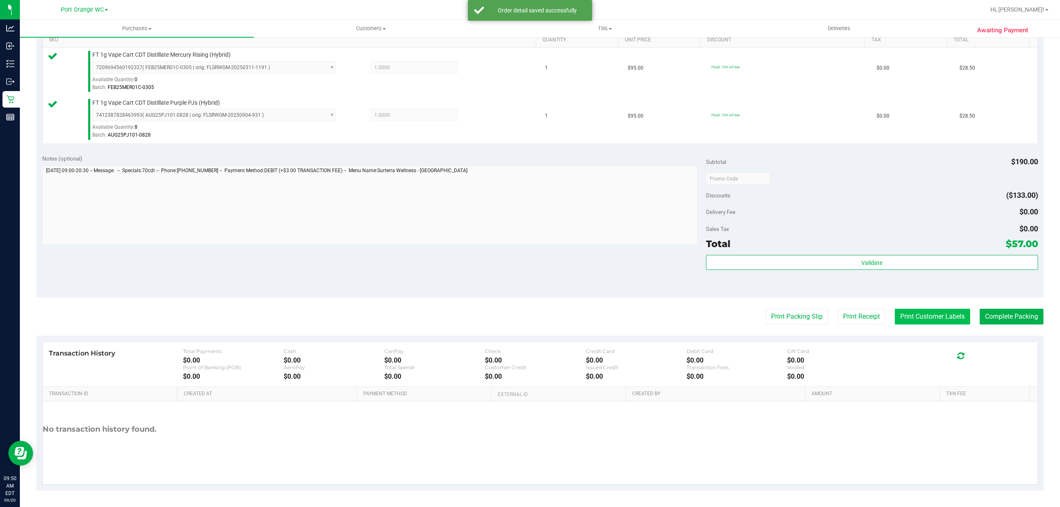
click at [940, 320] on button "Print Customer Labels" at bounding box center [932, 317] width 75 height 16
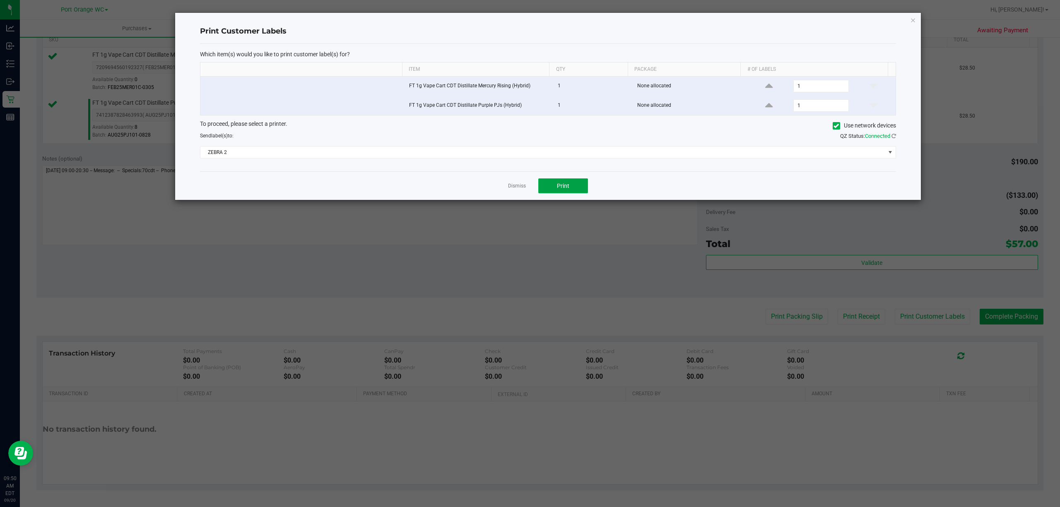
click at [563, 188] on span "Print" at bounding box center [563, 186] width 12 height 7
click at [512, 188] on link "Dismiss" at bounding box center [517, 186] width 18 height 7
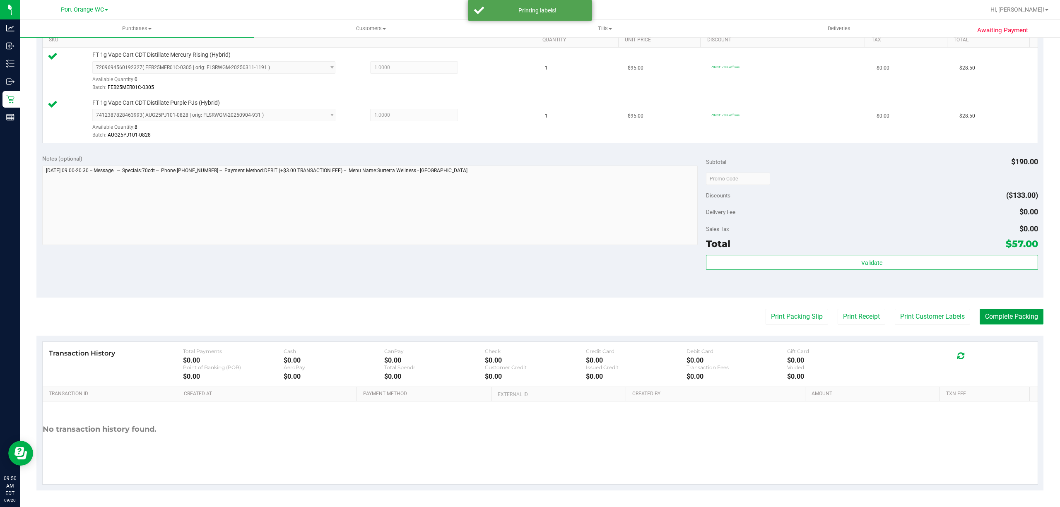
click at [1010, 316] on button "Complete Packing" at bounding box center [1012, 317] width 64 height 16
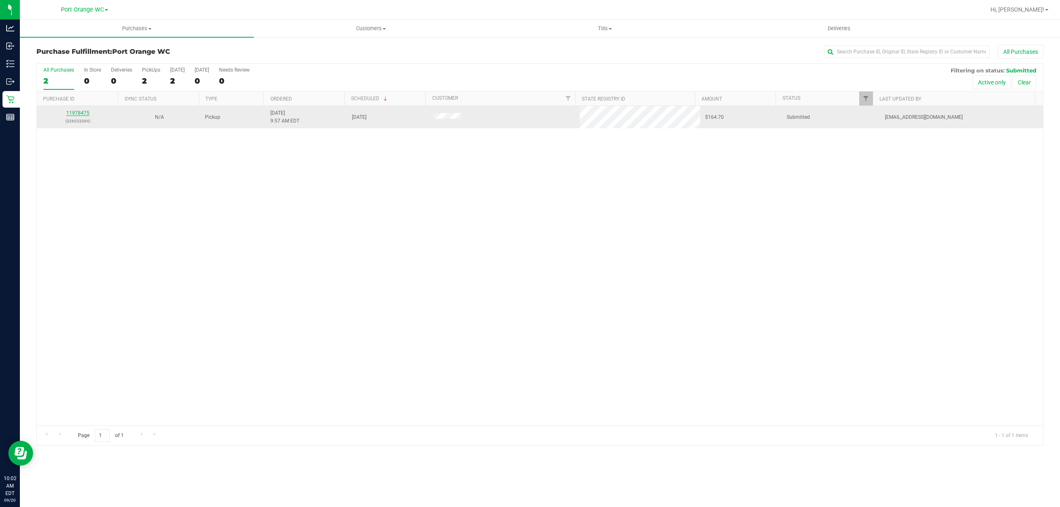
click at [84, 114] on link "11978475" at bounding box center [77, 113] width 23 height 6
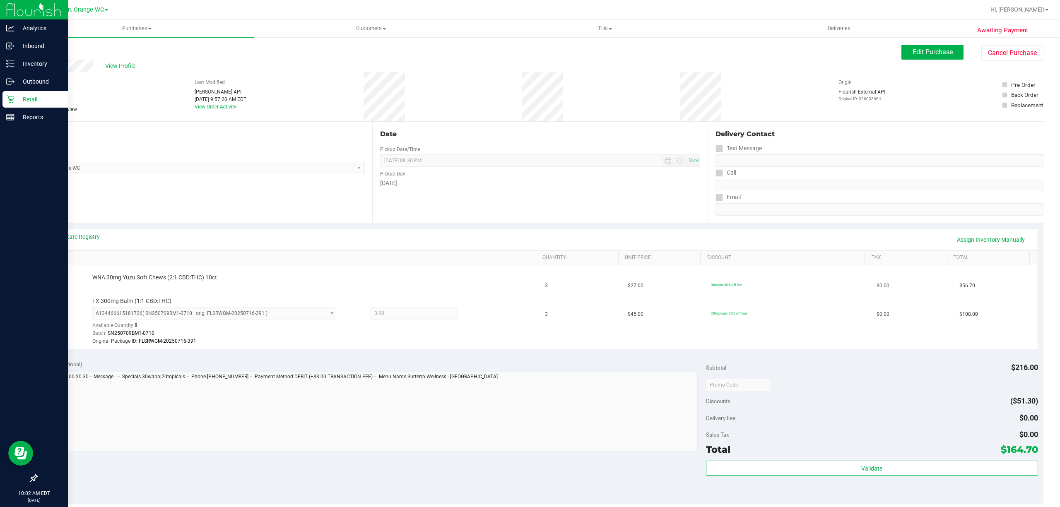
click at [10, 99] on icon at bounding box center [10, 100] width 8 height 8
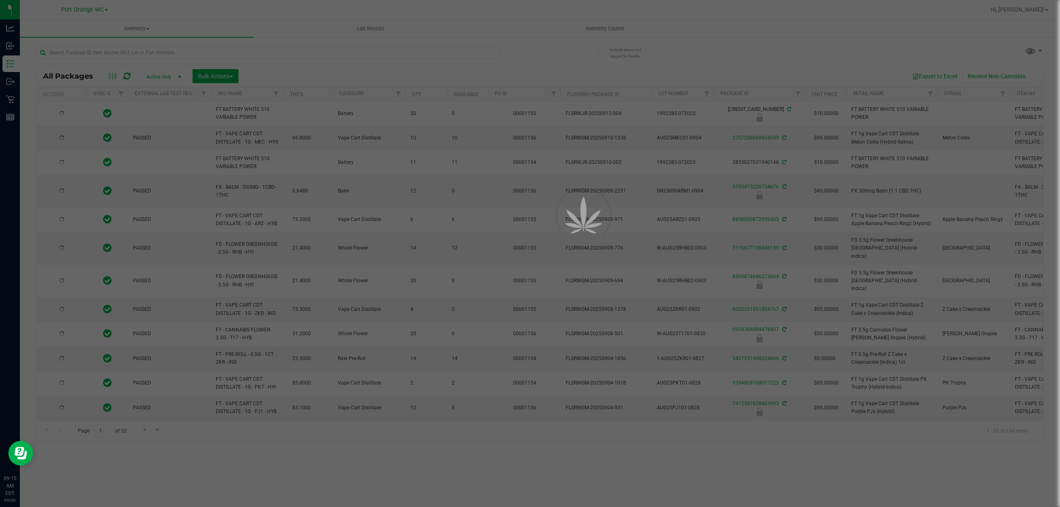
click at [302, 55] on div at bounding box center [530, 253] width 1060 height 507
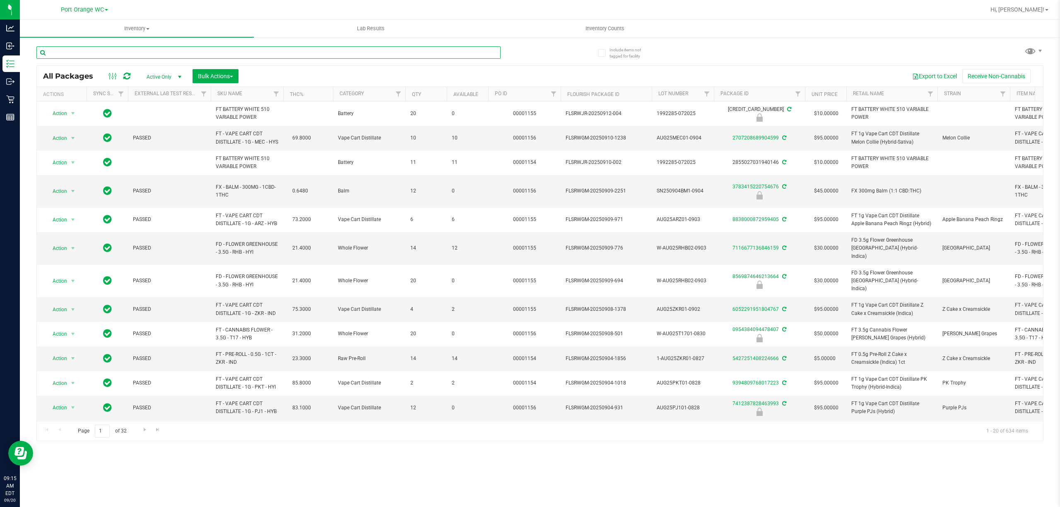
click at [303, 53] on input "text" at bounding box center [268, 52] width 464 height 12
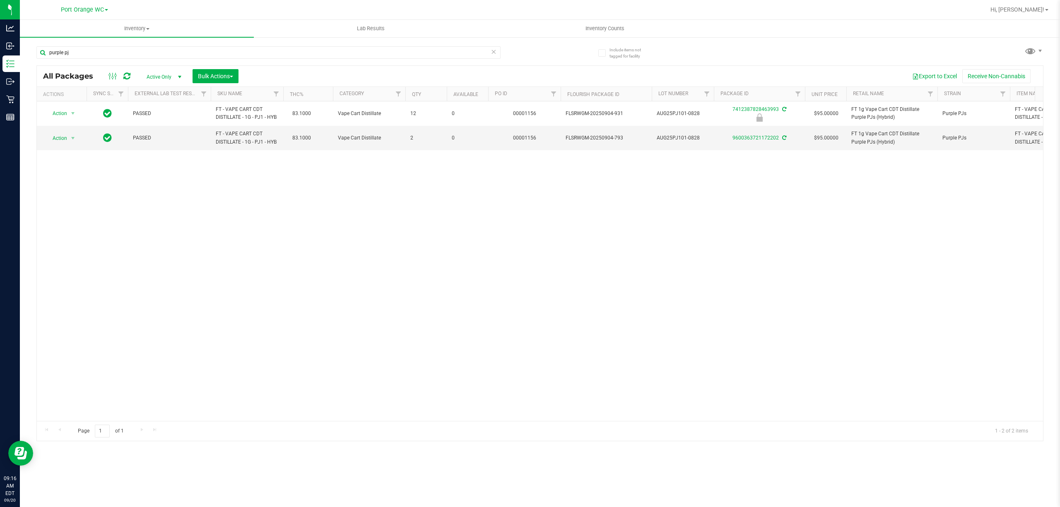
click at [247, 190] on div "Action Action Edit attributes Global inventory Locate package Package audit log…" at bounding box center [540, 261] width 1006 height 320
click at [87, 55] on input "purple pj" at bounding box center [268, 52] width 464 height 12
click at [88, 55] on input "purple pj" at bounding box center [268, 52] width 464 height 12
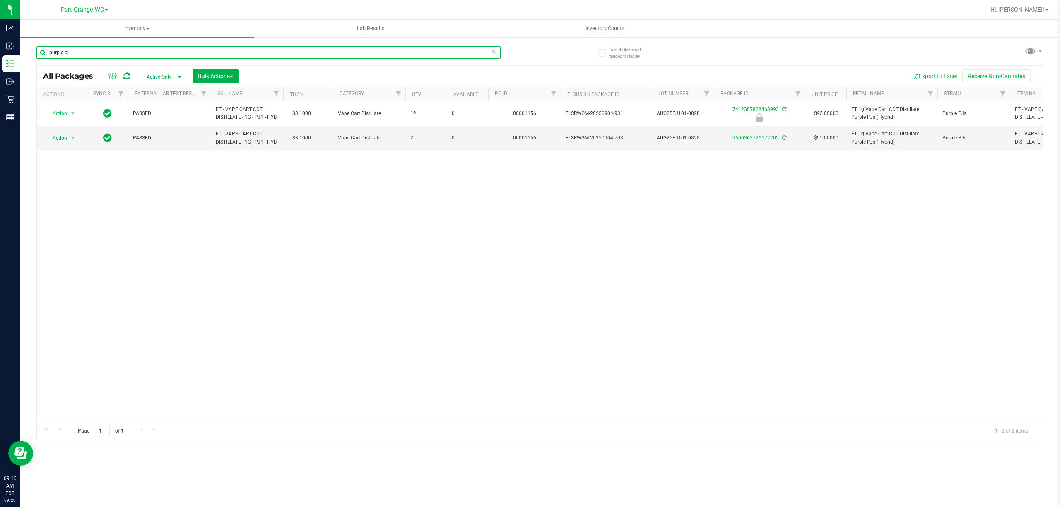
click at [85, 57] on input "purple pj" at bounding box center [268, 52] width 464 height 12
type input "7412387828463993"
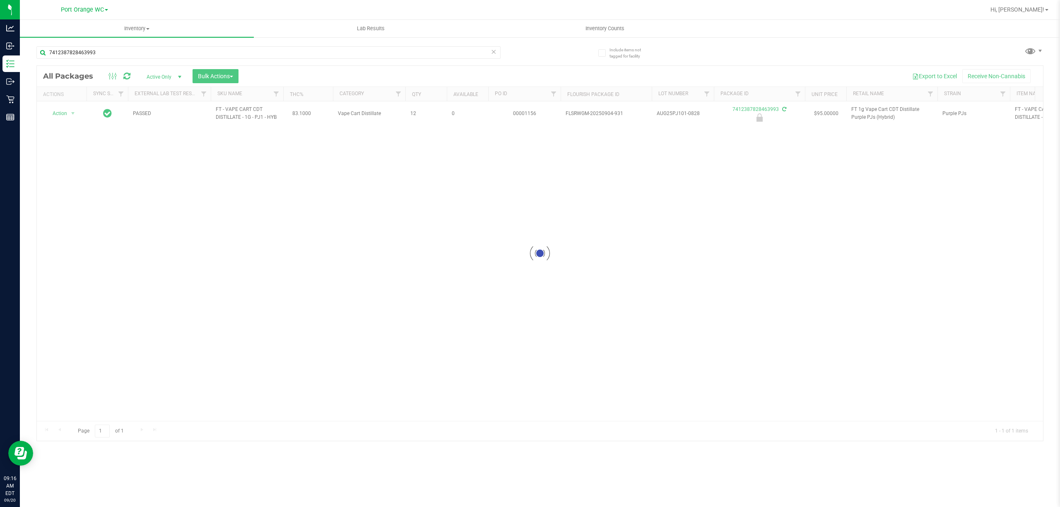
click at [70, 123] on div at bounding box center [540, 253] width 1006 height 375
click at [59, 240] on li "Unlock package" at bounding box center [62, 232] width 32 height 23
click at [275, 51] on input "7412387828463993" at bounding box center [268, 52] width 464 height 12
type input "7"
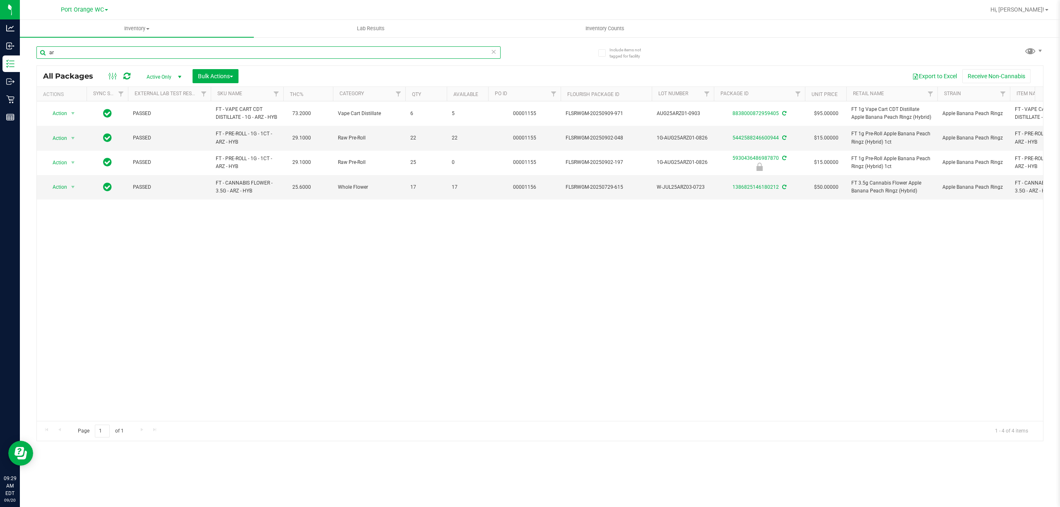
type input "a"
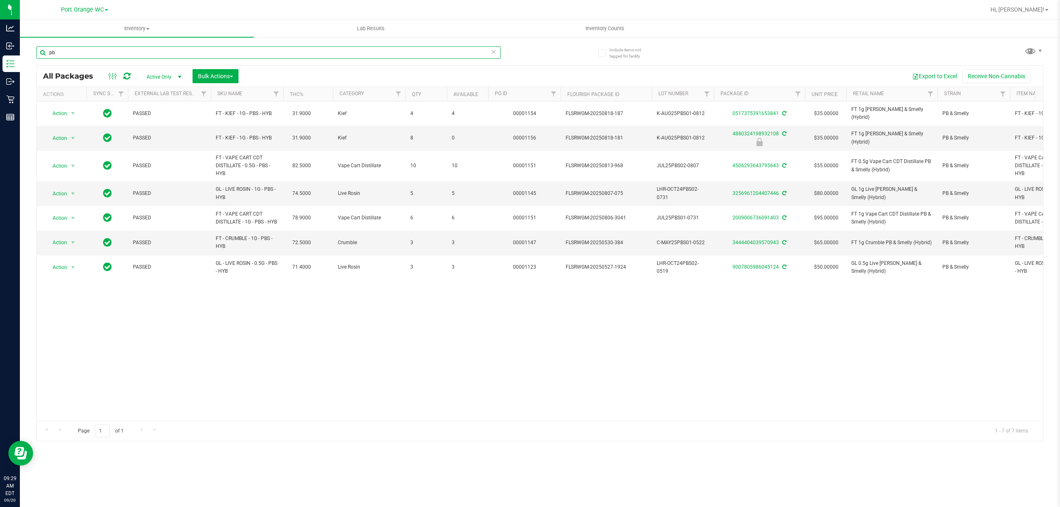
type input "p"
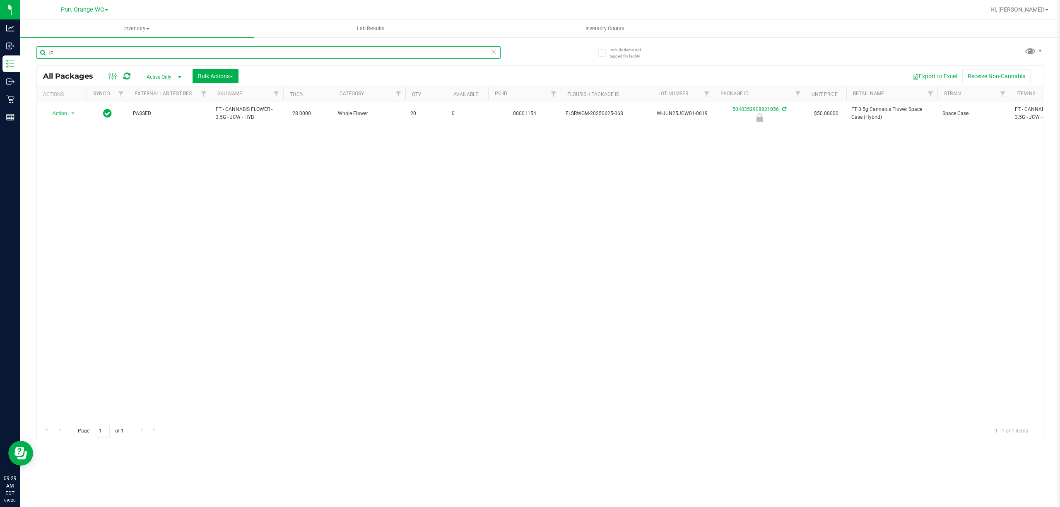
type input "j"
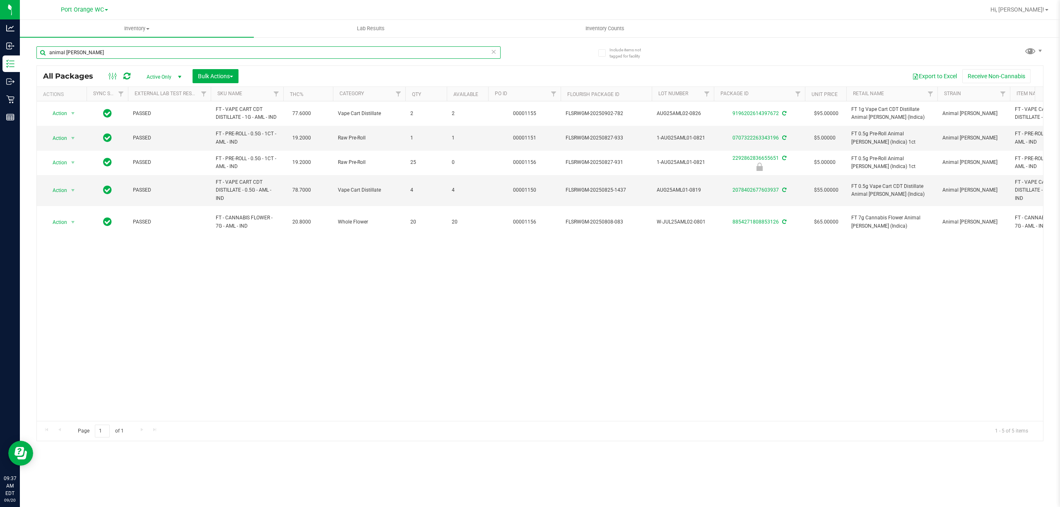
type input "animal [PERSON_NAME]"
